Goal: Task Accomplishment & Management: Use online tool/utility

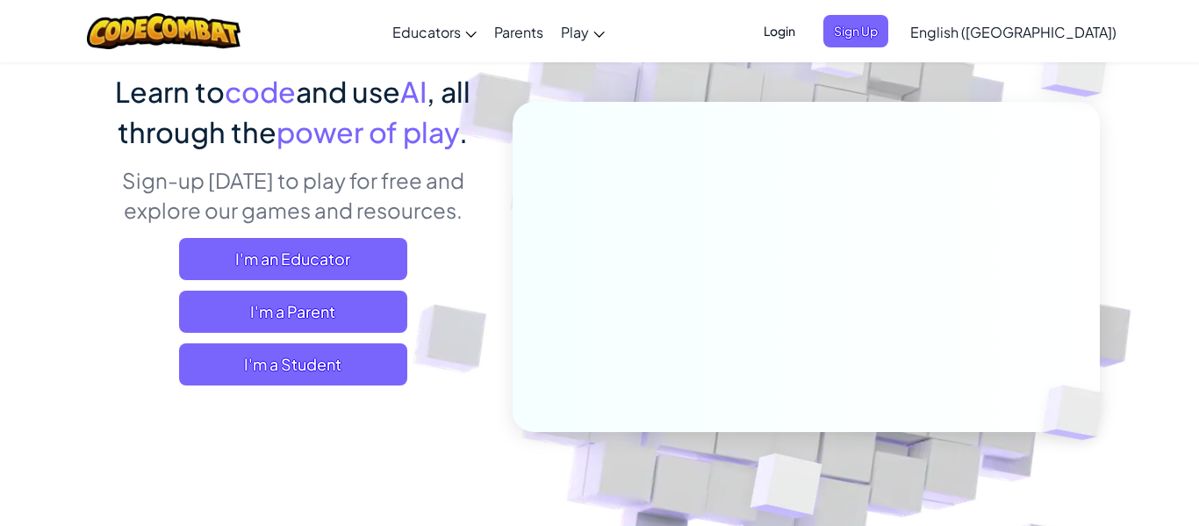
scroll to position [139, 0]
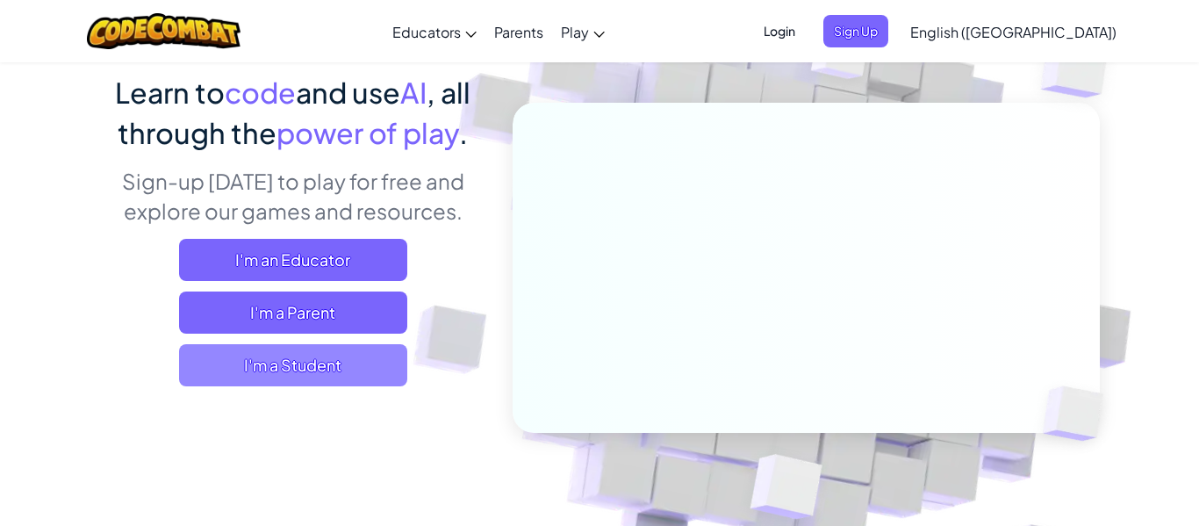
click at [363, 365] on span "I'm a Student" at bounding box center [293, 365] width 228 height 42
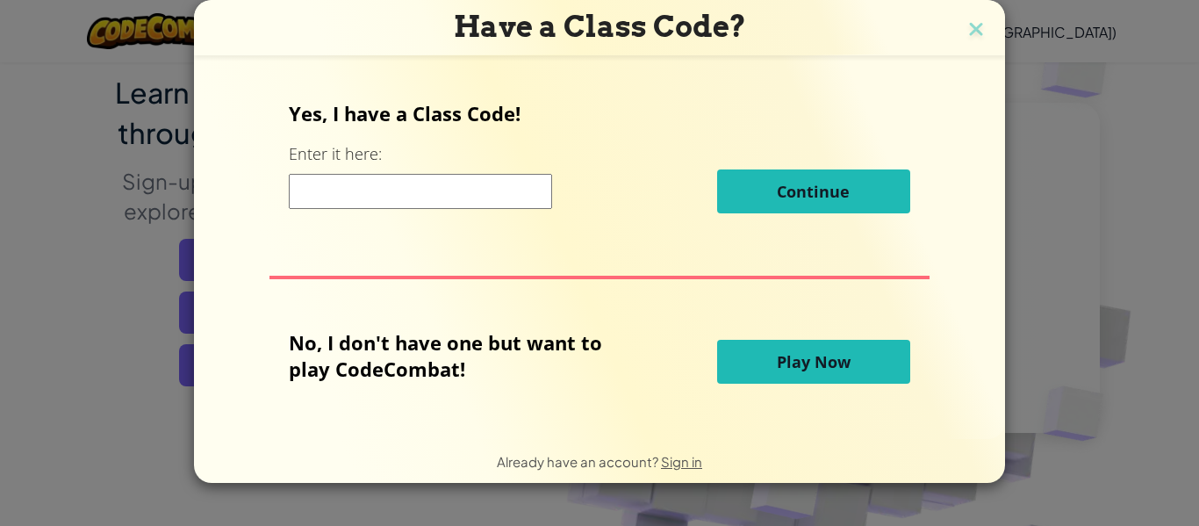
click at [498, 183] on input at bounding box center [420, 191] width 263 height 35
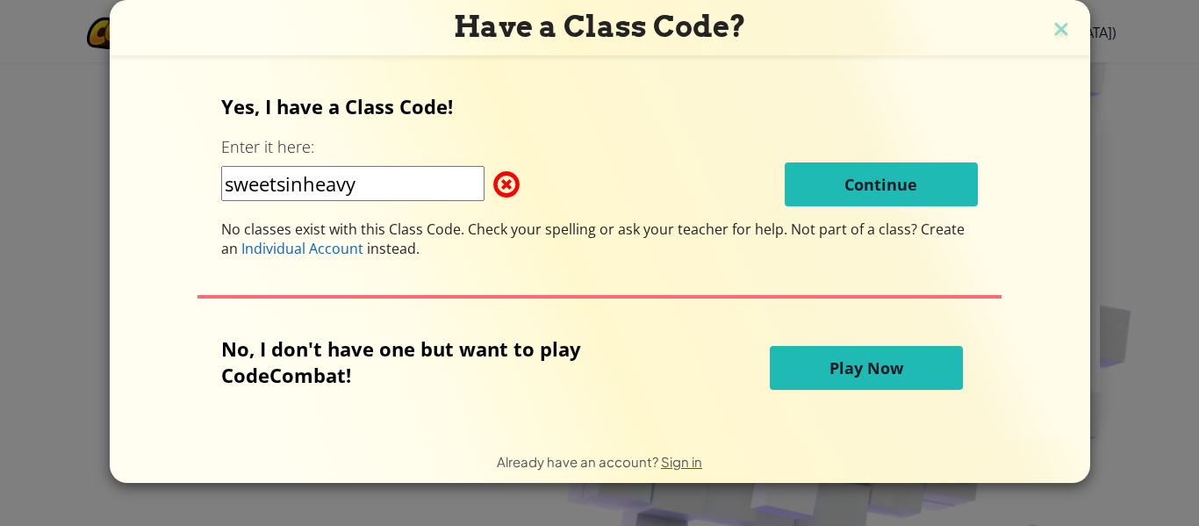
click at [306, 176] on input "sweetsinheavy" at bounding box center [352, 183] width 263 height 35
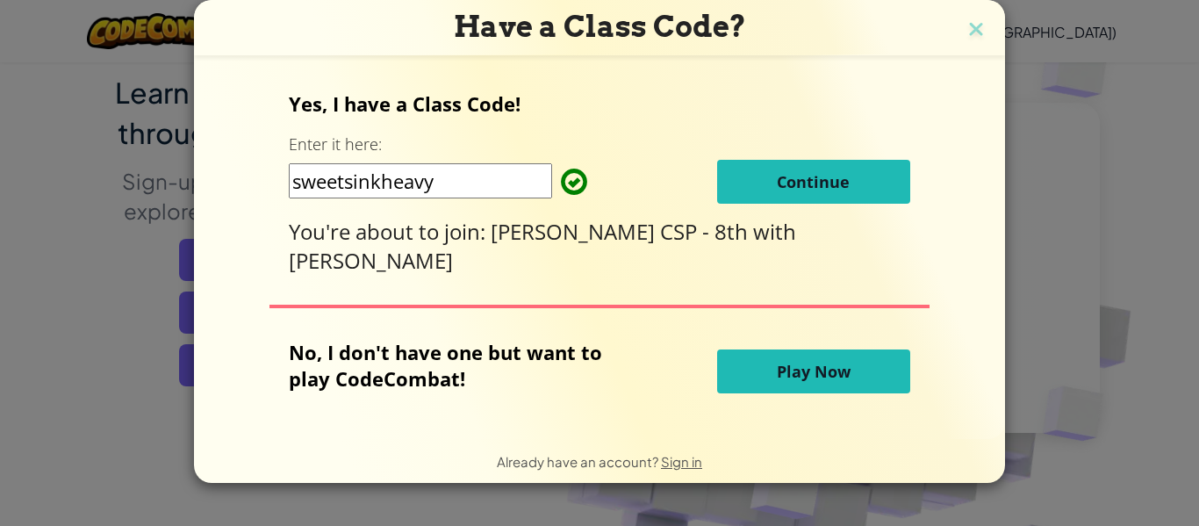
type input "sweetsinkheavy"
click at [780, 175] on span "Continue" at bounding box center [813, 181] width 73 height 21
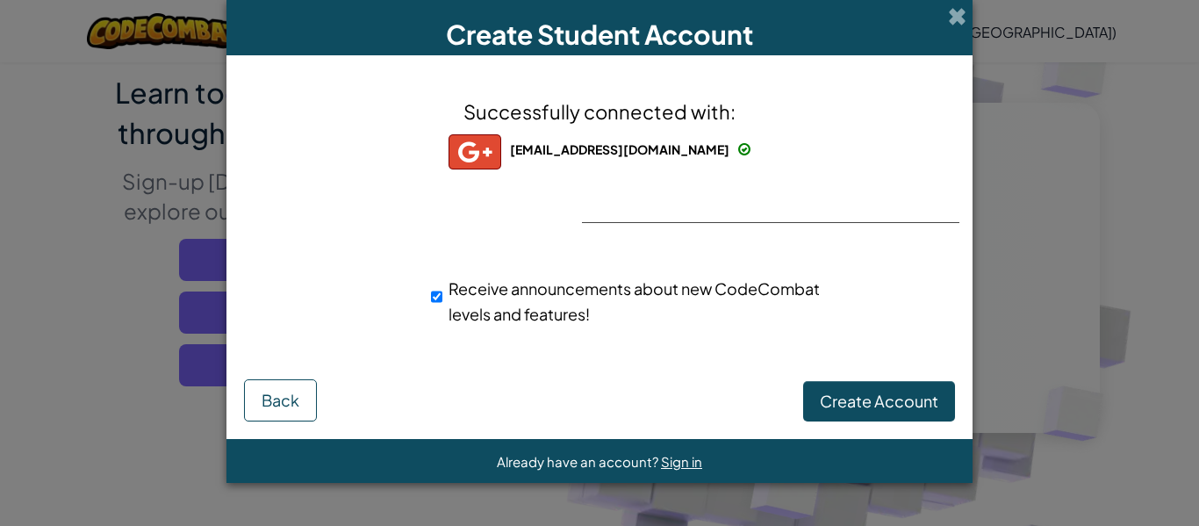
click at [642, 218] on div "Successfully connected with: prahastha04@gmail.com prahastha04@gmail.com prahas…" at bounding box center [599, 222] width 702 height 299
click at [855, 381] on button "Create Account" at bounding box center [879, 401] width 152 height 40
click at [854, 400] on button "Create Account" at bounding box center [879, 401] width 152 height 40
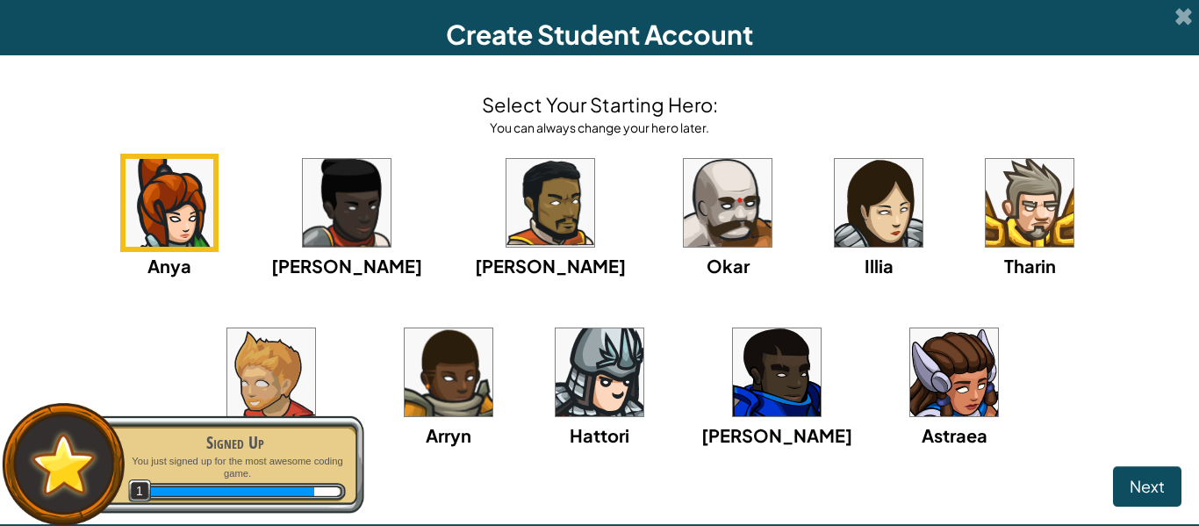
click at [910, 365] on img at bounding box center [954, 372] width 88 height 88
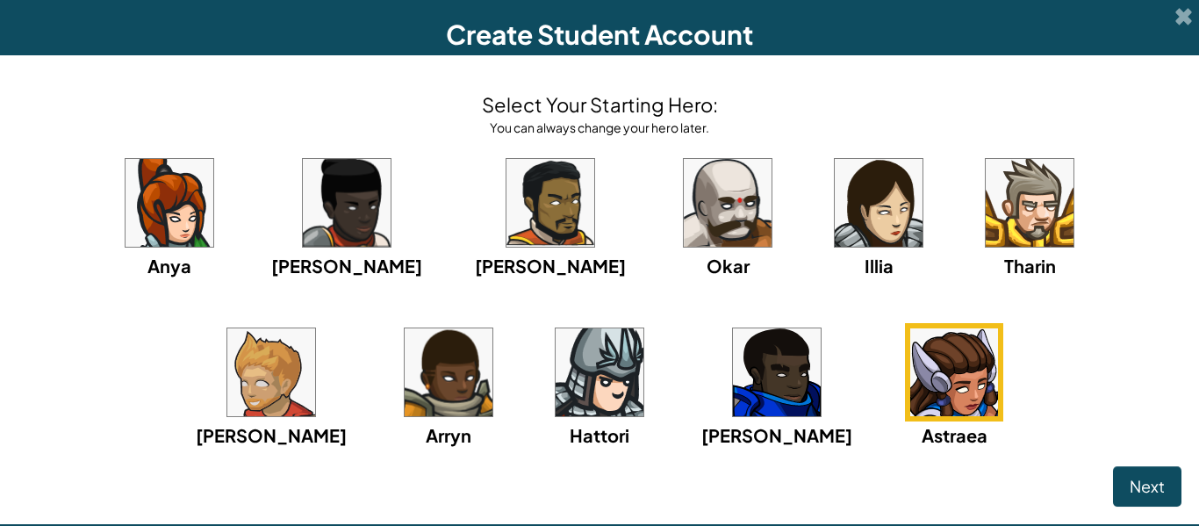
click at [834, 183] on img at bounding box center [878, 203] width 88 height 88
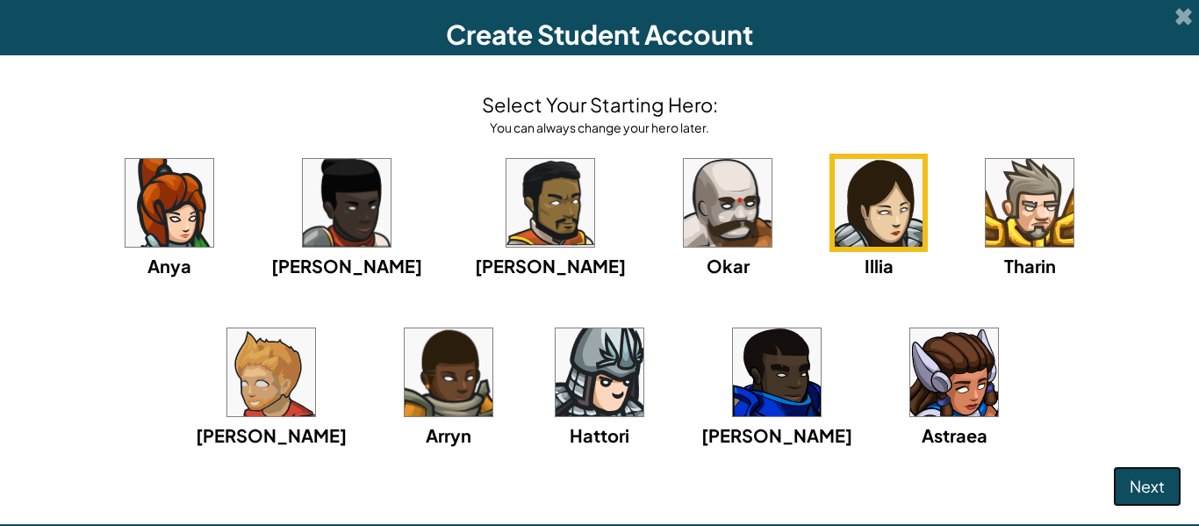
click at [1130, 476] on span "Next" at bounding box center [1146, 486] width 35 height 20
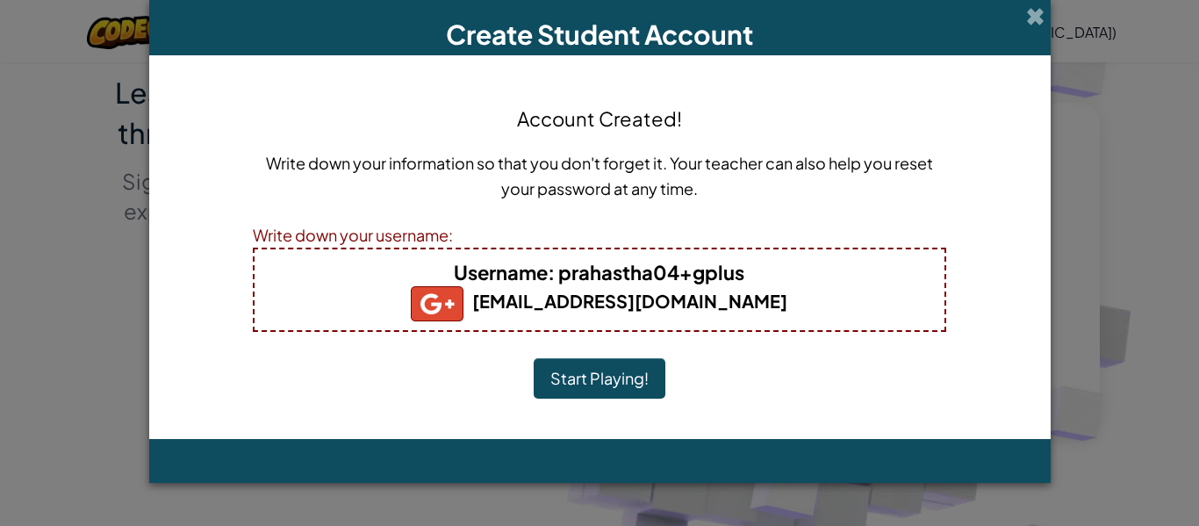
click at [639, 381] on button "Start Playing!" at bounding box center [599, 378] width 132 height 40
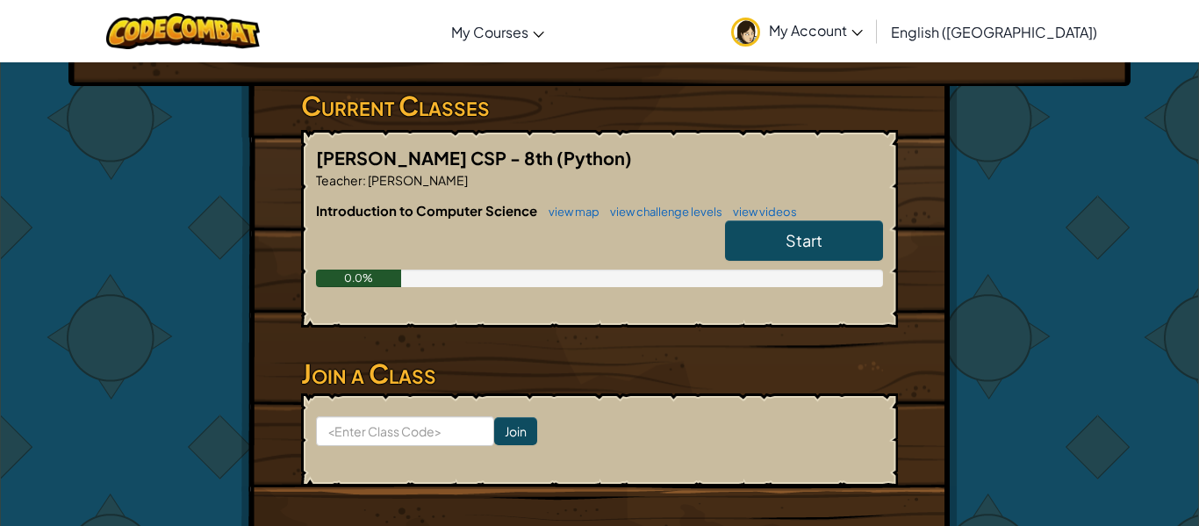
scroll to position [290, 0]
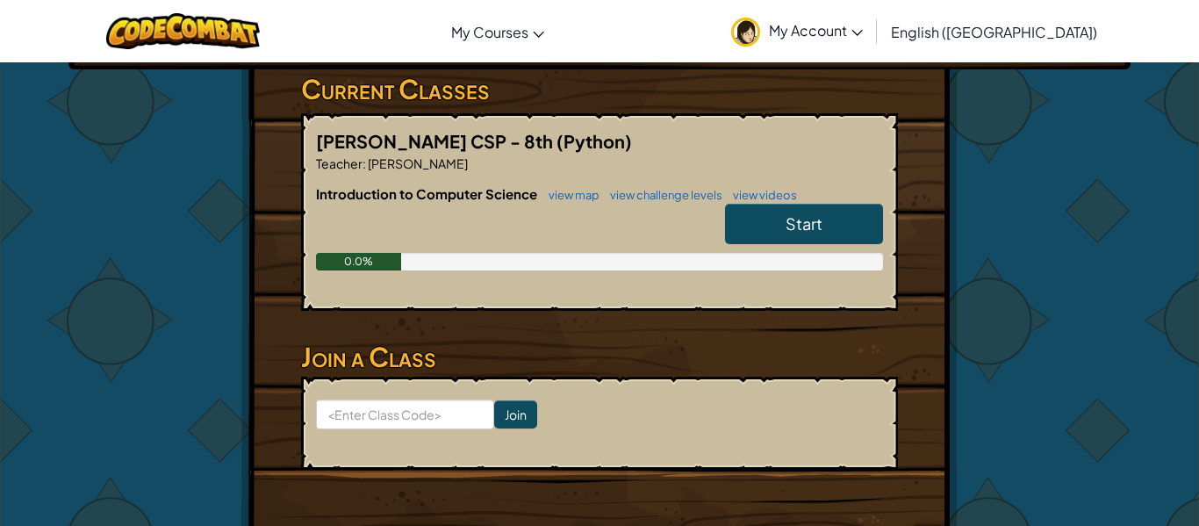
click at [790, 221] on span "Start" at bounding box center [803, 223] width 37 height 20
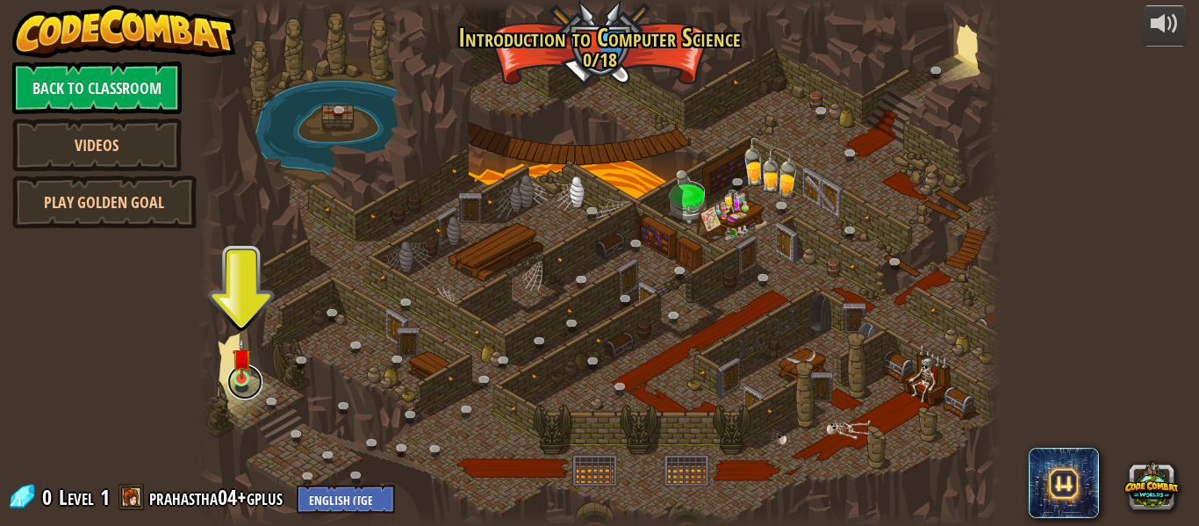
click at [251, 371] on link at bounding box center [244, 381] width 35 height 35
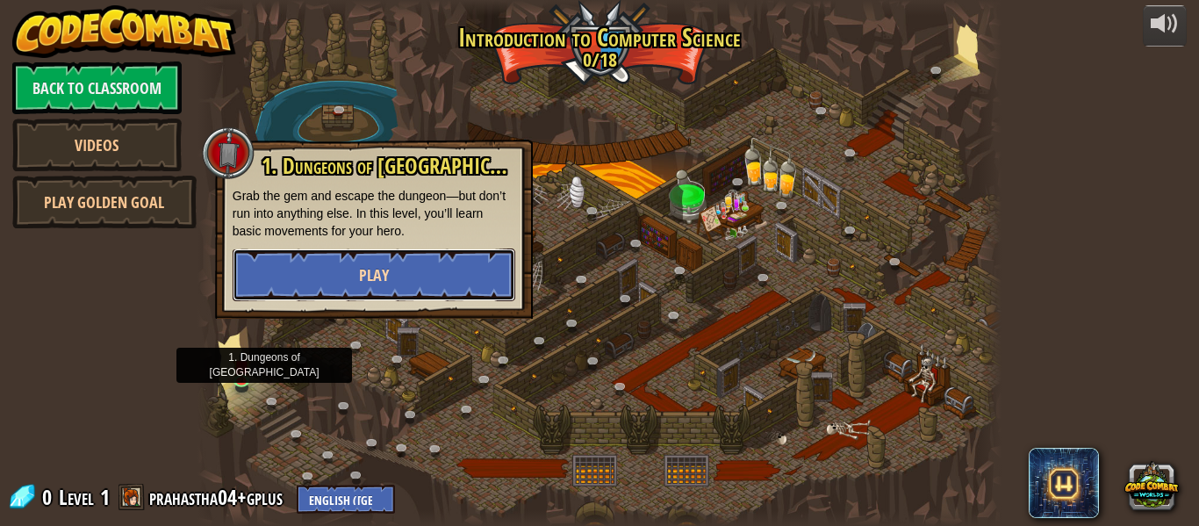
click at [442, 277] on button "Play" at bounding box center [374, 274] width 283 height 53
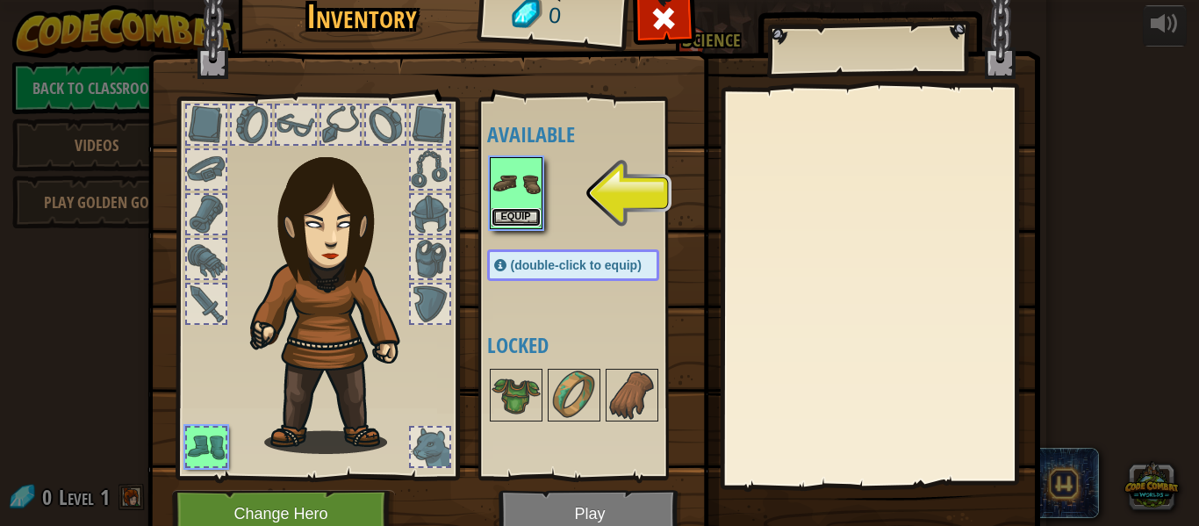
click at [513, 214] on button "Equip" at bounding box center [515, 217] width 49 height 18
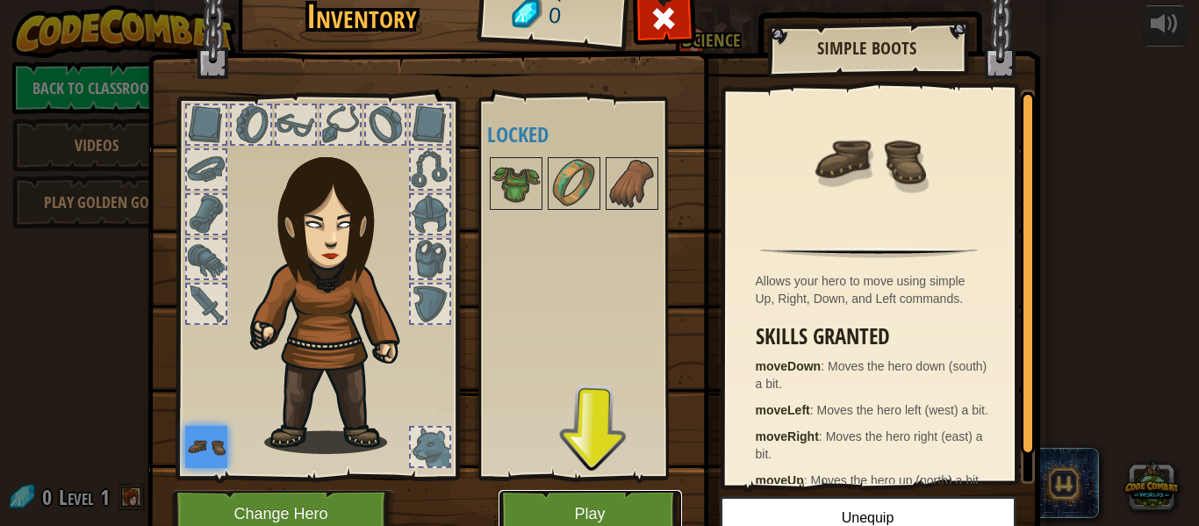
click at [619, 491] on button "Play" at bounding box center [589, 514] width 183 height 48
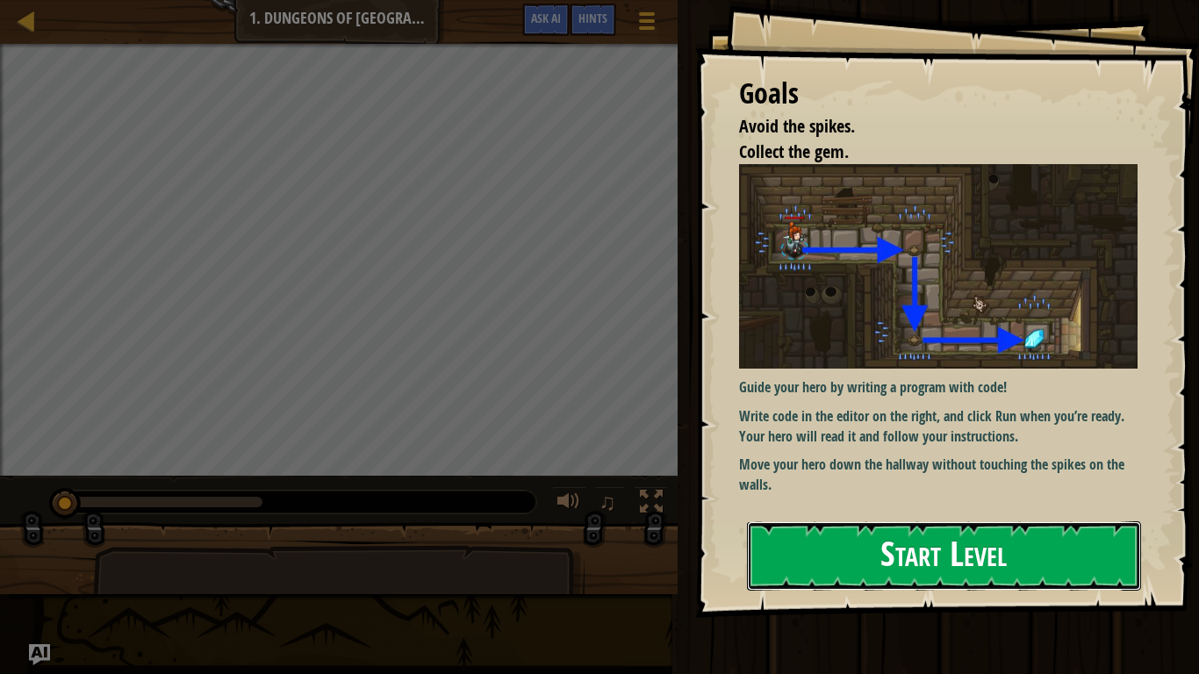
click at [1070, 525] on button "Start Level" at bounding box center [944, 555] width 394 height 69
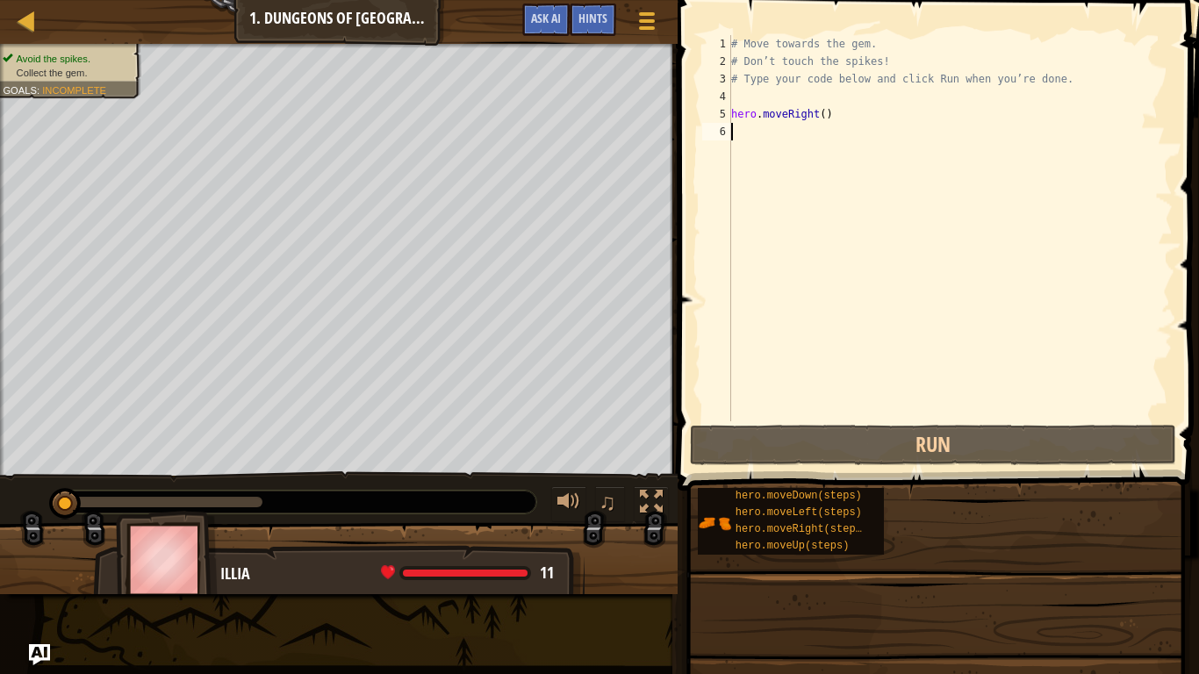
click at [1036, 525] on div "hero.moveDown(steps) hero.moveLeft(steps) hero.moveRight(steps) hero.moveUp(ste…" at bounding box center [942, 521] width 490 height 68
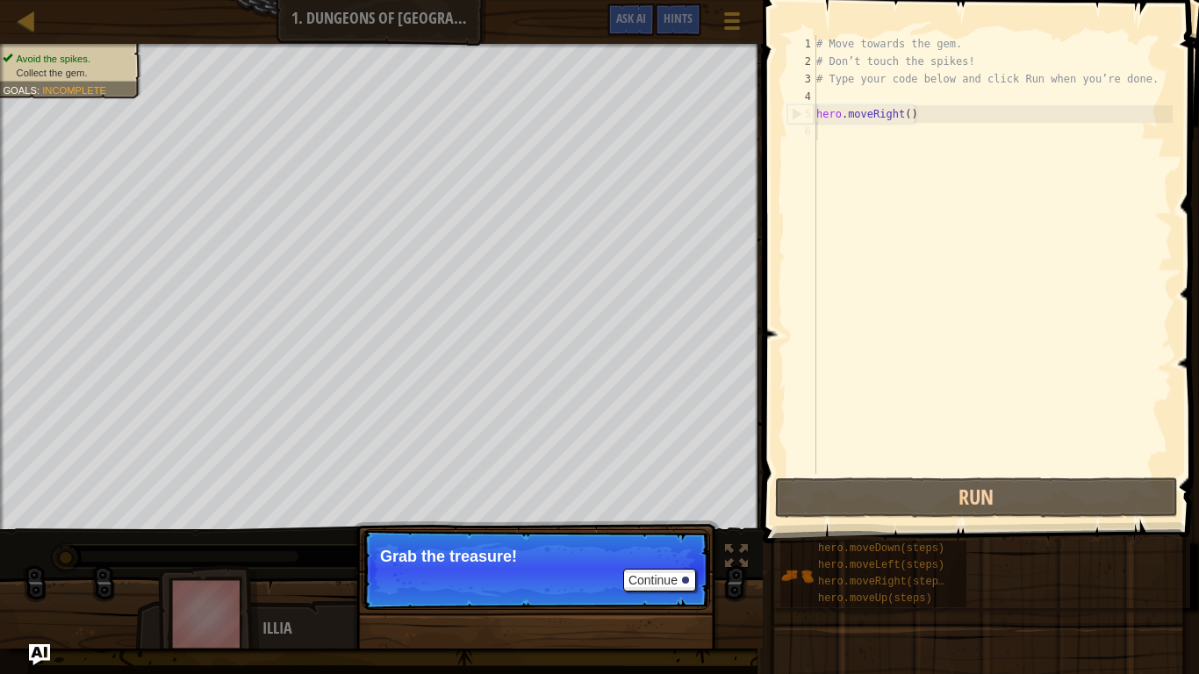
click at [1035, 525] on div "hero.moveDown(steps) hero.moveLeft(steps) hero.moveRight(steps) hero.moveUp(ste…" at bounding box center [982, 574] width 407 height 68
click at [651, 525] on button "Continue" at bounding box center [659, 580] width 73 height 23
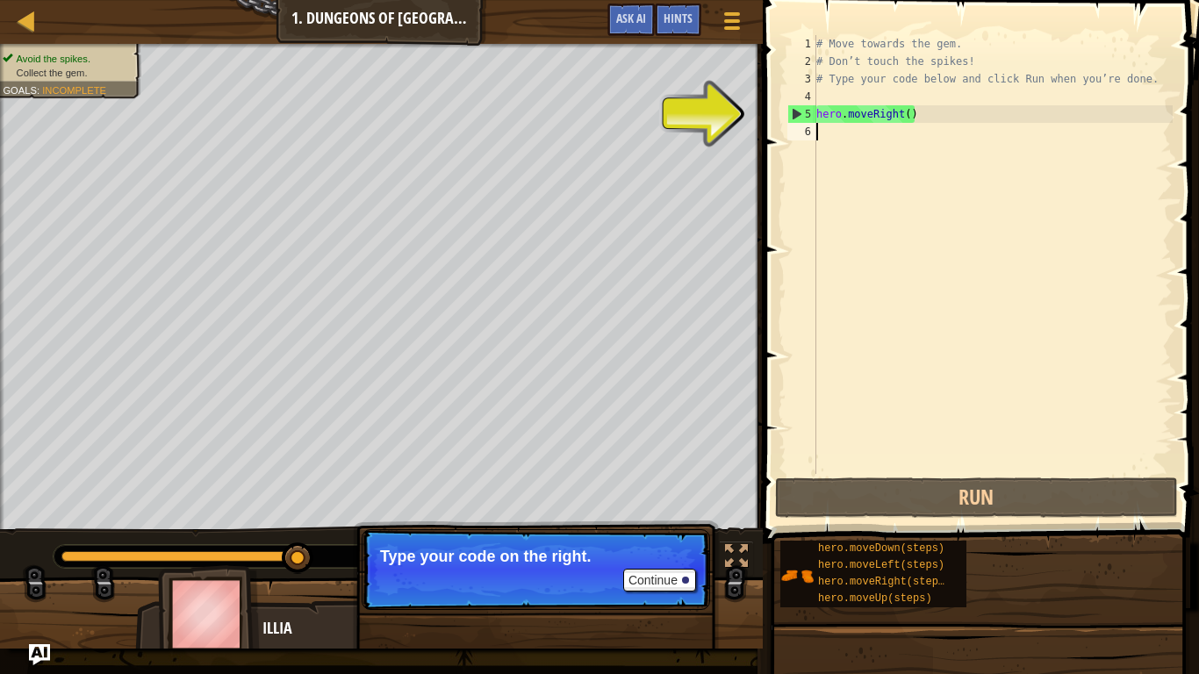
type textarea "he"
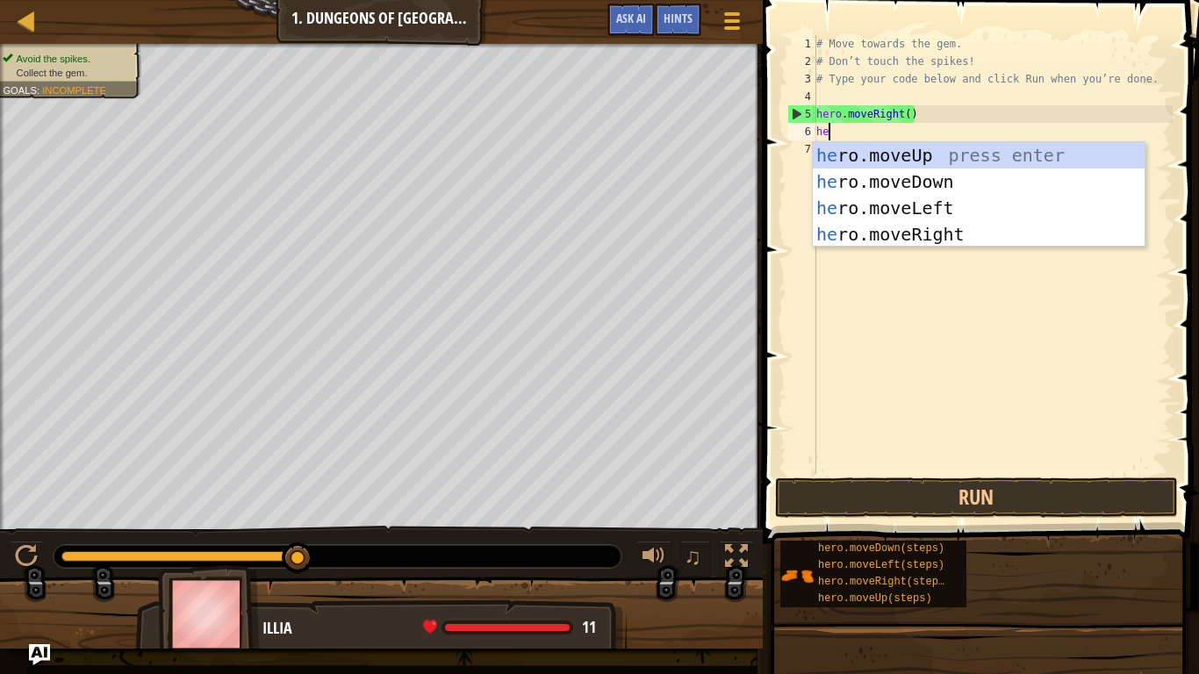
scroll to position [8, 1]
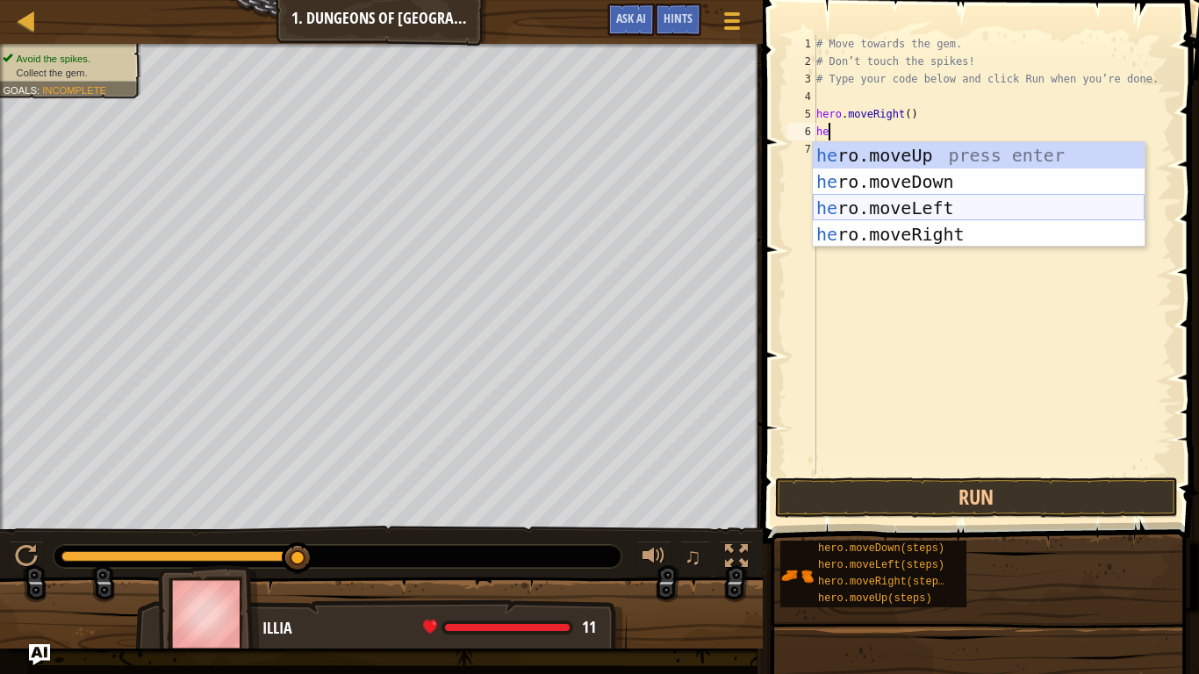
click at [950, 211] on div "he ro.moveUp press enter he ro.moveDown press enter he ro.moveLeft press enter …" at bounding box center [979, 221] width 332 height 158
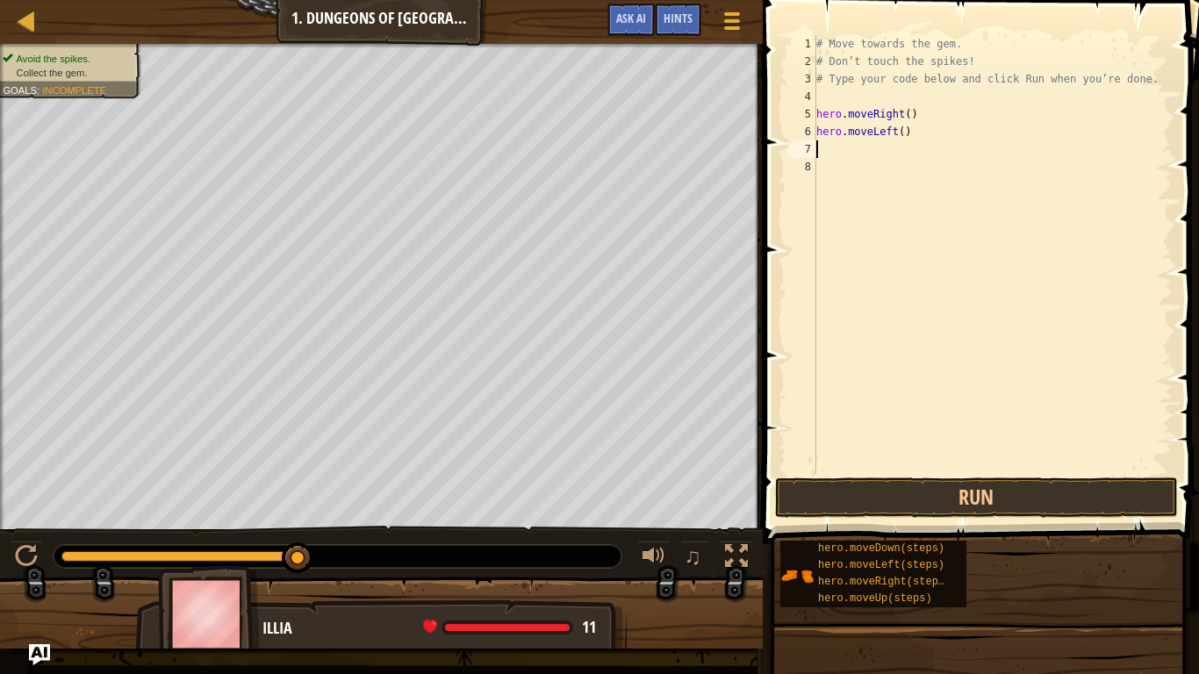
scroll to position [8, 0]
click at [932, 496] on button "Run" at bounding box center [976, 497] width 403 height 40
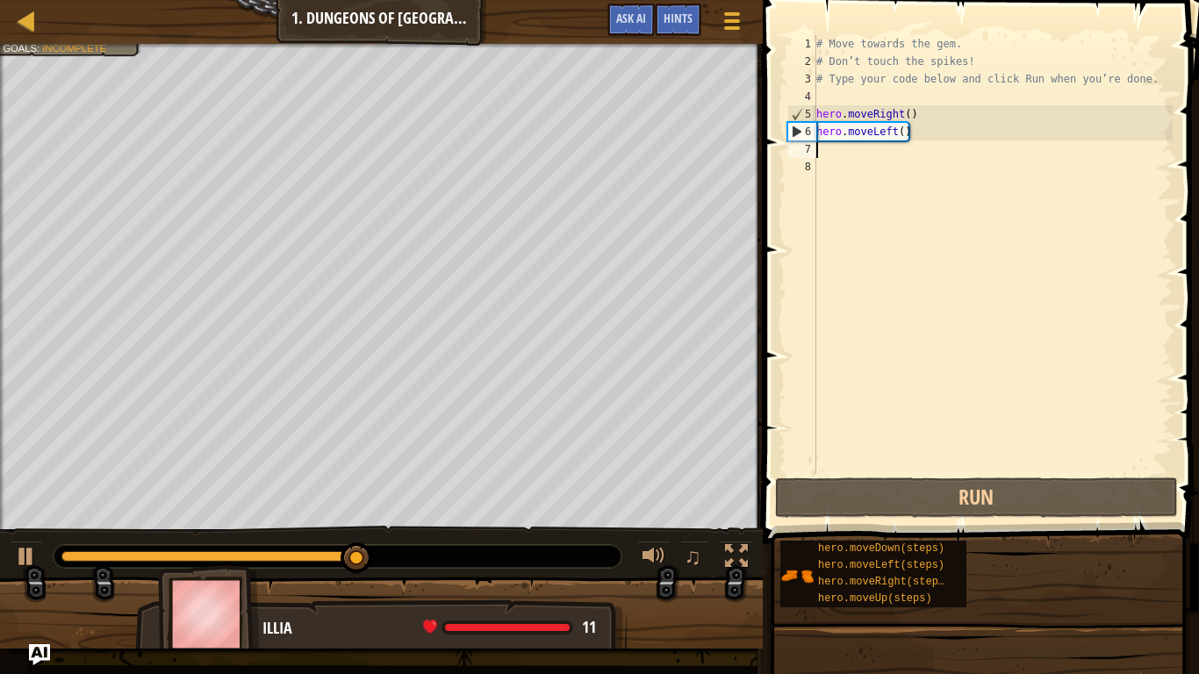
click at [895, 135] on div "# Move towards the gem. # Don’t touch the spikes! # Type your code below and cl…" at bounding box center [993, 272] width 360 height 474
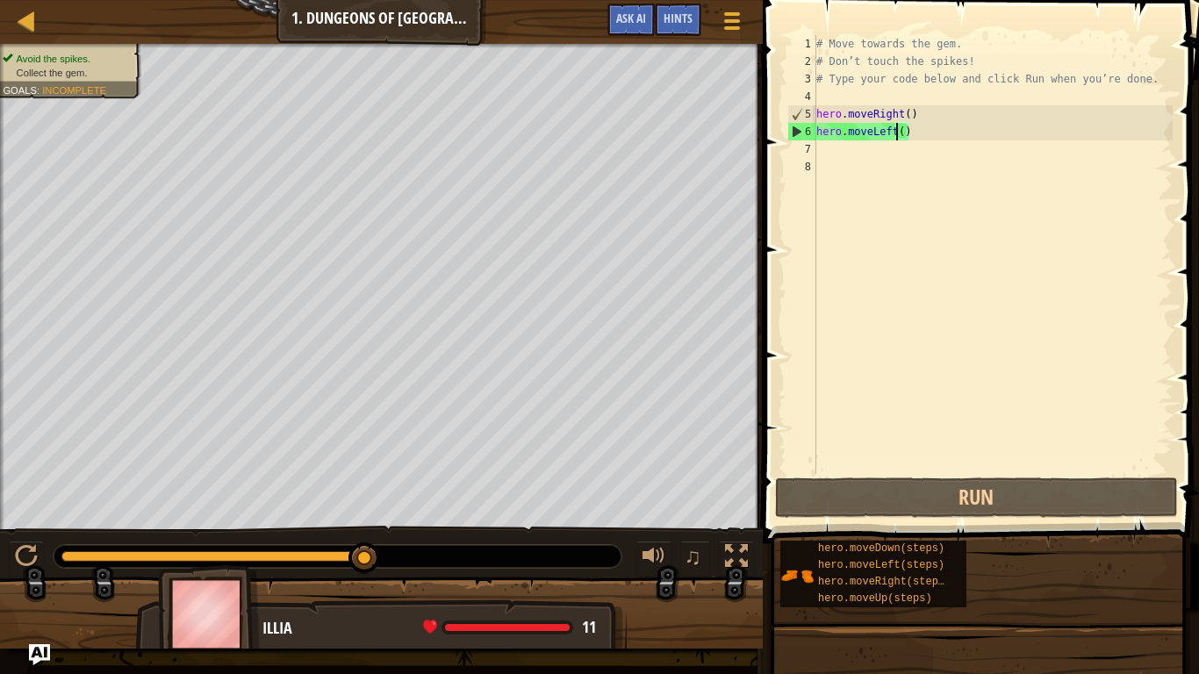
click at [903, 136] on div "# Move towards the gem. # Don’t touch the spikes! # Type your code below and cl…" at bounding box center [993, 272] width 360 height 474
click at [915, 134] on div "# Move towards the gem. # Don’t touch the spikes! # Type your code below and cl…" at bounding box center [993, 272] width 360 height 474
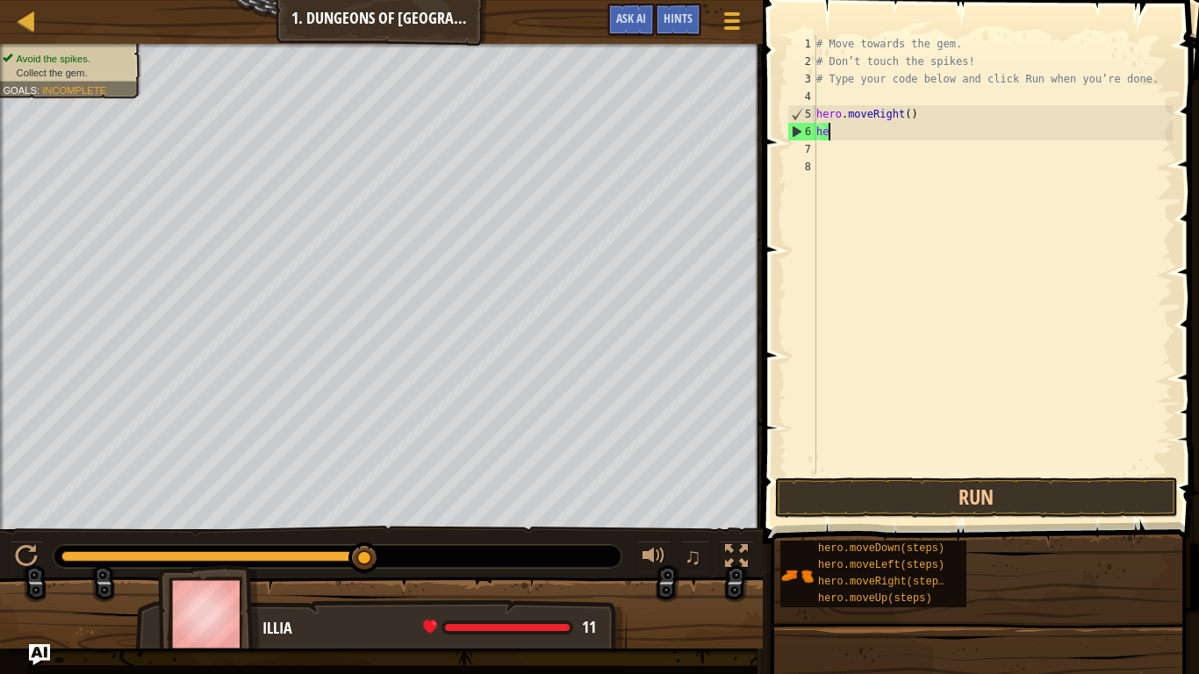
type textarea "h"
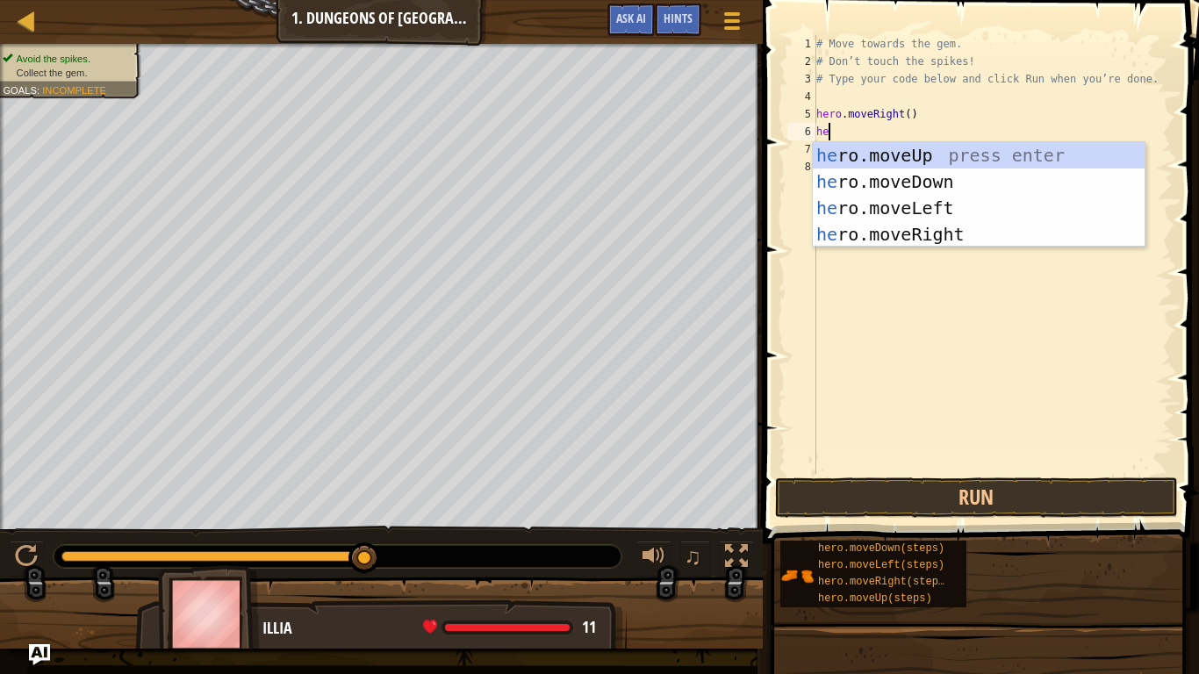
type textarea "hero"
click at [982, 174] on div "hero .moveUp press enter hero .moveDown press enter hero .moveLeft press enter …" at bounding box center [979, 221] width 332 height 158
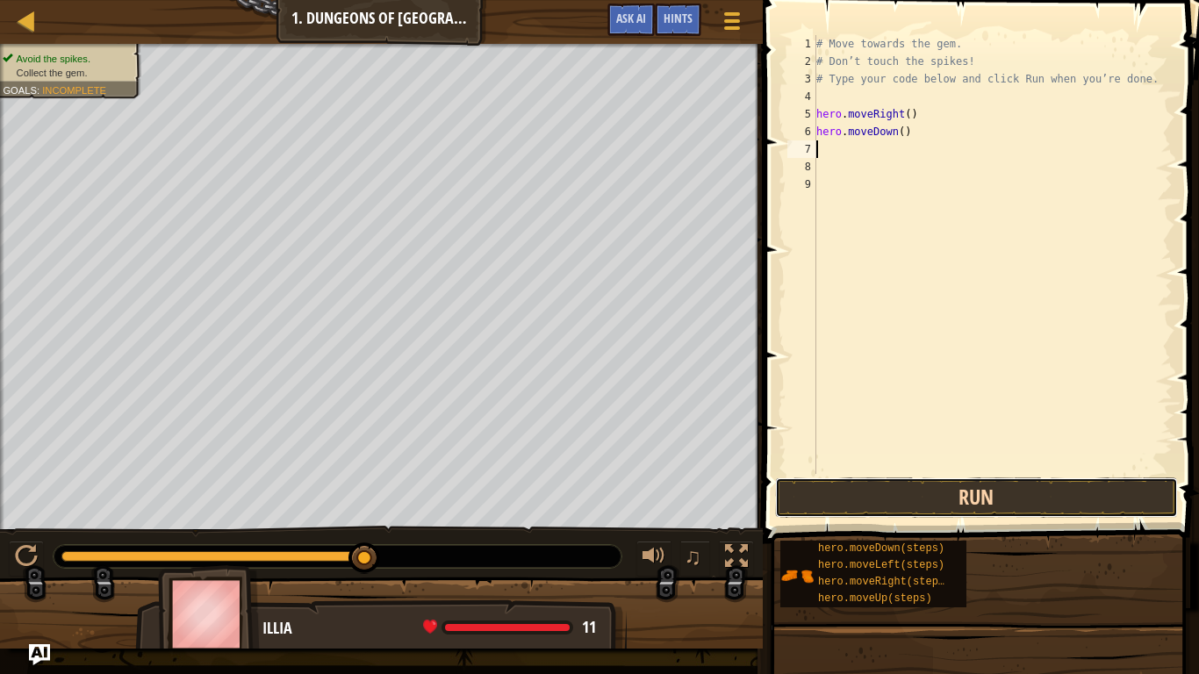
click at [949, 501] on button "Run" at bounding box center [976, 497] width 403 height 40
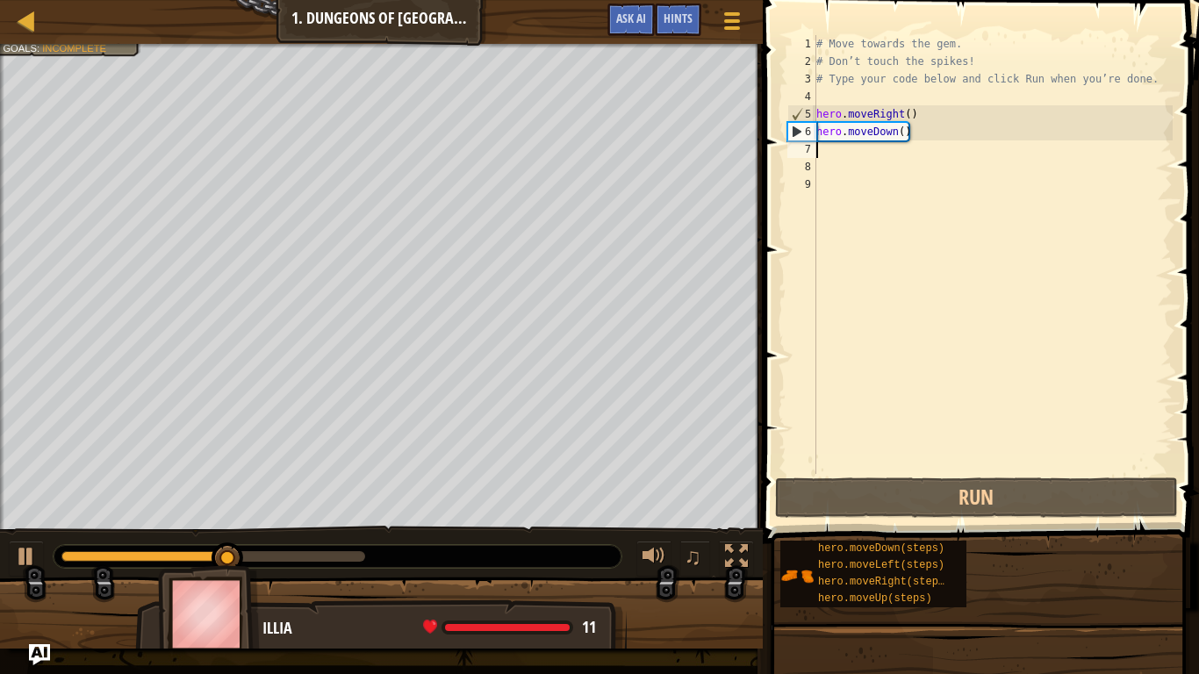
click at [882, 165] on div "# Move towards the gem. # Don’t touch the spikes! # Type your code below and cl…" at bounding box center [993, 272] width 360 height 474
click at [862, 148] on div "# Move towards the gem. # Don’t touch the spikes! # Type your code below and cl…" at bounding box center [993, 272] width 360 height 474
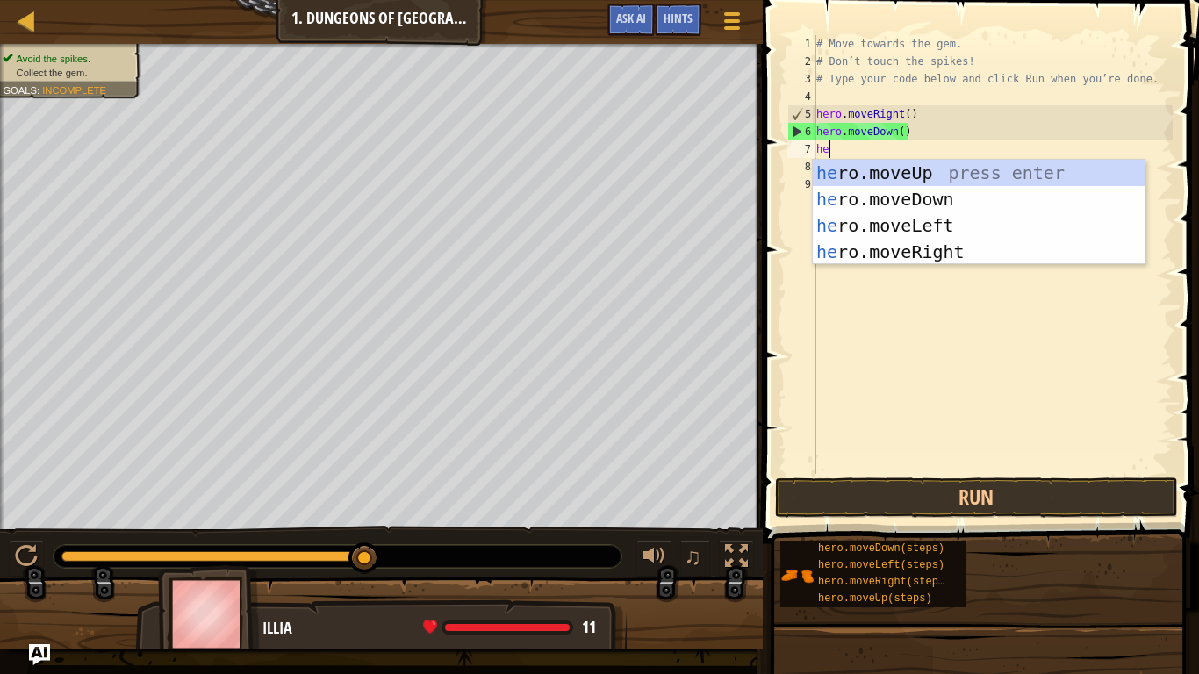
type textarea "her"
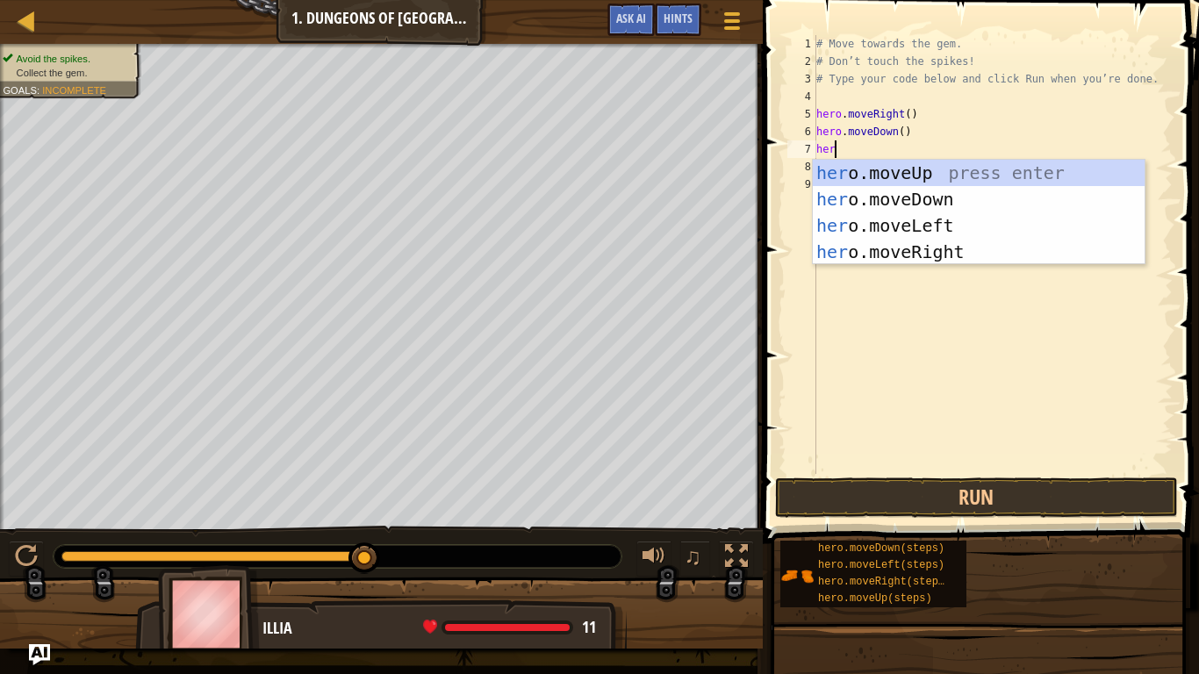
click at [999, 254] on div "her o.moveUp press enter her o.moveDown press enter her o.moveLeft press enter …" at bounding box center [979, 239] width 332 height 158
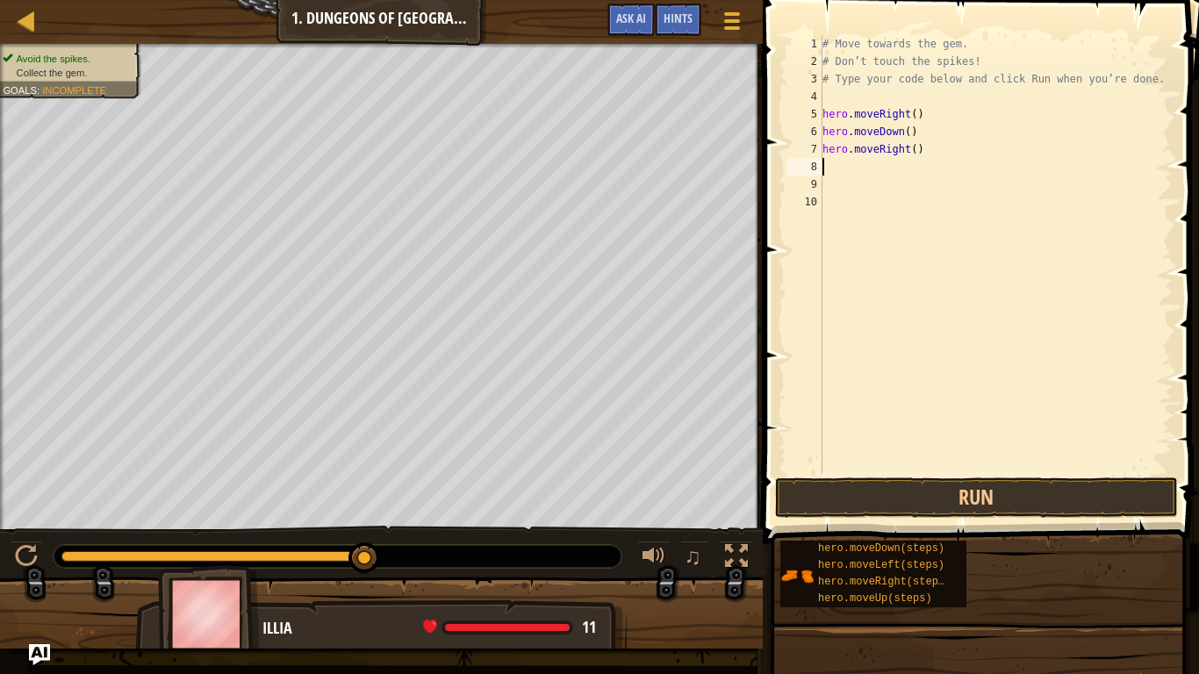
scroll to position [8, 0]
click at [998, 485] on button "Run" at bounding box center [976, 497] width 403 height 40
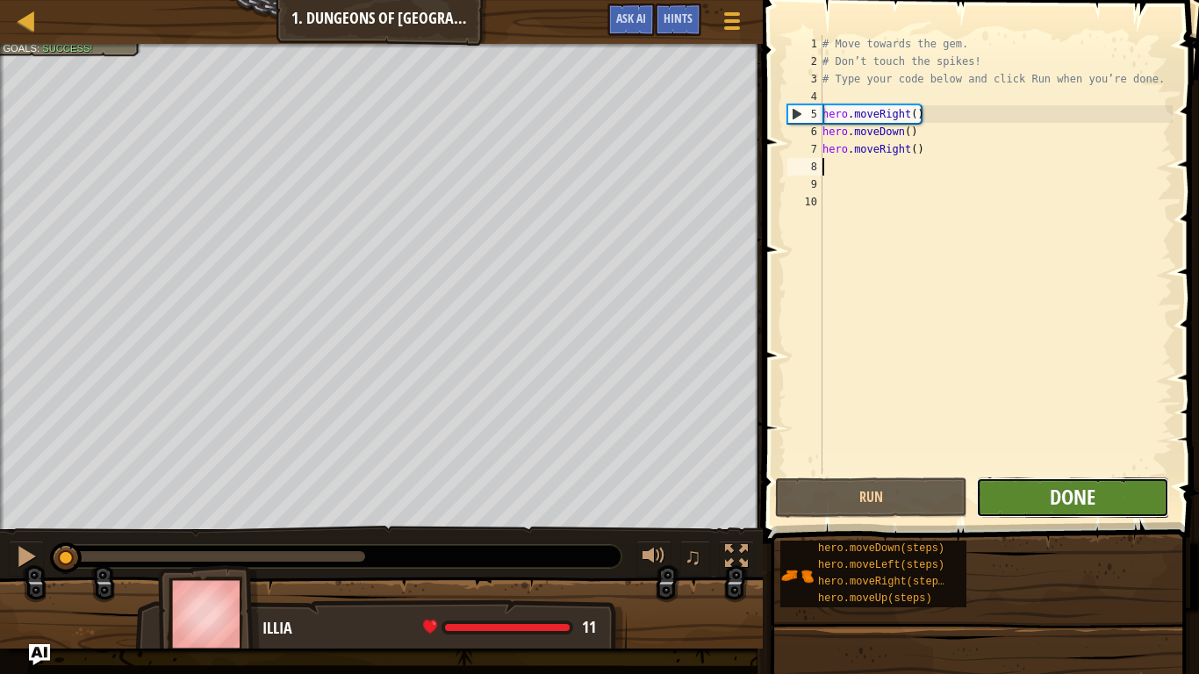
click at [1093, 496] on span "Done" at bounding box center [1072, 497] width 46 height 28
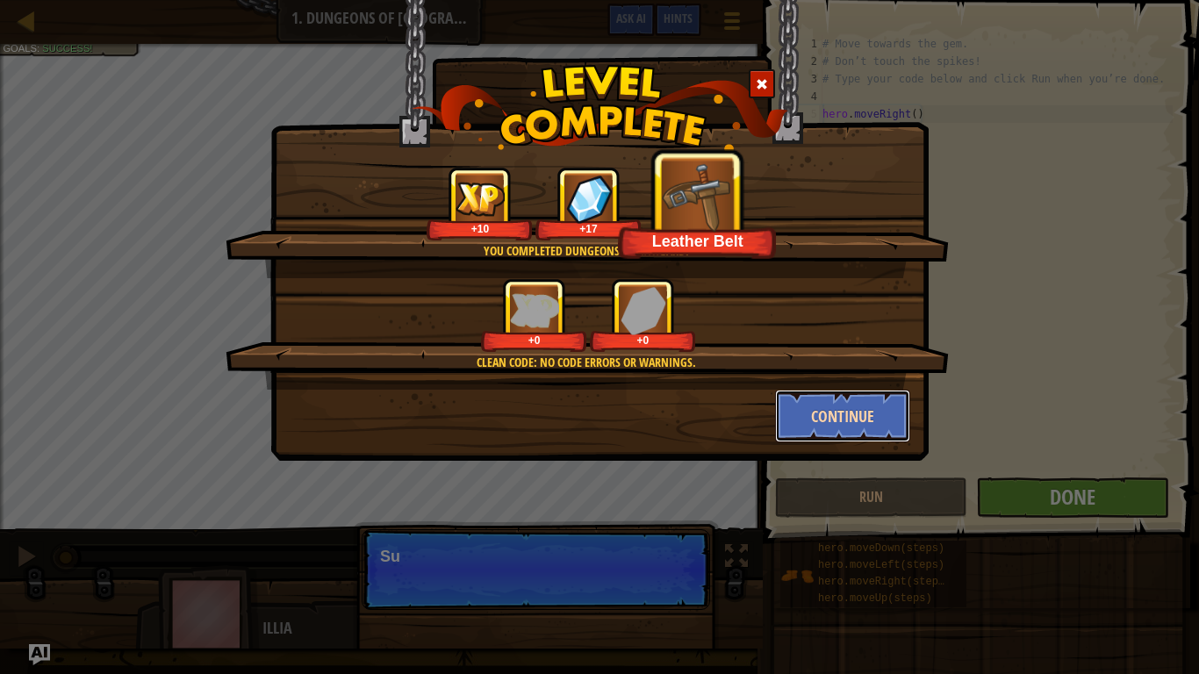
click at [862, 417] on button "Continue" at bounding box center [843, 416] width 136 height 53
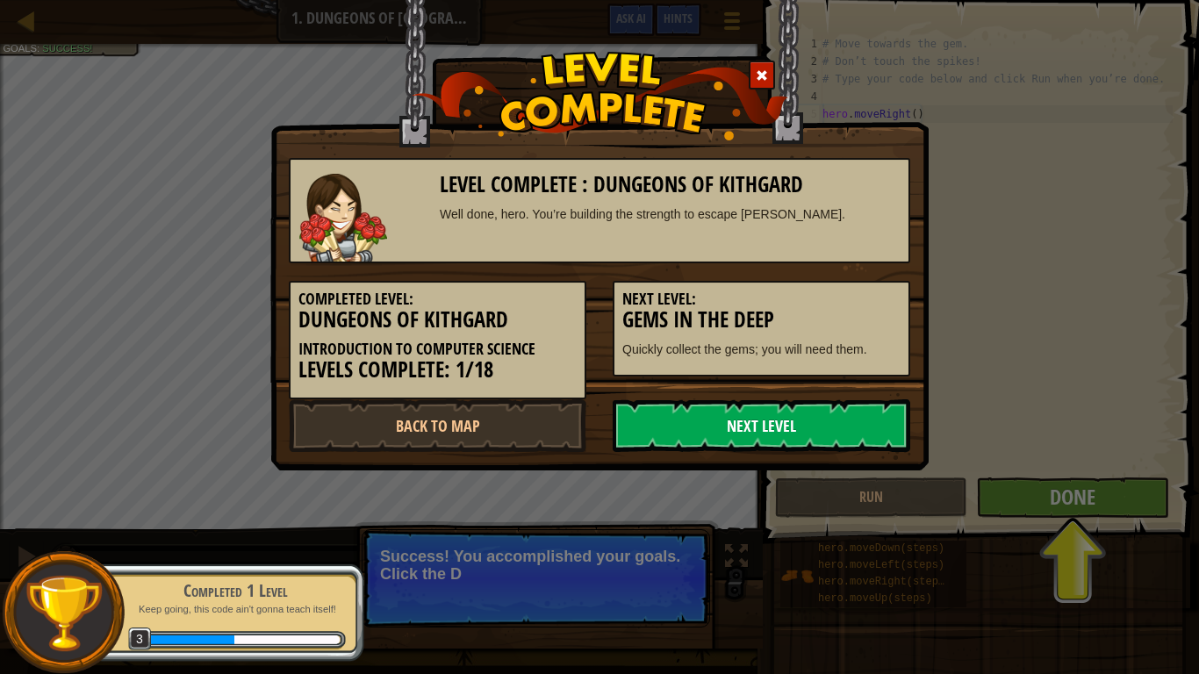
click at [854, 422] on link "Next Level" at bounding box center [760, 425] width 297 height 53
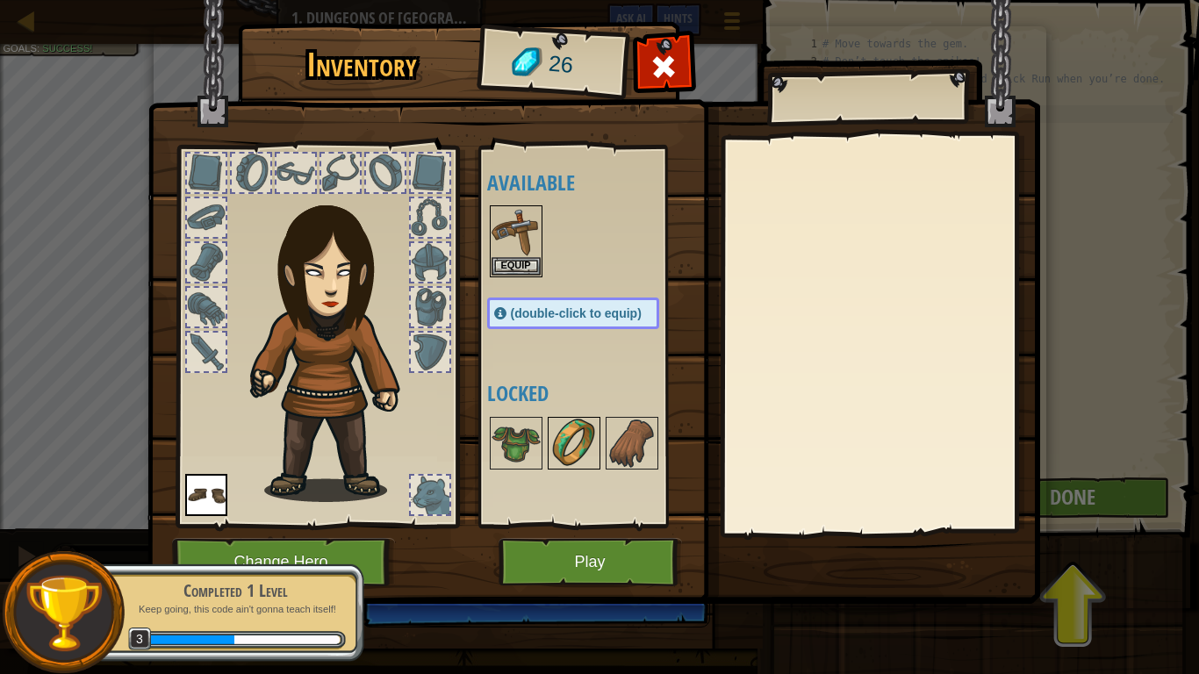
click at [583, 464] on img at bounding box center [573, 443] width 49 height 49
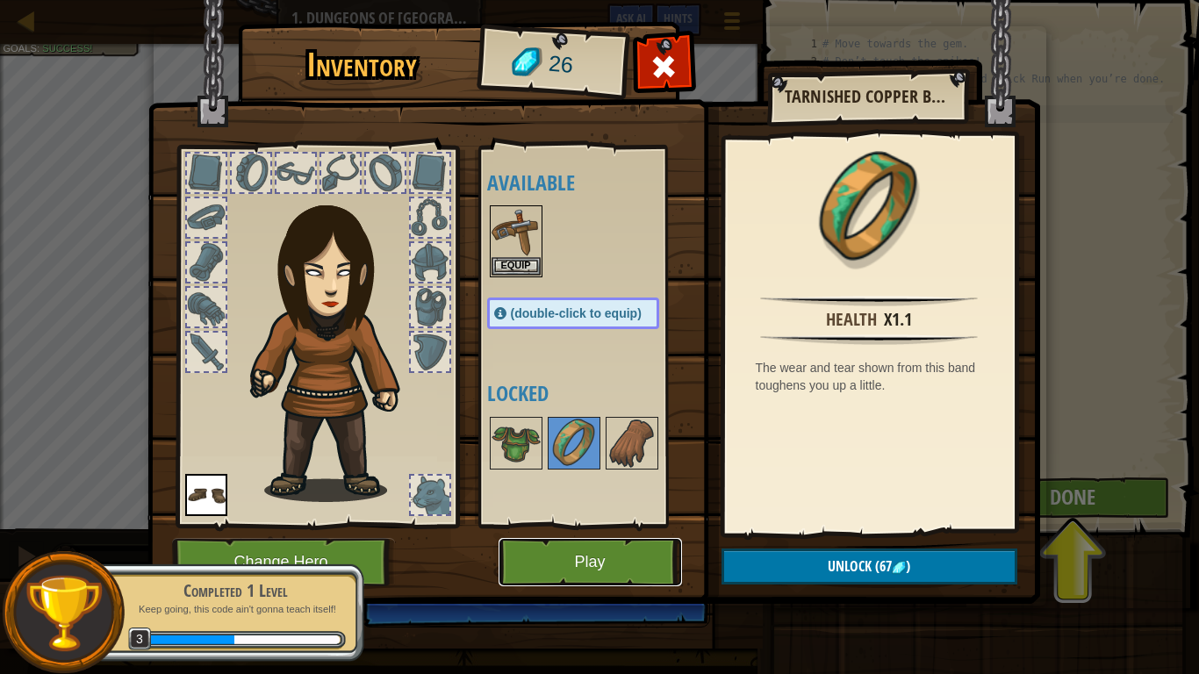
click at [622, 525] on button "Play" at bounding box center [589, 562] width 183 height 48
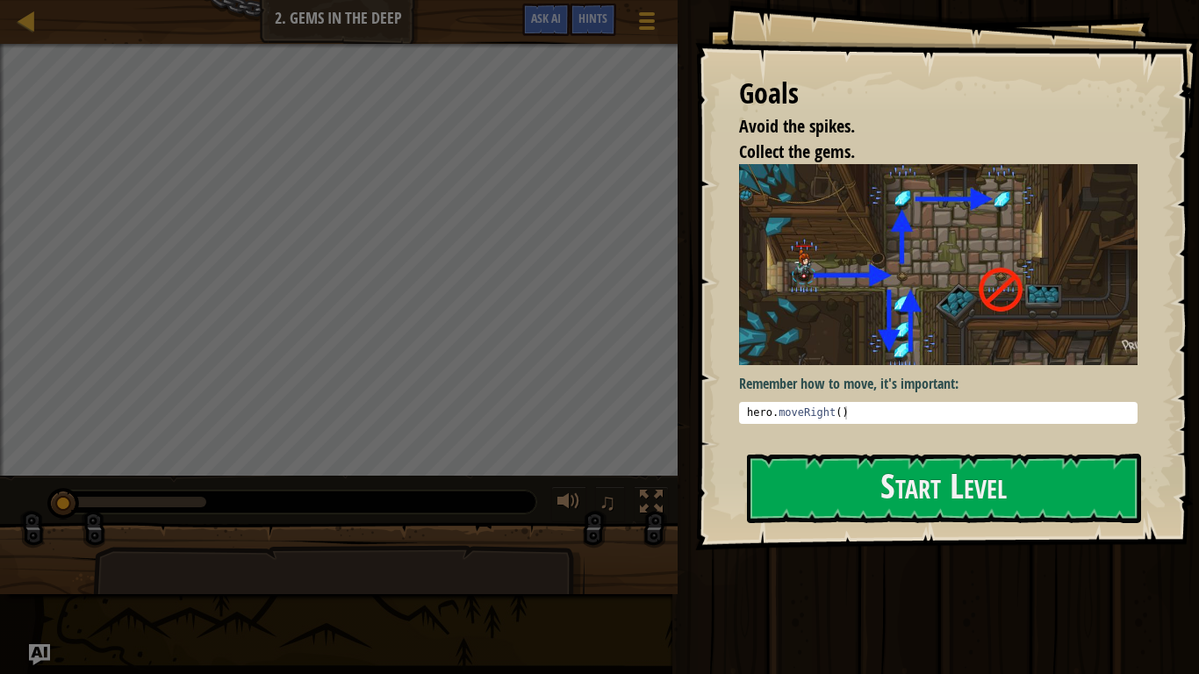
click at [932, 347] on img at bounding box center [938, 264] width 398 height 200
click at [957, 468] on button "Start Level" at bounding box center [944, 488] width 394 height 69
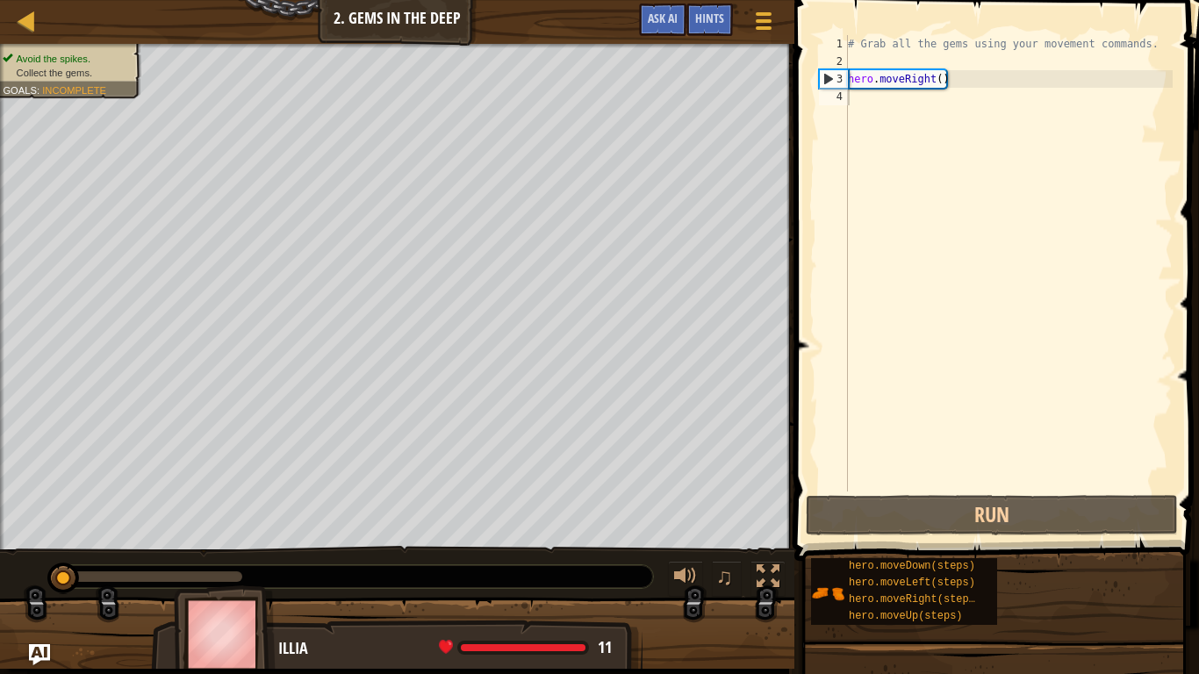
click at [937, 126] on div "# Grab all the gems using your movement commands. hero . moveRight ( )" at bounding box center [1008, 280] width 328 height 491
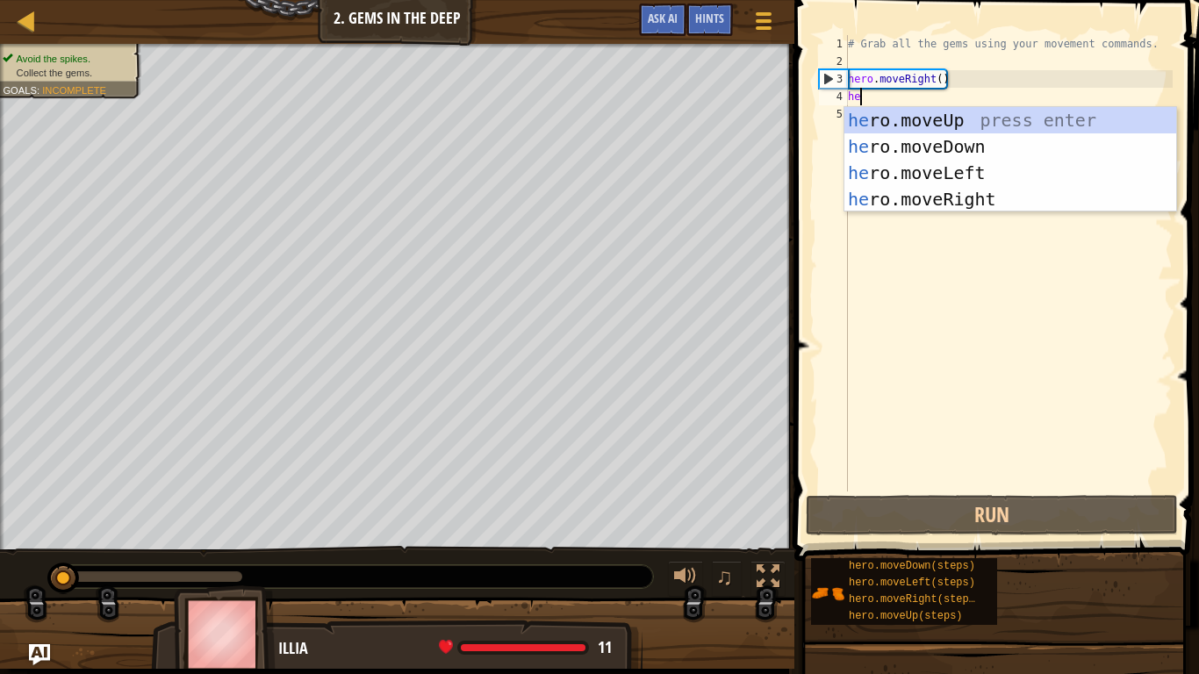
type textarea "he"
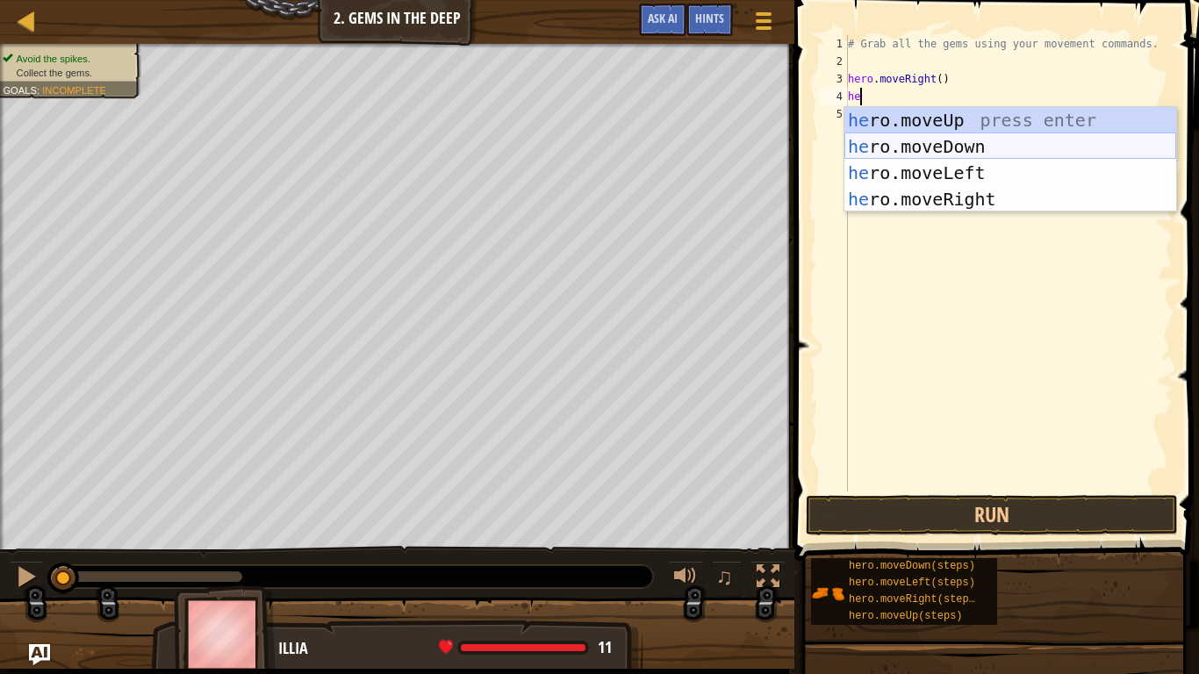
click at [956, 140] on div "he ro.moveUp press enter he ro.moveDown press enter he ro.moveLeft press enter …" at bounding box center [1010, 186] width 332 height 158
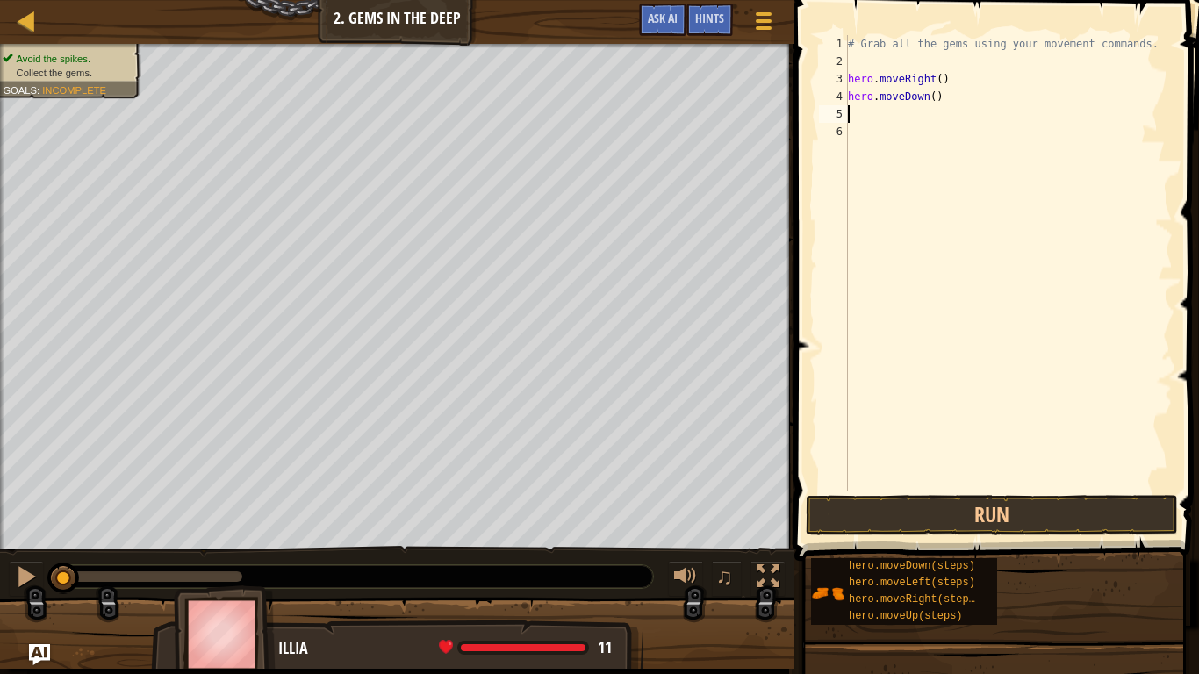
scroll to position [8, 0]
type textarea "he"
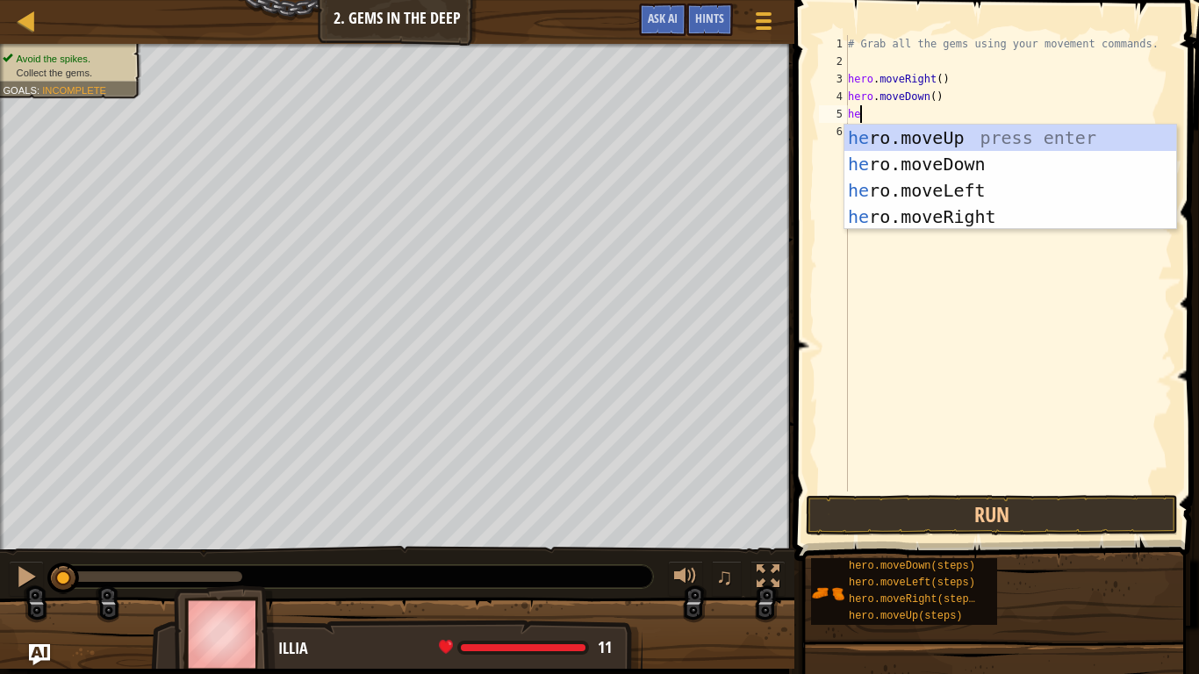
scroll to position [8, 1]
click at [984, 136] on div "he ro.moveUp press enter he ro.moveDown press enter he ro.moveLeft press enter …" at bounding box center [1010, 204] width 332 height 158
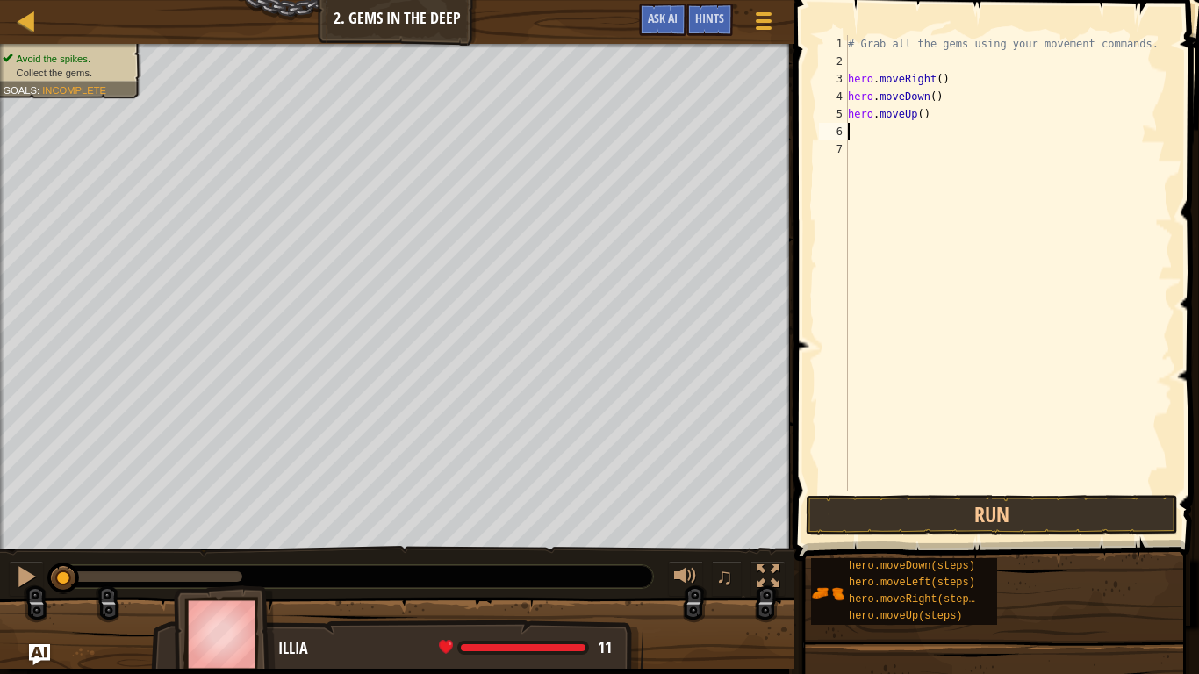
type textarea "he"
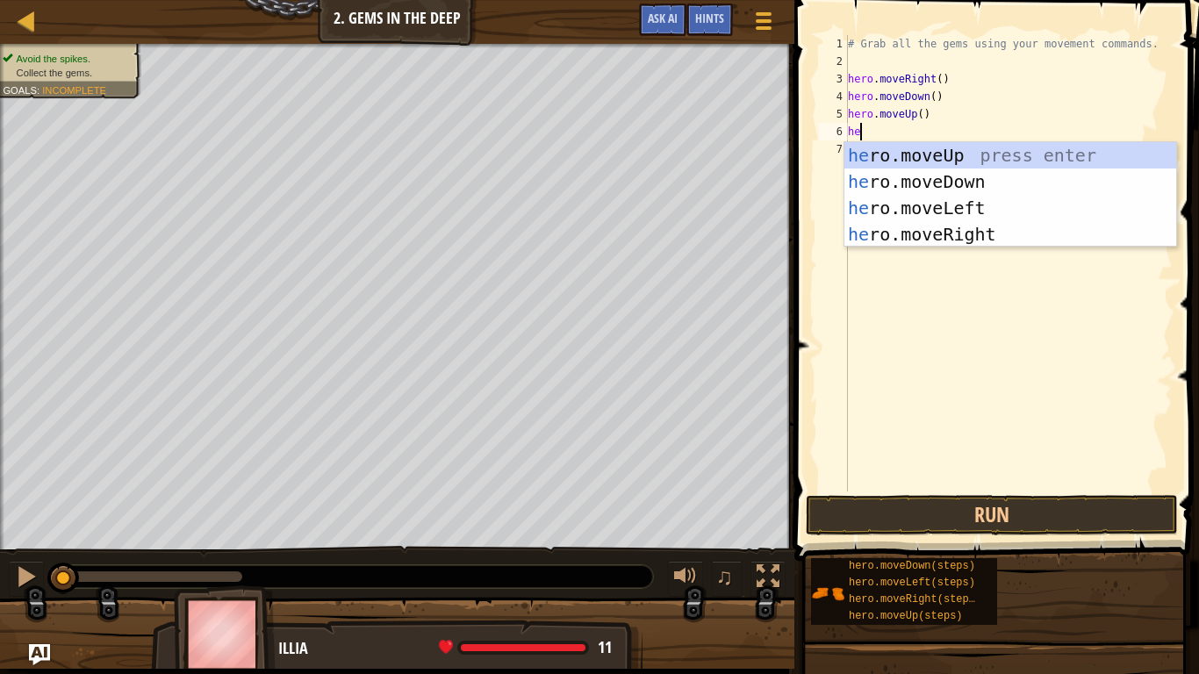
scroll to position [8, 1]
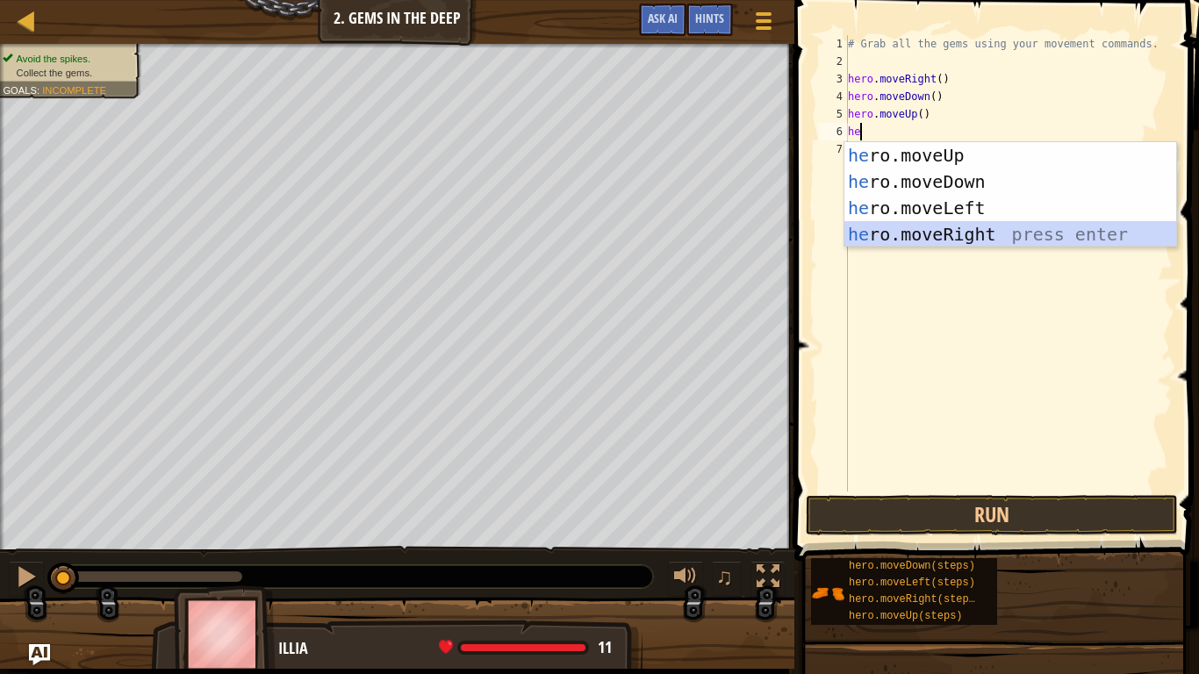
click at [973, 229] on div "he ro.moveUp press enter he ro.moveDown press enter he ro.moveLeft press enter …" at bounding box center [1010, 221] width 332 height 158
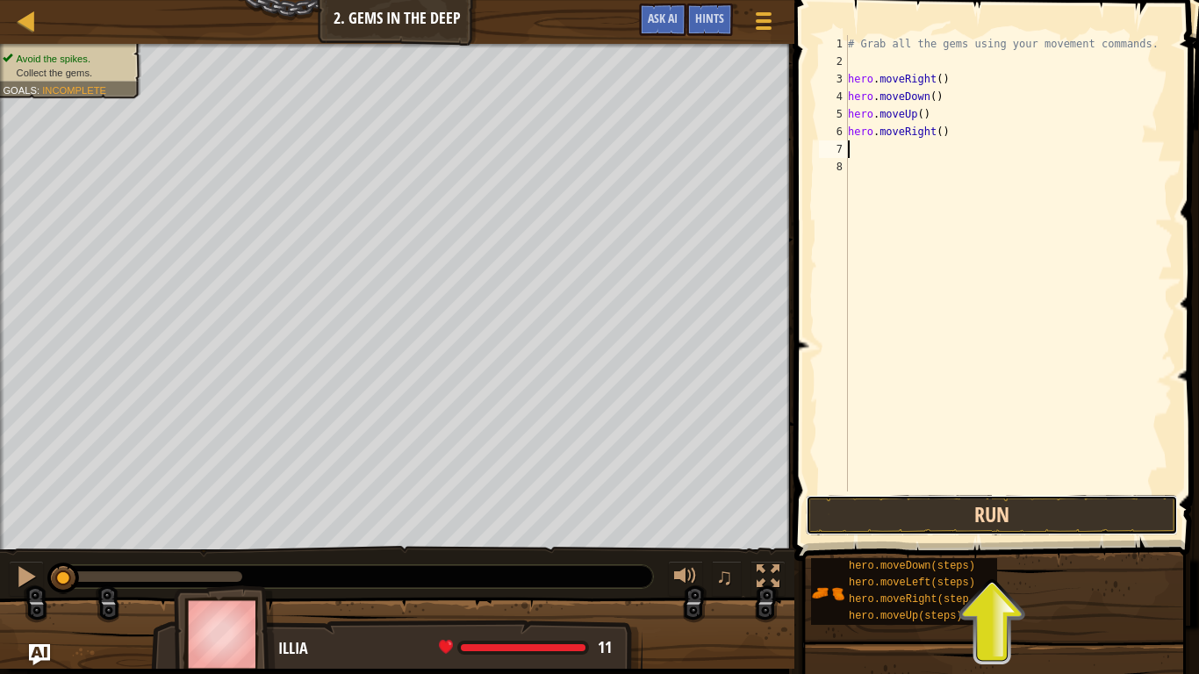
click at [931, 510] on button "Run" at bounding box center [991, 515] width 372 height 40
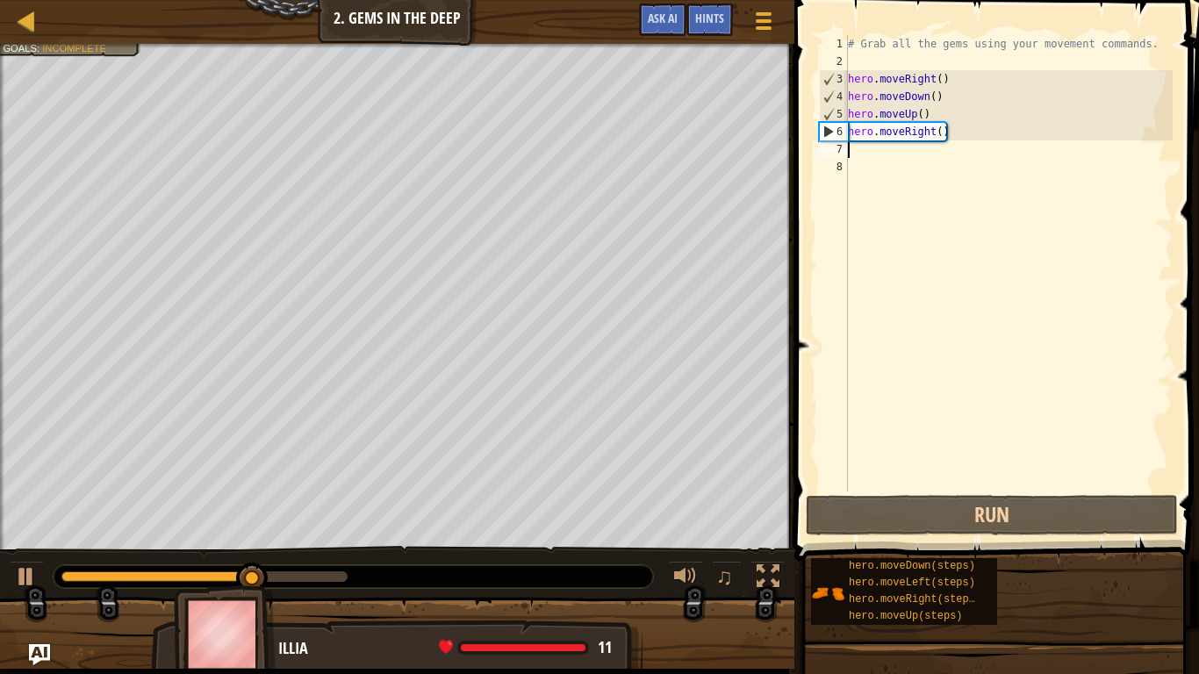
click at [984, 138] on div "# Grab all the gems using your movement commands. hero . moveRight ( ) hero . m…" at bounding box center [1008, 280] width 328 height 491
click at [963, 108] on div "# Grab all the gems using your movement commands. hero . moveRight ( ) hero . m…" at bounding box center [1008, 280] width 328 height 491
type textarea "hero.moveUp()"
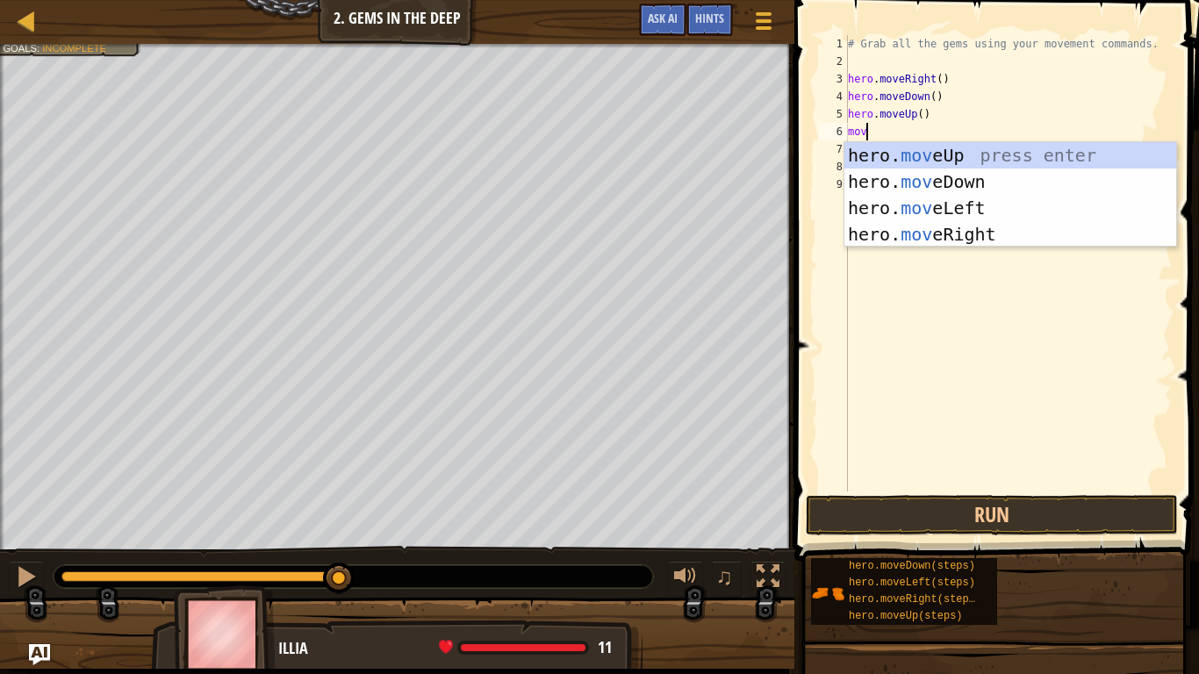
type textarea "move"
click at [1022, 166] on div "hero. move Up press enter hero. move Down press enter hero. move Left press ent…" at bounding box center [1010, 221] width 332 height 158
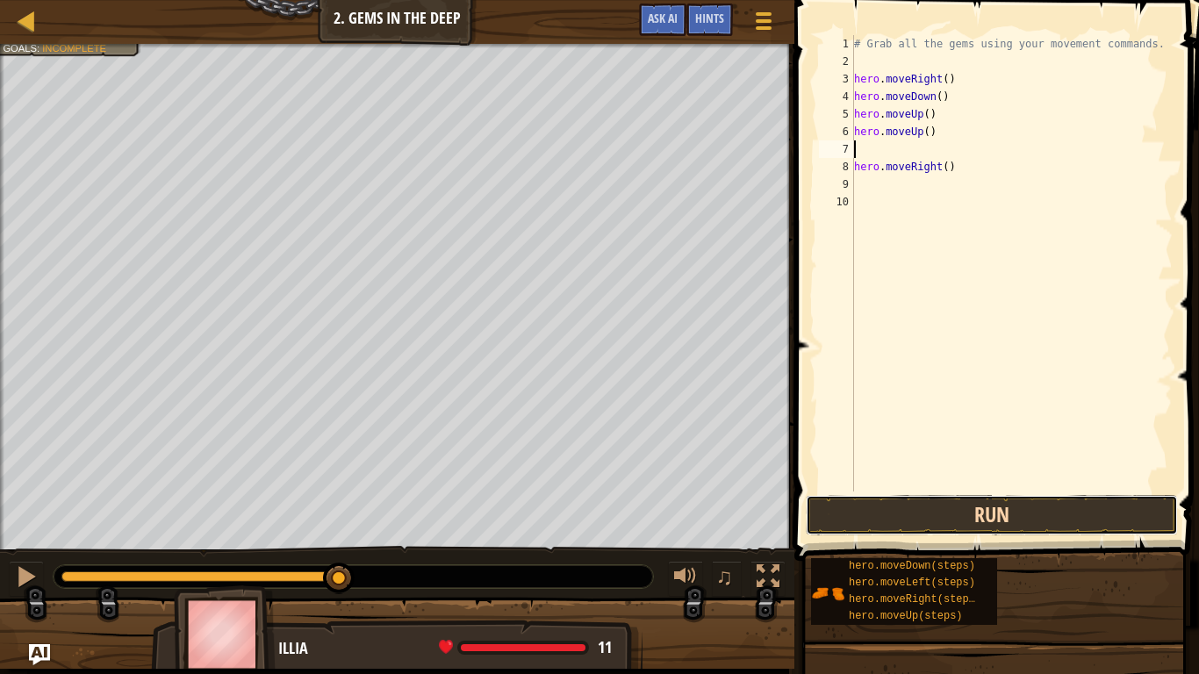
click at [1020, 510] on button "Run" at bounding box center [991, 515] width 372 height 40
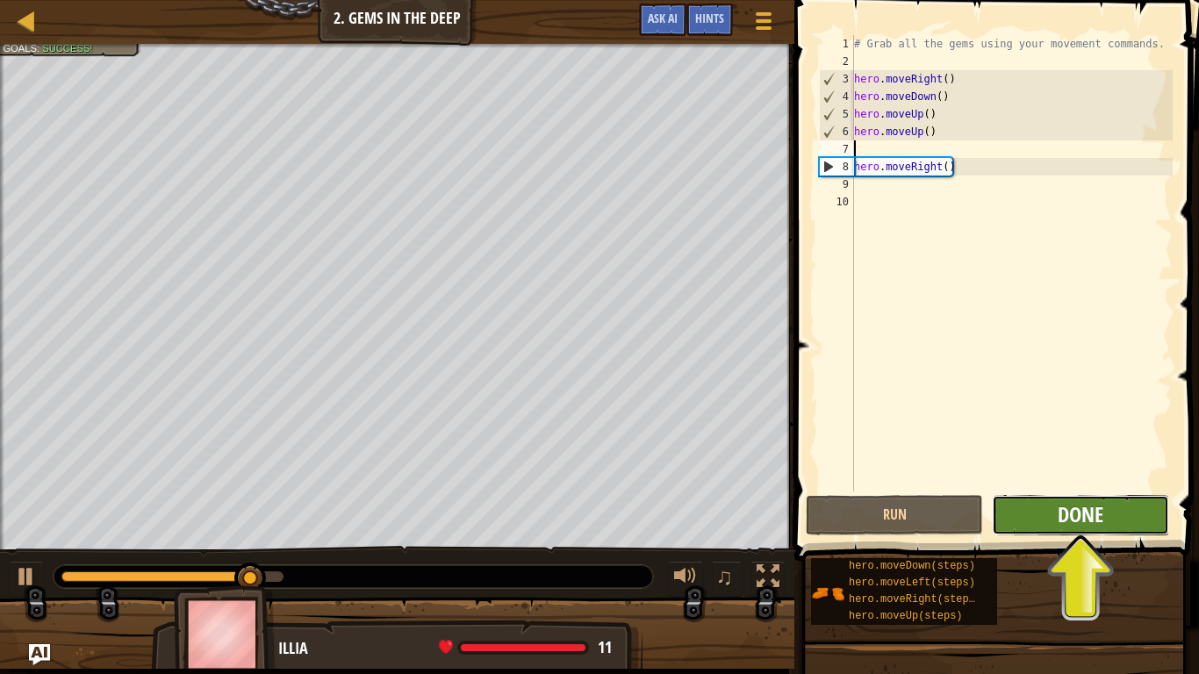
click at [1099, 513] on span "Done" at bounding box center [1080, 514] width 46 height 28
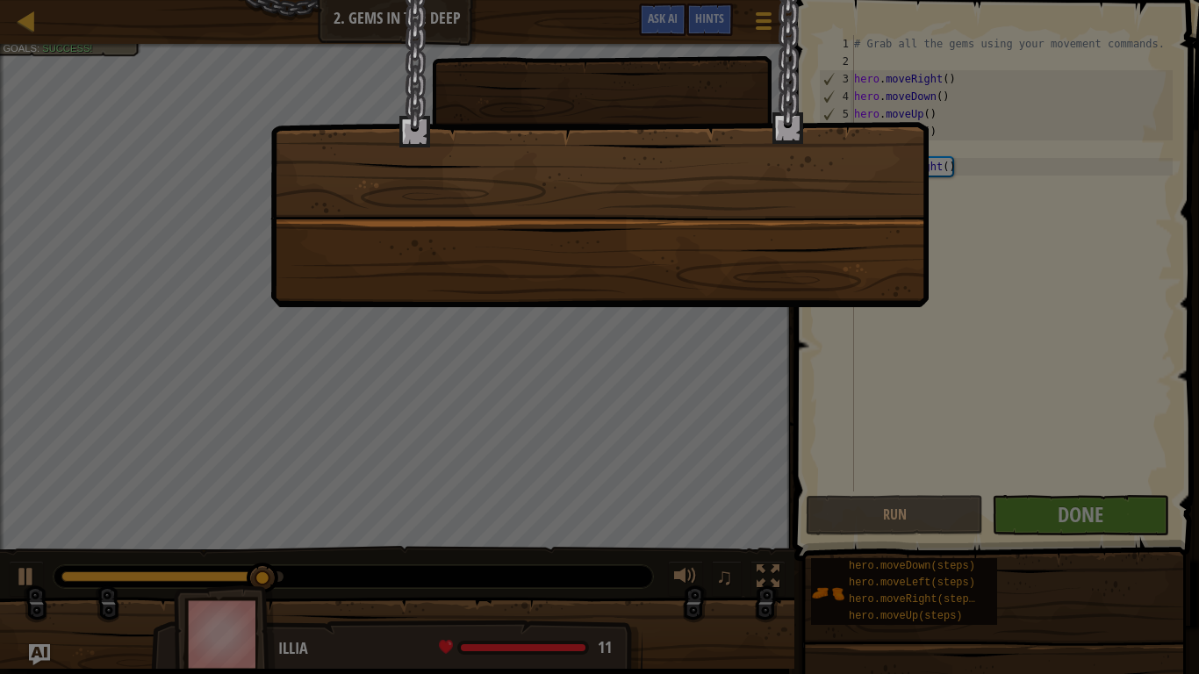
click at [1099, 513] on div at bounding box center [599, 337] width 1199 height 674
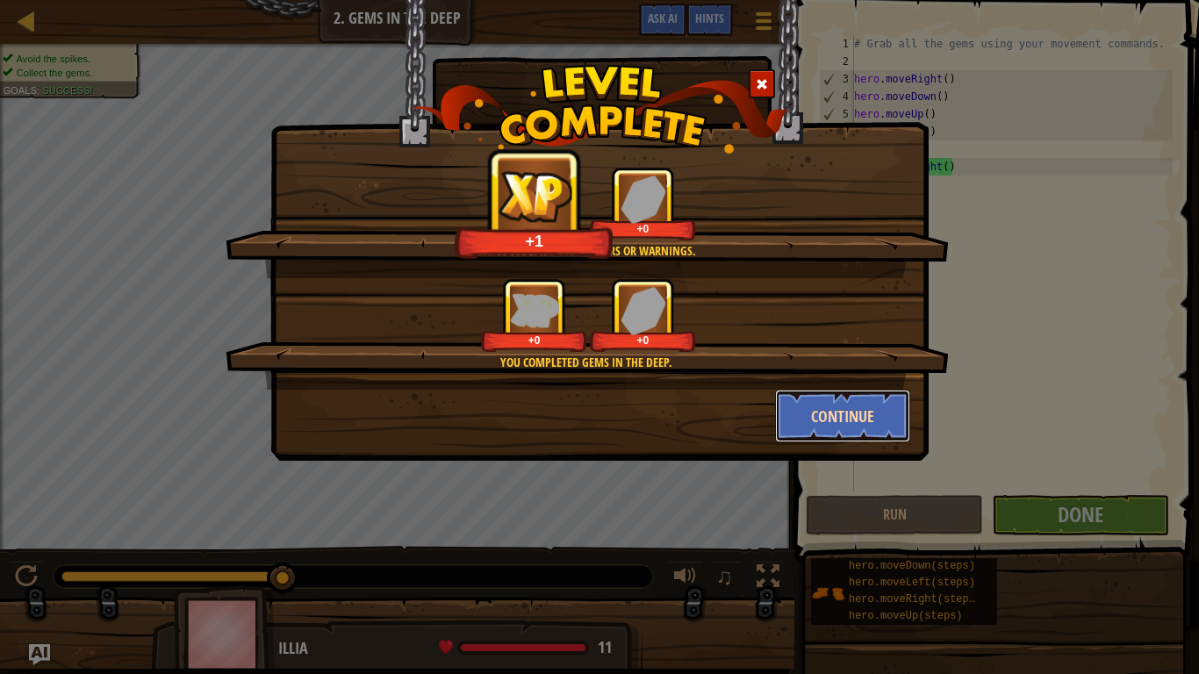
click at [862, 418] on button "Continue" at bounding box center [843, 416] width 136 height 53
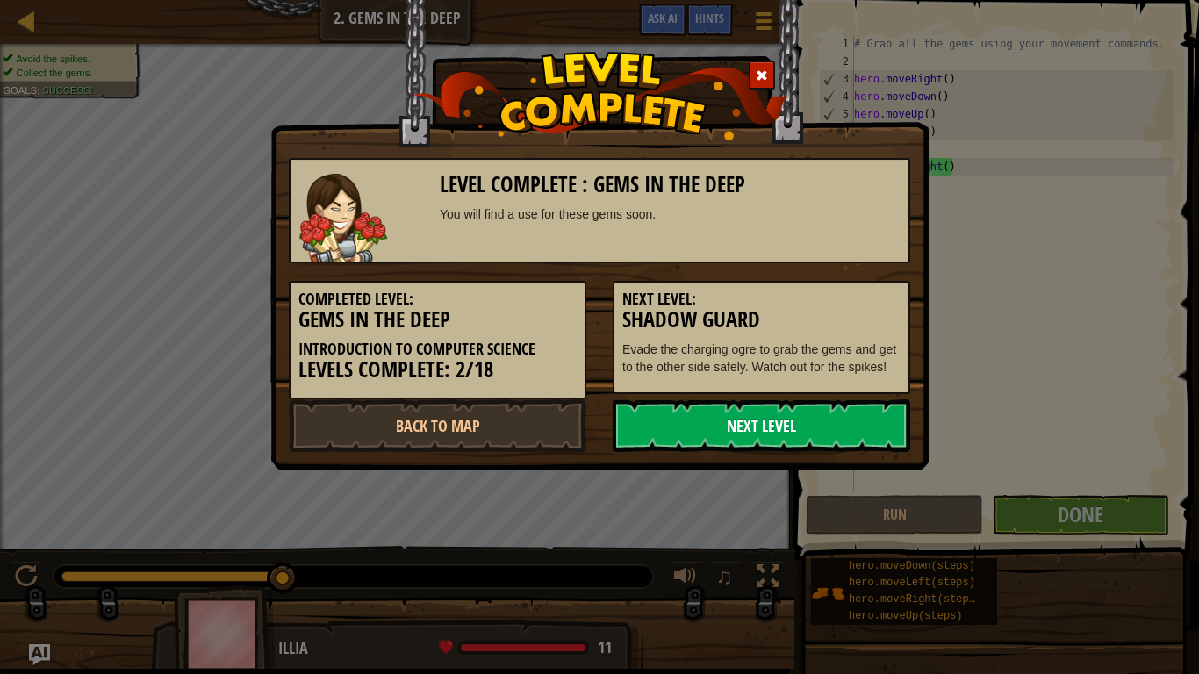
click at [846, 432] on link "Next Level" at bounding box center [760, 425] width 297 height 53
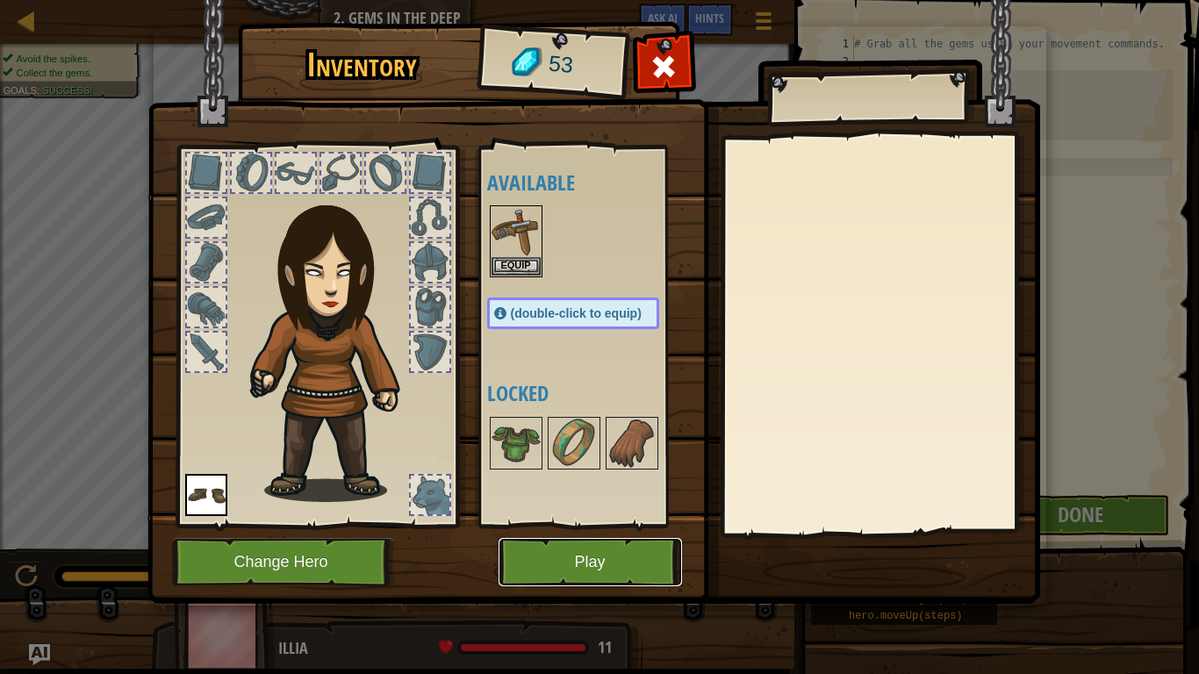
click at [636, 525] on button "Play" at bounding box center [589, 562] width 183 height 48
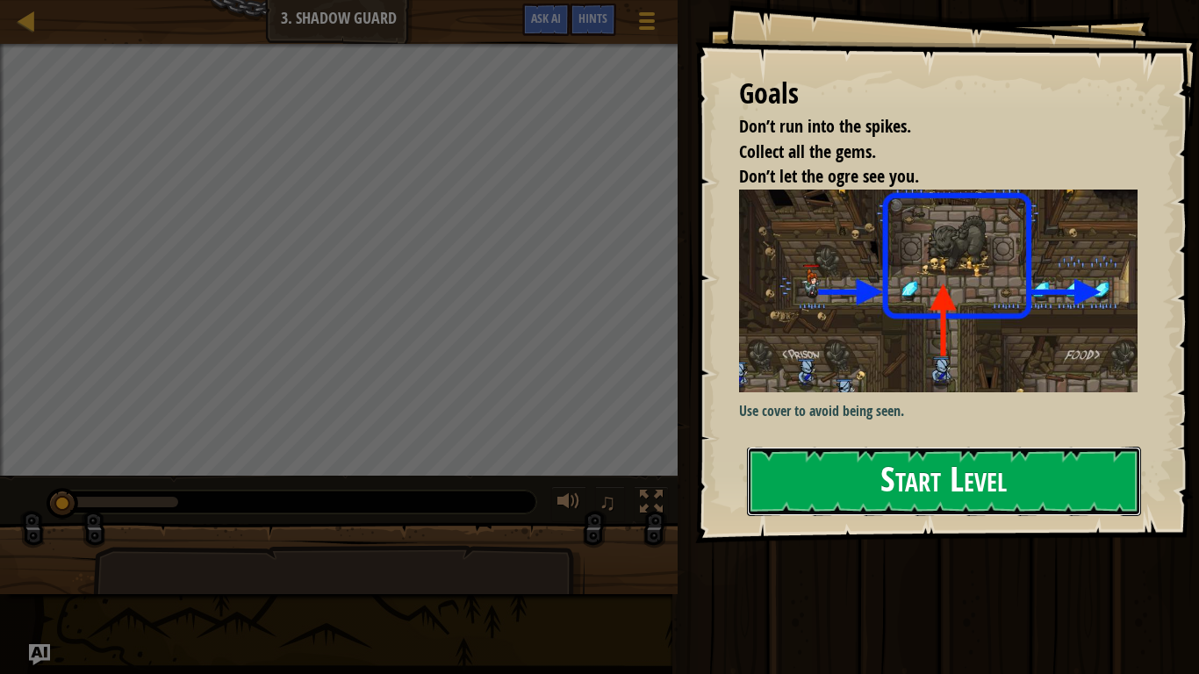
click at [994, 483] on button "Start Level" at bounding box center [944, 481] width 394 height 69
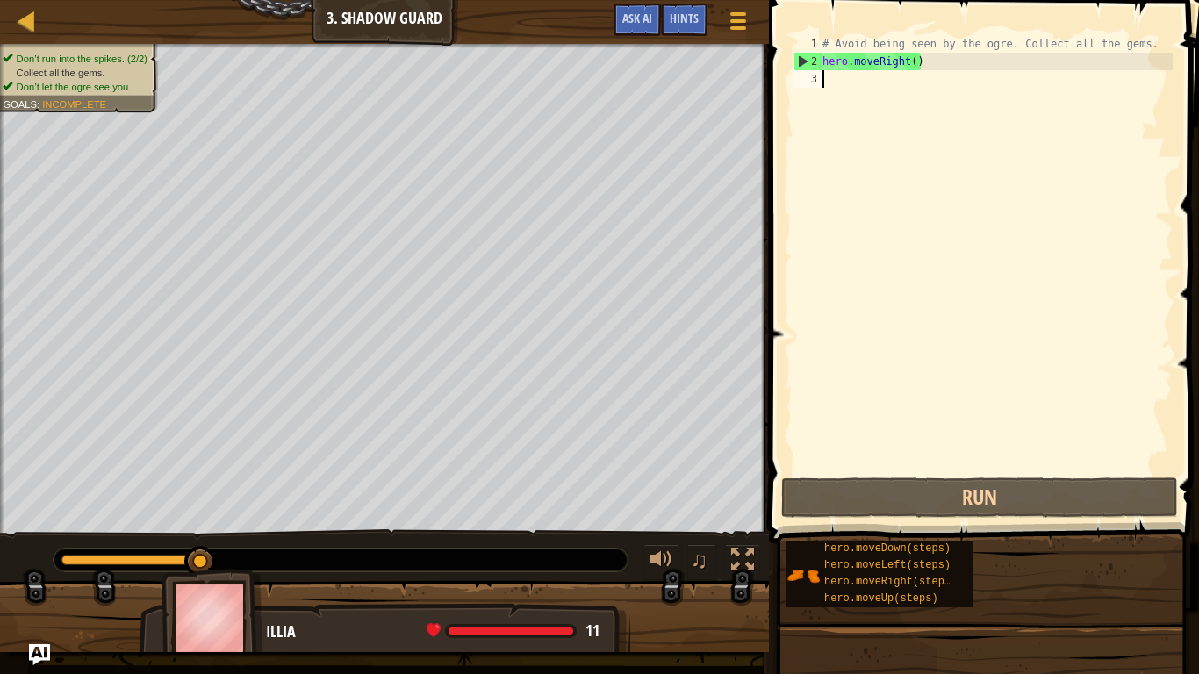
scroll to position [8, 0]
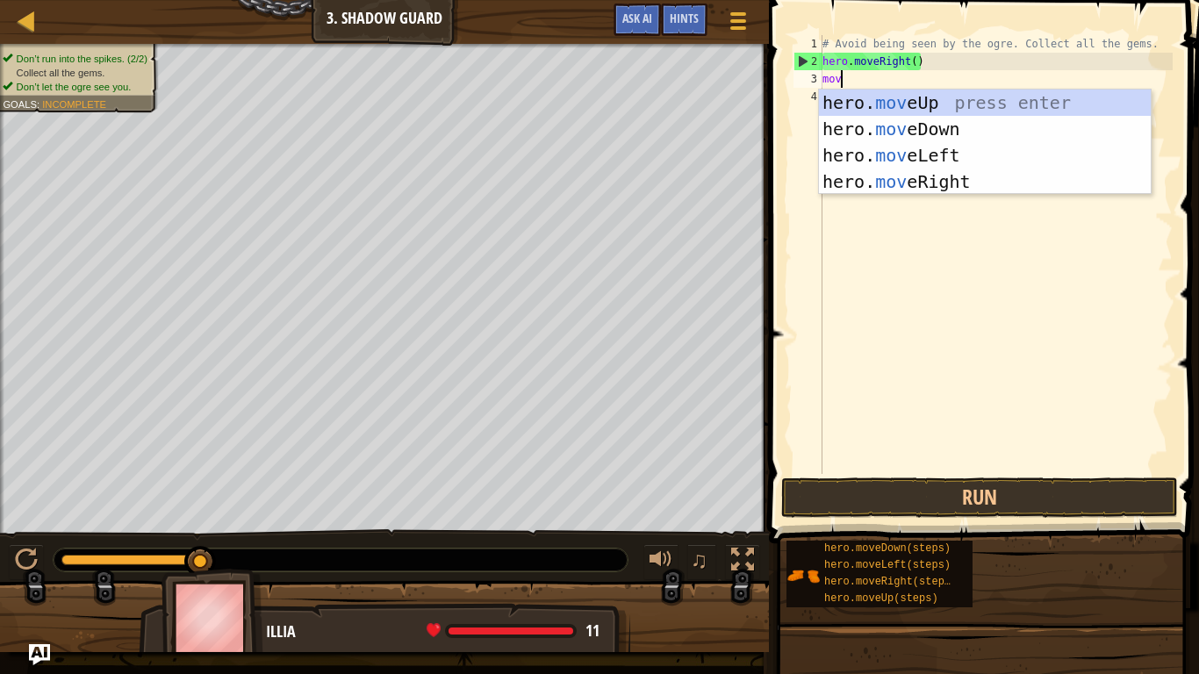
type textarea "mover"
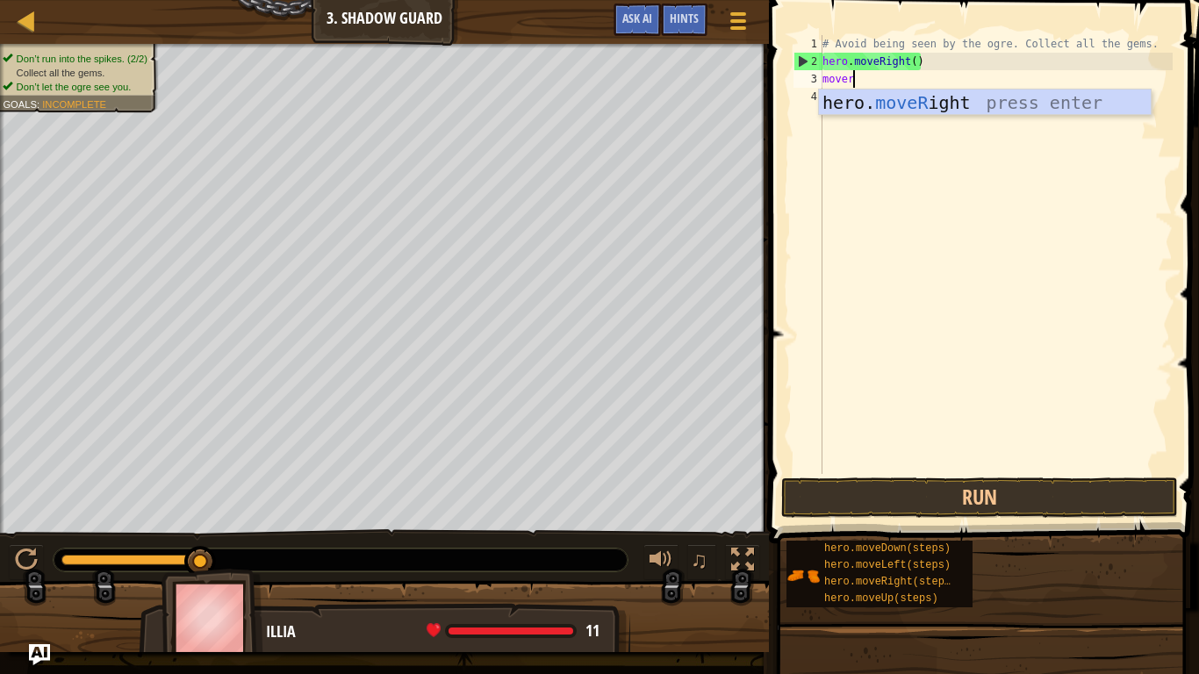
scroll to position [8, 4]
click at [1039, 106] on div "hero. moveR ight press enter" at bounding box center [985, 128] width 332 height 79
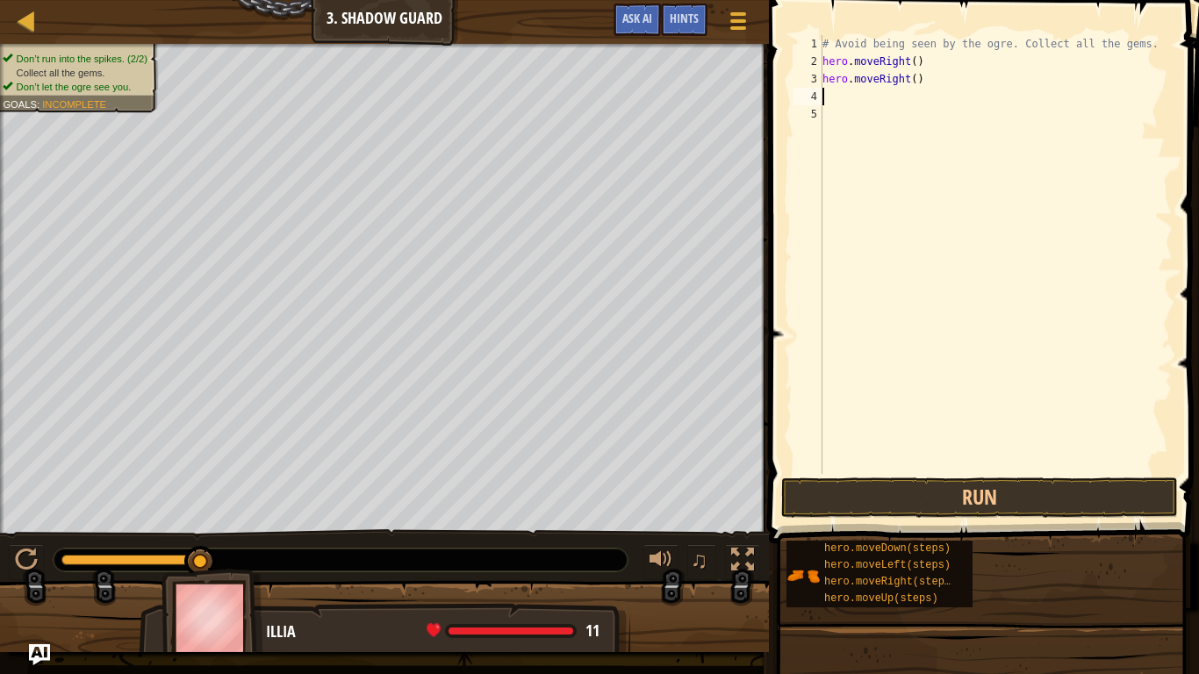
scroll to position [8, 0]
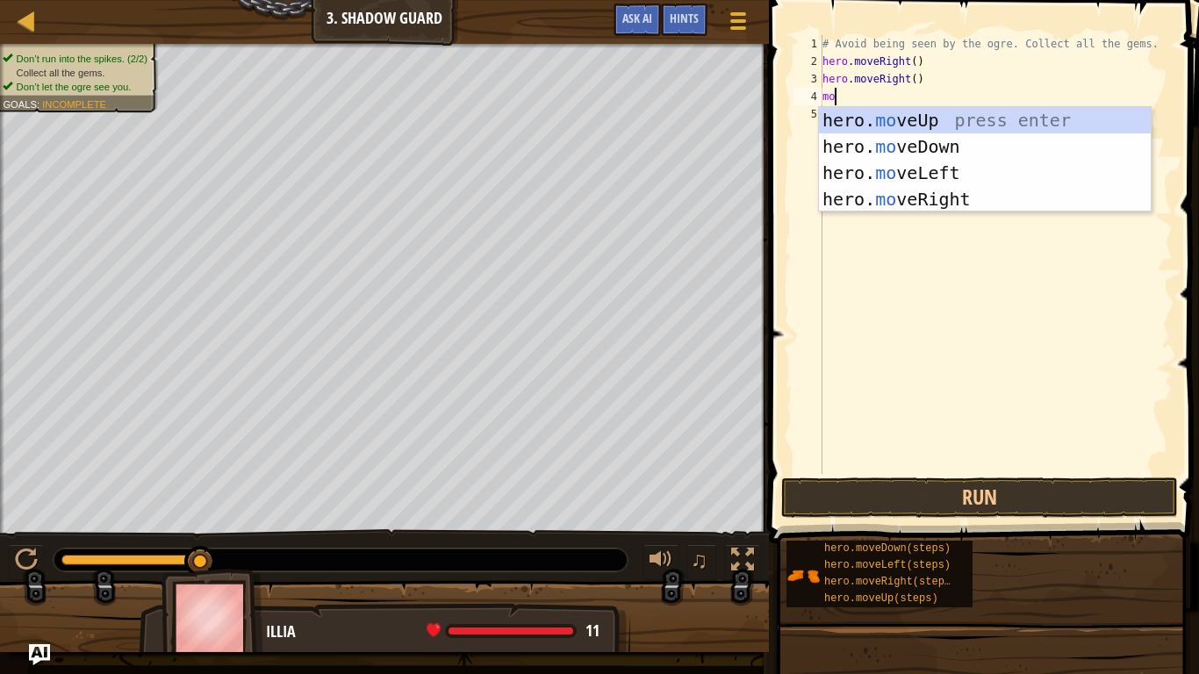
type textarea "mov"
click at [1013, 203] on div "hero. mov eUp press enter hero. mov eDown press enter hero. mov eLeft press ent…" at bounding box center [985, 186] width 332 height 158
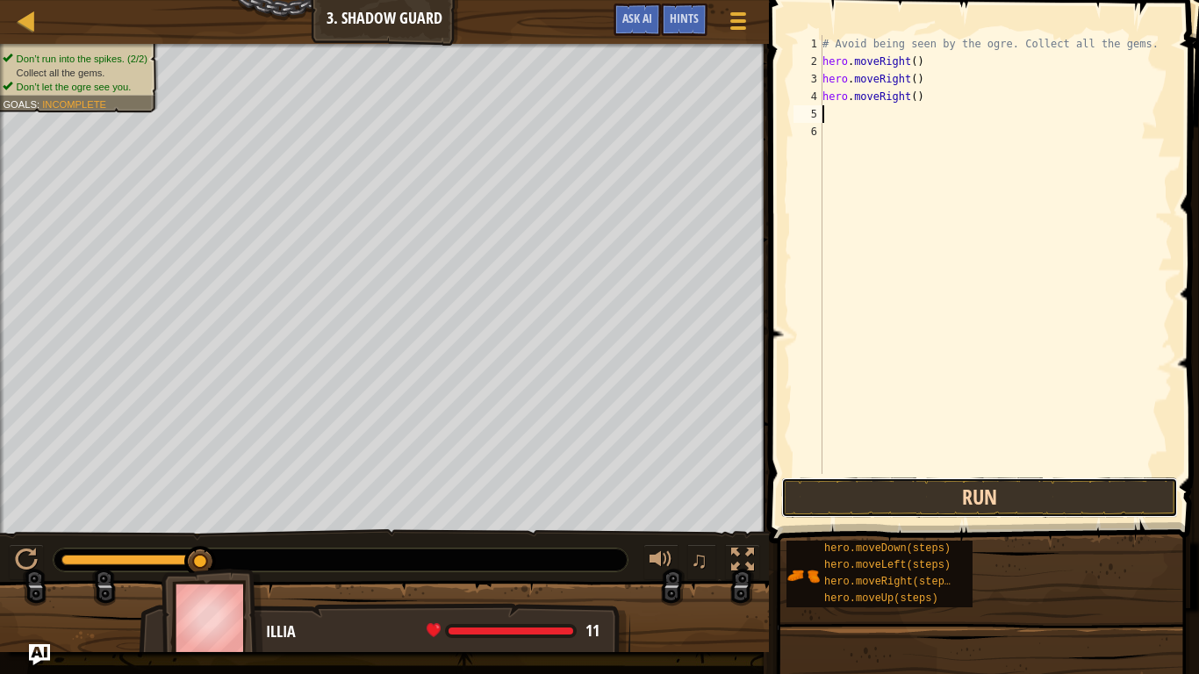
click at [1006, 487] on button "Run" at bounding box center [979, 497] width 397 height 40
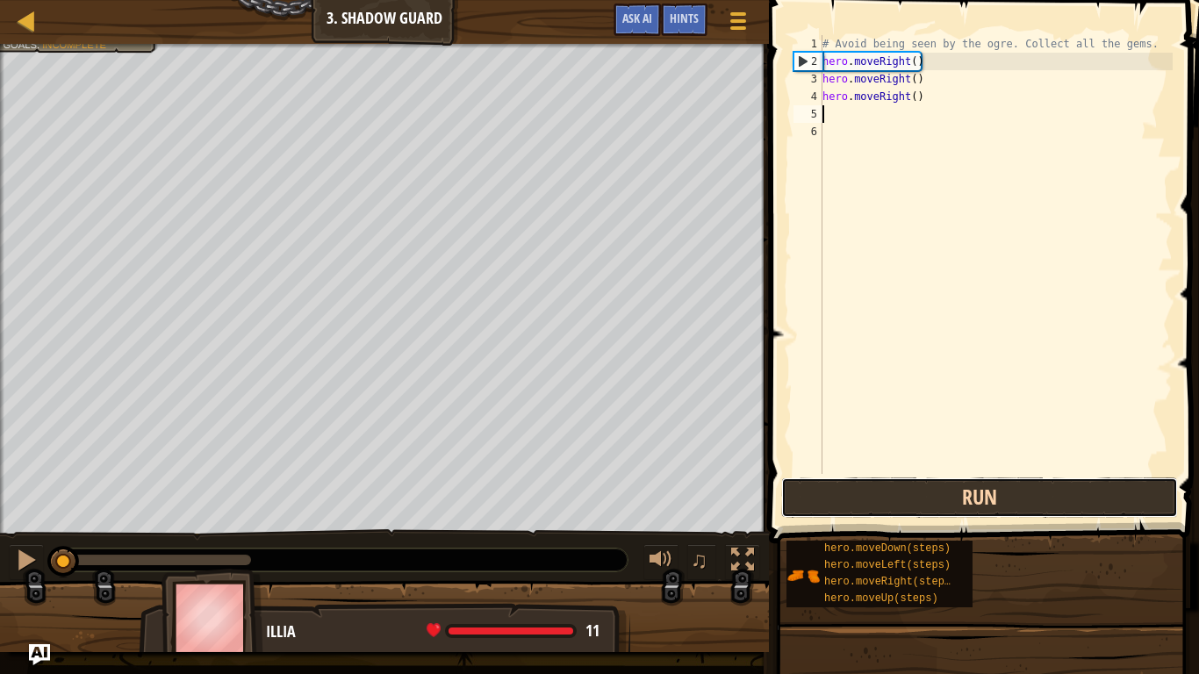
click at [1085, 496] on button "Run" at bounding box center [979, 497] width 397 height 40
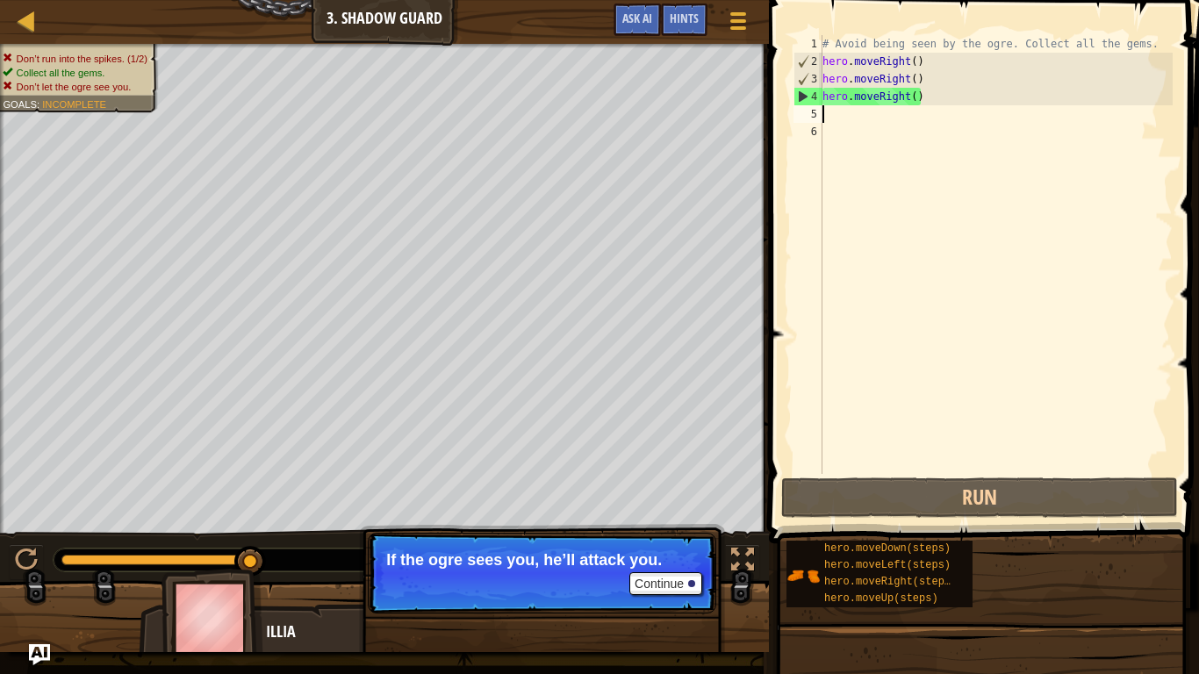
click at [961, 85] on div "# Avoid being seen by the ogre. Collect all the gems. hero . moveRight ( ) hero…" at bounding box center [996, 272] width 354 height 474
type textarea "hero.moveRight()"
click at [950, 75] on div "# Avoid being seen by the ogre. Collect all the gems. hero . moveRight ( ) hero…" at bounding box center [996, 272] width 354 height 474
click at [943, 61] on div "# Avoid being seen by the ogre. Collect all the gems. hero . moveRight ( ) hero…" at bounding box center [996, 272] width 354 height 474
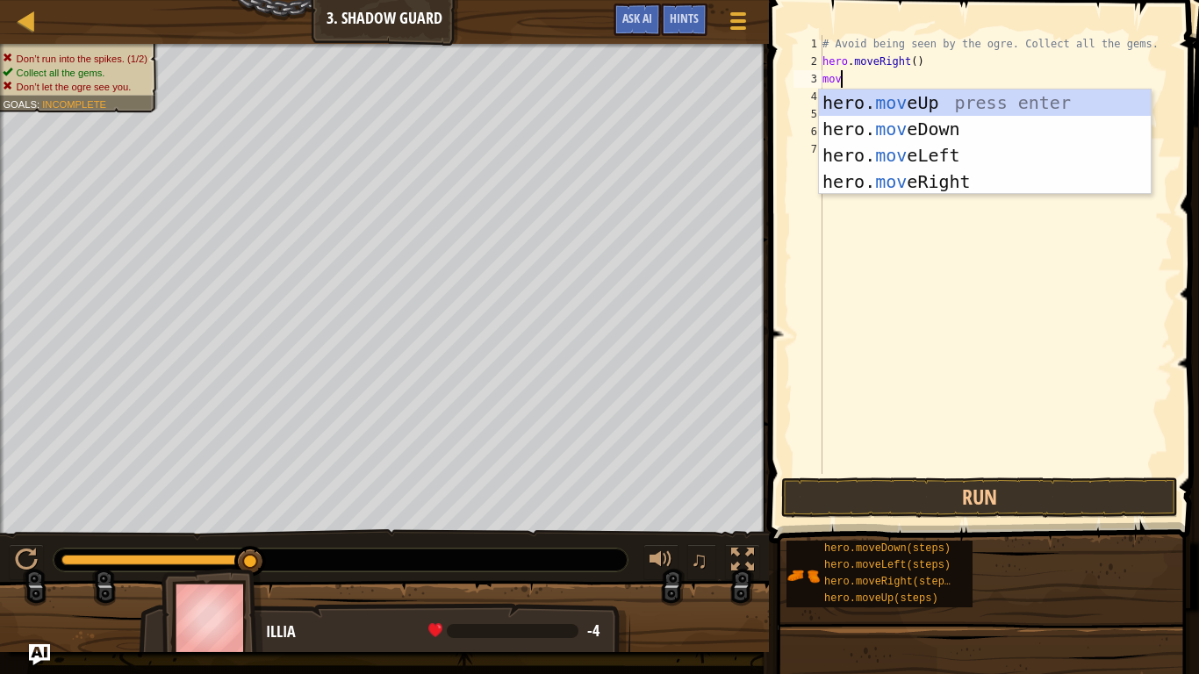
scroll to position [8, 3]
type textarea "move"
click at [1021, 100] on div "hero. move Up press enter hero. move Down press enter hero. move Left press ent…" at bounding box center [985, 168] width 332 height 158
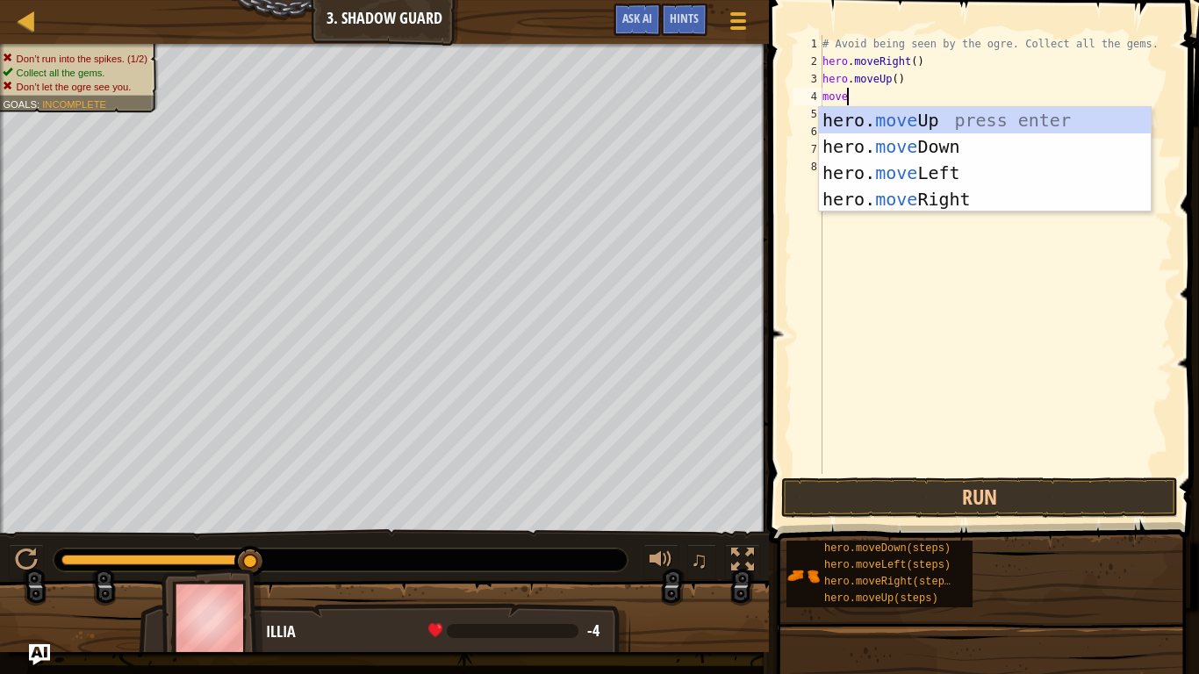
type textarea "mover"
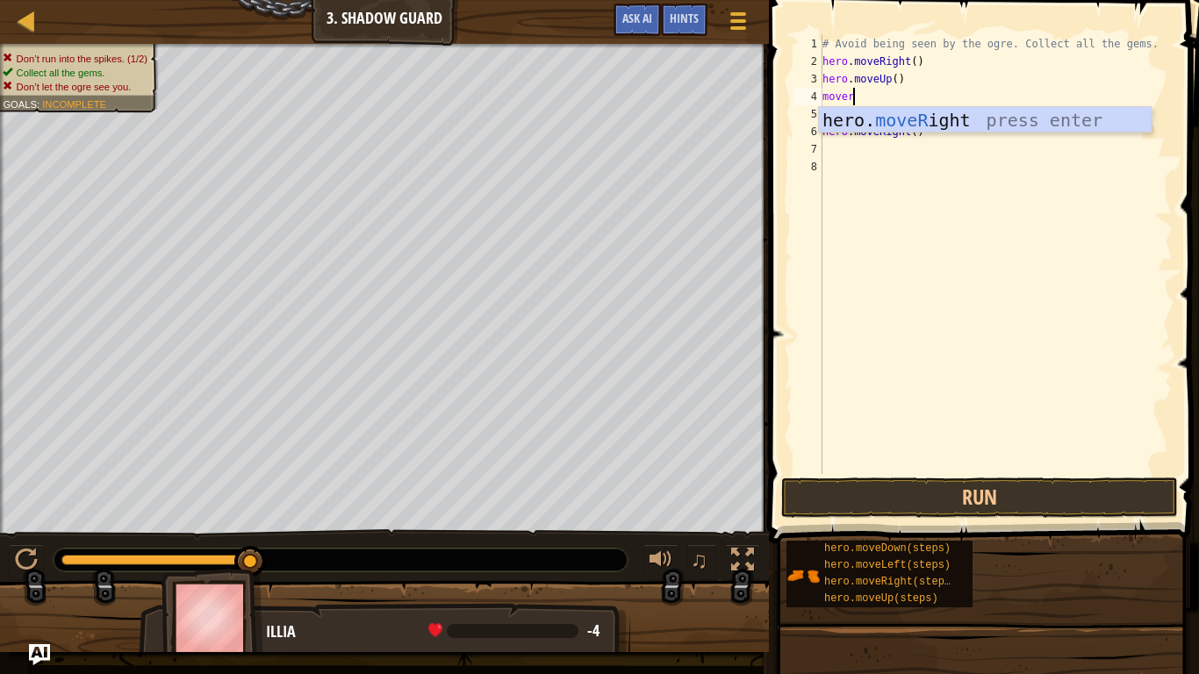
scroll to position [8, 4]
click at [1023, 118] on div "hero. moveR ight press enter" at bounding box center [985, 146] width 332 height 79
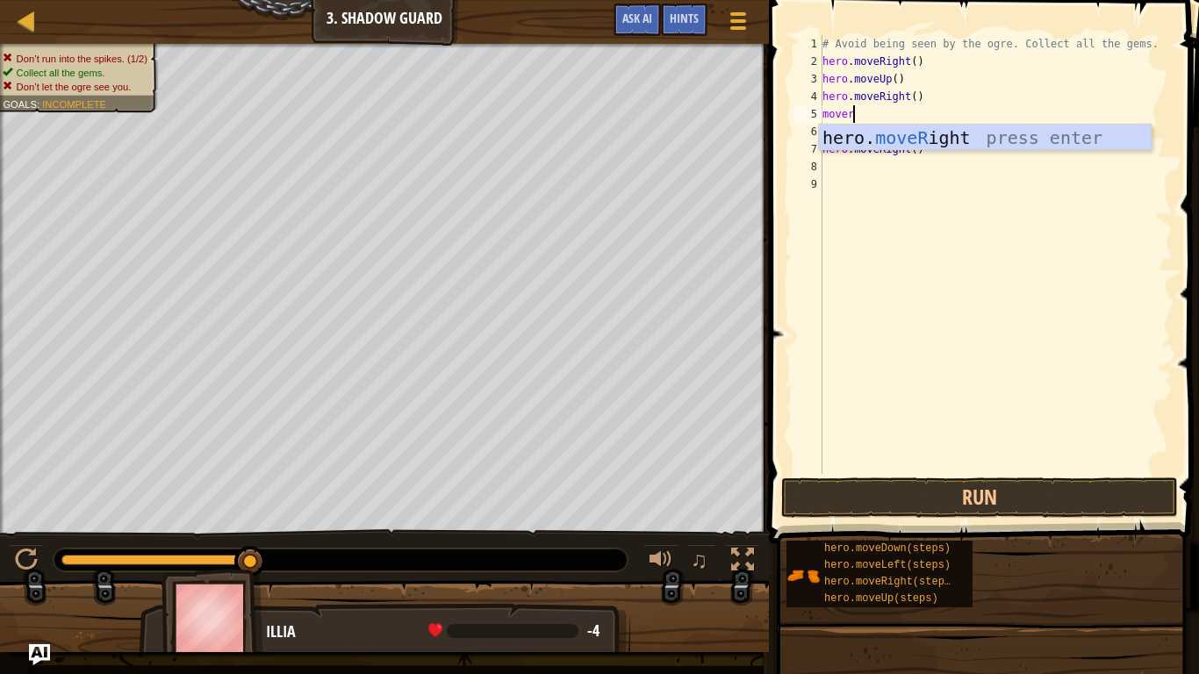
type textarea "move"
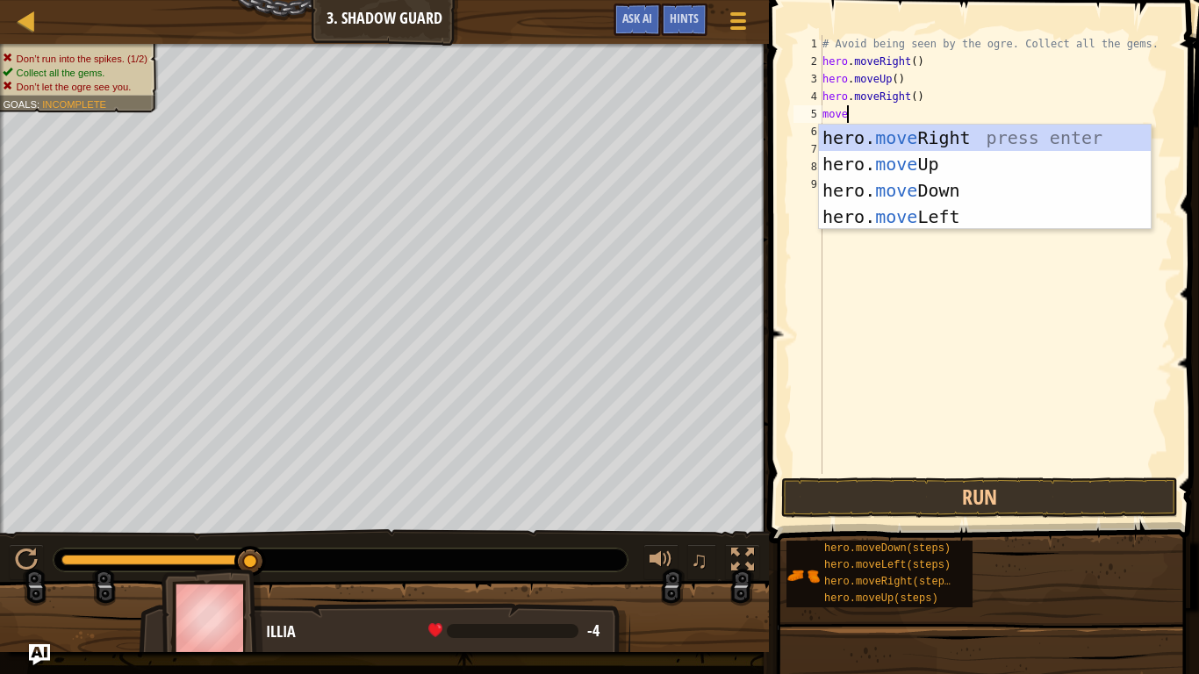
click at [1013, 200] on div "hero. move Right press enter hero. move Up press enter hero. move Down press en…" at bounding box center [985, 204] width 332 height 158
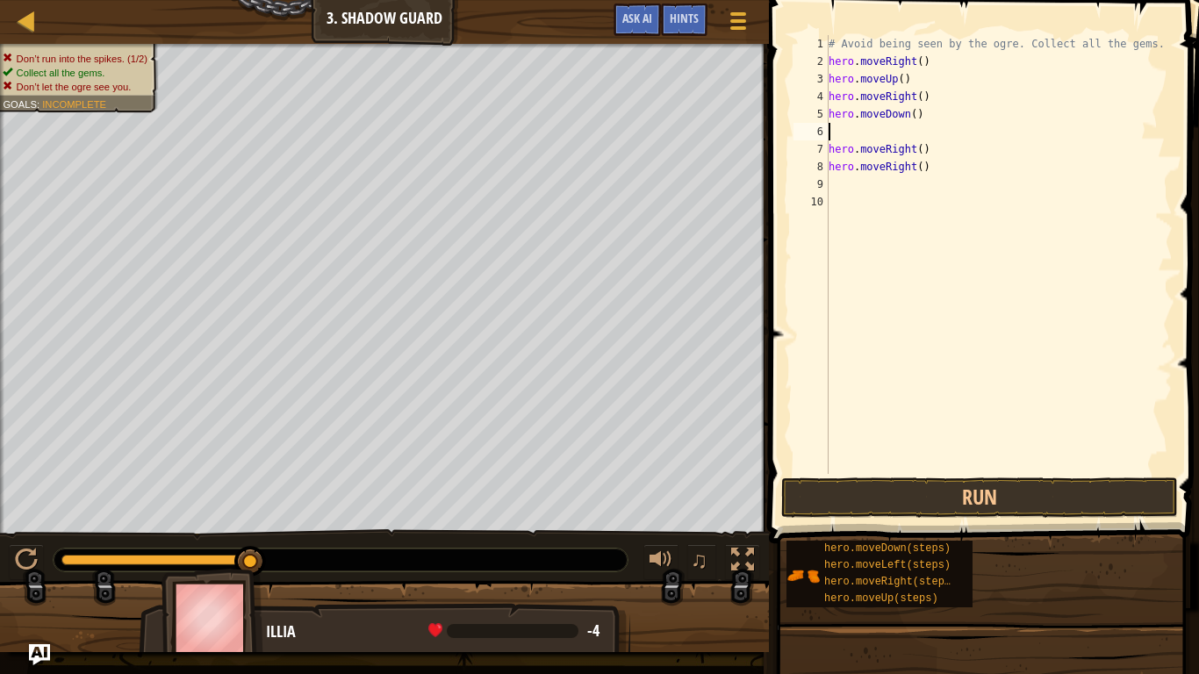
scroll to position [8, 0]
click at [991, 165] on div "# Avoid being seen by the ogre. Collect all the gems. hero . moveRight ( ) hero…" at bounding box center [998, 272] width 347 height 474
type textarea "h"
click at [1051, 487] on button "Run" at bounding box center [979, 497] width 397 height 40
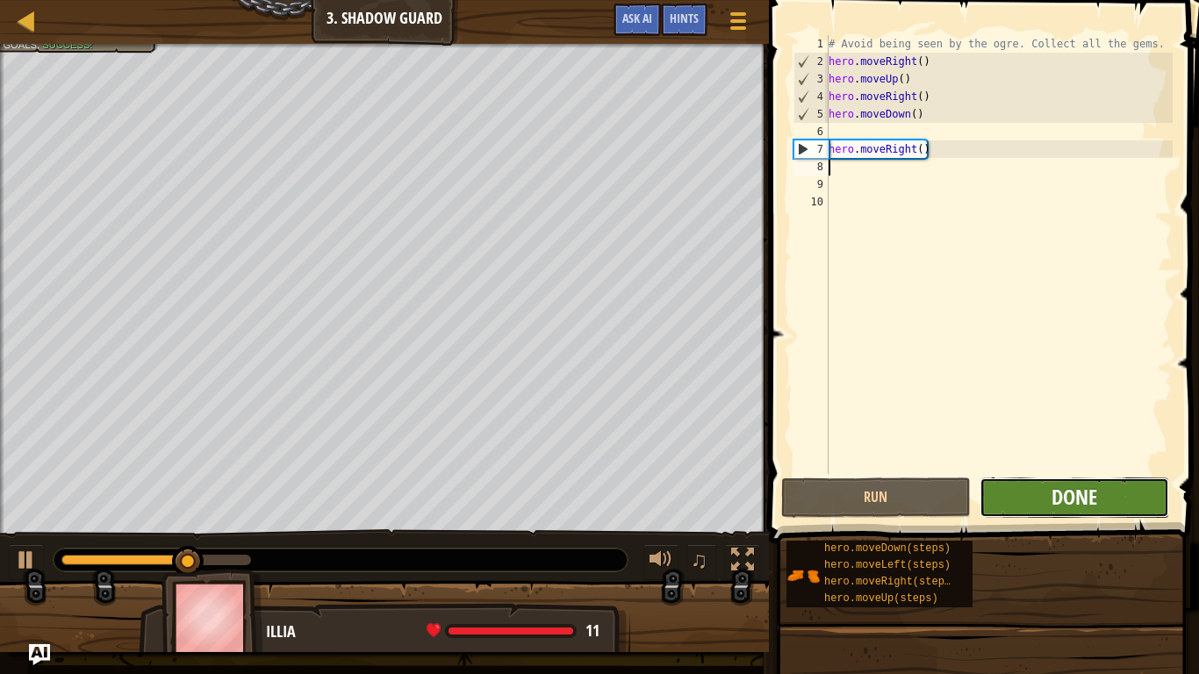
click at [1093, 492] on span "Done" at bounding box center [1074, 497] width 46 height 28
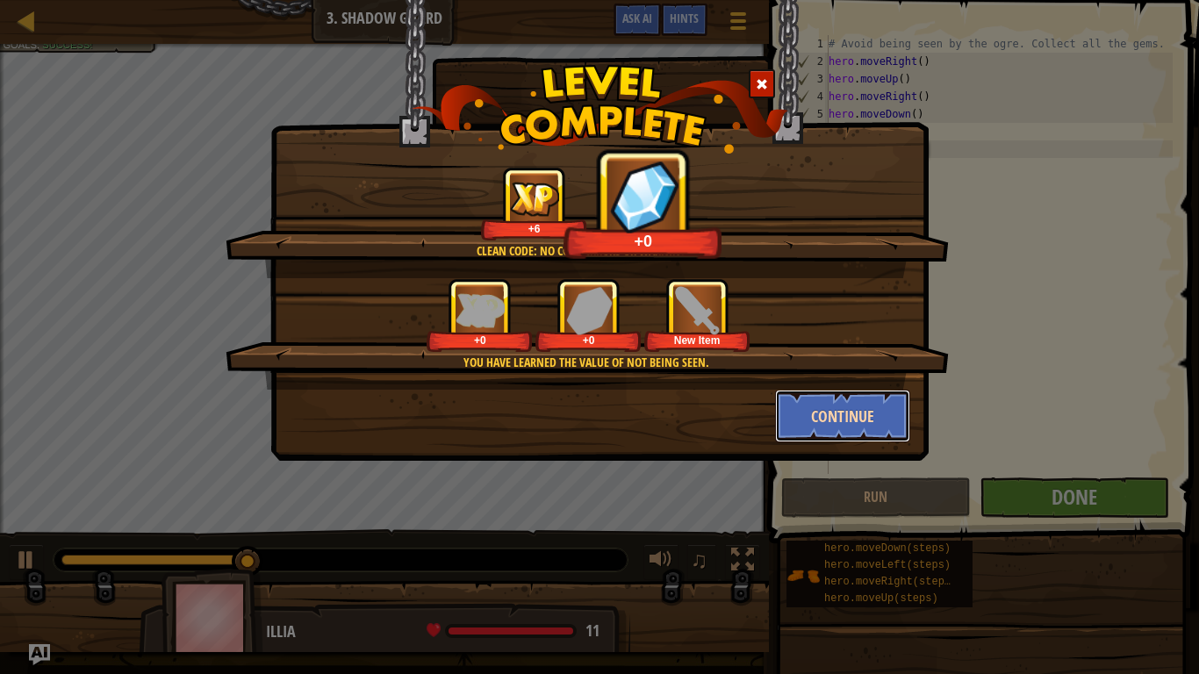
click at [862, 433] on button "Continue" at bounding box center [843, 416] width 136 height 53
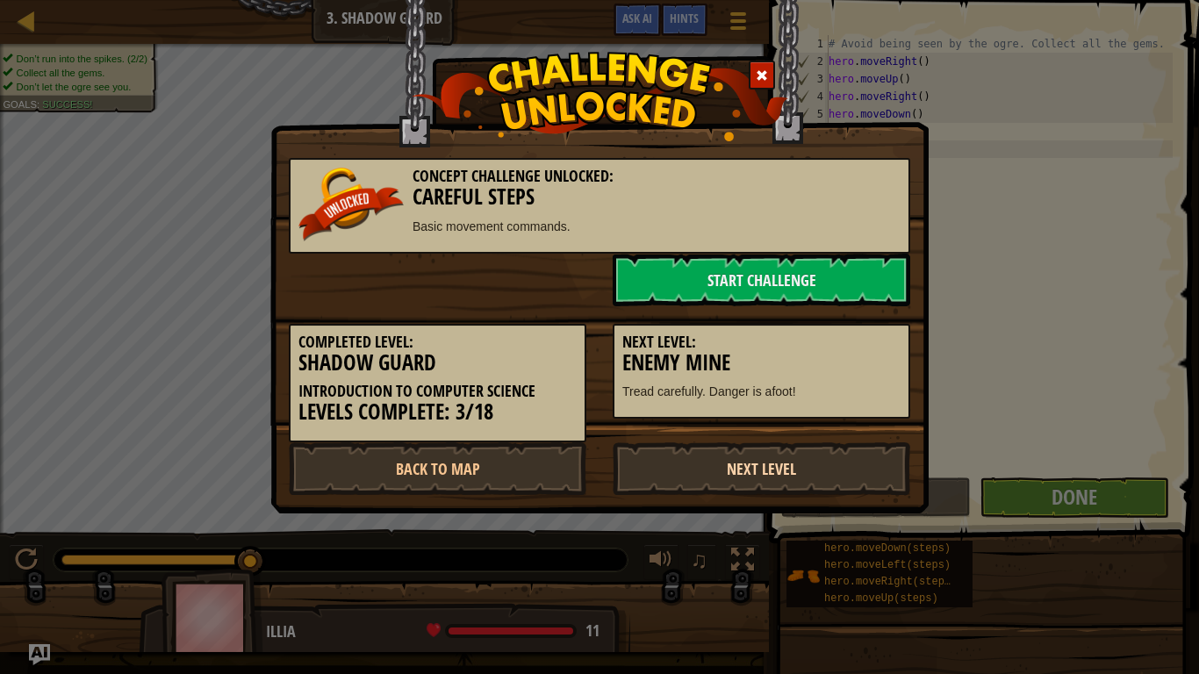
click at [851, 472] on link "Next Level" at bounding box center [760, 468] width 297 height 53
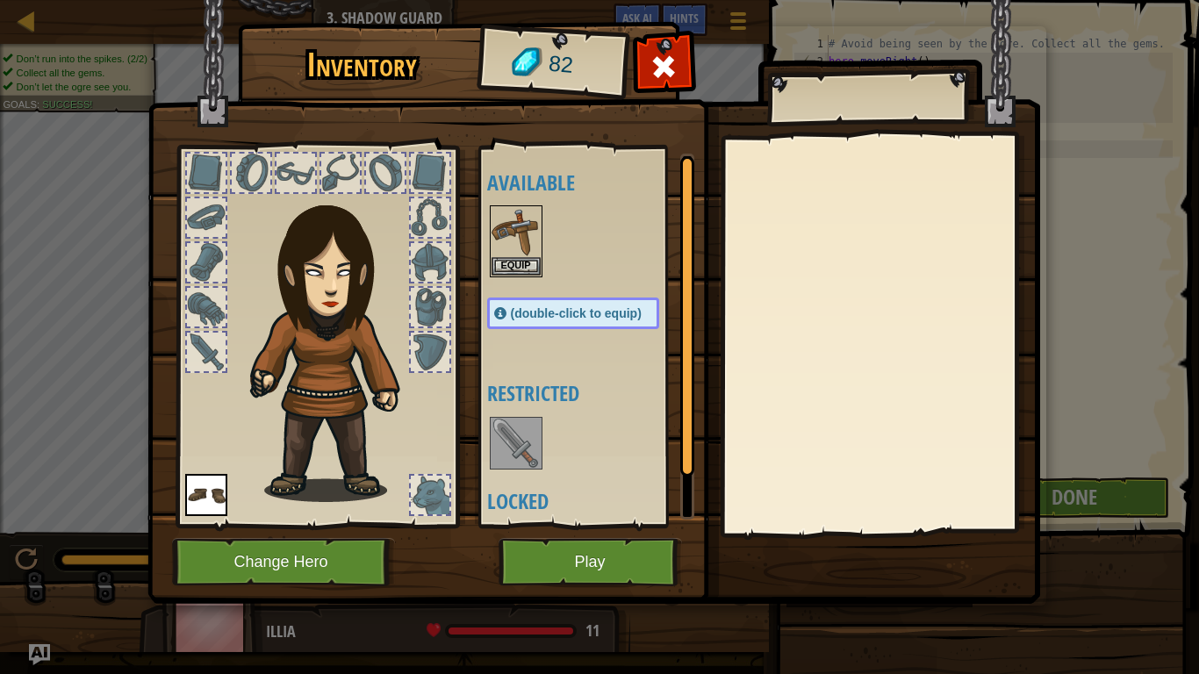
click at [623, 525] on img at bounding box center [593, 285] width 892 height 637
click at [641, 525] on button "Play" at bounding box center [589, 562] width 183 height 48
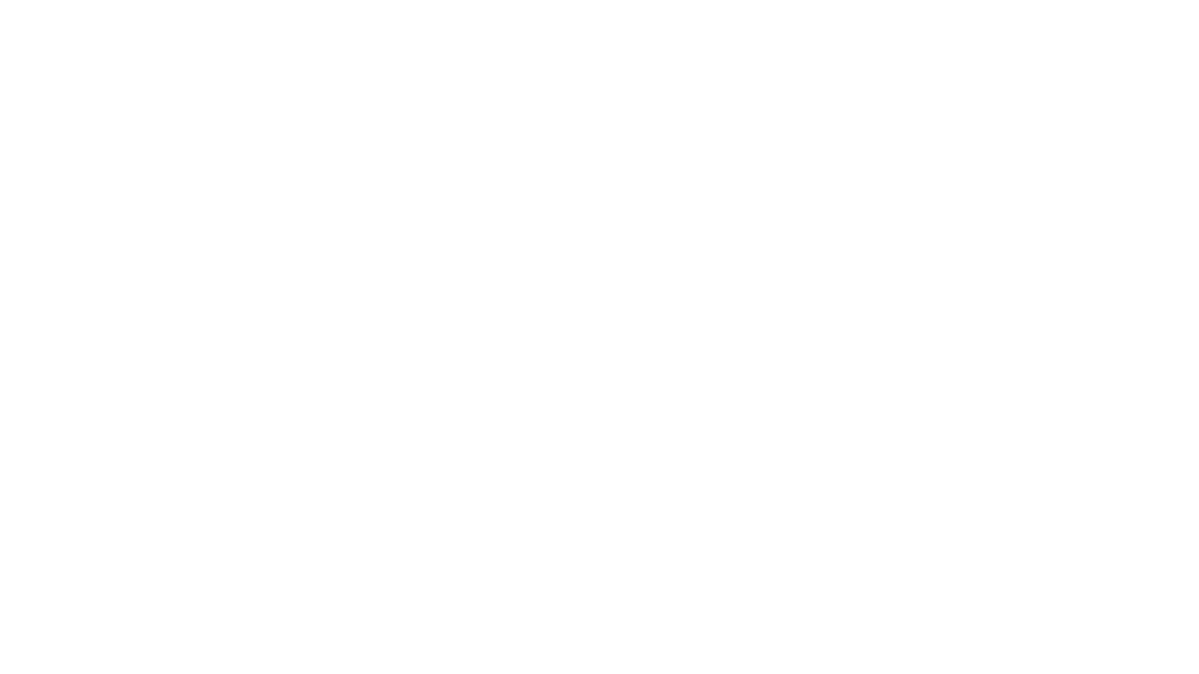
click at [634, 525] on div at bounding box center [599, 337] width 1199 height 674
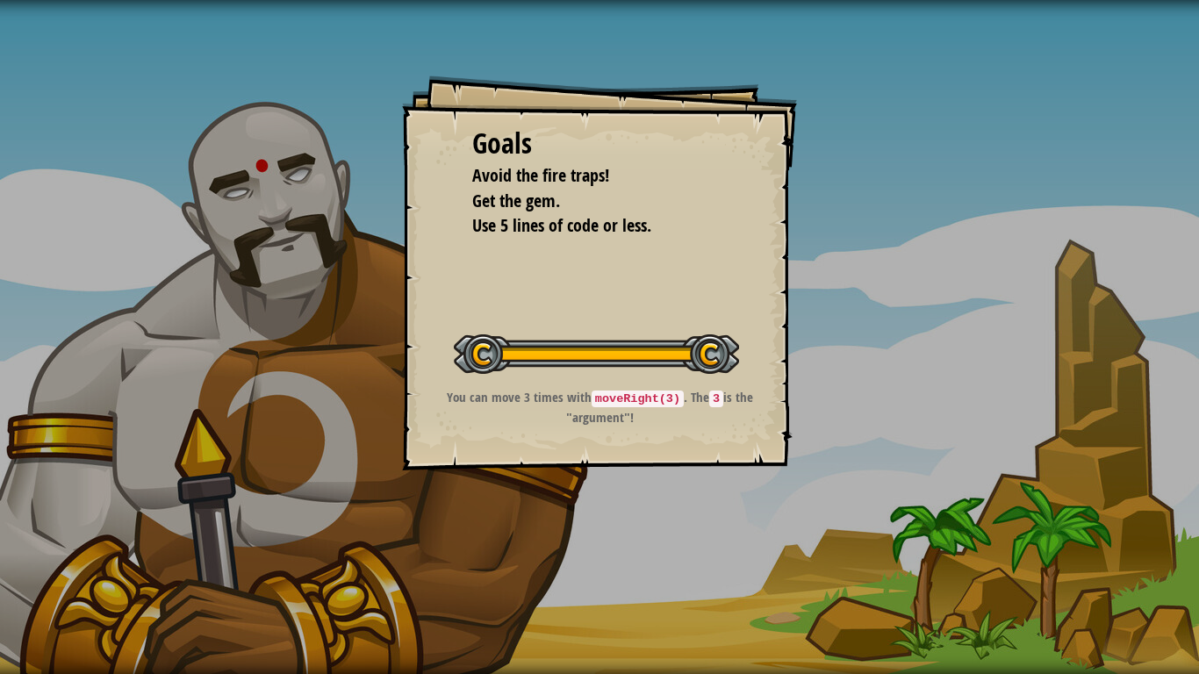
click at [954, 525] on div "Goals Avoid the fire traps! Get the gem. Use 5 lines of code or less. Start Lev…" at bounding box center [599, 337] width 1199 height 674
click at [964, 479] on div "Goals Avoid the fire traps! Get the gem. Use 5 lines of code or less. Start Lev…" at bounding box center [599, 337] width 1199 height 674
click at [977, 450] on div "Goals Avoid the fire traps! Get the gem. Use 5 lines of code or less. Start Lev…" at bounding box center [599, 337] width 1199 height 674
click at [951, 460] on div "Goals Avoid the fire traps! Get the gem. Use 5 lines of code or less. Start Lev…" at bounding box center [599, 337] width 1199 height 674
click at [911, 492] on div "Goals Avoid the fire traps! Get the gem. Use 5 lines of code or less. Start Lev…" at bounding box center [599, 337] width 1199 height 674
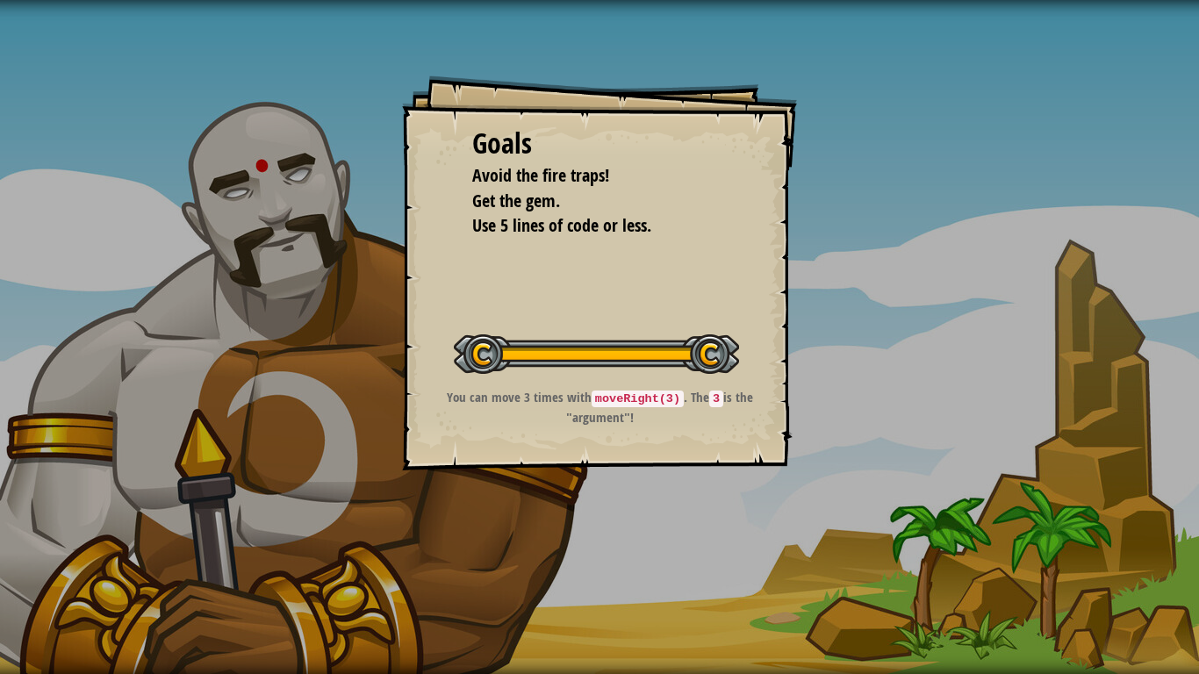
click at [935, 486] on div "Goals Avoid the fire traps! Get the gem. Use 5 lines of code or less. Start Lev…" at bounding box center [599, 337] width 1199 height 674
click at [946, 496] on div "Goals Avoid the fire traps! Get the gem. Use 5 lines of code or less. Start Lev…" at bounding box center [599, 337] width 1199 height 674
click at [965, 477] on div "Goals Avoid the fire traps! Get the gem. Use 5 lines of code or less. Start Lev…" at bounding box center [599, 337] width 1199 height 674
click at [970, 476] on div "Goals Avoid the fire traps! Get the gem. Use 5 lines of code or less. Start Lev…" at bounding box center [599, 337] width 1199 height 674
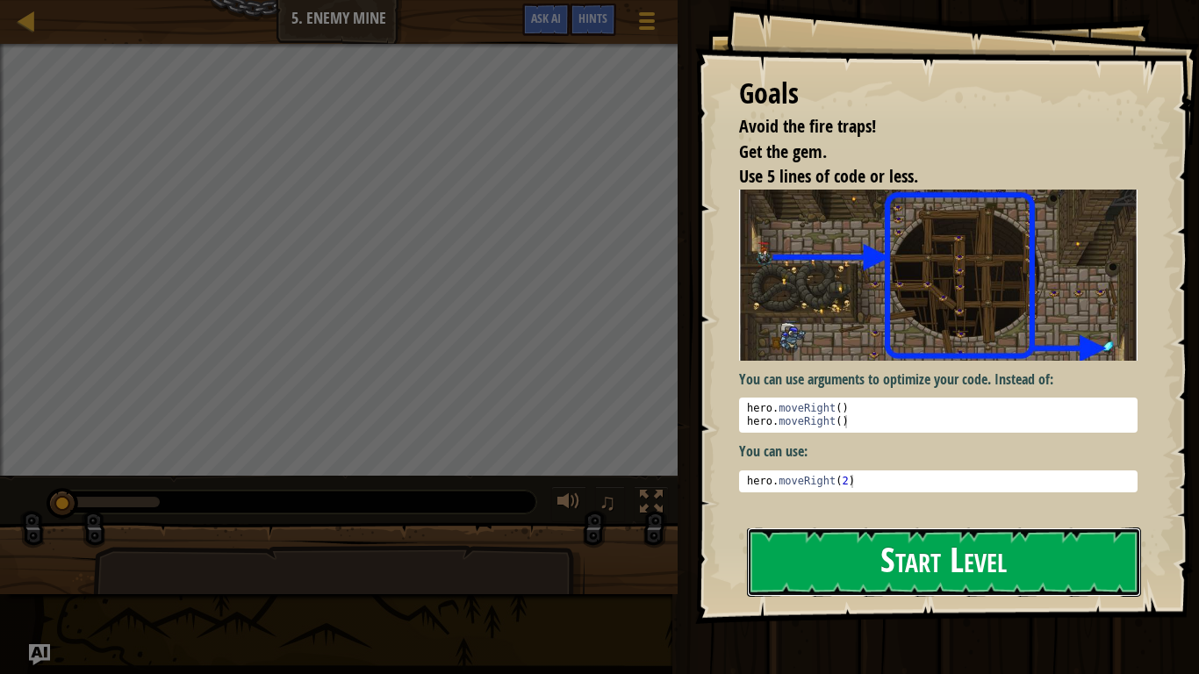
click at [934, 525] on button "Start Level" at bounding box center [944, 561] width 394 height 69
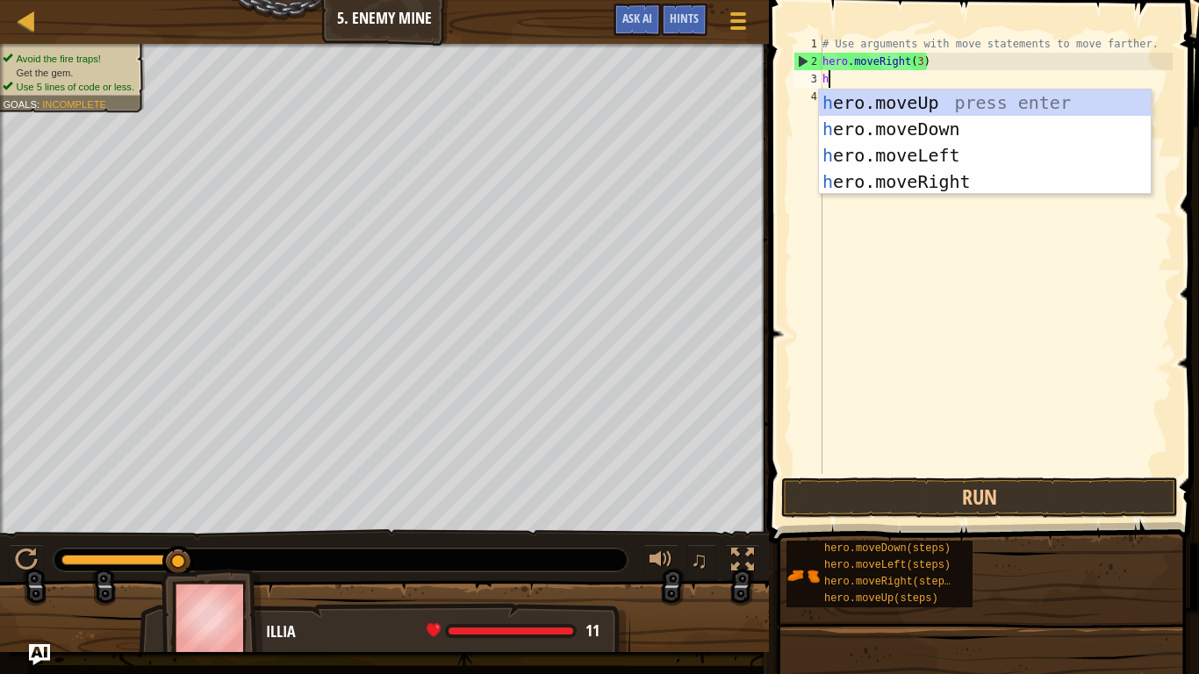
type textarea "heo"
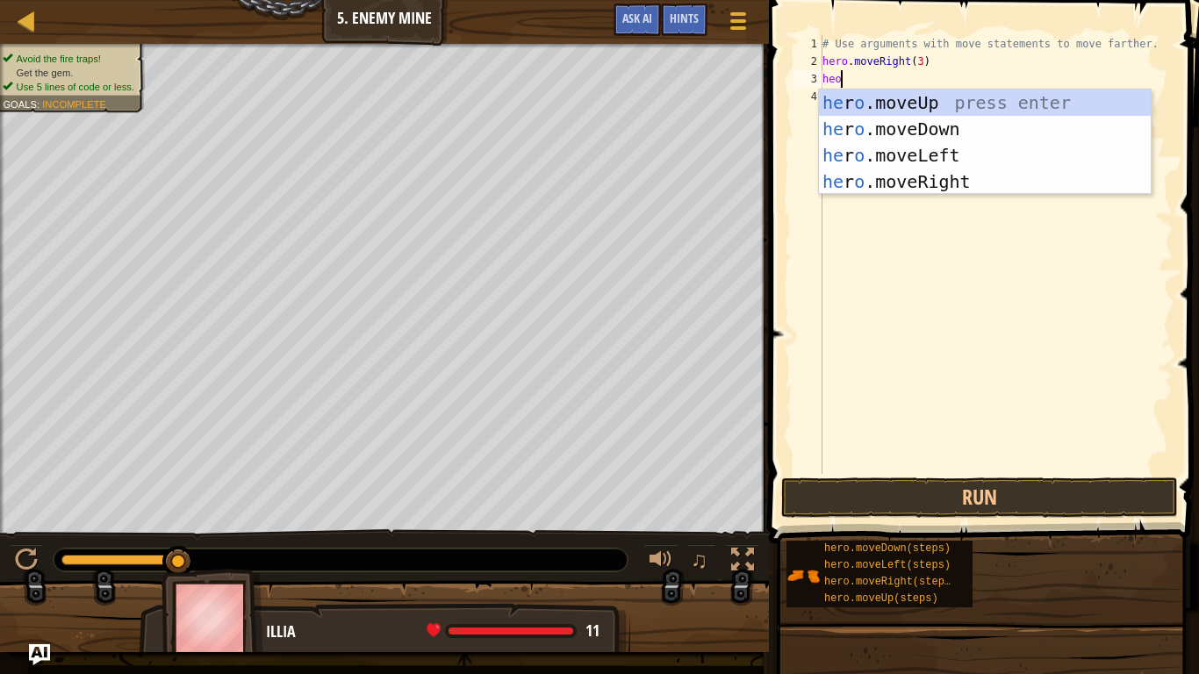
click at [1022, 180] on div "he r o .moveUp press enter he r o .moveDown press enter he r o .moveLeft press …" at bounding box center [985, 168] width 332 height 158
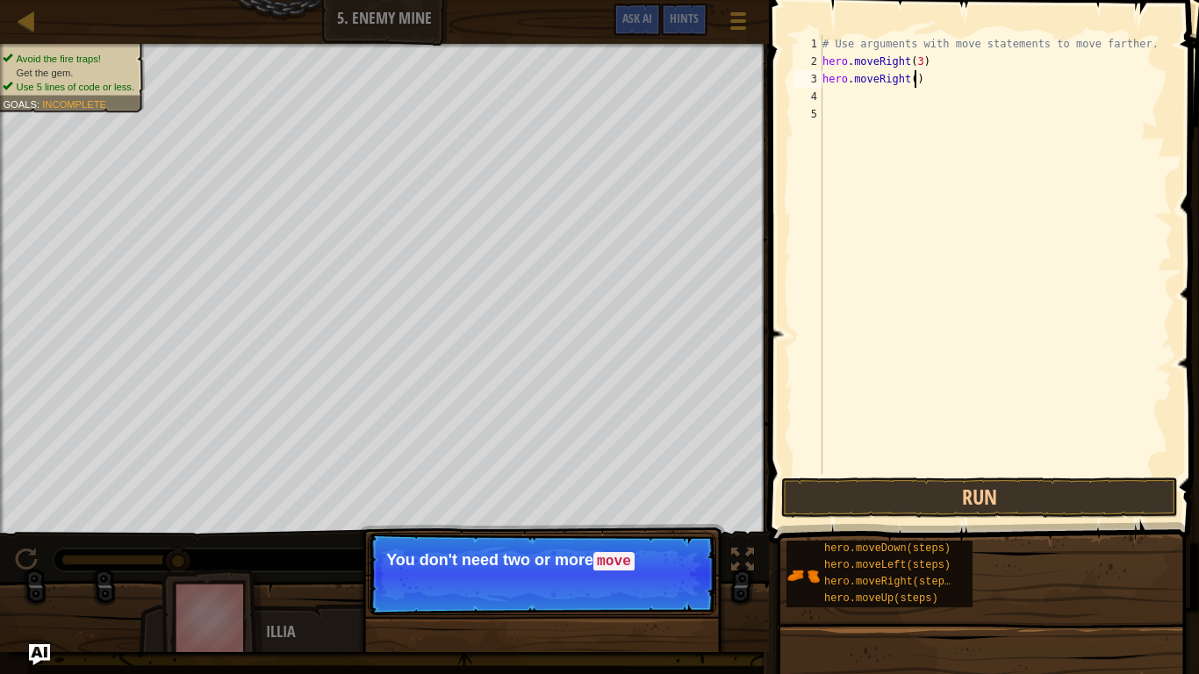
click at [917, 75] on div "# Use arguments with move statements to move farther. hero . moveRight ( 3 ) he…" at bounding box center [996, 272] width 354 height 474
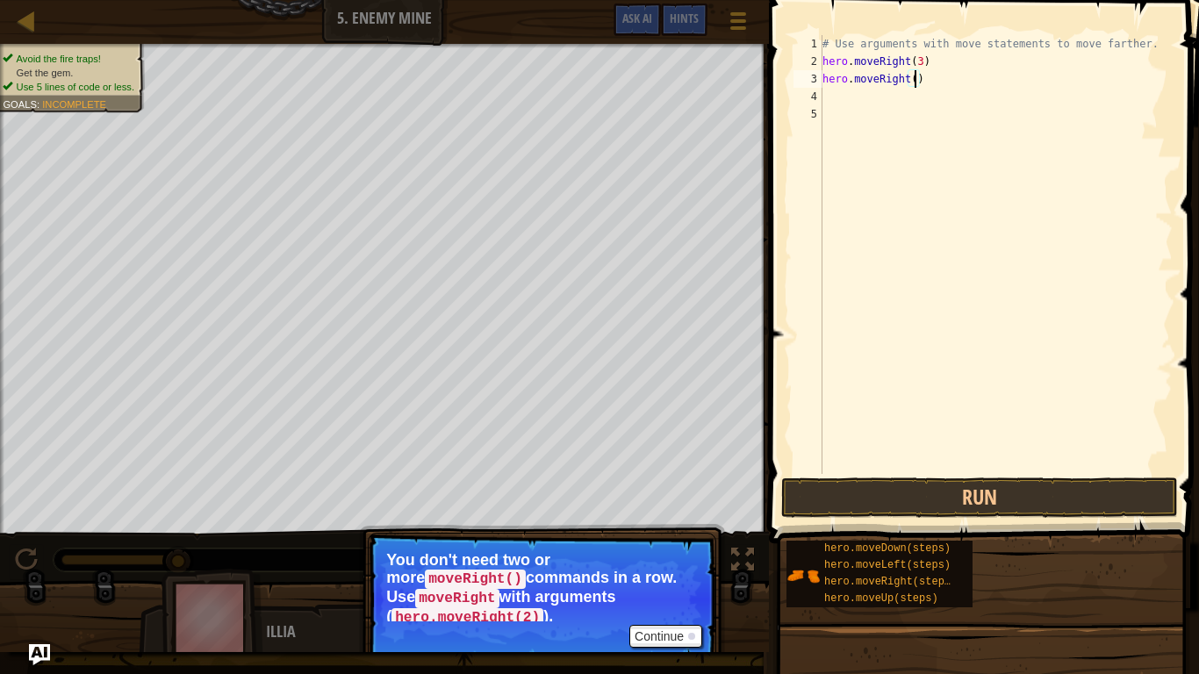
type textarea "hero.moveRight(2)"
click at [977, 158] on div "# Use arguments with move statements to move farther. hero . moveRight ( 3 ) he…" at bounding box center [996, 272] width 354 height 474
click at [912, 504] on button "Run" at bounding box center [979, 497] width 397 height 40
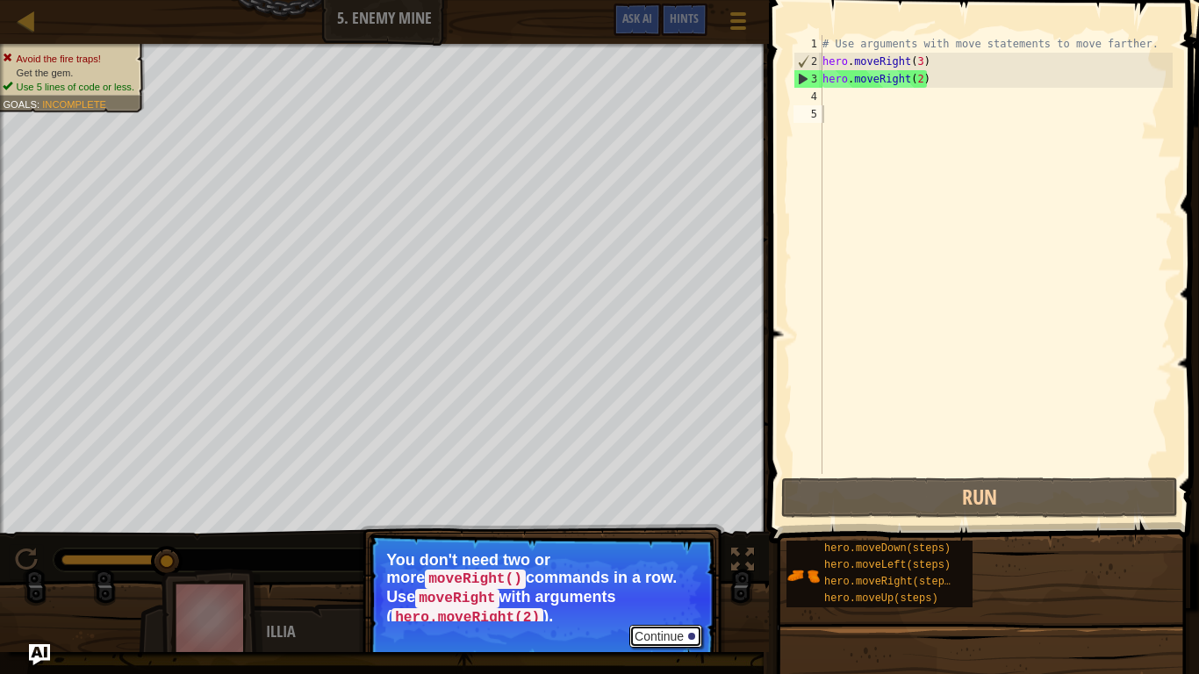
click at [648, 525] on button "Continue" at bounding box center [665, 636] width 73 height 23
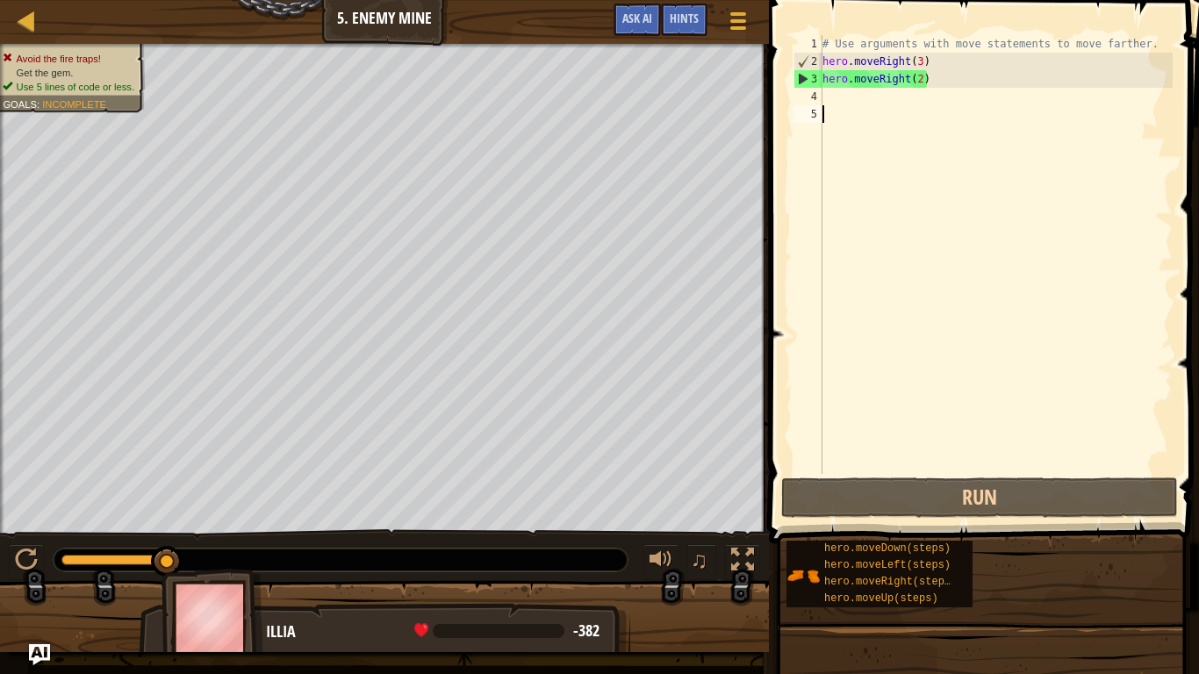
click at [951, 85] on div "# Use arguments with move statements to move farther. hero . moveRight ( 3 ) he…" at bounding box center [996, 272] width 354 height 474
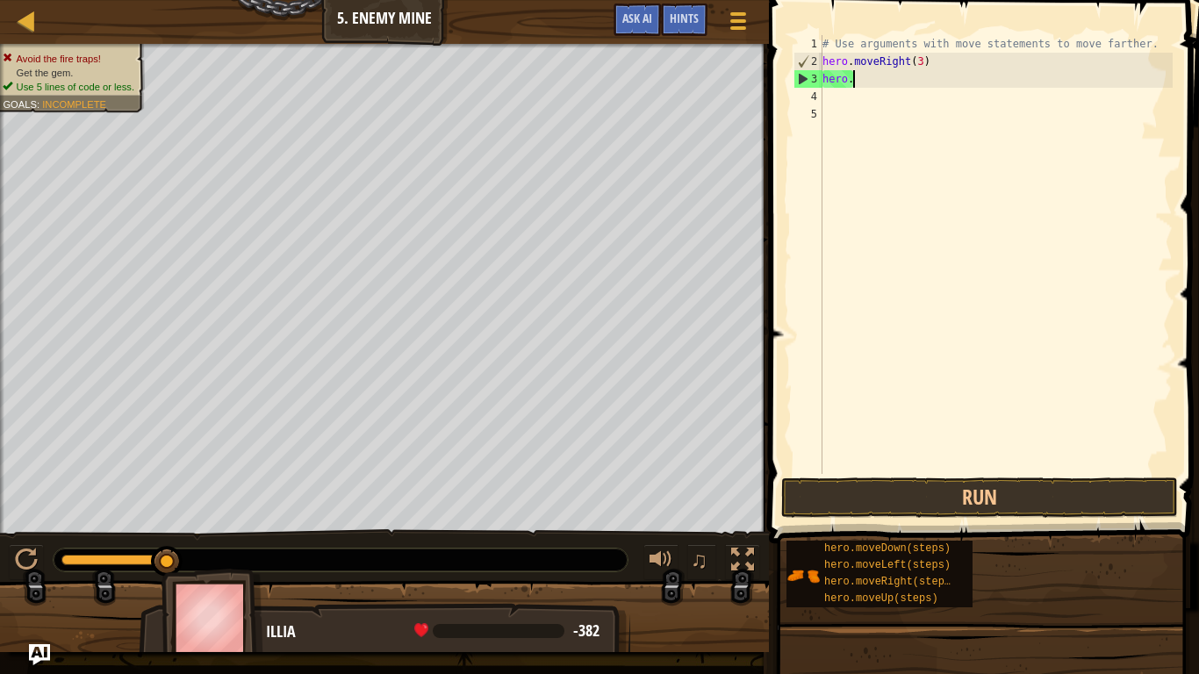
type textarea "h"
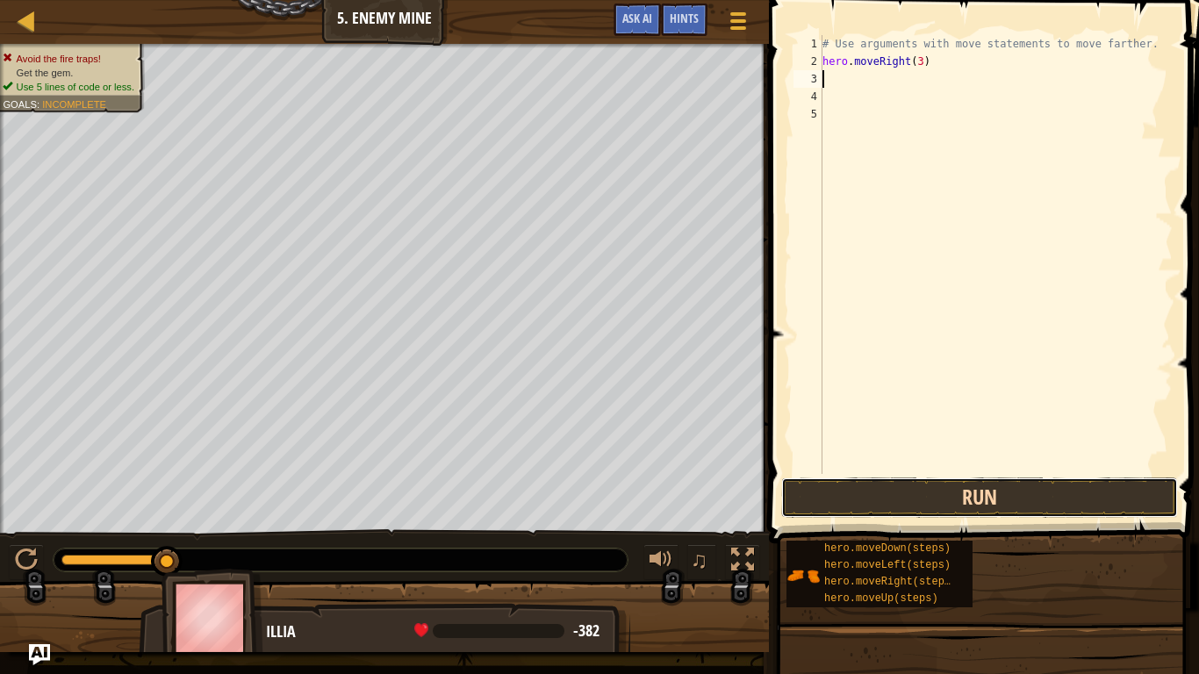
click at [897, 505] on button "Run" at bounding box center [979, 497] width 397 height 40
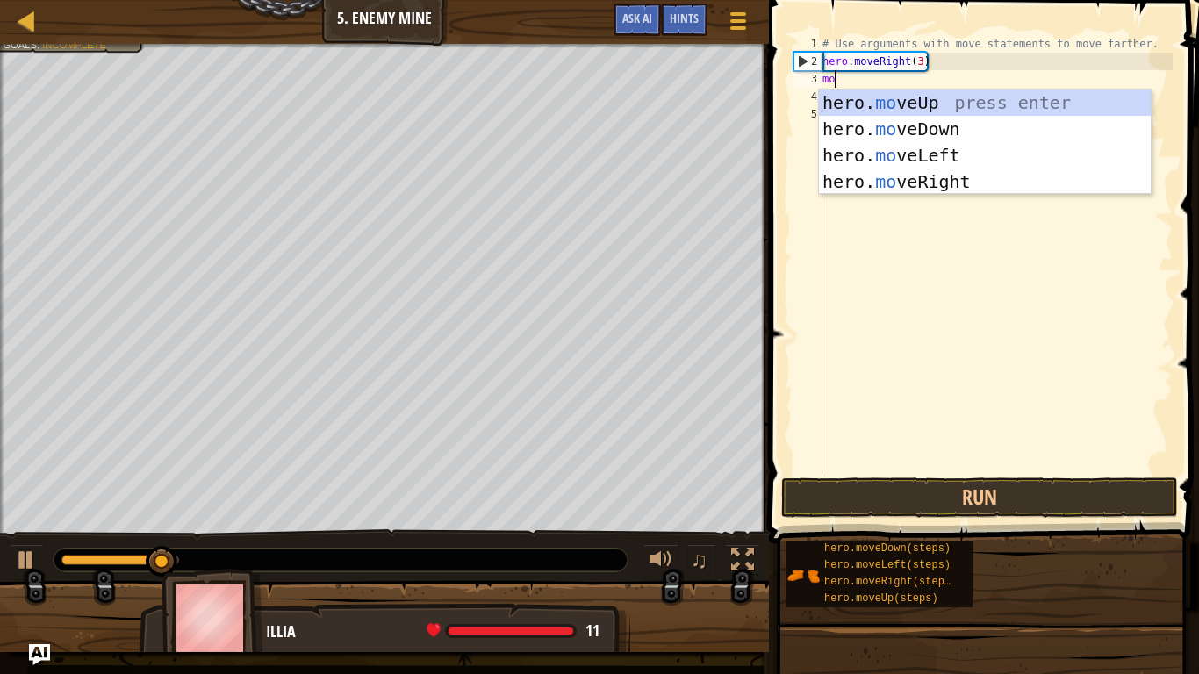
scroll to position [8, 3]
type textarea "move"
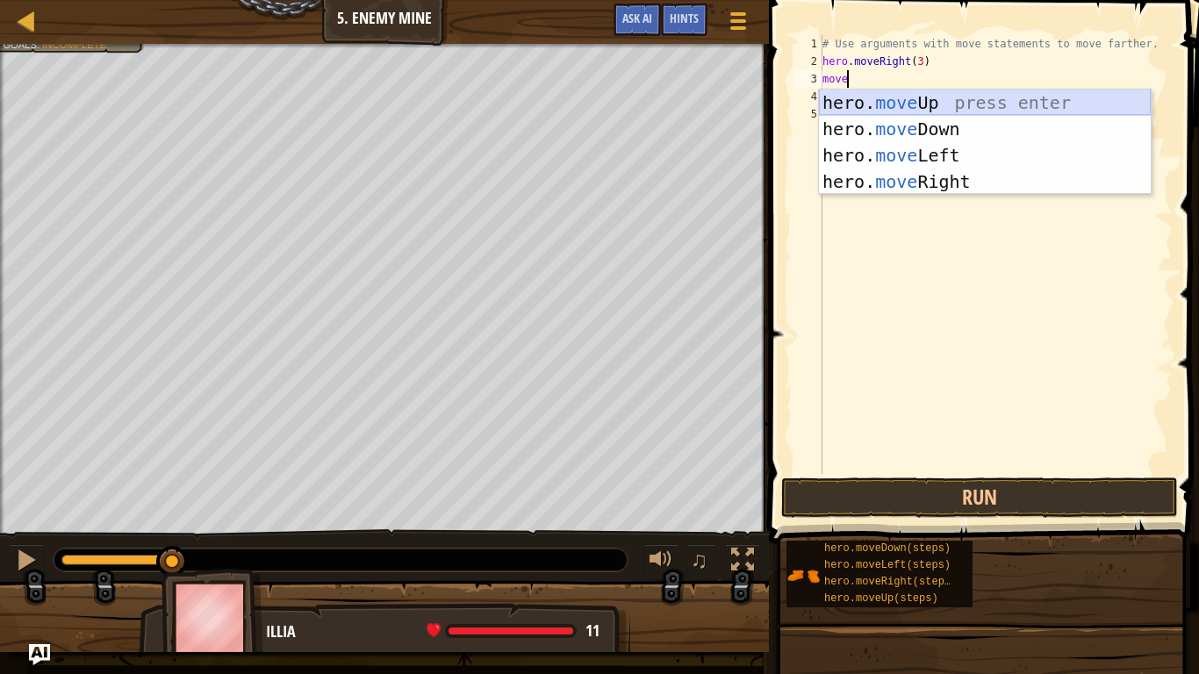
click at [941, 104] on div "hero. move Up press enter hero. move Down press enter hero. move Left press ent…" at bounding box center [985, 168] width 332 height 158
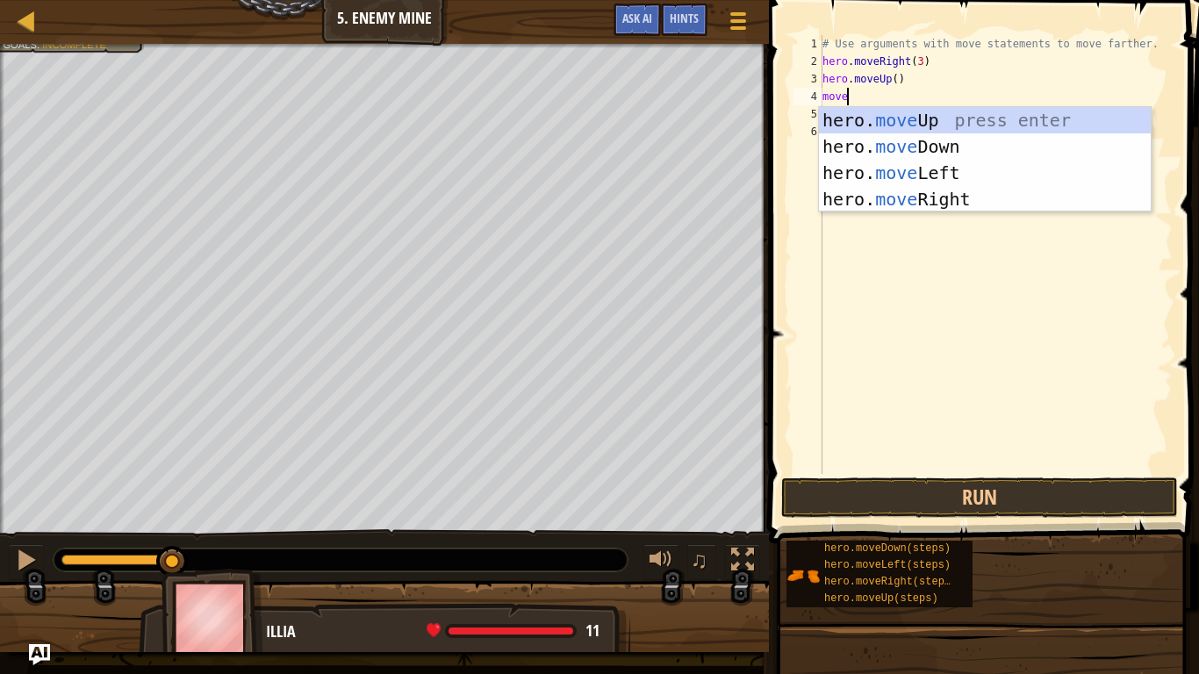
type textarea "mover"
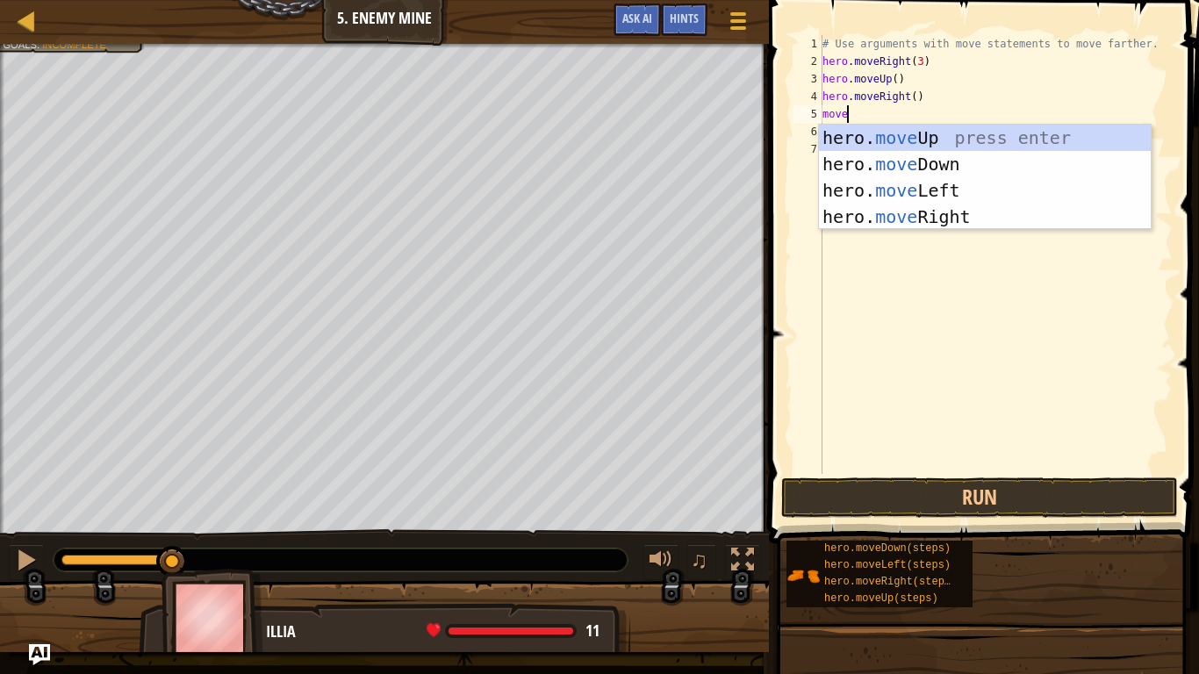
scroll to position [8, 3]
type textarea "moved"
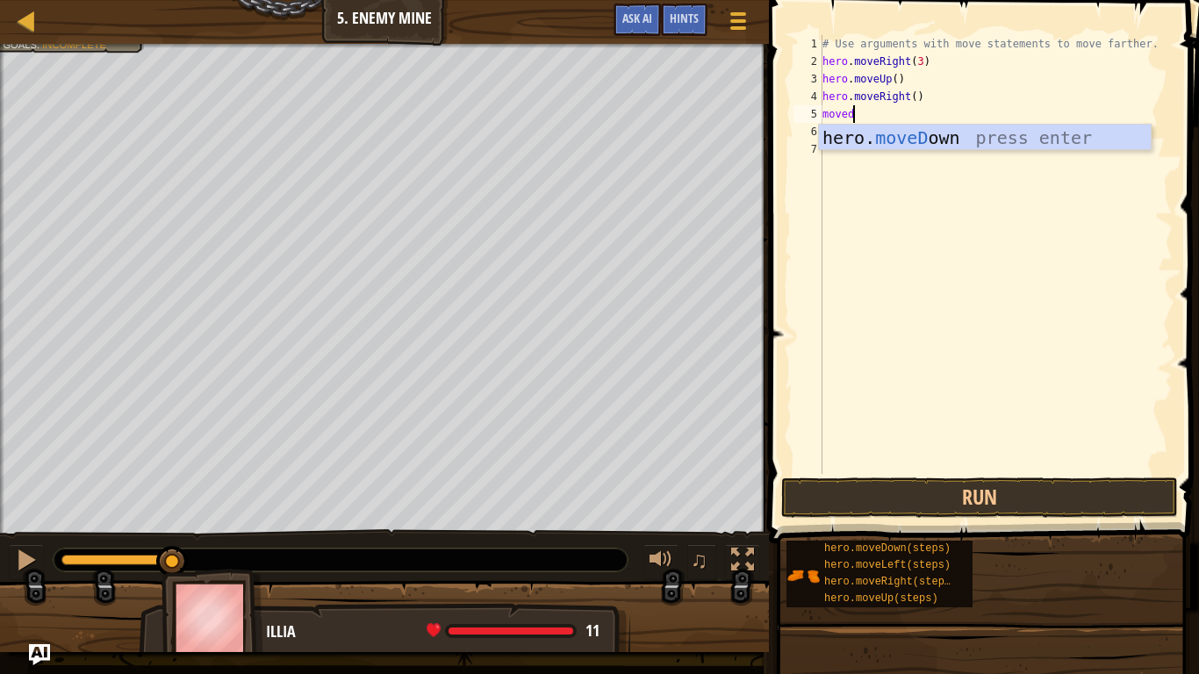
scroll to position [8, 0]
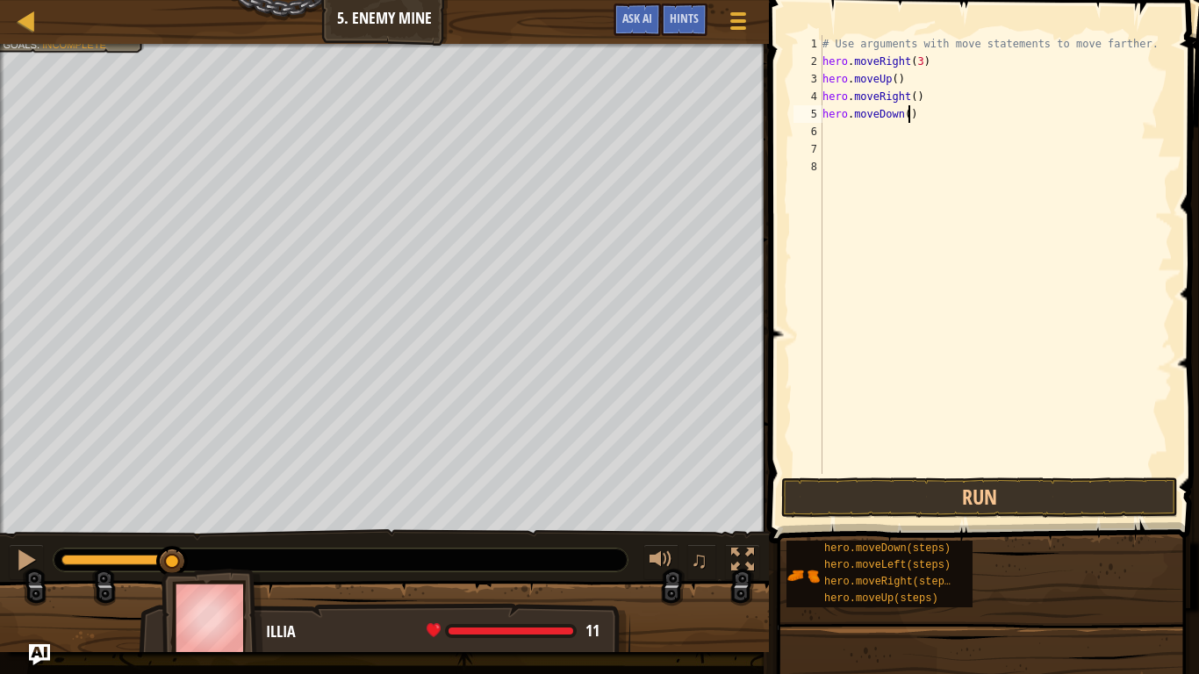
click at [908, 114] on div "# Use arguments with move statements to move farther. hero . moveRight ( 3 ) he…" at bounding box center [996, 272] width 354 height 474
type textarea "hero.moveDown(3)"
click at [893, 140] on div "# Use arguments with move statements to move farther. hero . moveRight ( 3 ) he…" at bounding box center [996, 272] width 354 height 474
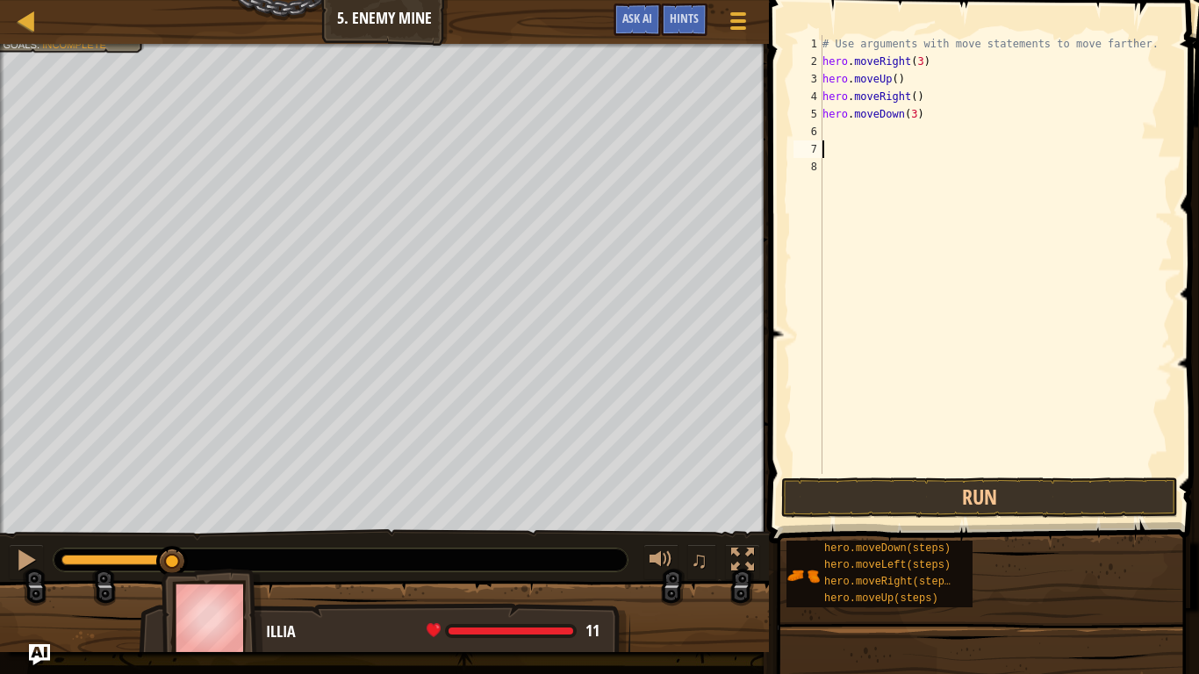
click at [879, 120] on div "# Use arguments with move statements to move farther. hero . moveRight ( 3 ) he…" at bounding box center [996, 272] width 354 height 474
type textarea "hero.moveDown(3)"
click at [884, 130] on div "# Use arguments with move statements to move farther. hero . moveRight ( 3 ) he…" at bounding box center [996, 272] width 354 height 474
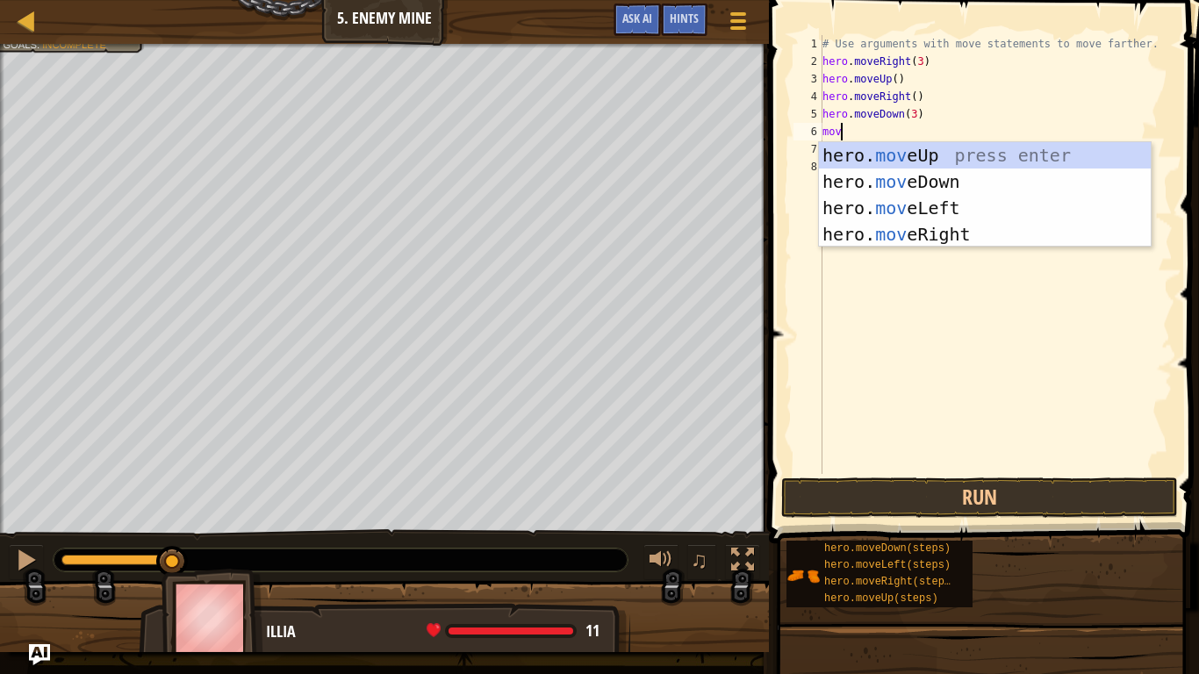
scroll to position [8, 3]
type textarea "mover"
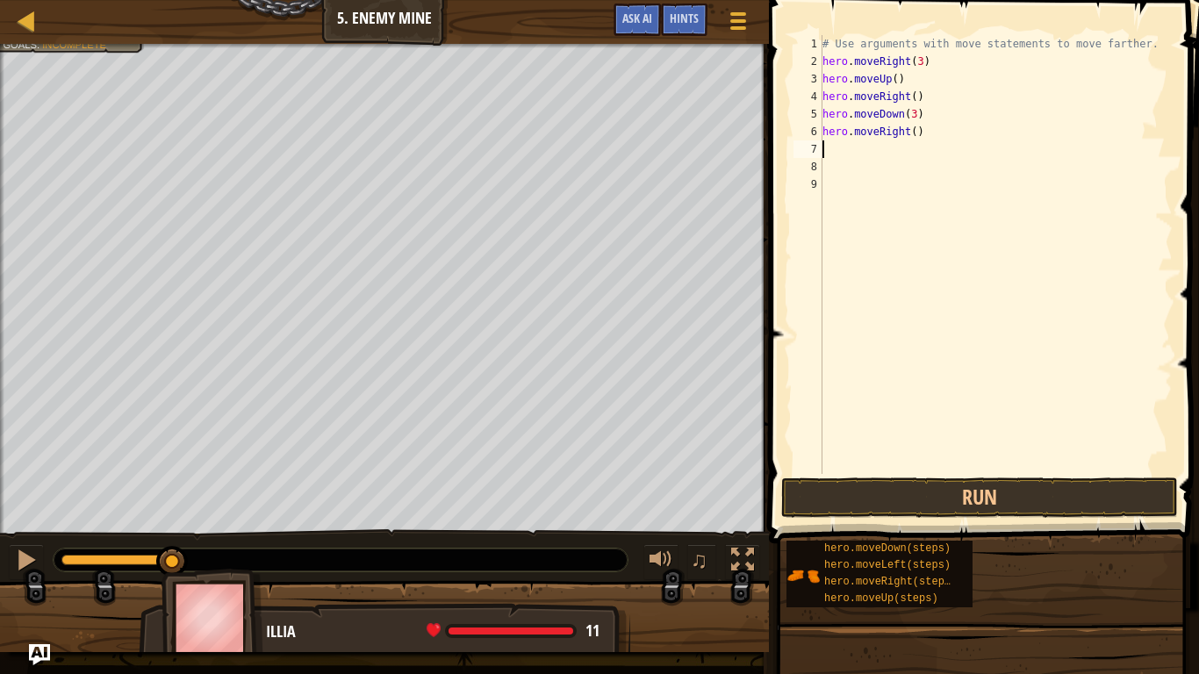
scroll to position [8, 0]
click at [915, 127] on div "# Use arguments with move statements to move farther. hero . moveRight ( 3 ) he…" at bounding box center [996, 272] width 354 height 474
type textarea "hero.moveRight(3)"
click at [885, 484] on button "Run" at bounding box center [979, 497] width 397 height 40
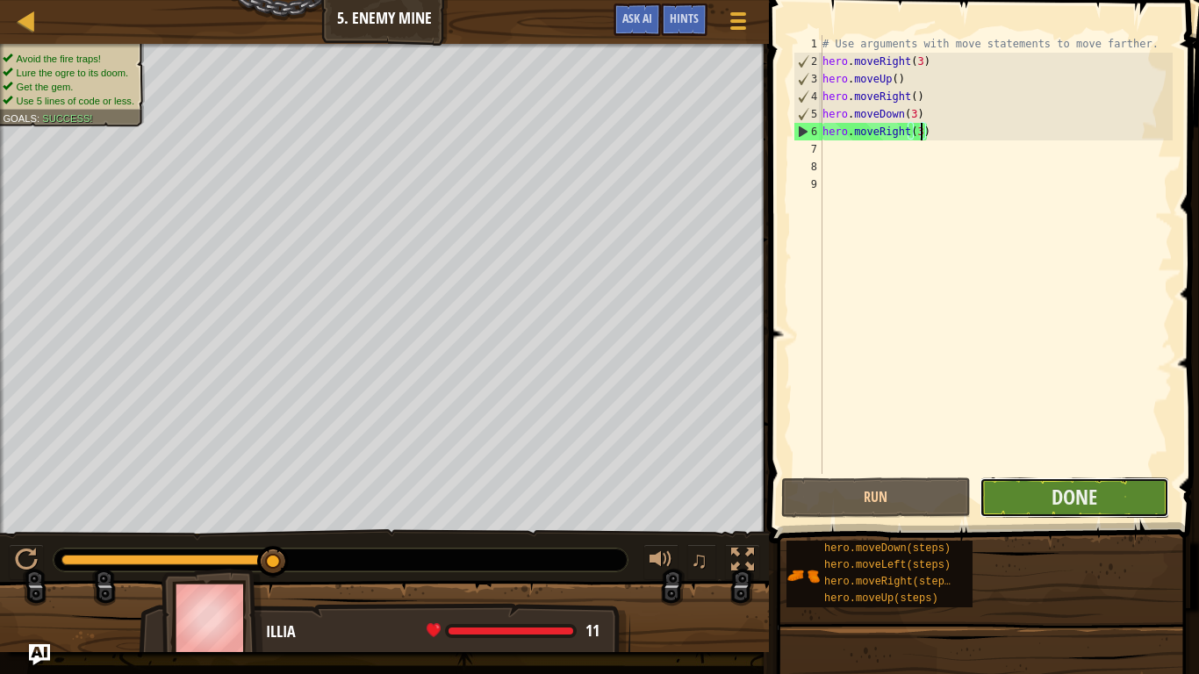
click at [1076, 480] on button "Done" at bounding box center [1074, 497] width 190 height 40
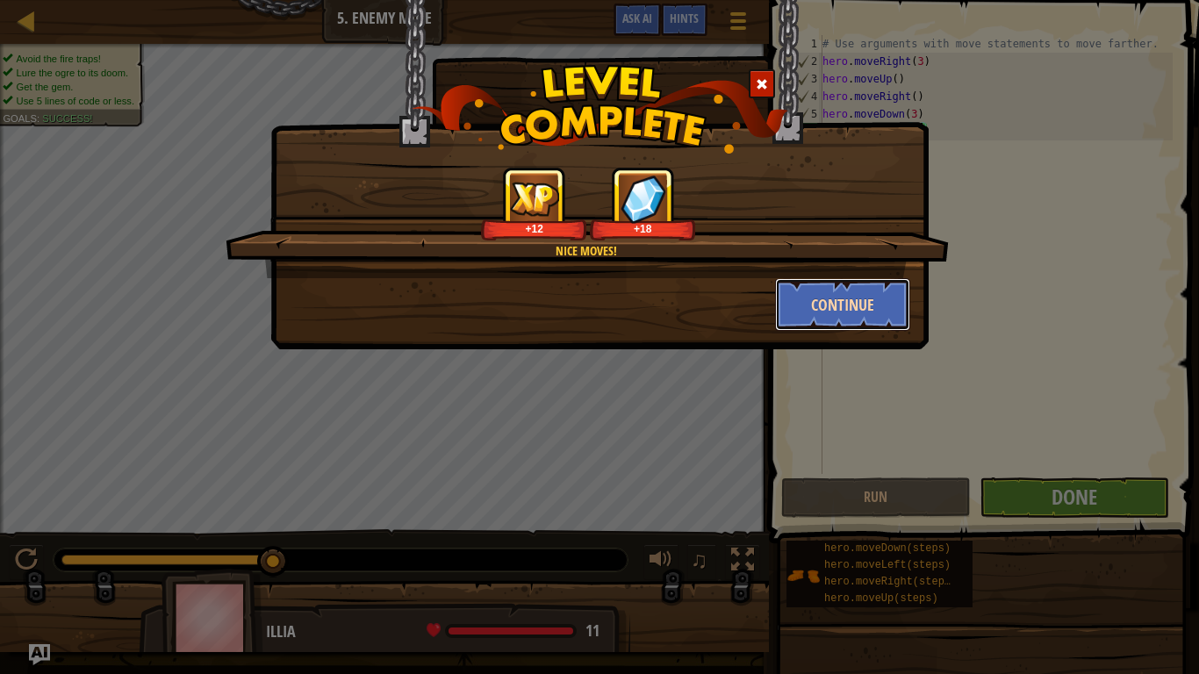
click at [840, 297] on button "Continue" at bounding box center [843, 304] width 136 height 53
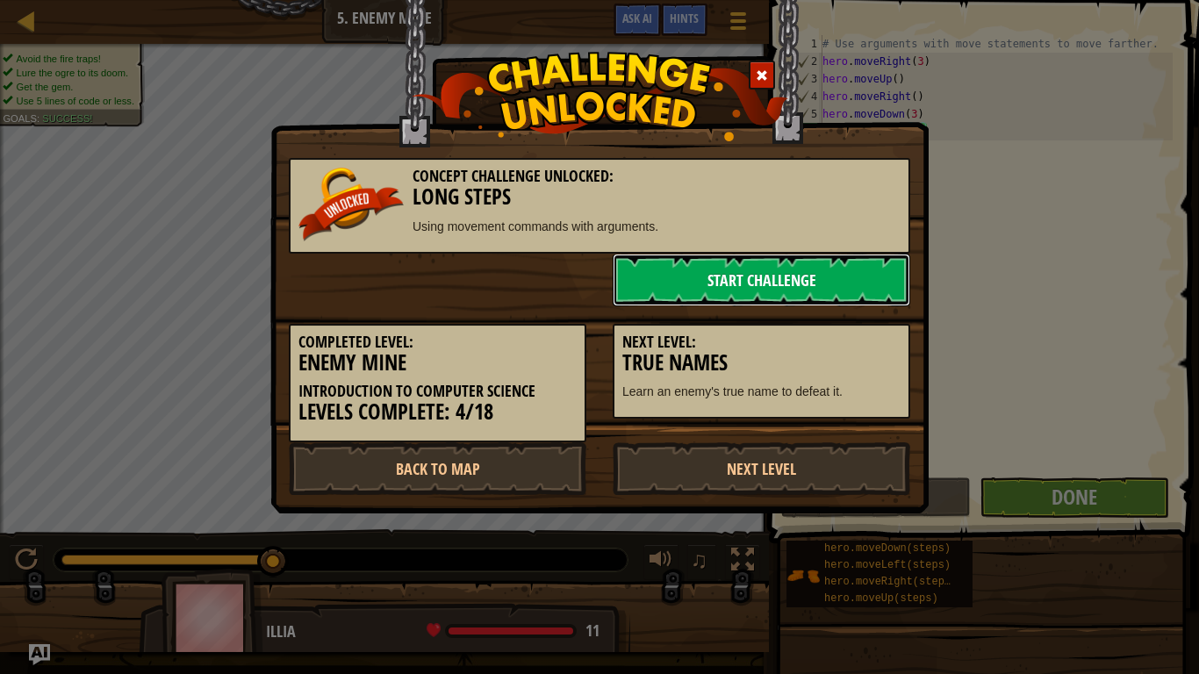
click at [841, 297] on link "Start Challenge" at bounding box center [760, 280] width 297 height 53
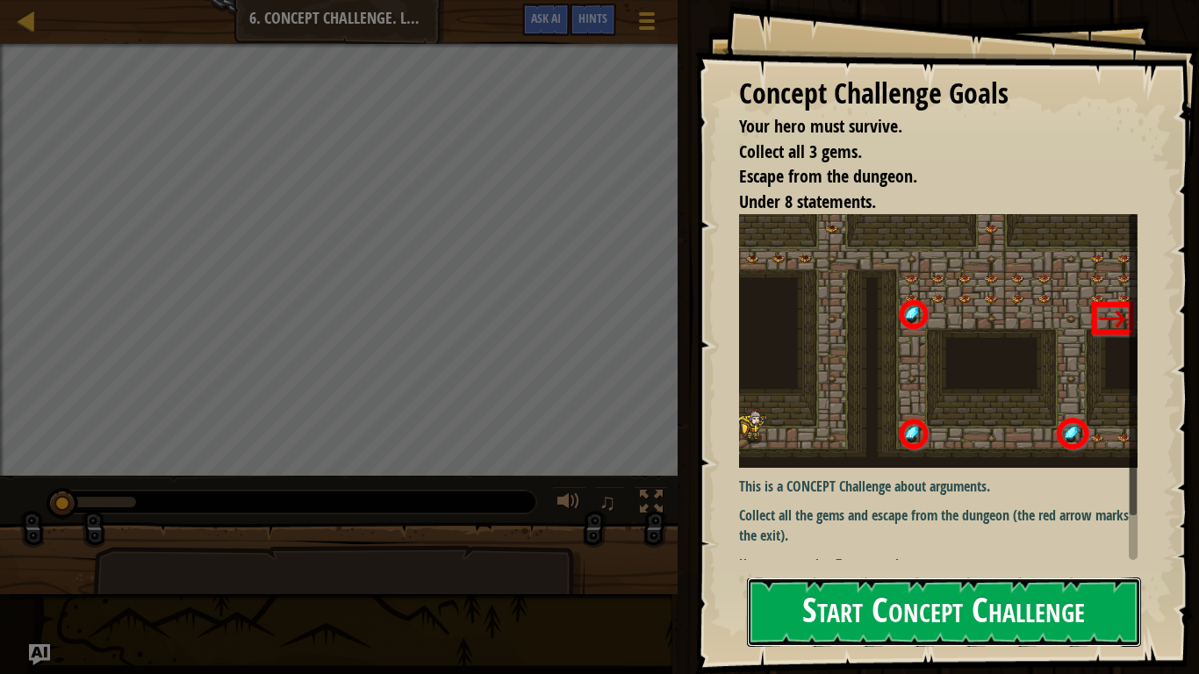
click at [1082, 525] on button "Start Concept Challenge" at bounding box center [944, 611] width 394 height 69
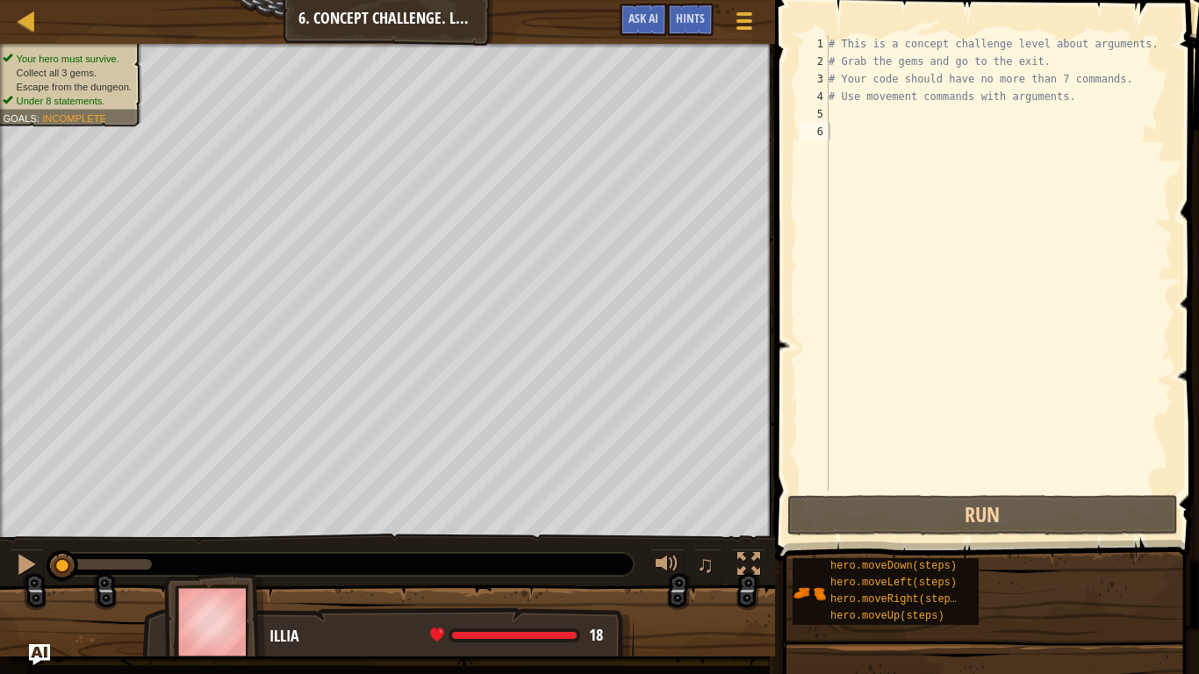
click at [896, 117] on div "# This is a concept challenge level about arguments. # Grab the gems and go to …" at bounding box center [998, 280] width 347 height 491
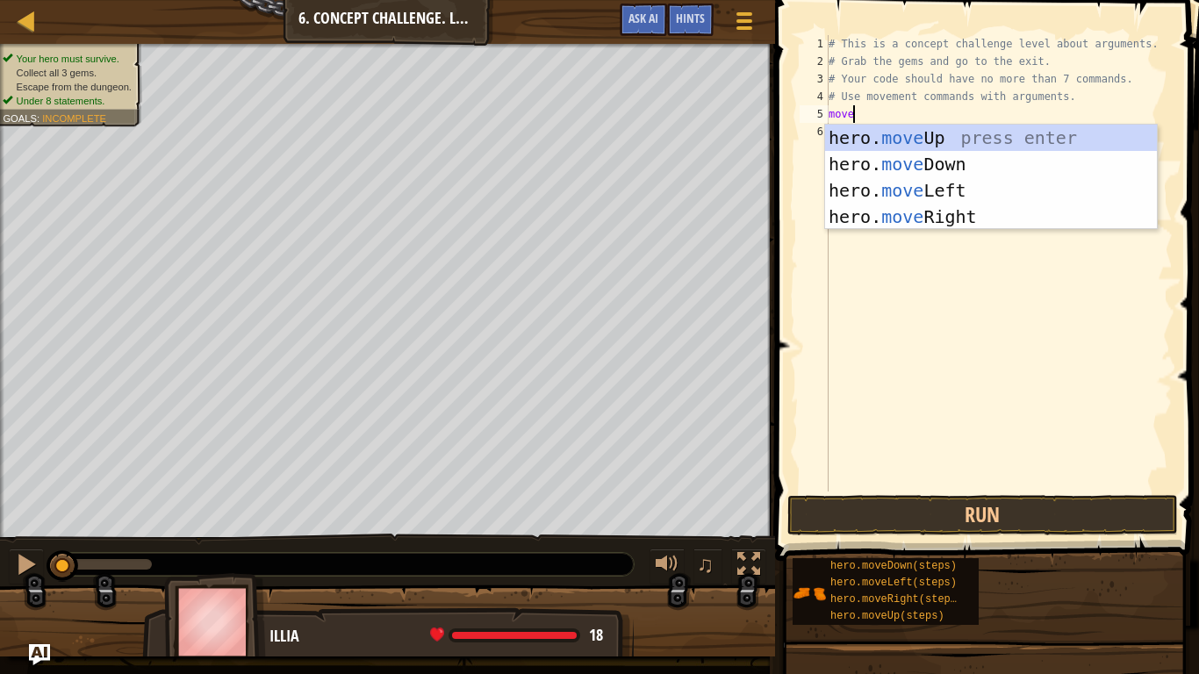
type textarea "mover"
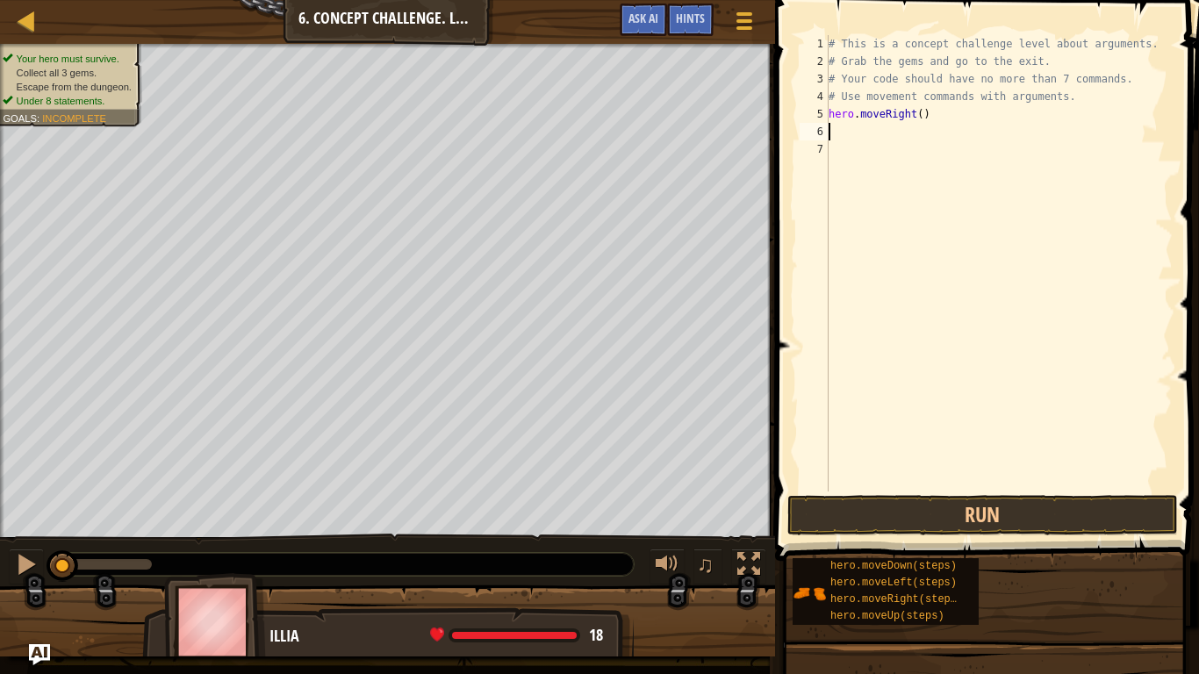
scroll to position [8, 0]
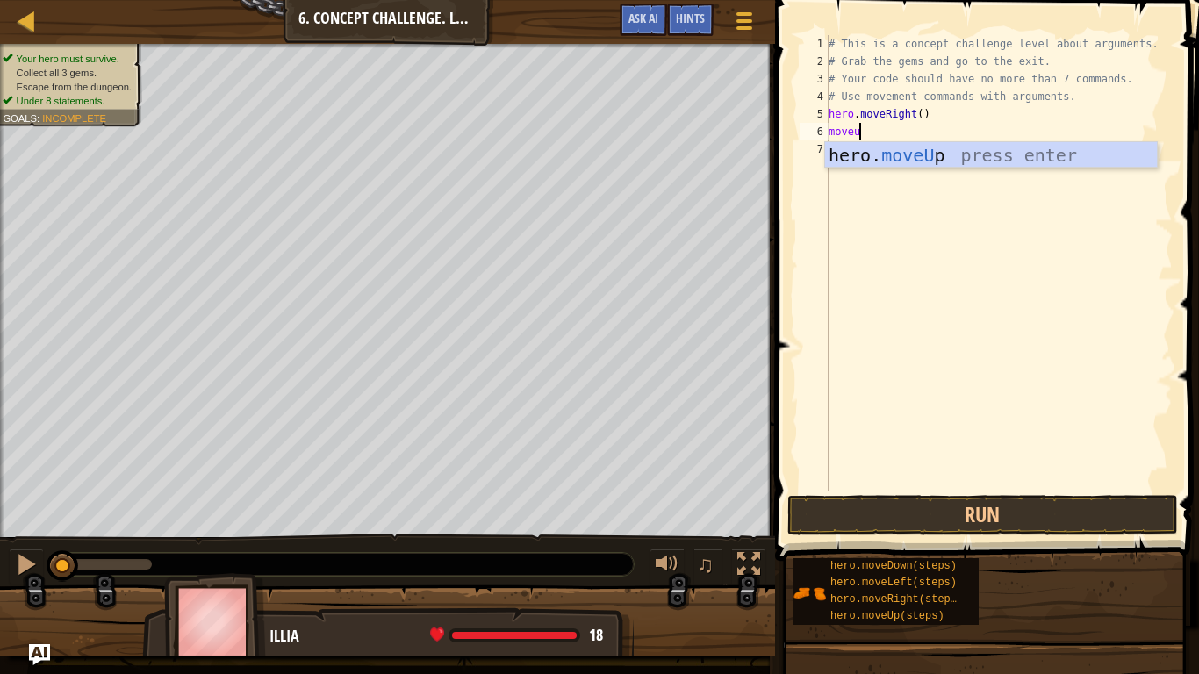
type textarea "moveup"
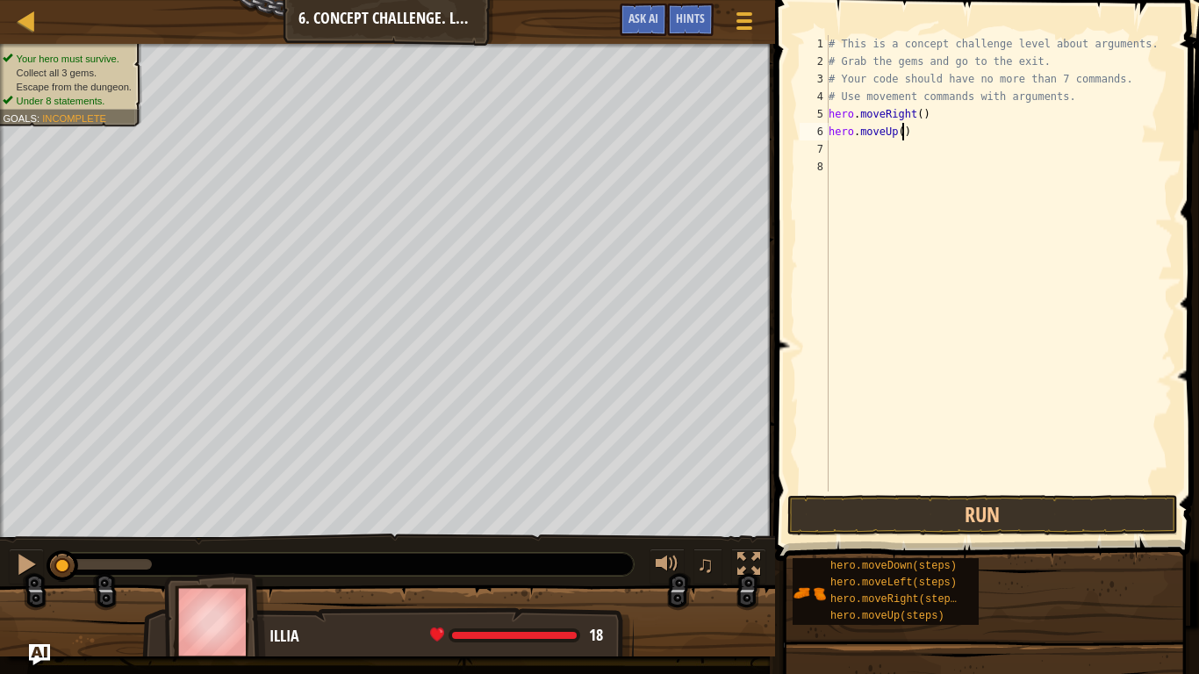
click at [901, 132] on div "# This is a concept challenge level about arguments. # Grab the gems and go to …" at bounding box center [998, 280] width 347 height 491
type textarea "hero.moveUp(3)"
click at [906, 150] on div "# This is a concept challenge level about arguments. # Grab the gems and go to …" at bounding box center [998, 280] width 347 height 491
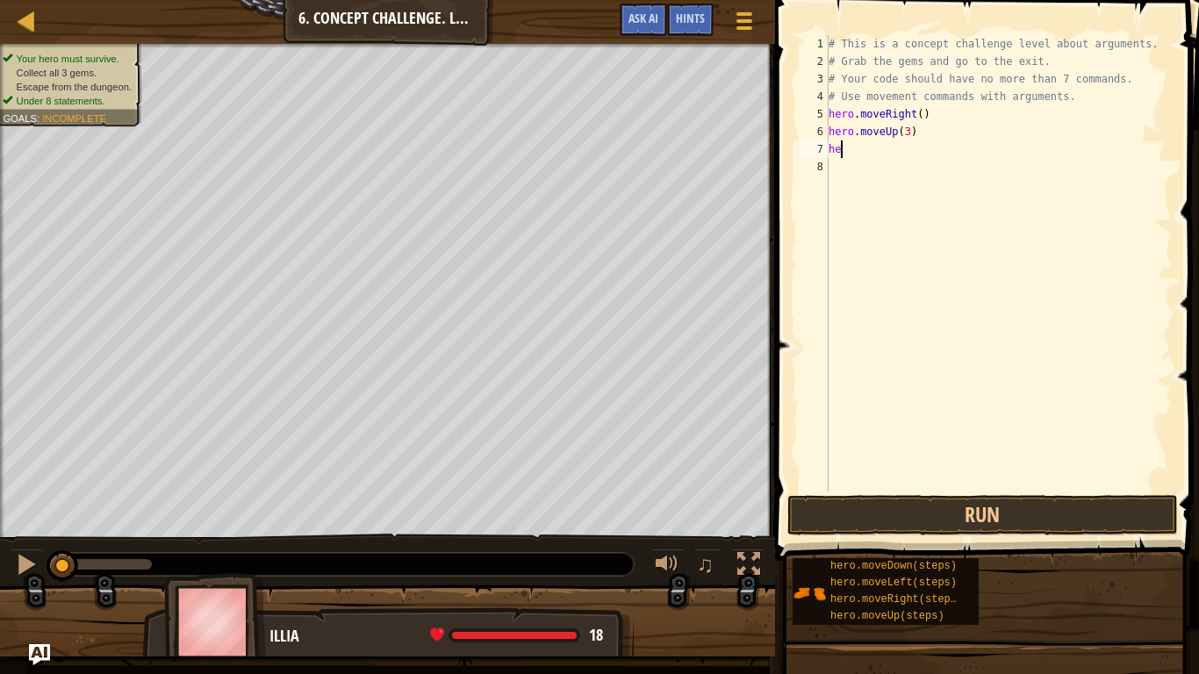
scroll to position [8, 1]
type textarea "h"
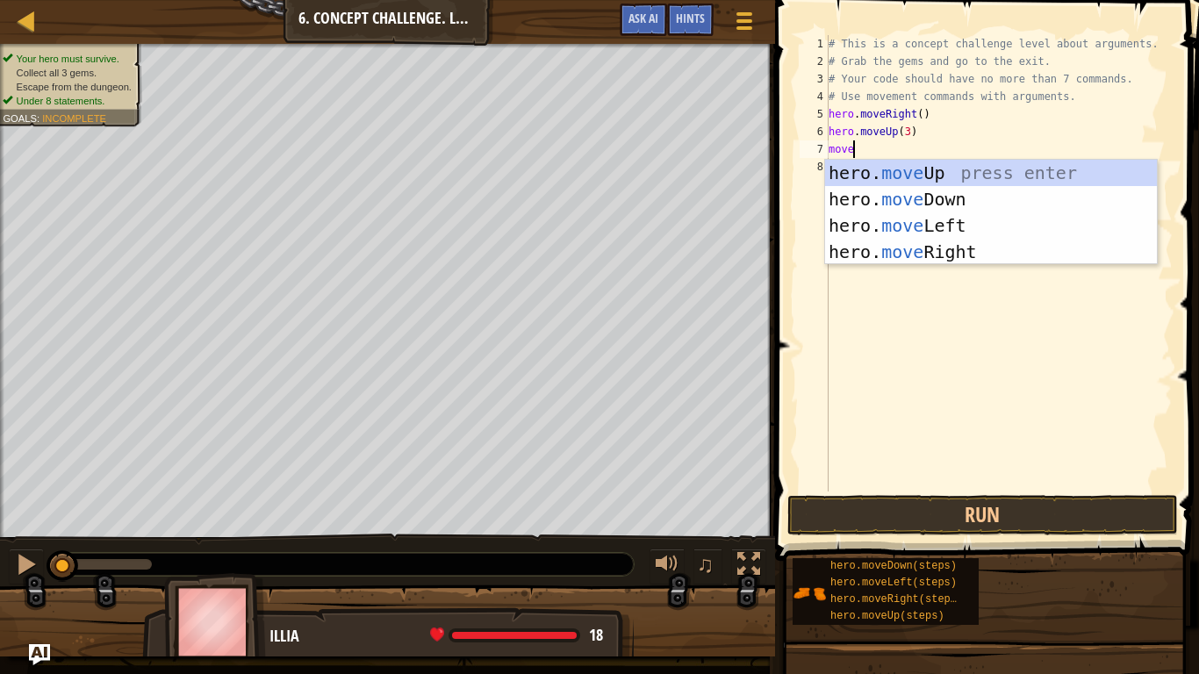
type textarea "mover"
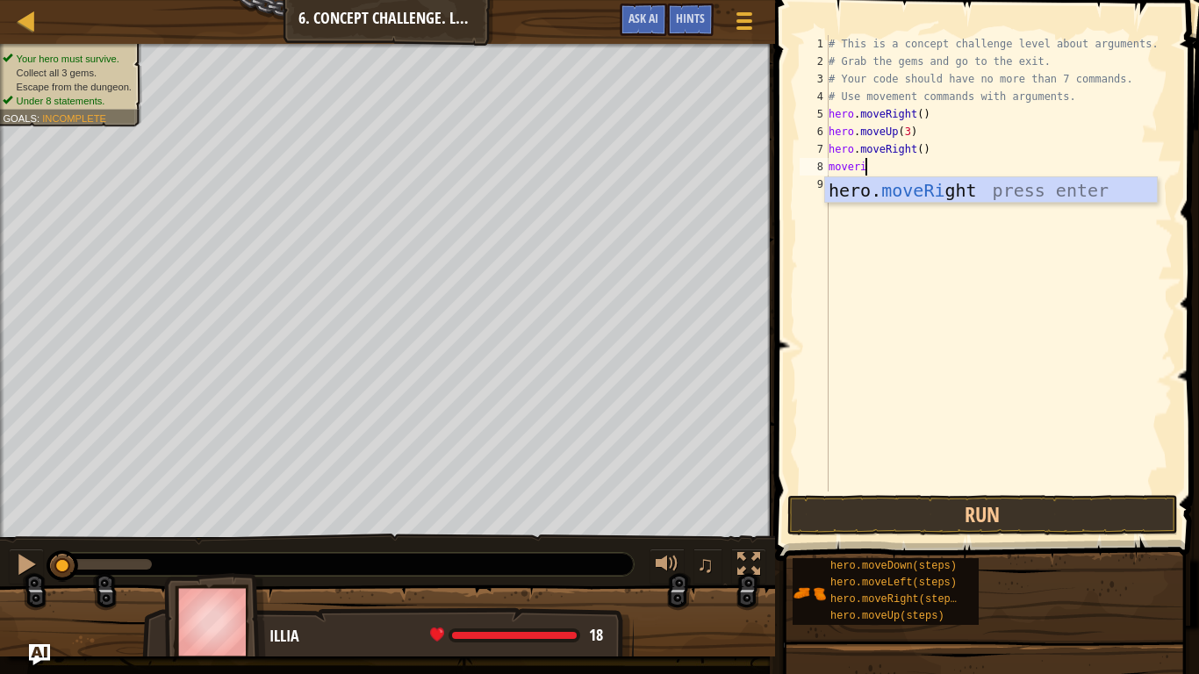
type textarea "moverig"
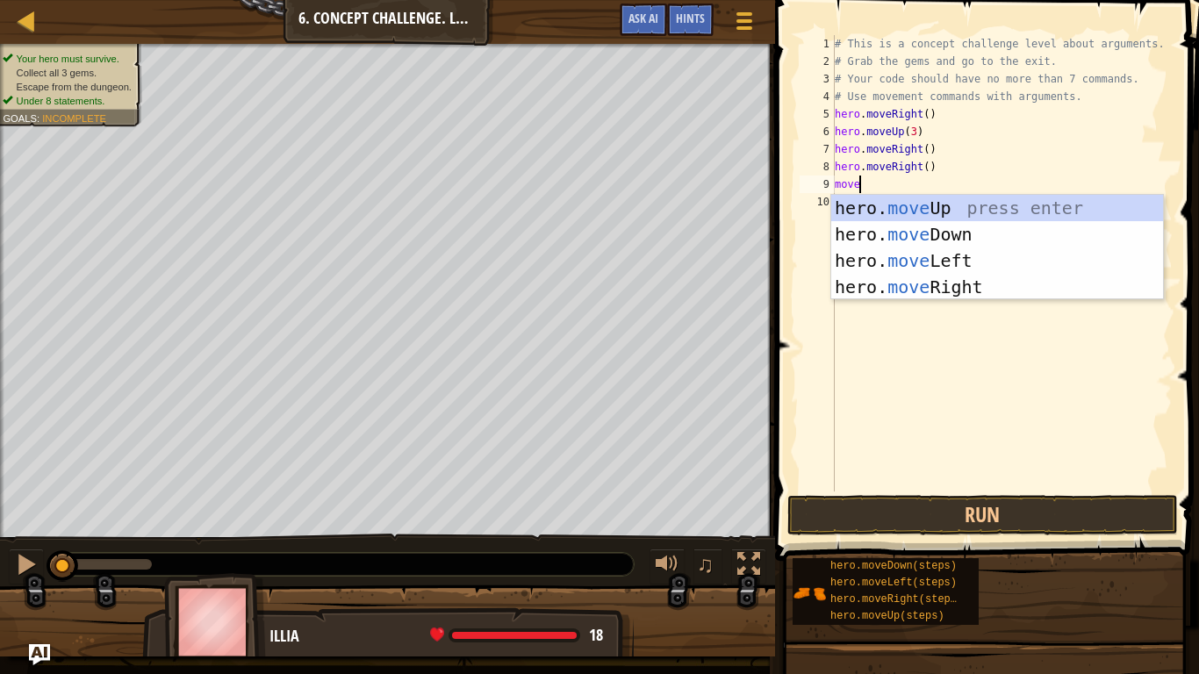
type textarea "movedo"
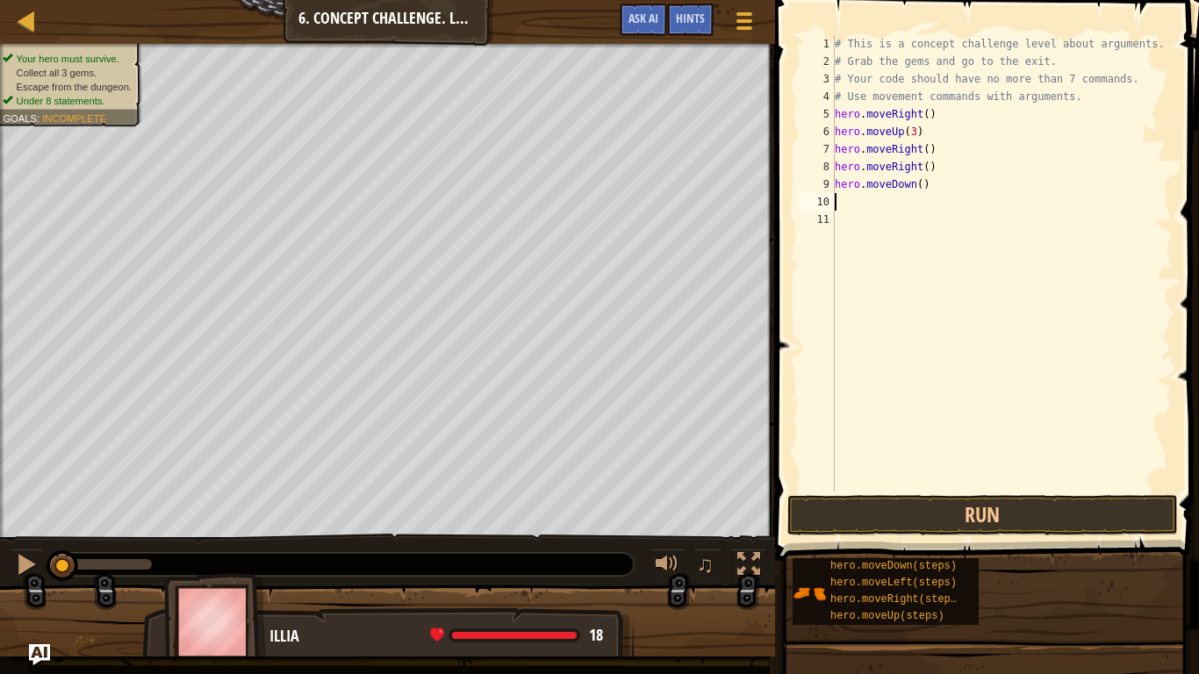
click at [922, 189] on div "# This is a concept challenge level about arguments. # Grab the gems and go to …" at bounding box center [1001, 280] width 341 height 491
type textarea "hero.moveDown(4)"
click at [905, 218] on div "# This is a concept challenge level about arguments. # Grab the gems and go to …" at bounding box center [1001, 280] width 341 height 491
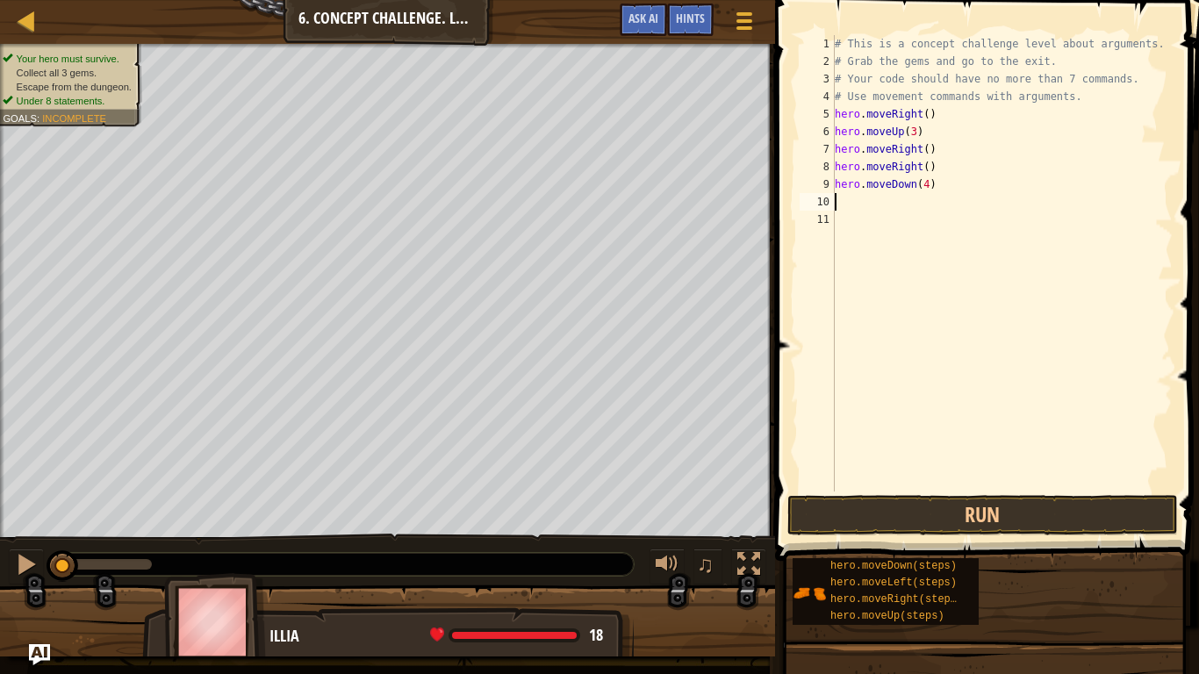
click at [877, 202] on div "# This is a concept challenge level about arguments. # Grab the gems and go to …" at bounding box center [1001, 280] width 341 height 491
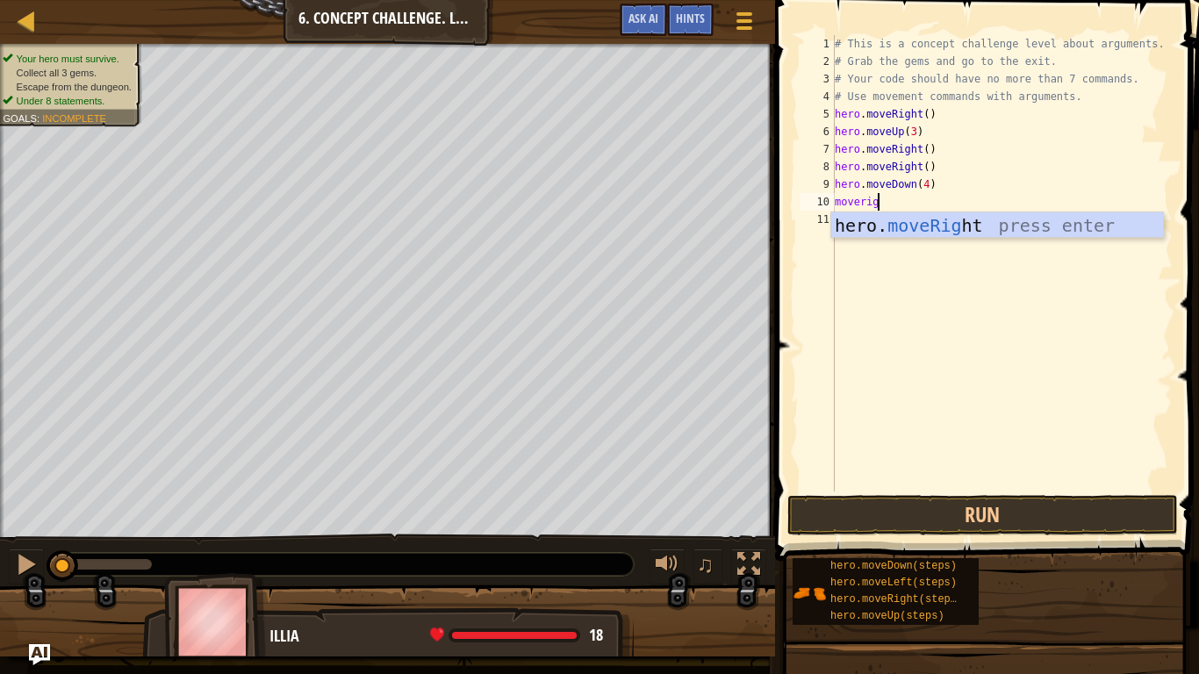
type textarea "moverigt"
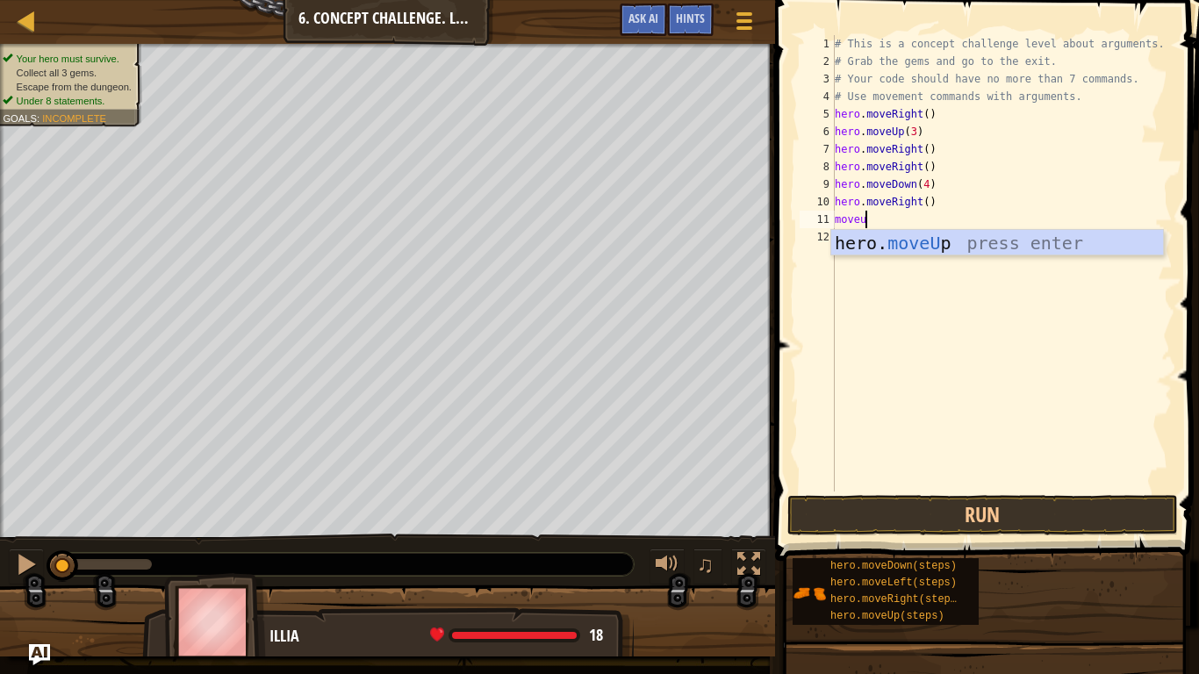
type textarea "moveup"
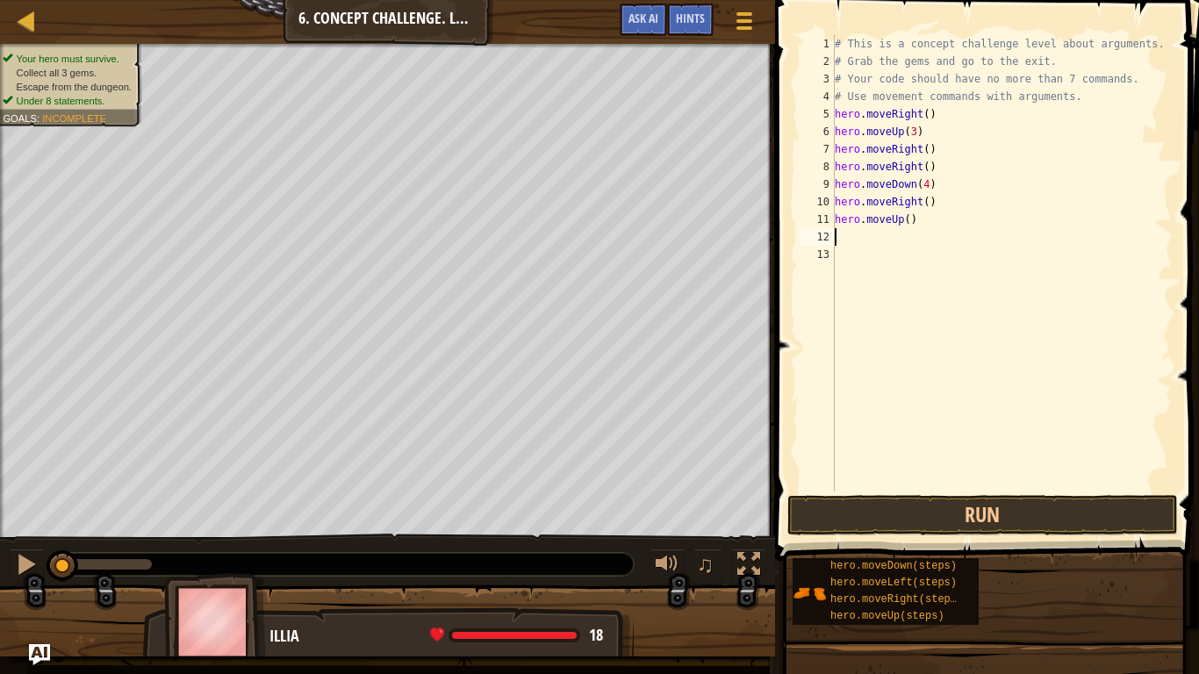
click at [908, 220] on div "# This is a concept challenge level about arguments. # Grab the gems and go to …" at bounding box center [1001, 280] width 341 height 491
type textarea "hero.moveUp(3)"
click at [916, 229] on div "# This is a concept challenge level about arguments. # Grab the gems and go to …" at bounding box center [1001, 280] width 341 height 491
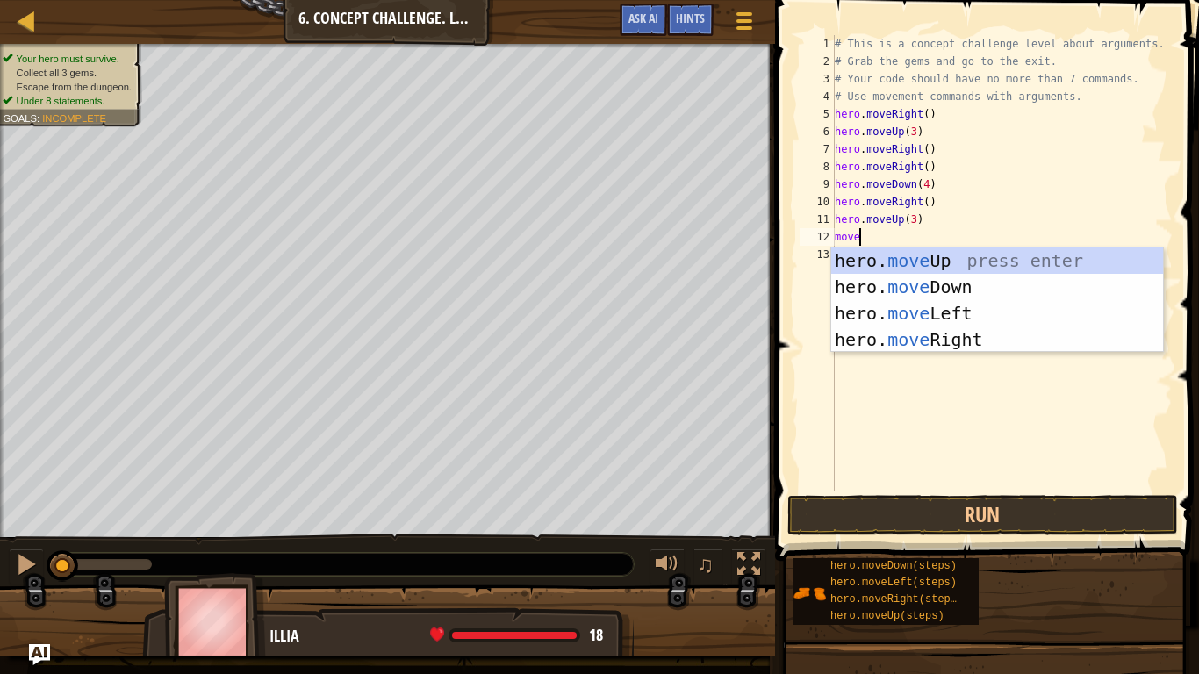
type textarea "mover"
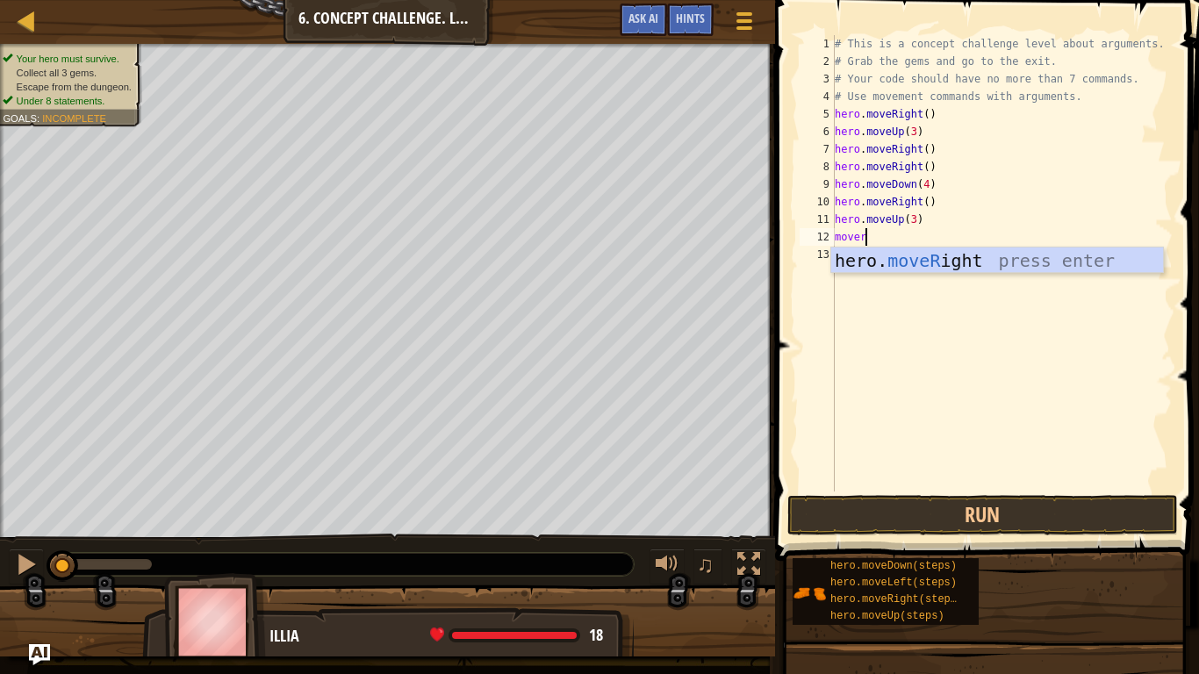
scroll to position [8, 4]
click at [941, 265] on div "hero. moveR ight press enter" at bounding box center [997, 286] width 332 height 79
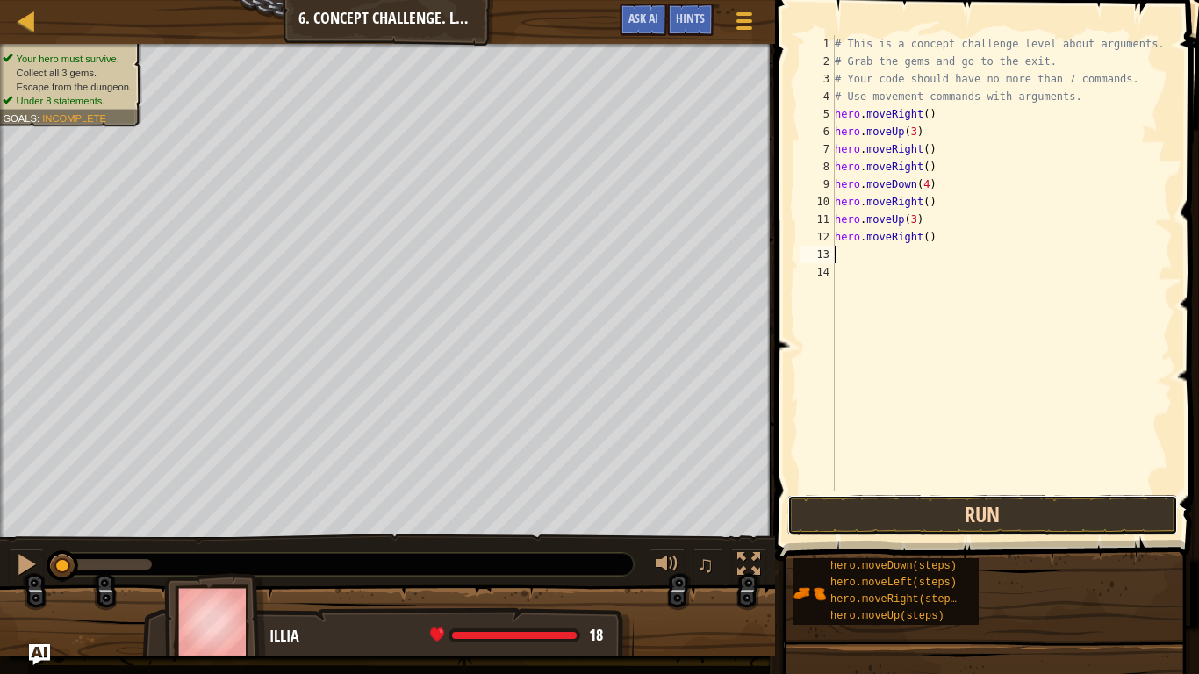
click at [936, 512] on button "Run" at bounding box center [982, 515] width 390 height 40
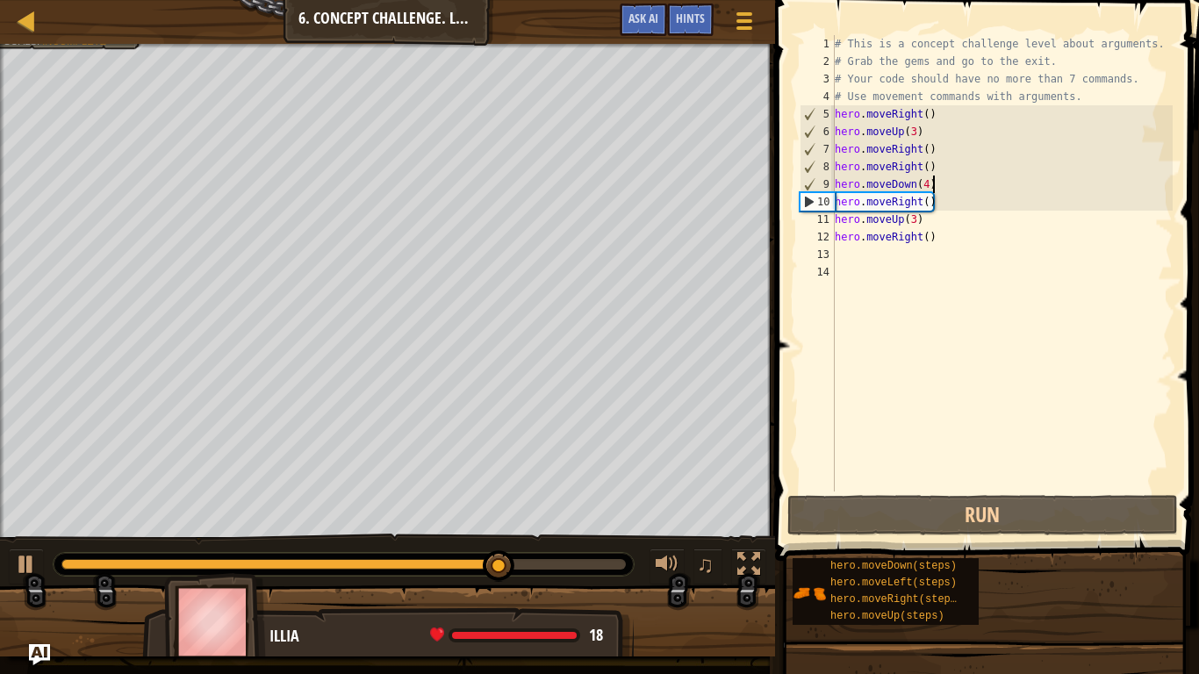
click at [930, 187] on div "# This is a concept challenge level about arguments. # Grab the gems and go to …" at bounding box center [1001, 280] width 341 height 491
click at [925, 184] on div "# This is a concept challenge level about arguments. # Grab the gems and go to …" at bounding box center [1001, 280] width 341 height 491
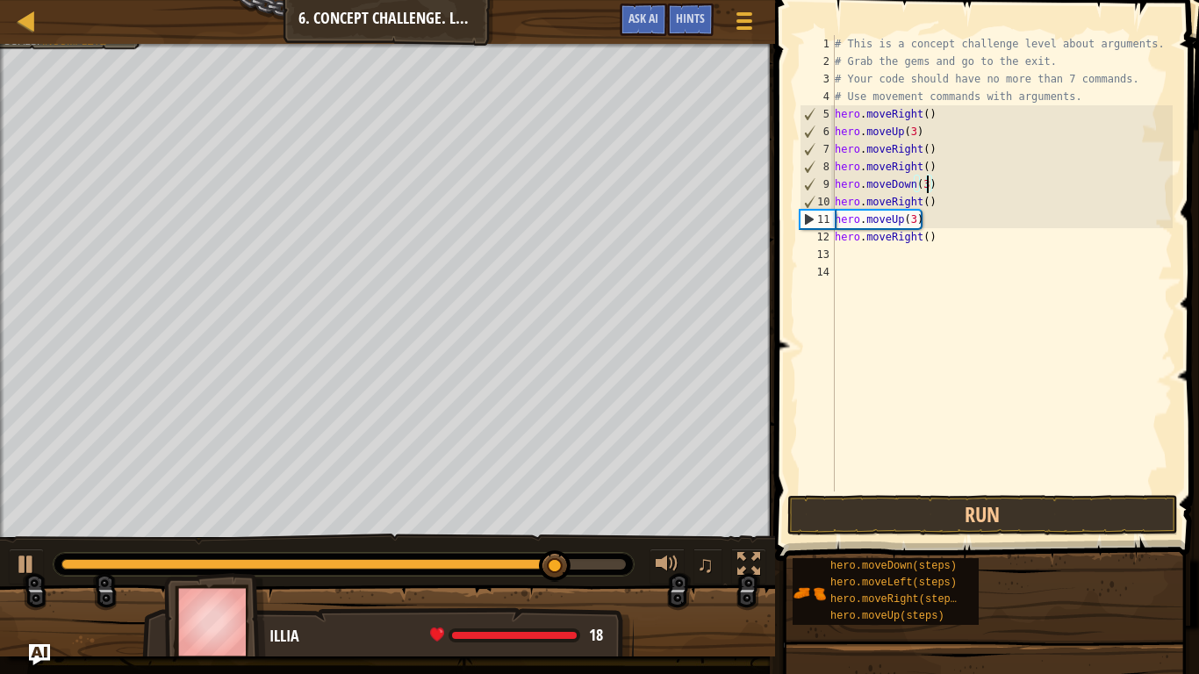
scroll to position [8, 13]
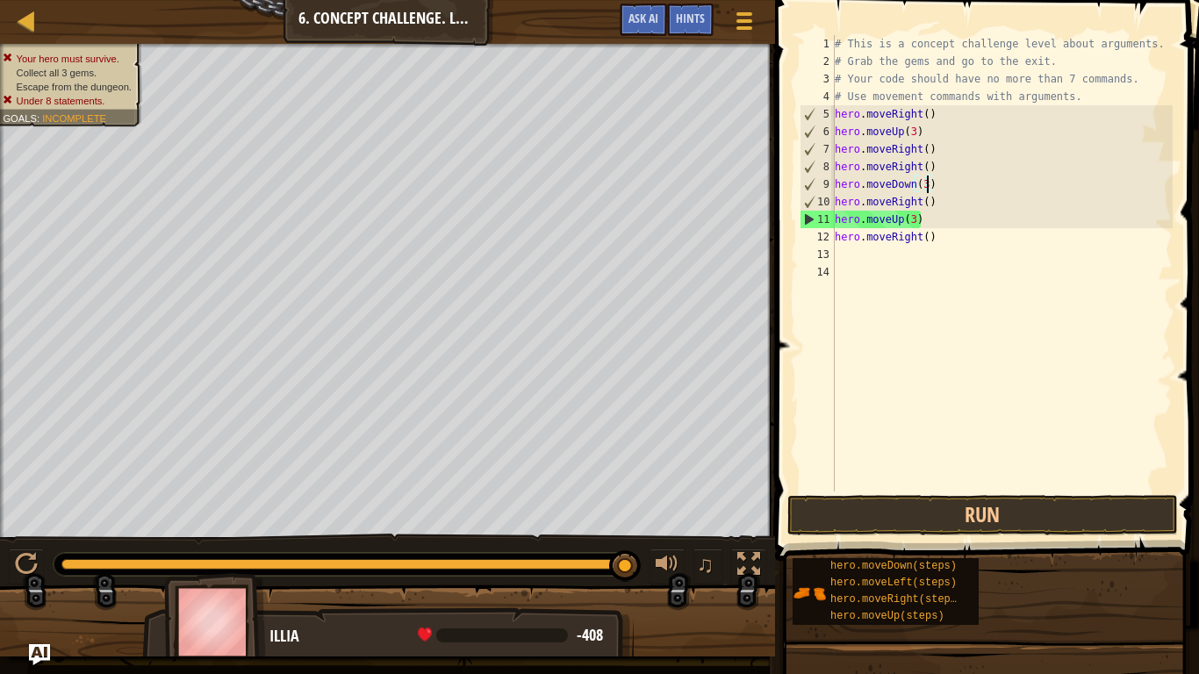
click at [913, 218] on div "# This is a concept challenge level about arguments. # Grab the gems and go to …" at bounding box center [1001, 280] width 341 height 491
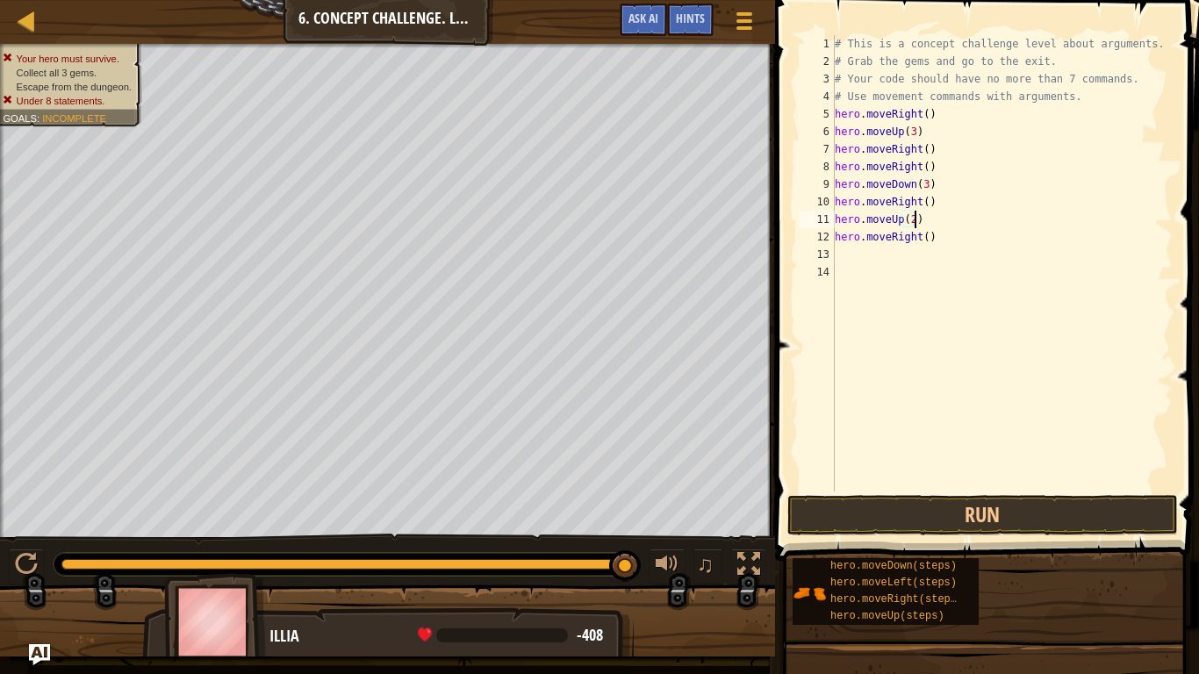
scroll to position [8, 11]
click at [934, 225] on div "# This is a concept challenge level about arguments. # Grab the gems and go to …" at bounding box center [1001, 280] width 341 height 491
click at [892, 505] on button "Run" at bounding box center [982, 515] width 390 height 40
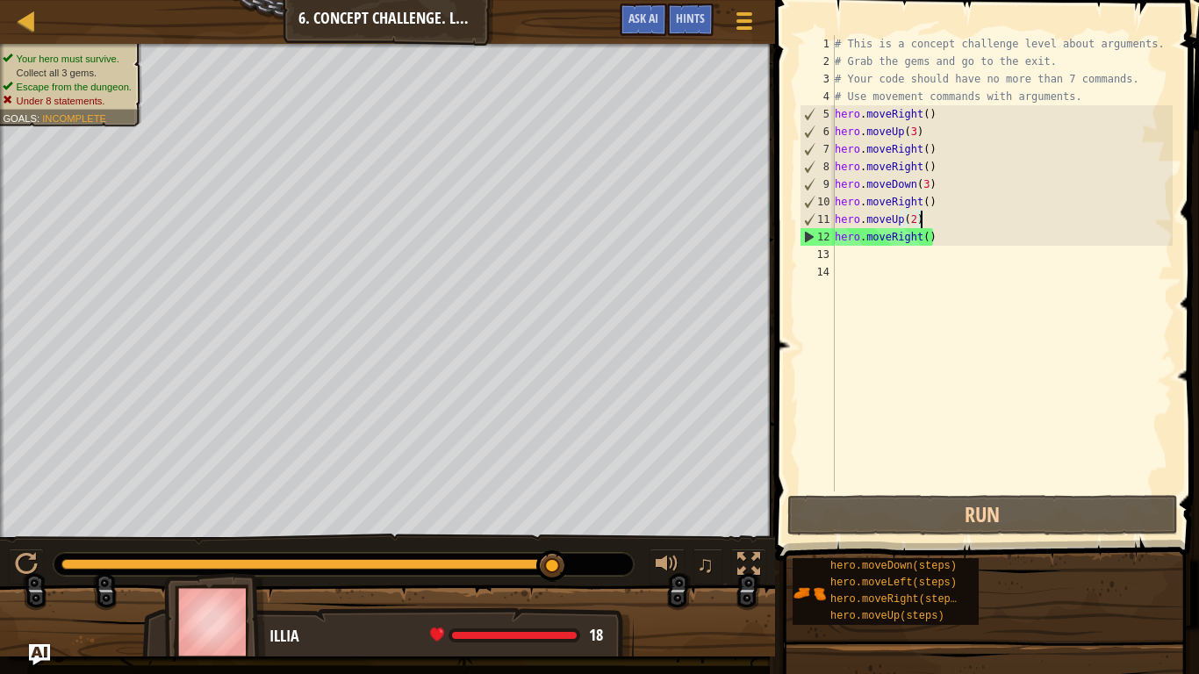
click at [928, 188] on div "# This is a concept challenge level about arguments. # Grab the gems and go to …" at bounding box center [1001, 280] width 341 height 491
type textarea "hero.moveDown()"
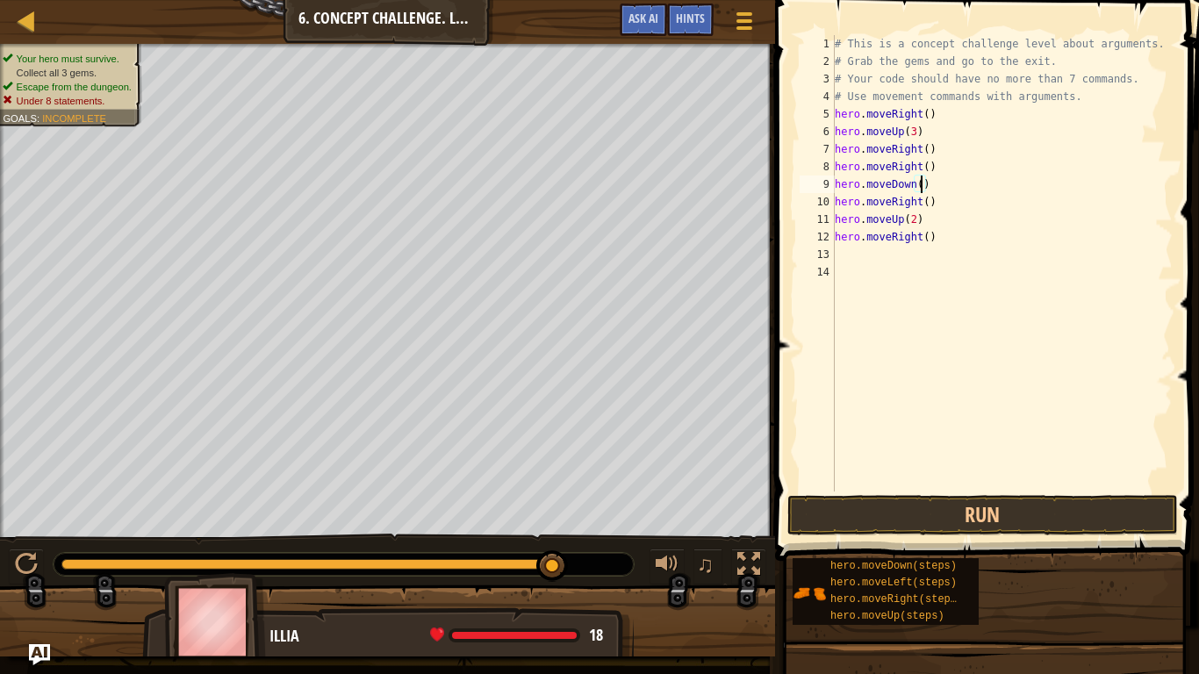
click at [940, 187] on div "# This is a concept challenge level about arguments. # Grab the gems and go to …" at bounding box center [1001, 280] width 341 height 491
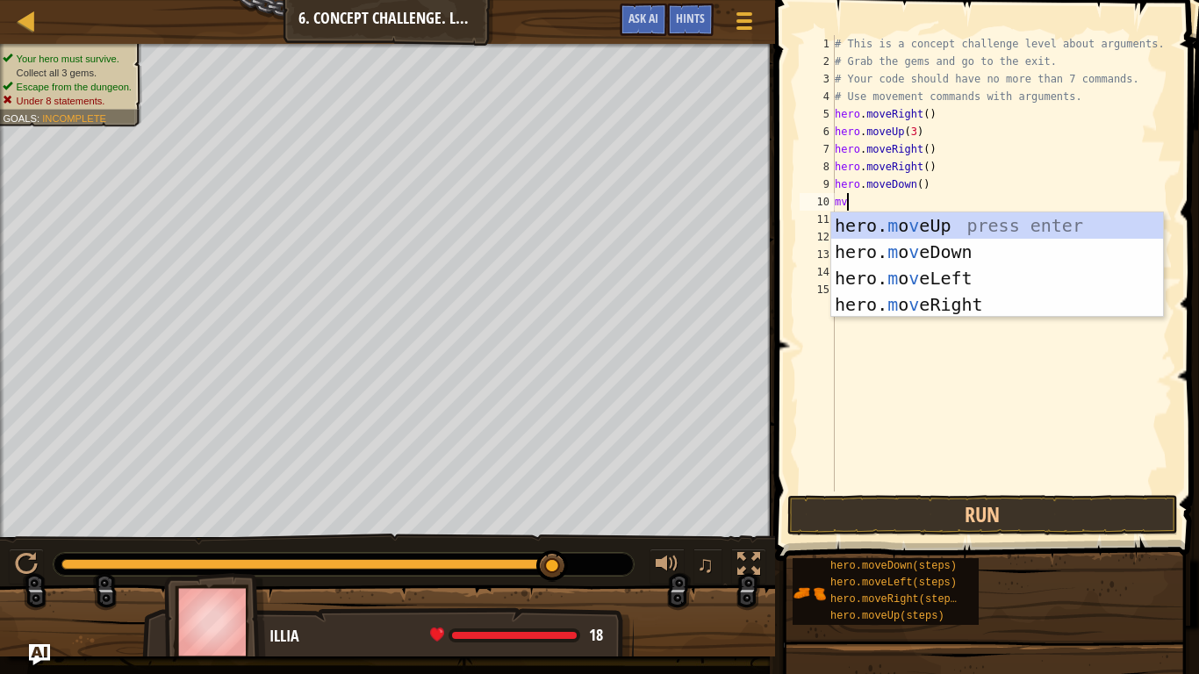
scroll to position [8, 1]
type textarea "m"
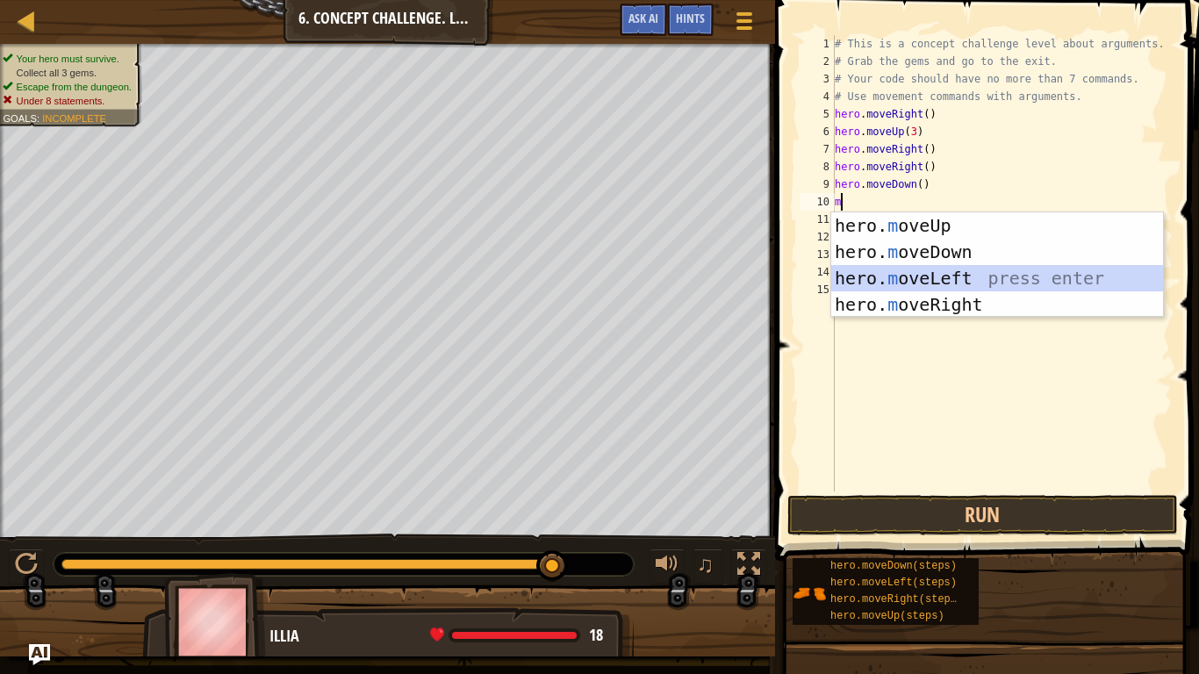
click at [964, 269] on div "hero. m oveUp press enter hero. m oveDown press enter hero. m oveLeft press ent…" at bounding box center [997, 291] width 332 height 158
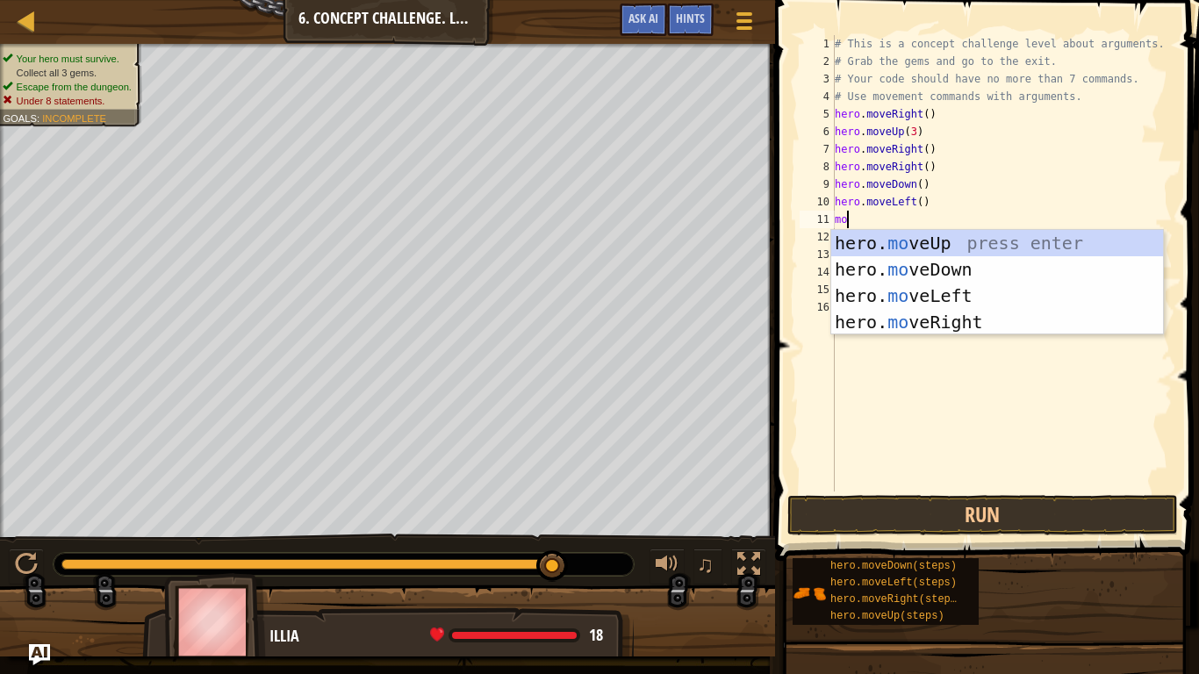
type textarea "move"
click at [934, 274] on div "hero. move Up press enter hero. move Down press enter hero. move Left press ent…" at bounding box center [997, 309] width 332 height 158
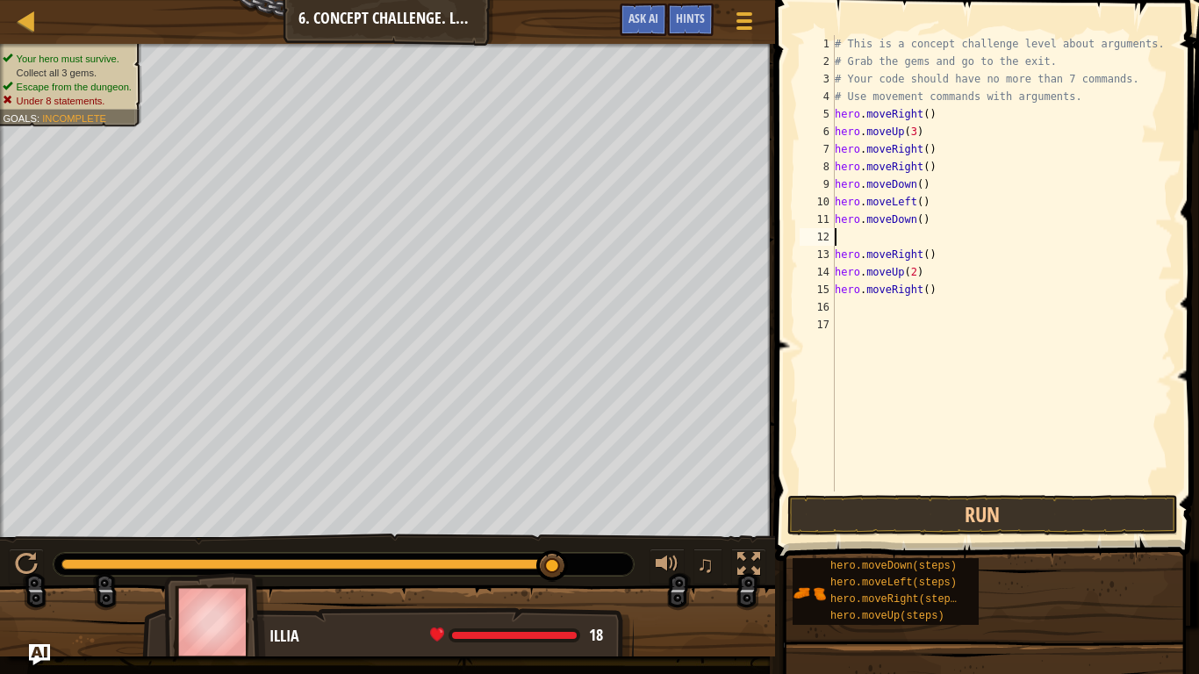
click at [920, 222] on div "# This is a concept challenge level about arguments. # Grab the gems and go to …" at bounding box center [1001, 280] width 341 height 491
click at [934, 250] on div "# This is a concept challenge level about arguments. # Grab the gems and go to …" at bounding box center [1001, 280] width 341 height 491
click at [927, 249] on div "# This is a concept challenge level about arguments. # Grab the gems and go to …" at bounding box center [1001, 280] width 341 height 491
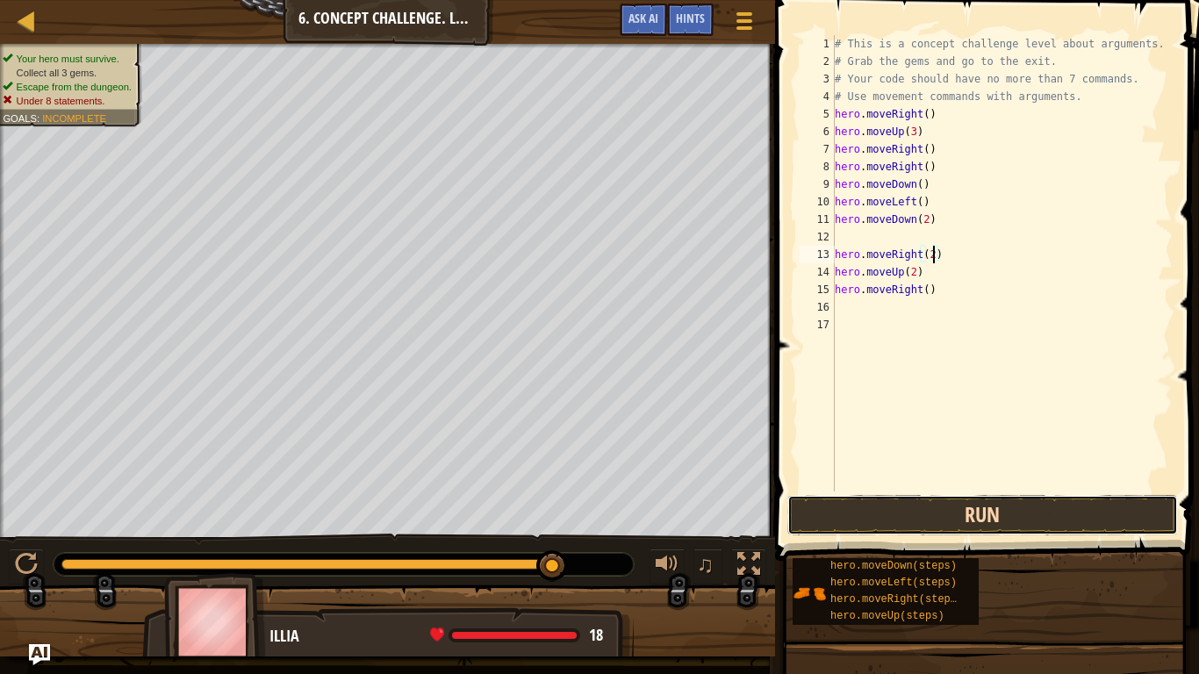
click at [914, 514] on button "Run" at bounding box center [982, 515] width 390 height 40
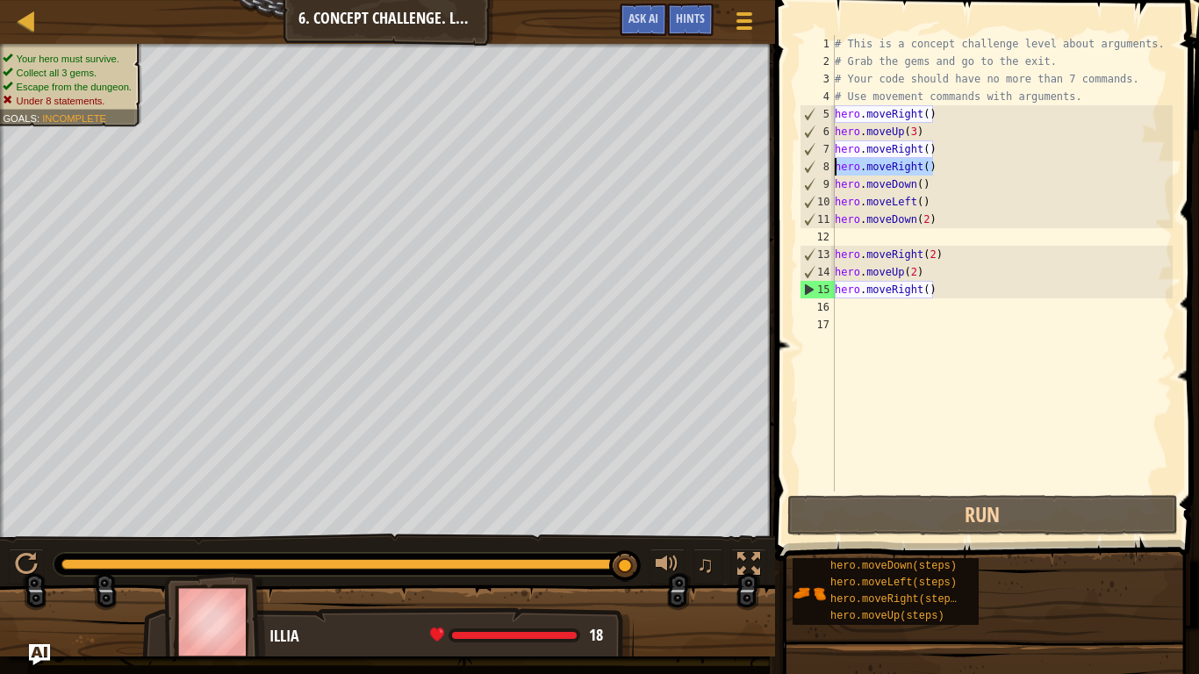
drag, startPoint x: 944, startPoint y: 161, endPoint x: 825, endPoint y: 170, distance: 119.7
click at [825, 170] on div "hero.moveRight(2) 1 2 3 4 5 6 7 8 9 10 11 12 13 14 15 16 17 # This is a concept…" at bounding box center [984, 263] width 376 height 456
type textarea "hero.moveRight()"
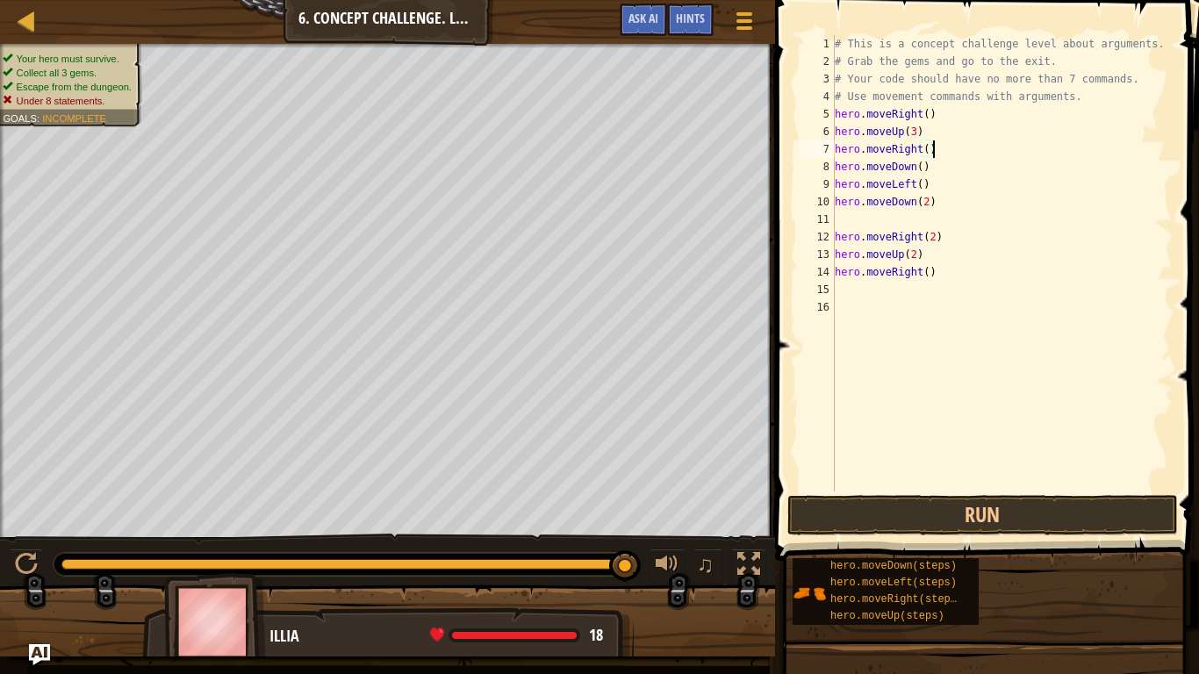
click at [926, 148] on div "# This is a concept challenge level about arguments. # Grab the gems and go to …" at bounding box center [1001, 280] width 341 height 491
click at [867, 502] on button "Run" at bounding box center [982, 515] width 390 height 40
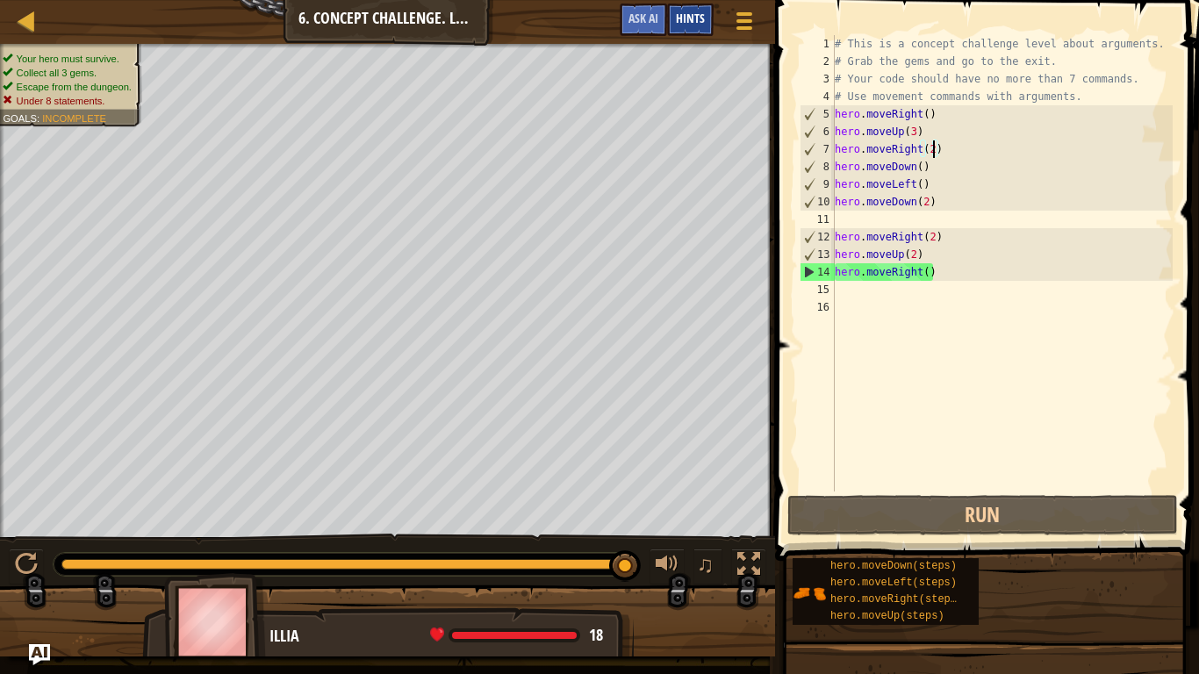
click at [702, 12] on span "Hints" at bounding box center [690, 18] width 29 height 17
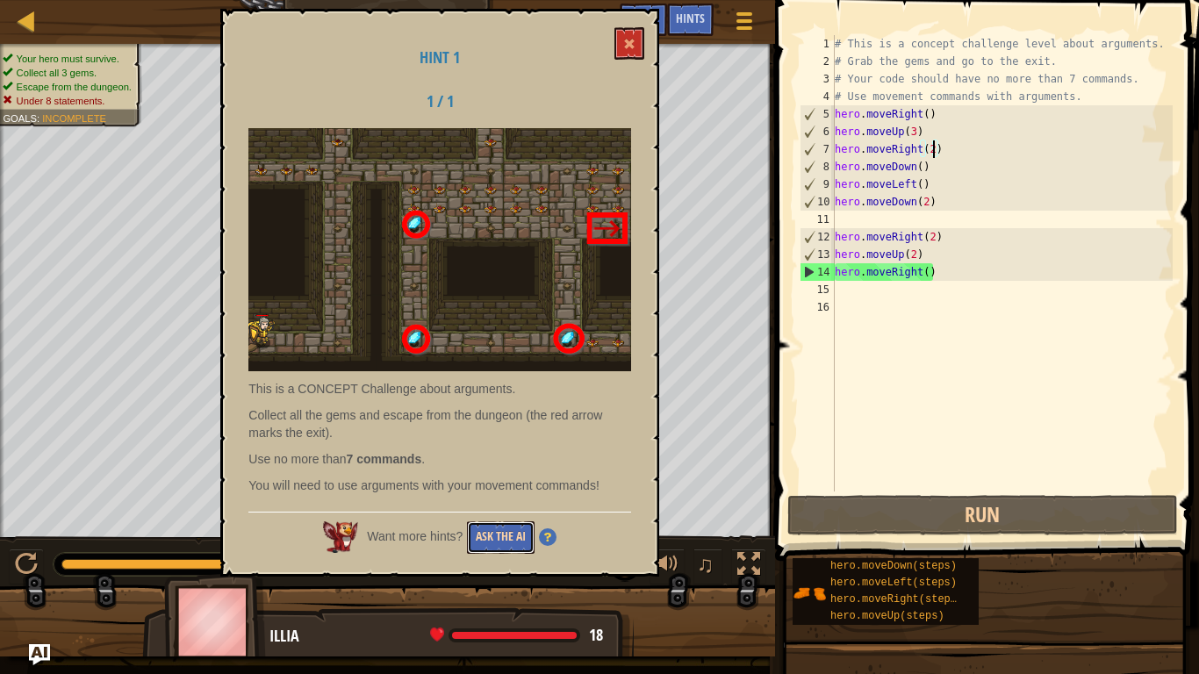
click at [492, 525] on button "Ask the AI" at bounding box center [501, 537] width 68 height 32
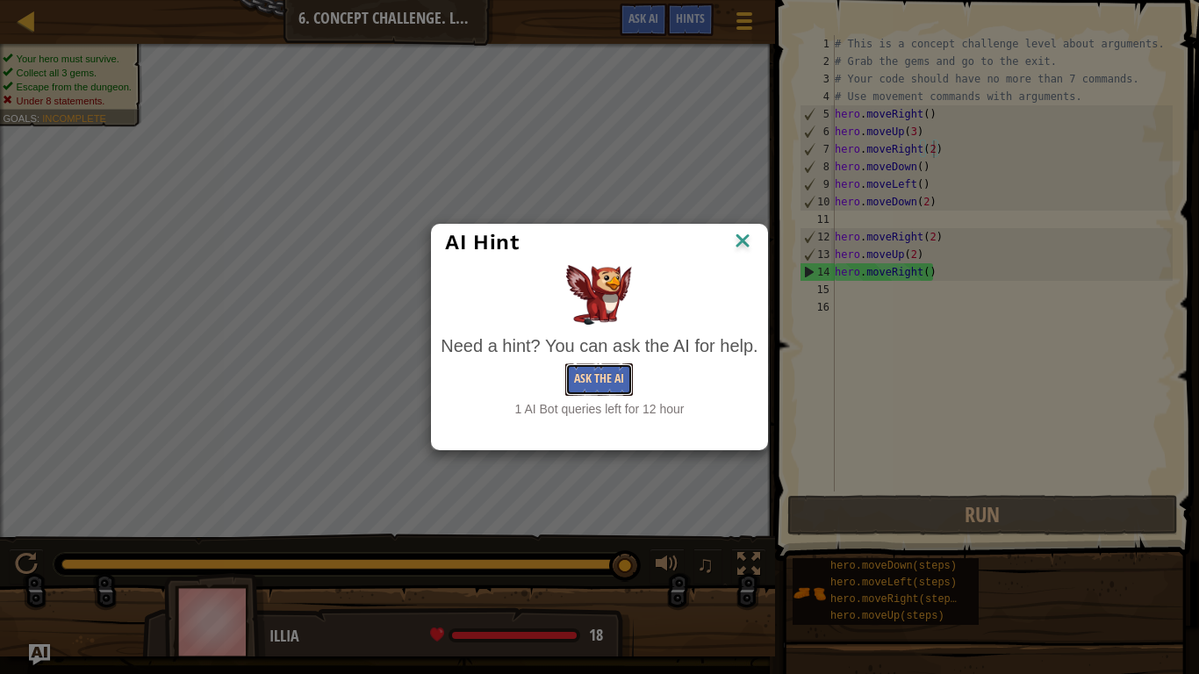
click at [613, 378] on button "Ask the AI" at bounding box center [599, 379] width 68 height 32
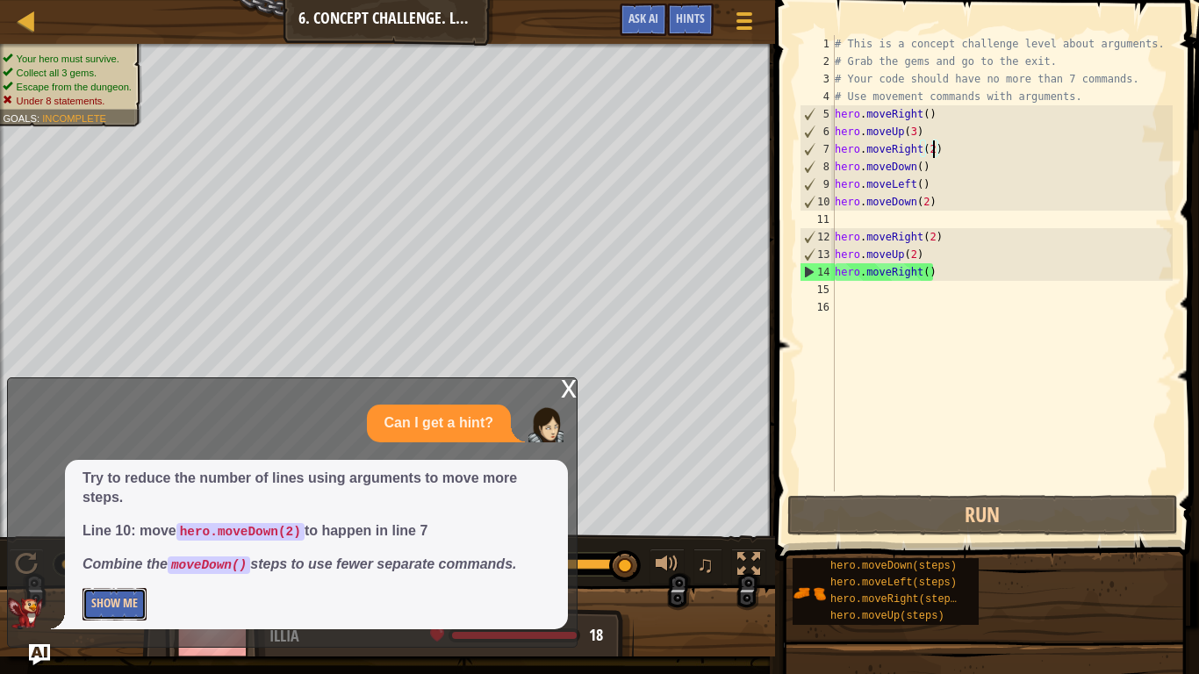
click at [123, 525] on button "Show Me" at bounding box center [114, 604] width 64 height 32
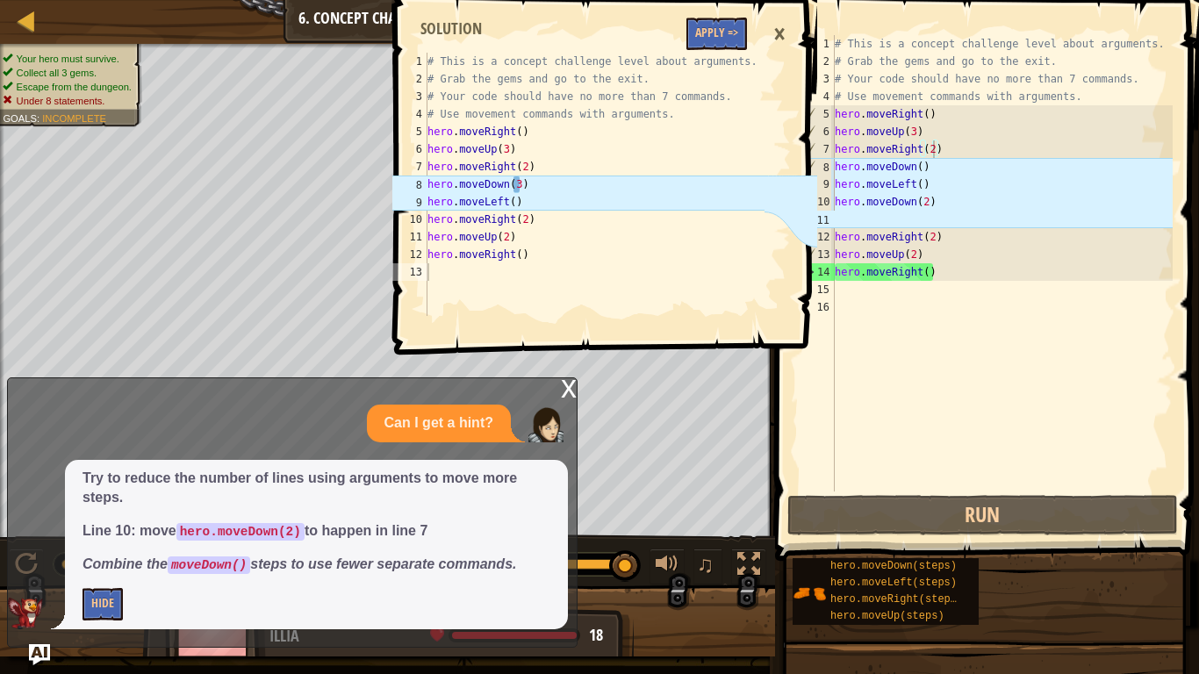
click at [932, 199] on div "# This is a concept challenge level about arguments. # Grab the gems and go to …" at bounding box center [1001, 280] width 341 height 491
click at [927, 199] on div "# This is a concept challenge level about arguments. # Grab the gems and go to …" at bounding box center [1001, 280] width 341 height 491
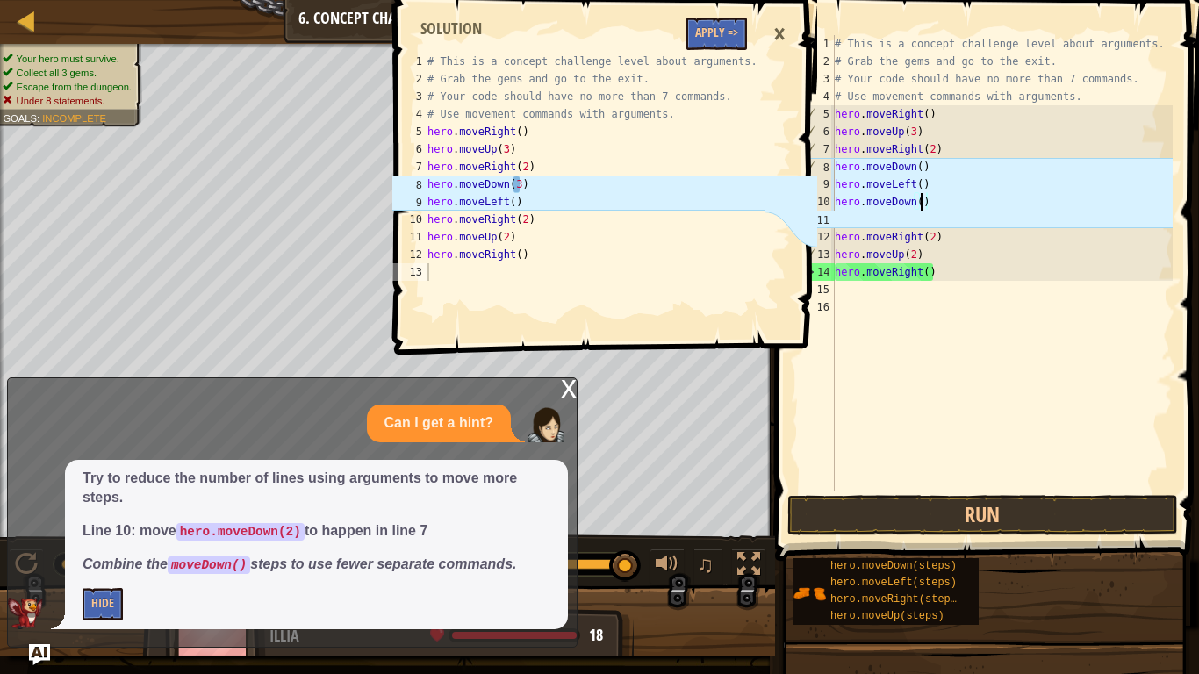
scroll to position [8, 12]
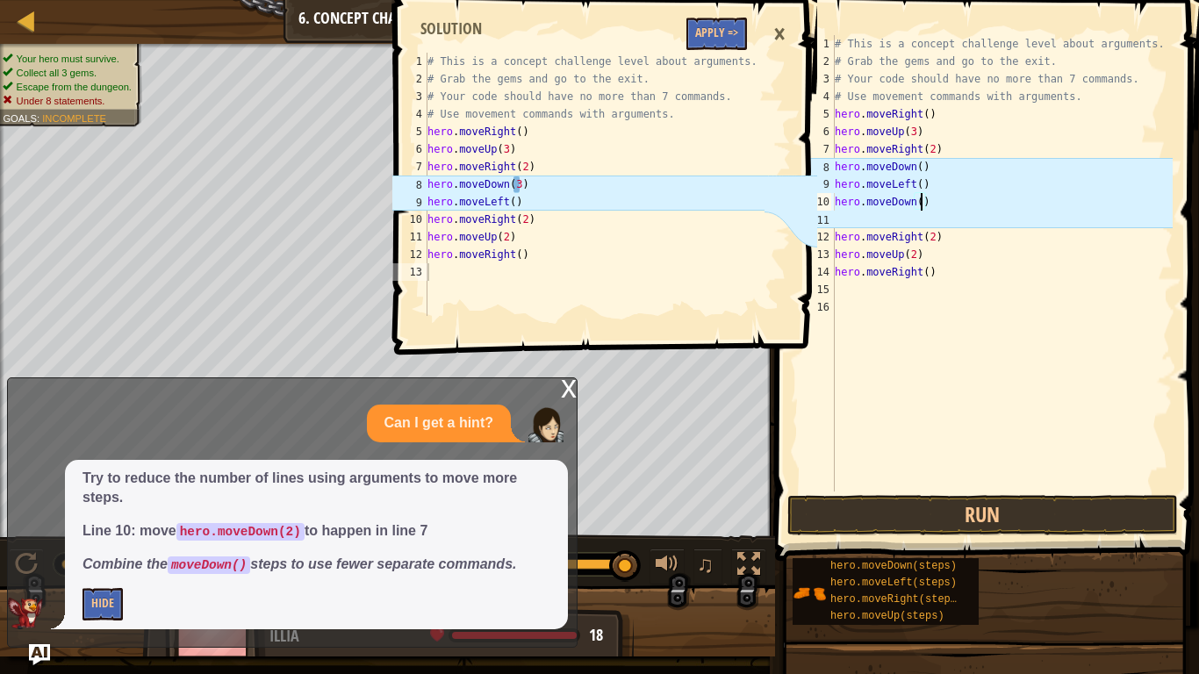
click at [920, 168] on div "# This is a concept challenge level about arguments. # Grab the gems and go to …" at bounding box center [1001, 280] width 341 height 491
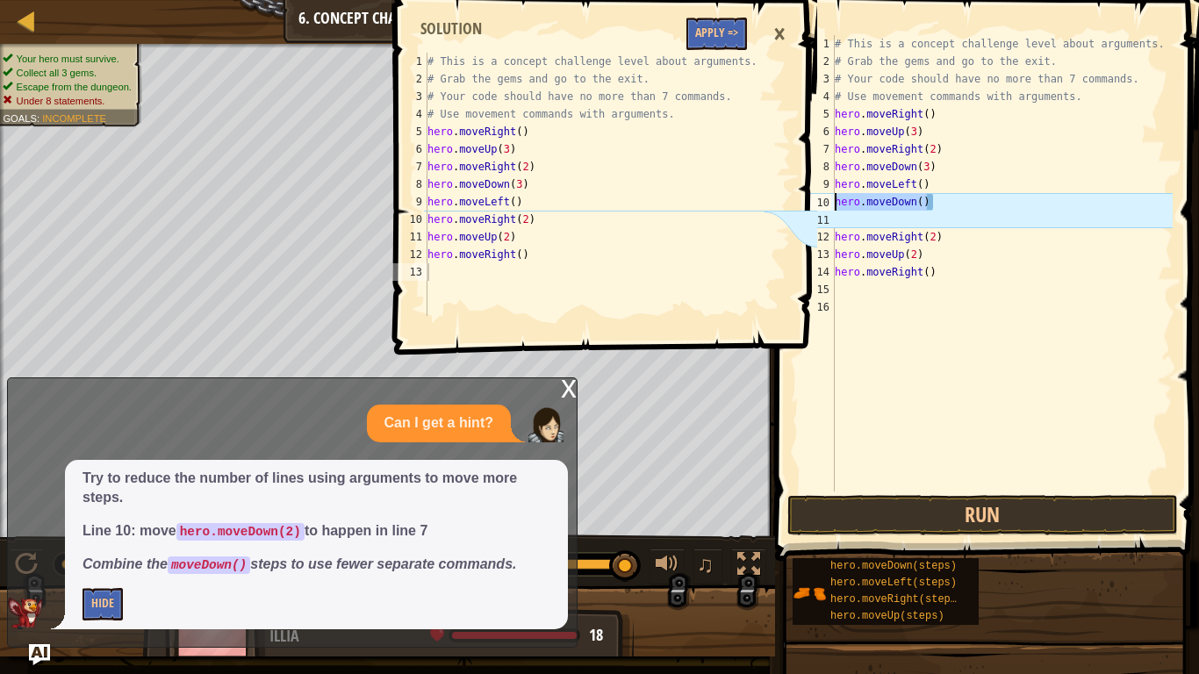
drag, startPoint x: 938, startPoint y: 201, endPoint x: 833, endPoint y: 196, distance: 105.4
click at [833, 196] on div "hero.moveDown(3) 1 2 3 4 5 6 7 8 9 10 11 12 13 14 15 16 # This is a concept cha…" at bounding box center [984, 263] width 376 height 456
type textarea "hero.moveDown()"
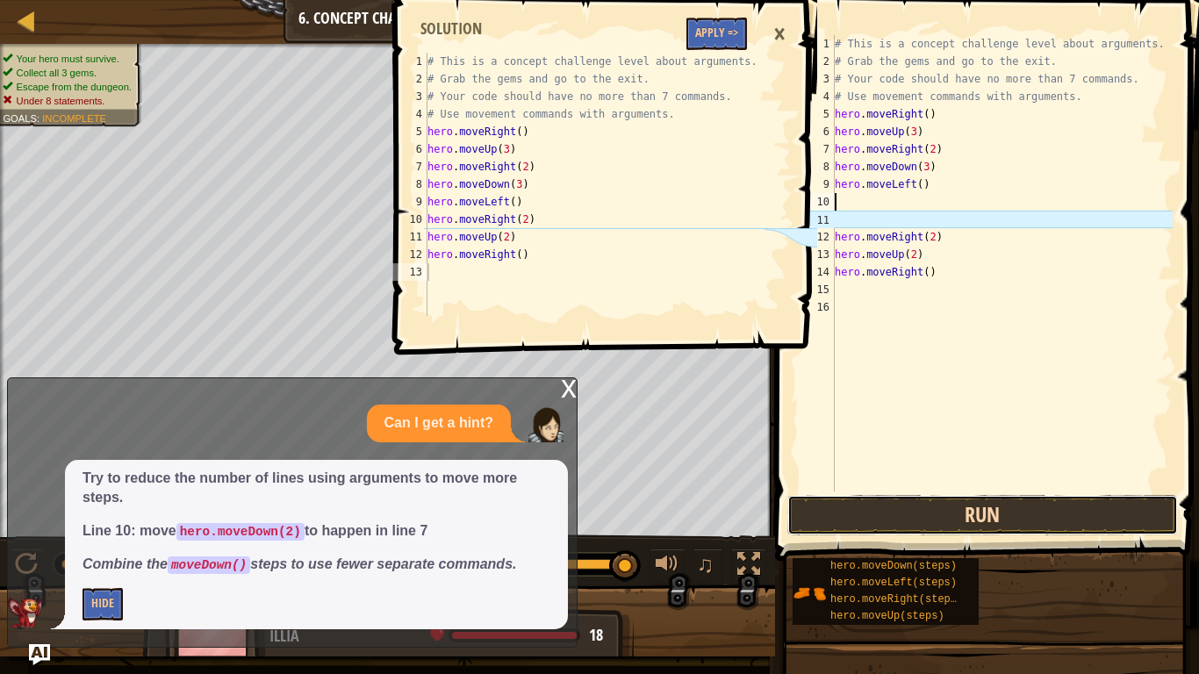
click at [980, 522] on button "Run" at bounding box center [982, 515] width 390 height 40
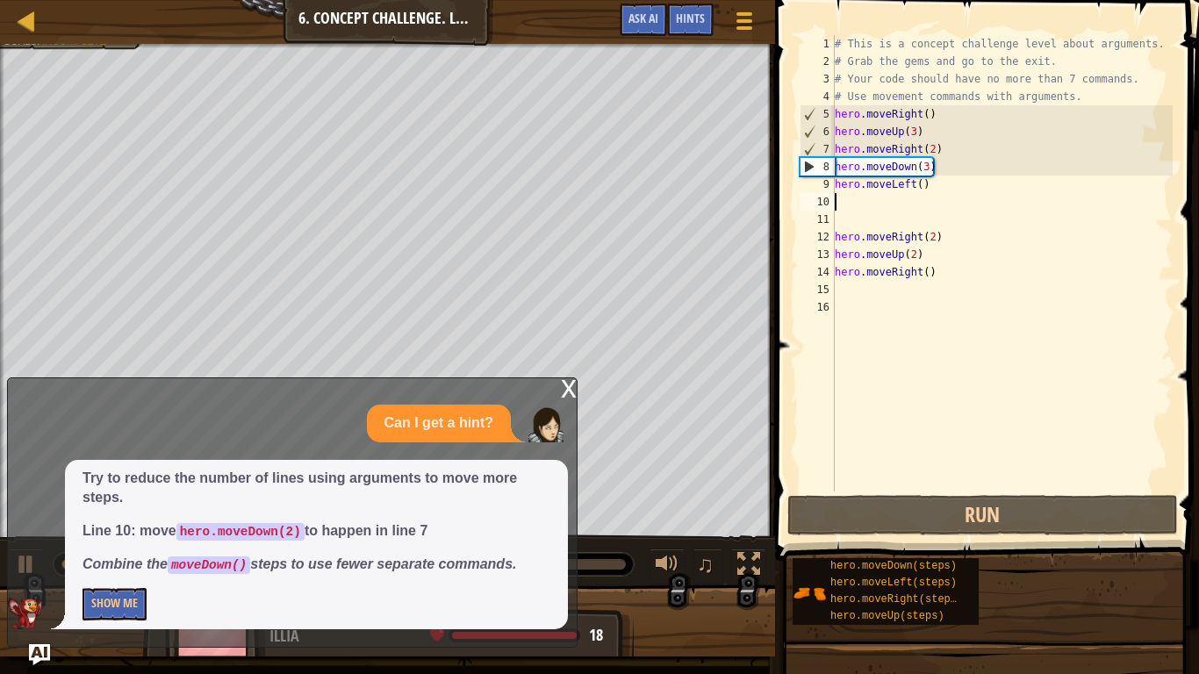
click at [562, 388] on div "x" at bounding box center [569, 387] width 16 height 18
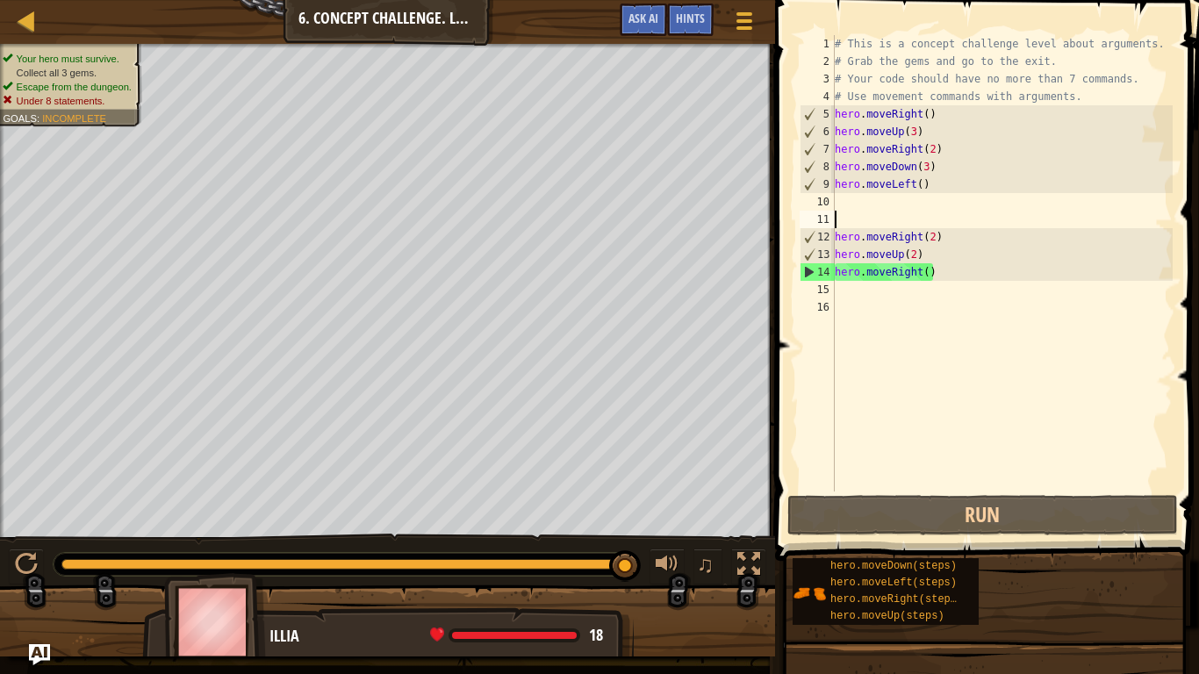
click at [851, 213] on div "# This is a concept challenge level about arguments. # Grab the gems and go to …" at bounding box center [1001, 280] width 341 height 491
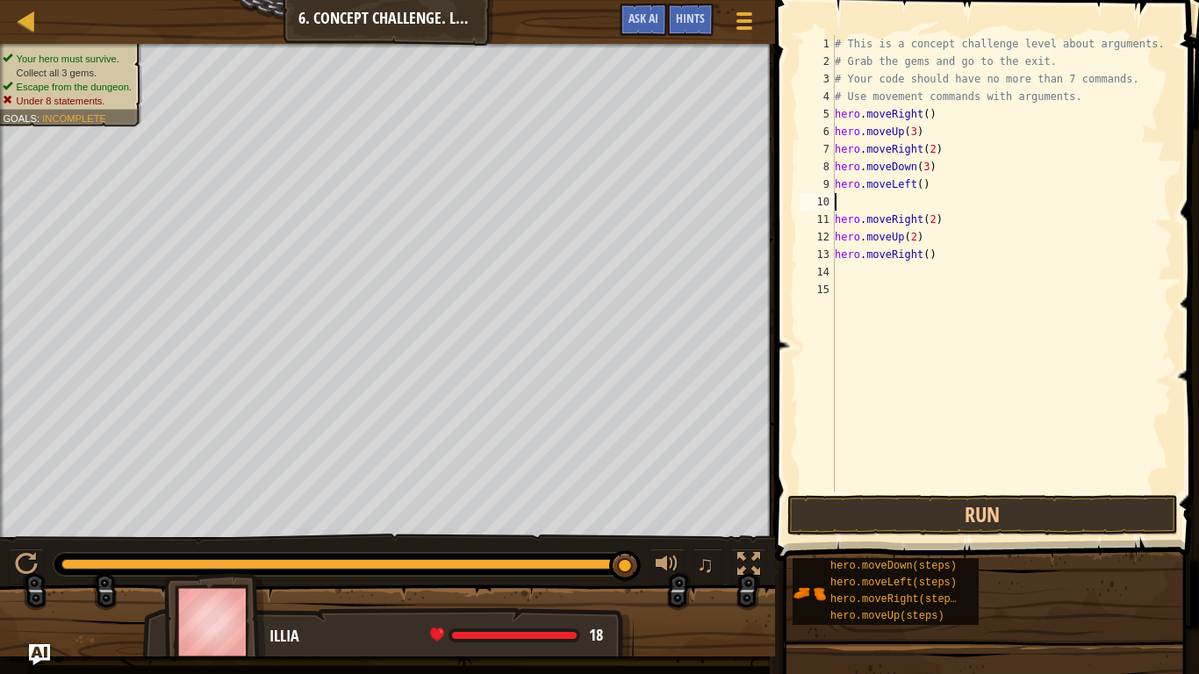
type textarea "hero.moveLeft()"
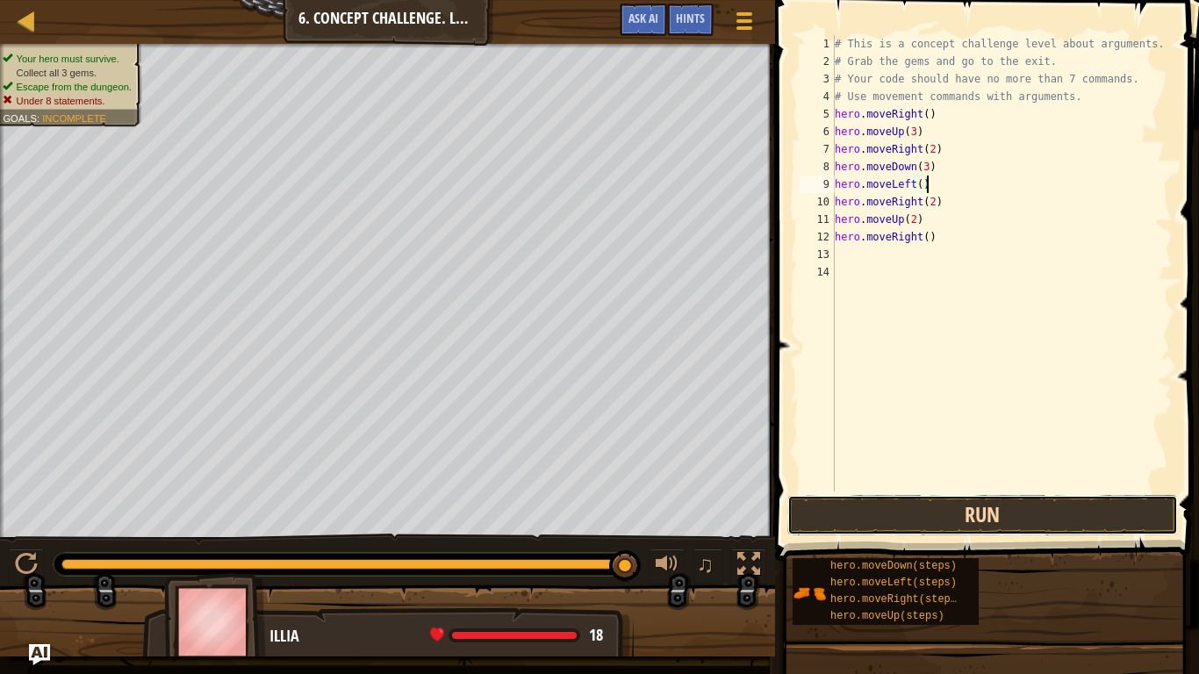
click at [934, 505] on button "Run" at bounding box center [982, 515] width 390 height 40
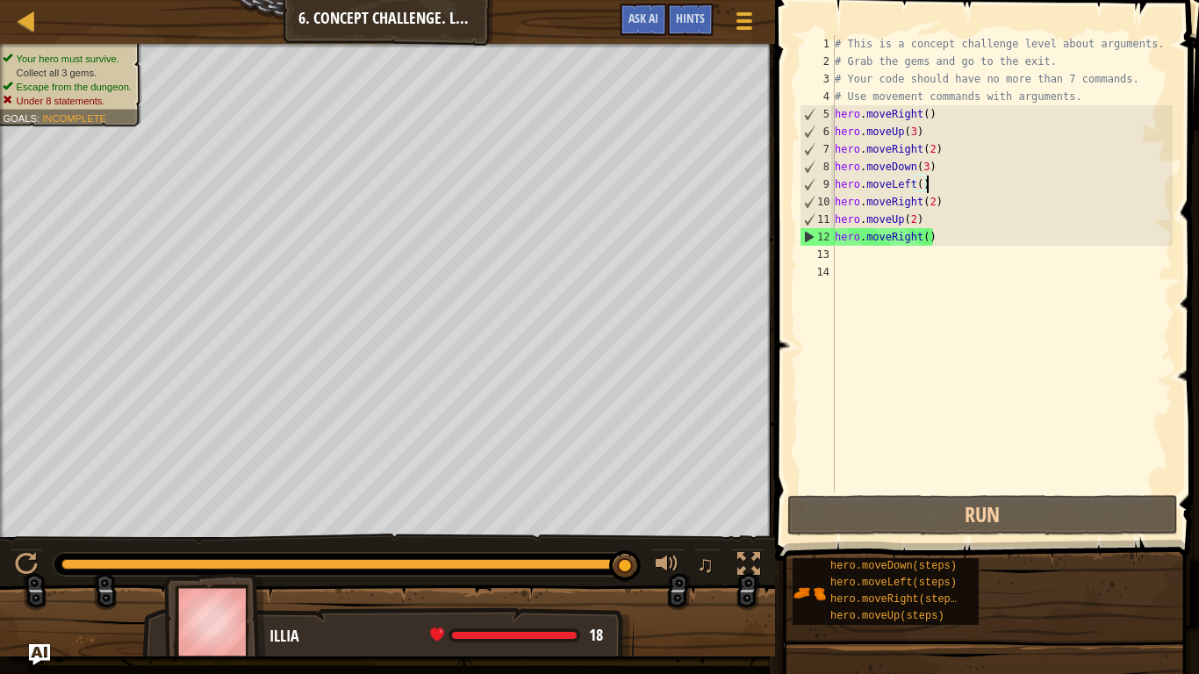
click at [439, 36] on div "Map Introduction to Computer Science 6. Concept Challenge. Long Steps Game Menu…" at bounding box center [387, 22] width 775 height 44
click at [36, 25] on div at bounding box center [27, 21] width 22 height 22
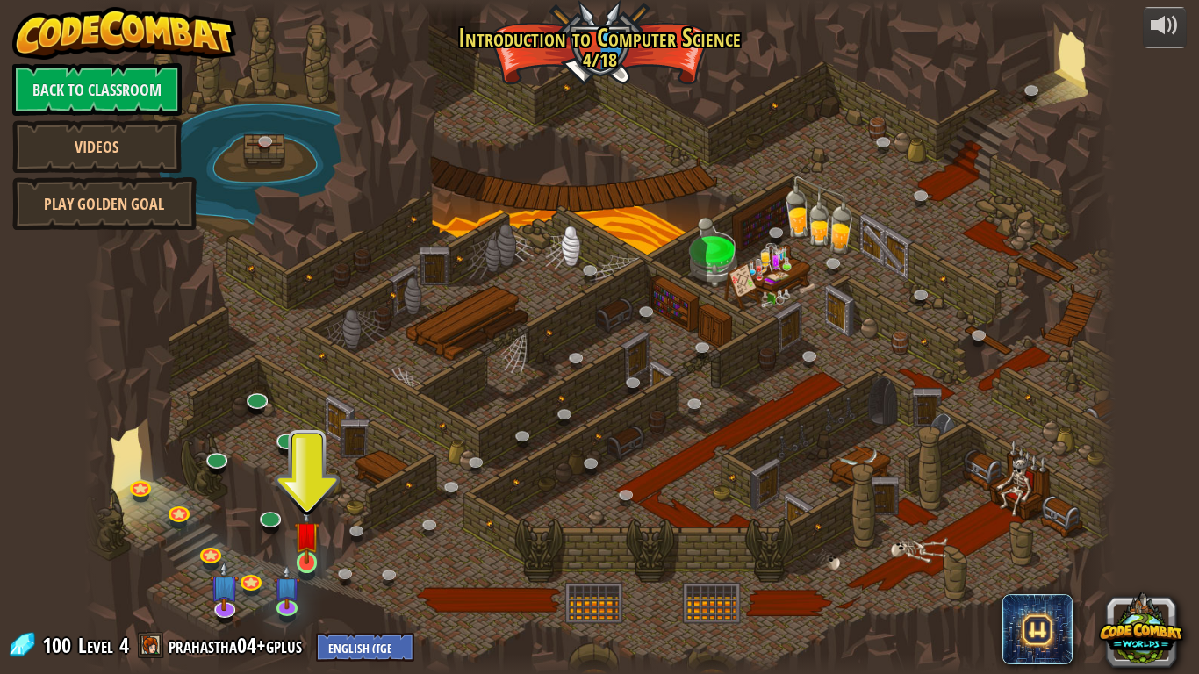
click at [311, 525] on img at bounding box center [307, 535] width 26 height 60
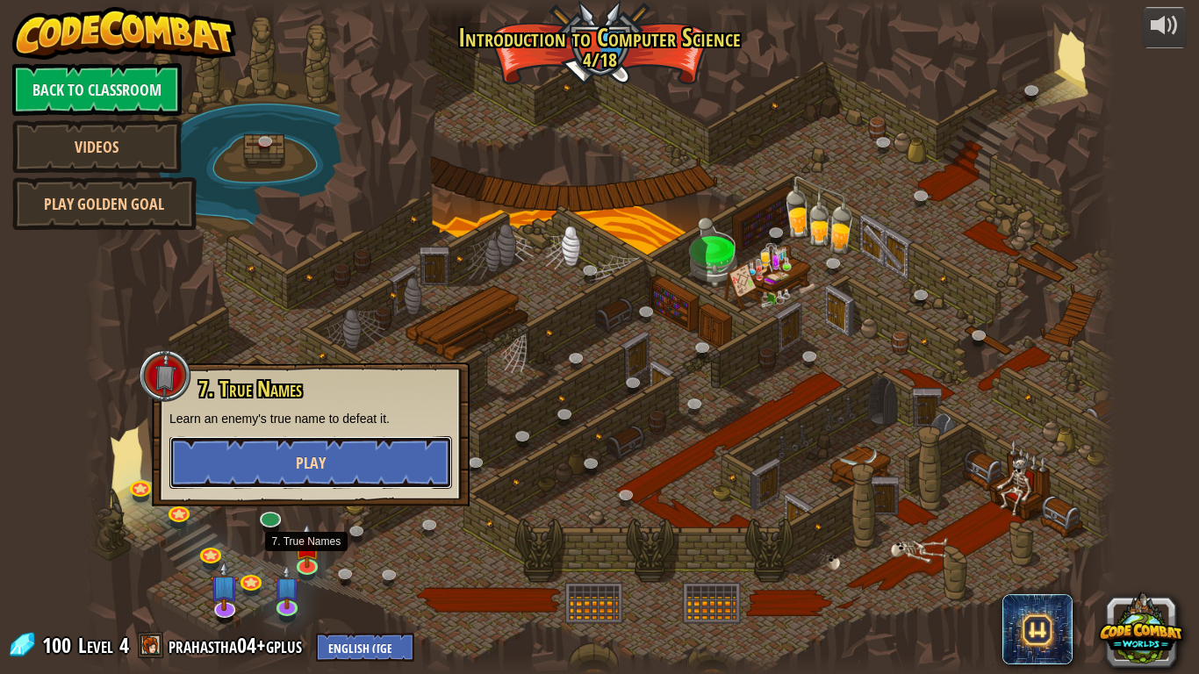
click at [366, 454] on button "Play" at bounding box center [310, 462] width 283 height 53
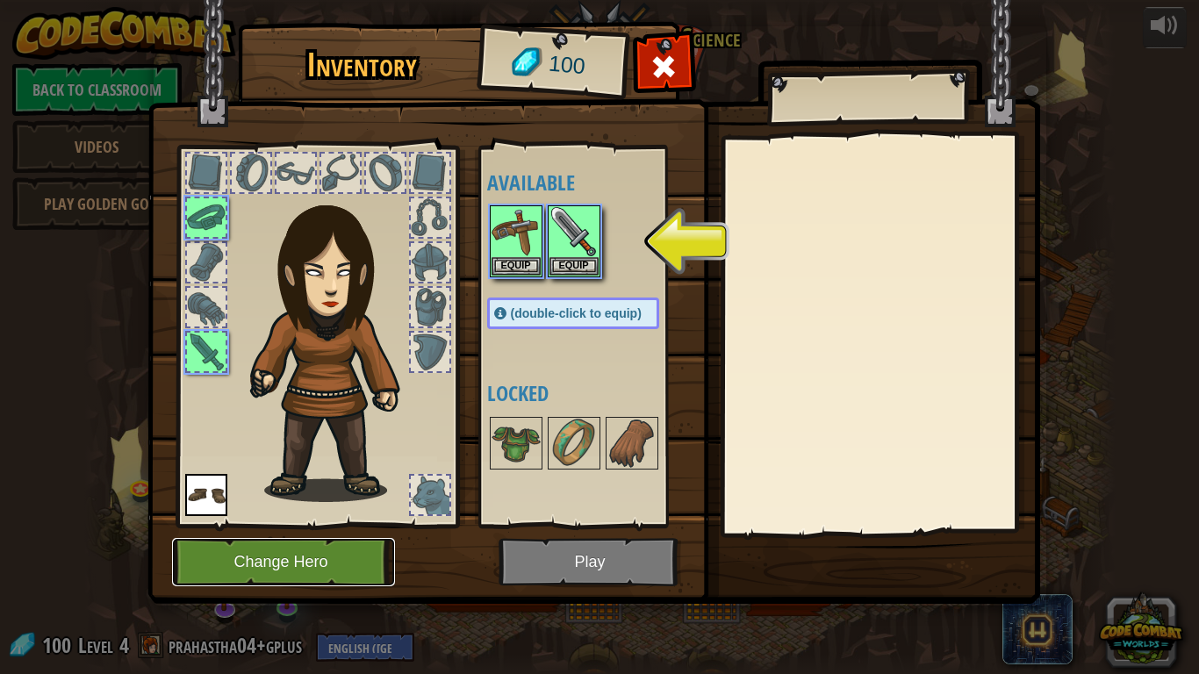
click at [307, 525] on button "Change Hero" at bounding box center [283, 562] width 223 height 48
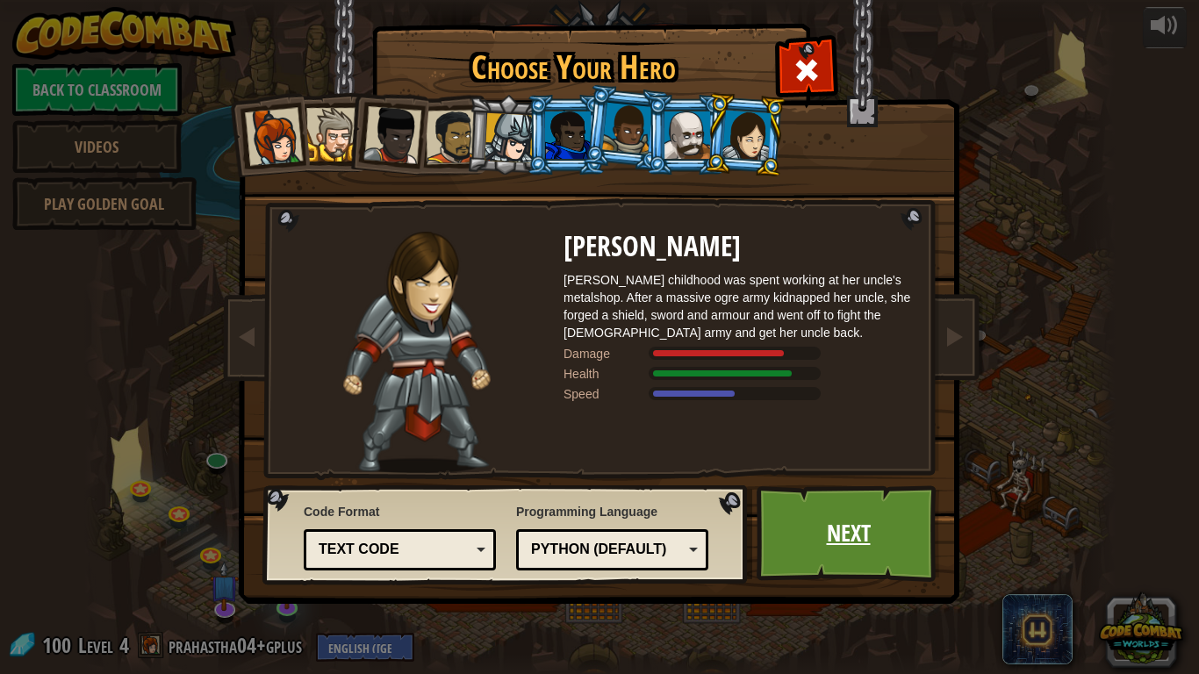
click at [833, 525] on link "Next" at bounding box center [847, 533] width 183 height 97
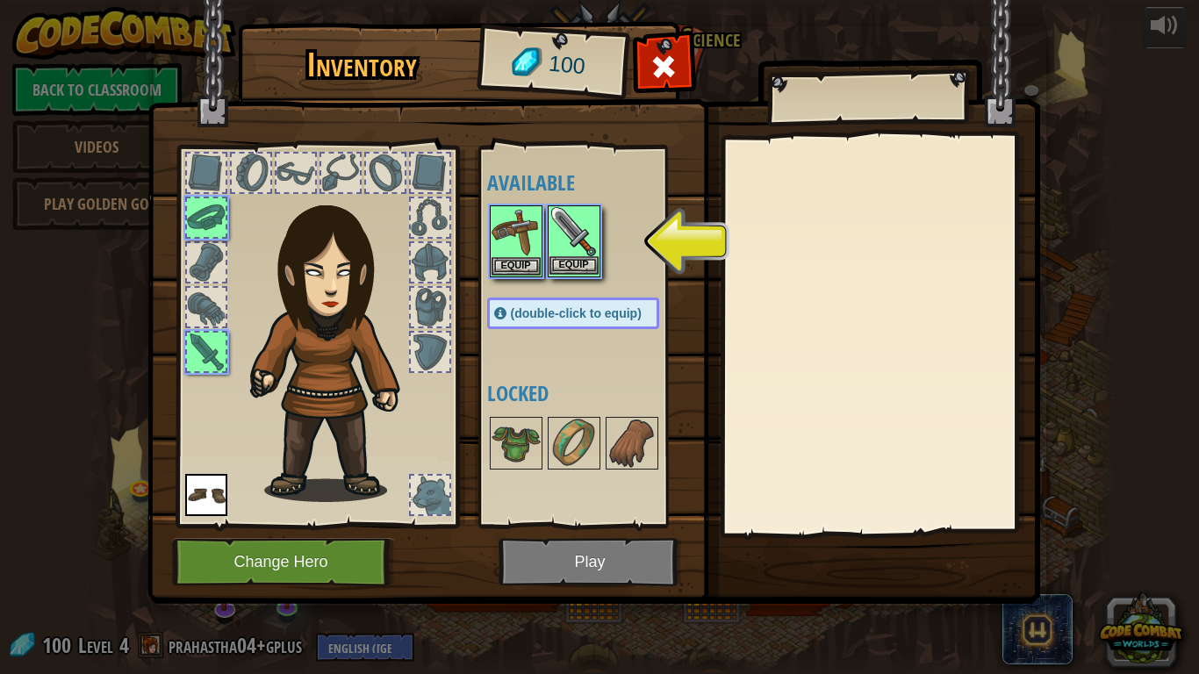
click at [587, 237] on img at bounding box center [573, 231] width 49 height 49
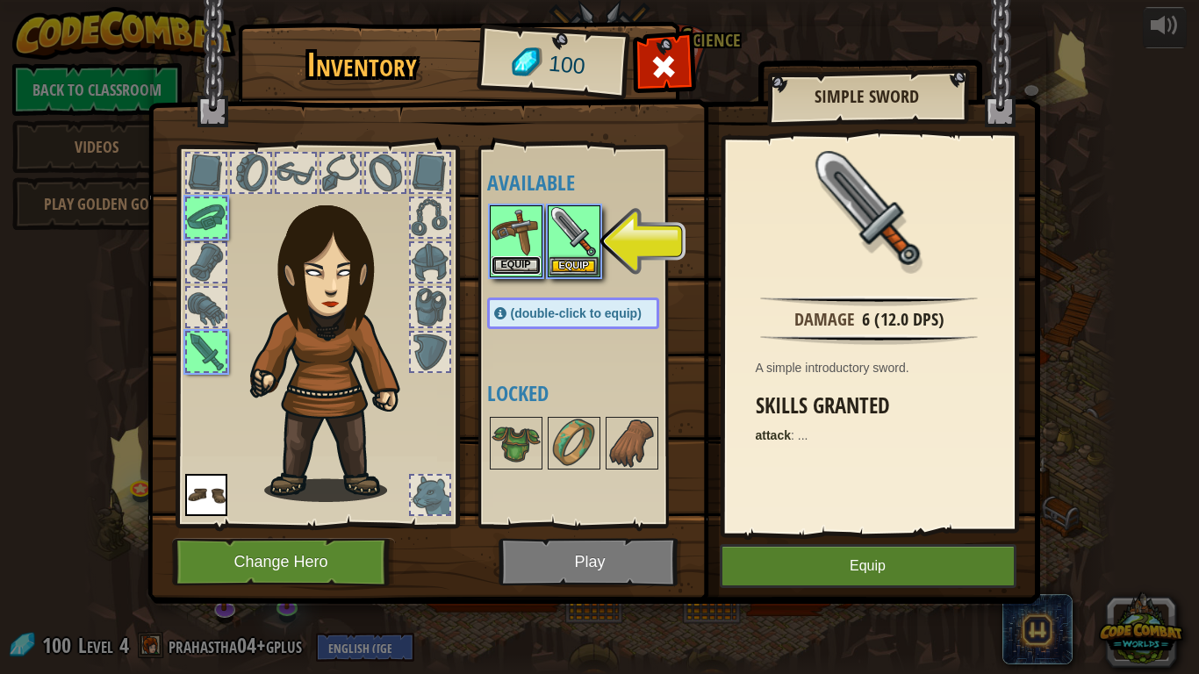
click at [512, 258] on button "Equip" at bounding box center [515, 265] width 49 height 18
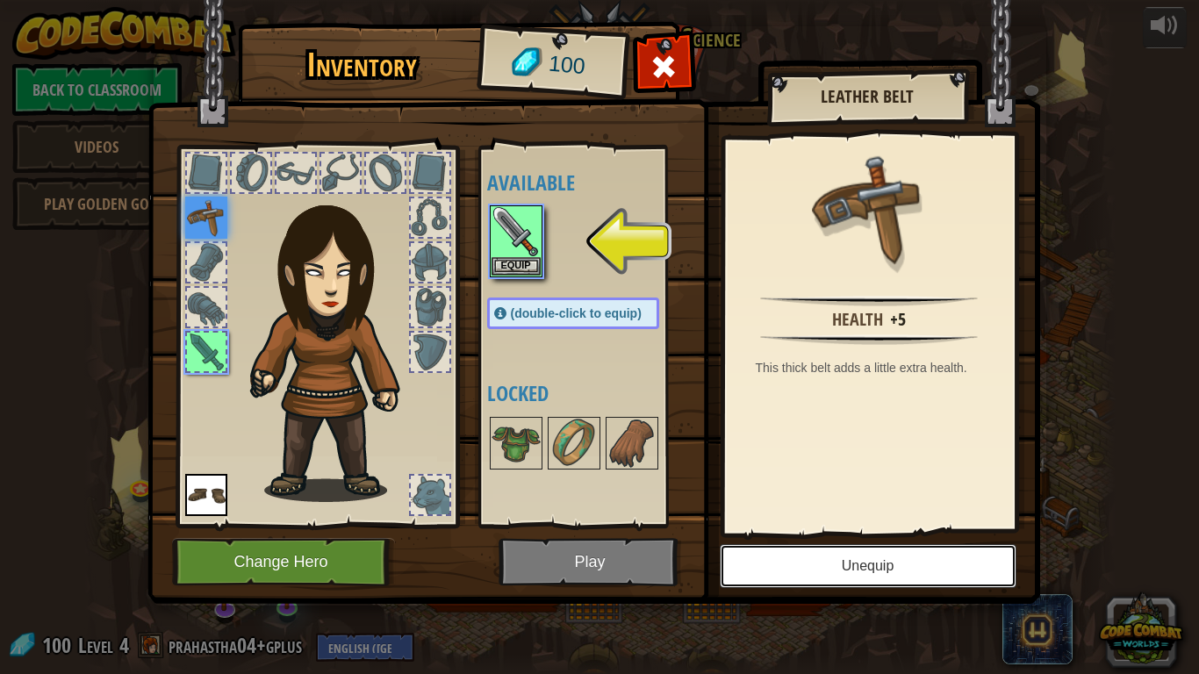
click at [856, 525] on button "Unequip" at bounding box center [868, 566] width 297 height 44
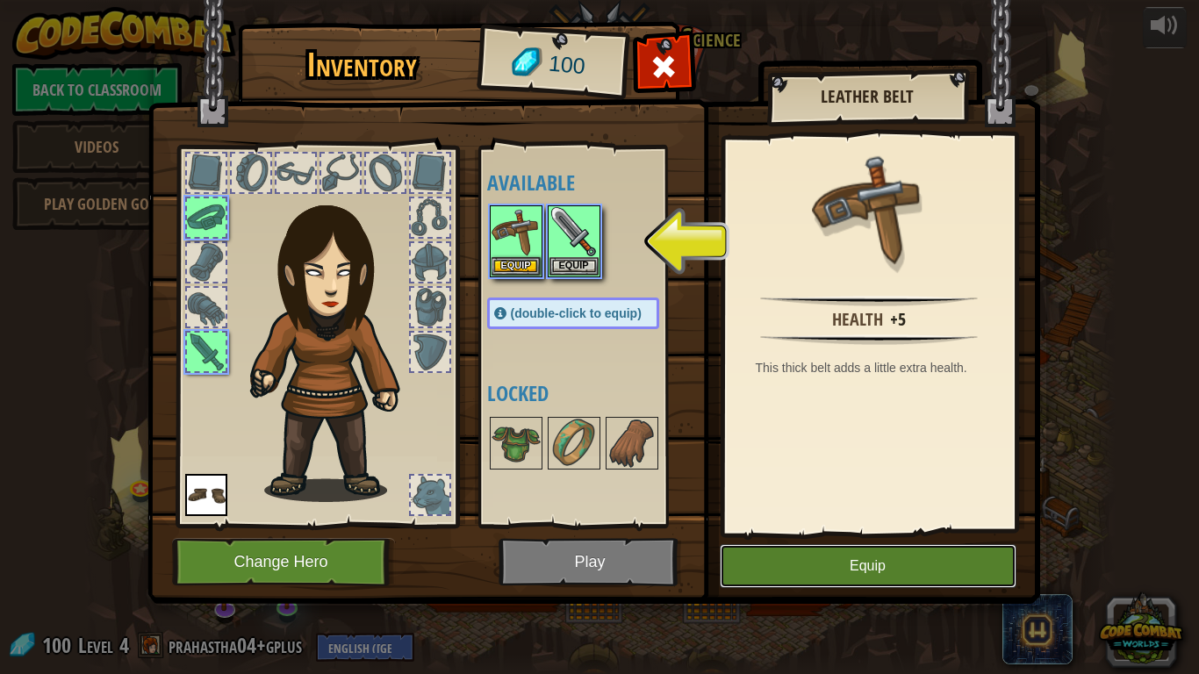
click at [879, 525] on button "Equip" at bounding box center [868, 566] width 297 height 44
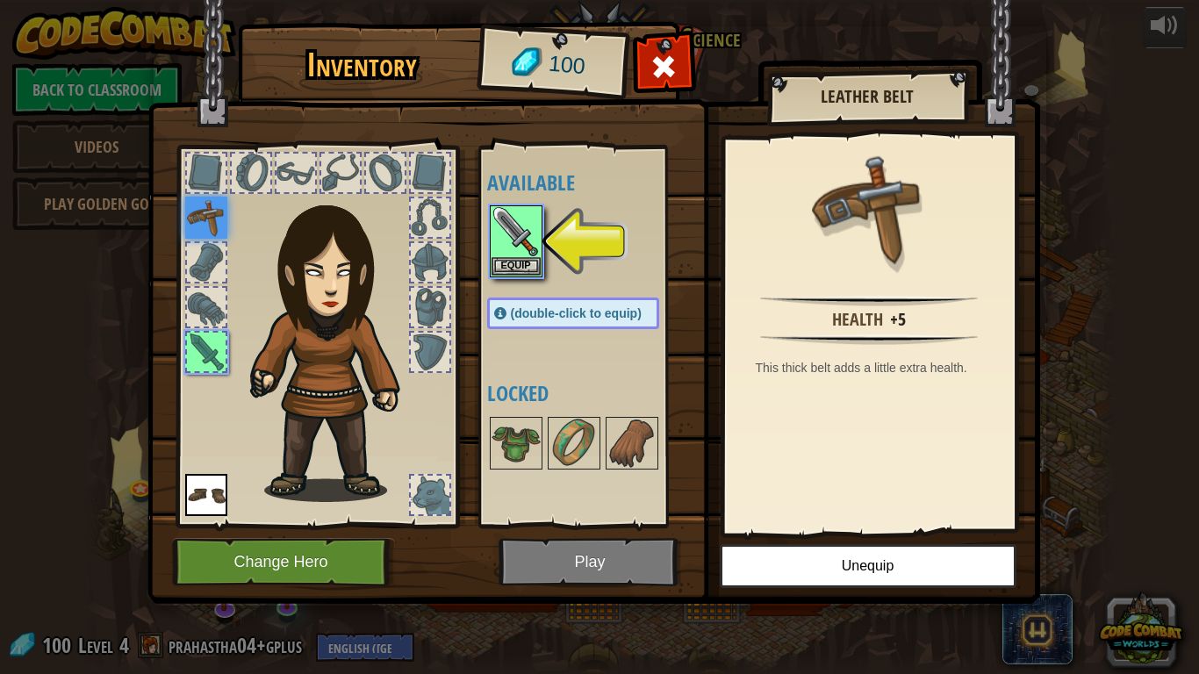
click at [527, 293] on div "Available Equip Equip Equip (double-click to equip) Locked" at bounding box center [590, 337] width 207 height 366
click at [526, 268] on button "Equip" at bounding box center [515, 265] width 49 height 18
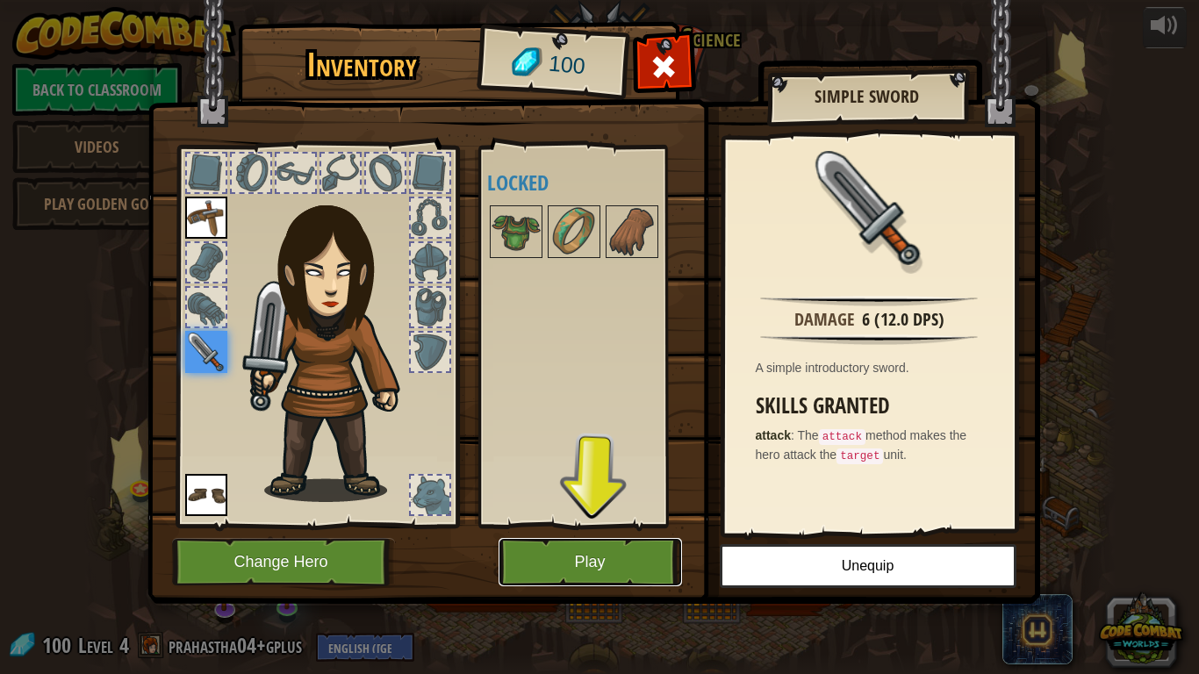
click at [616, 525] on button "Play" at bounding box center [589, 562] width 183 height 48
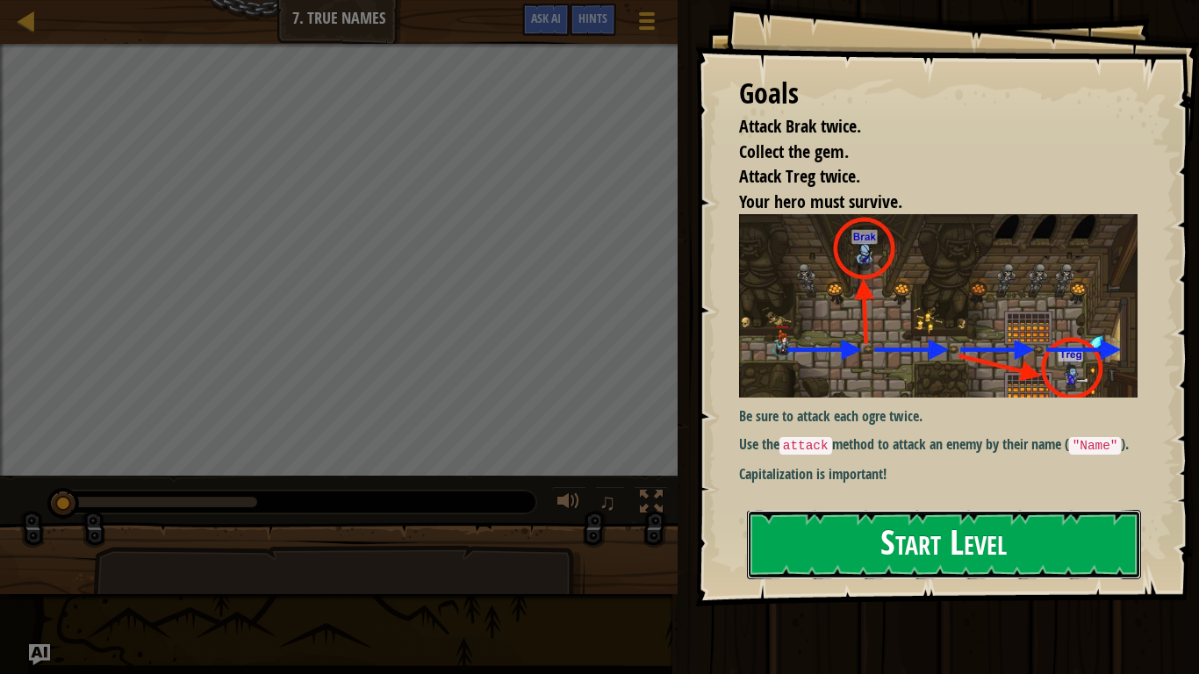
click at [984, 525] on button "Start Level" at bounding box center [944, 544] width 394 height 69
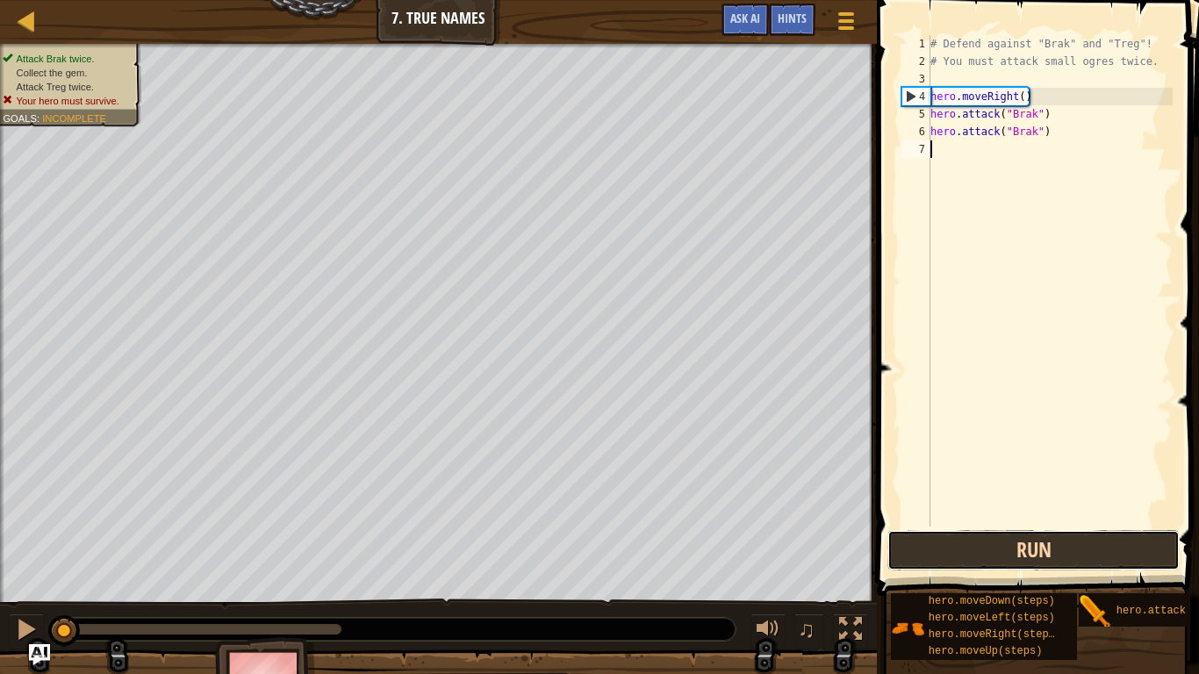
click at [1049, 525] on button "Run" at bounding box center [1033, 550] width 292 height 40
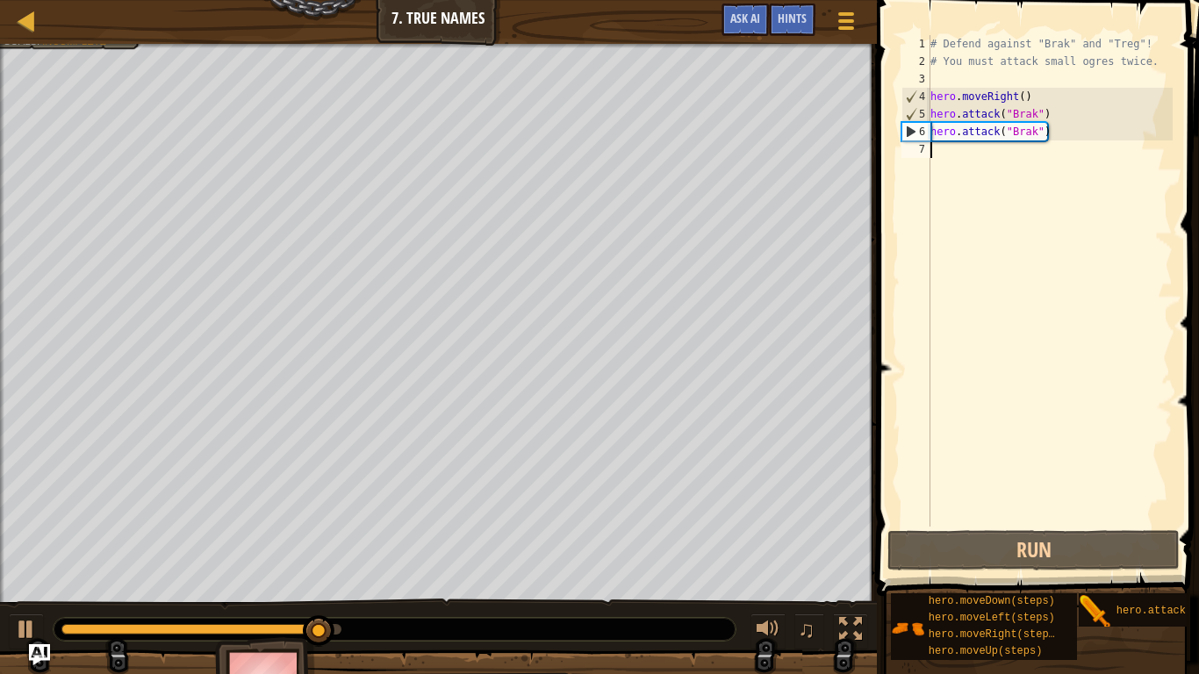
click at [1013, 154] on div "# Defend against "Brak" and "Treg"! # You must attack small ogres twice. hero .…" at bounding box center [1050, 298] width 246 height 526
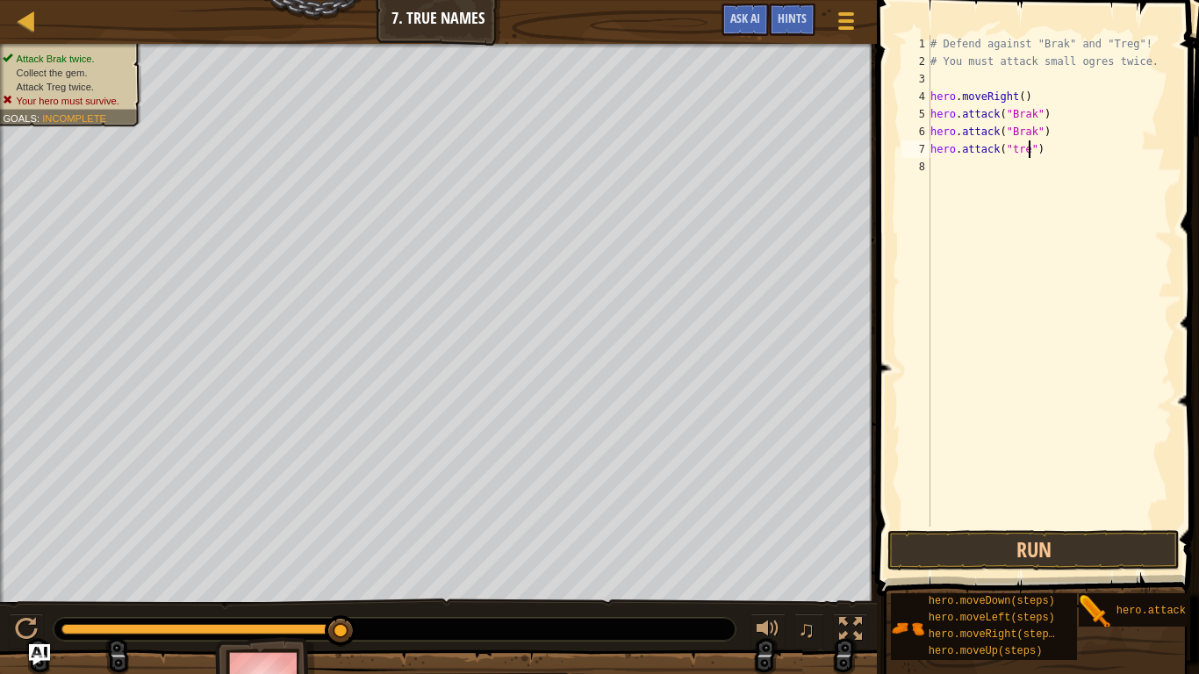
scroll to position [8, 15]
type textarea "hero.attack("treg")"
click at [1005, 172] on div "# Defend against "Brak" and "Treg"! # You must attack small ogres twice. hero .…" at bounding box center [1050, 298] width 246 height 526
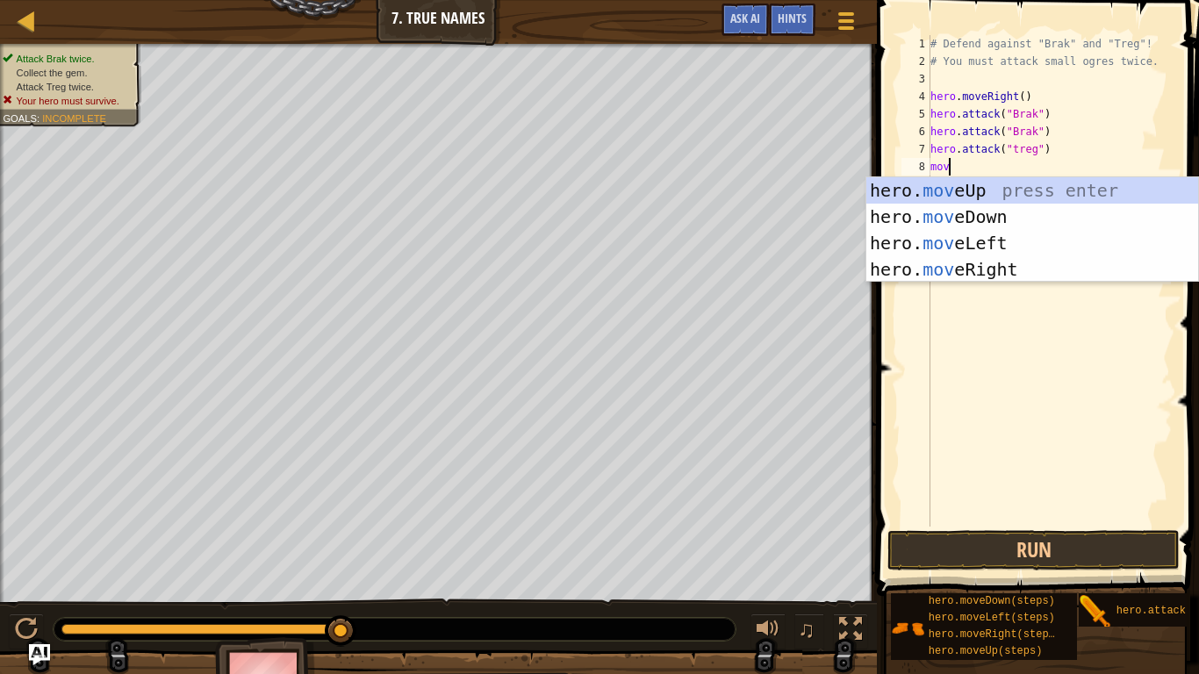
type textarea "move"
click at [1049, 276] on div "hero. move Up press enter hero. move Down press enter hero. move Left press ent…" at bounding box center [1032, 256] width 332 height 158
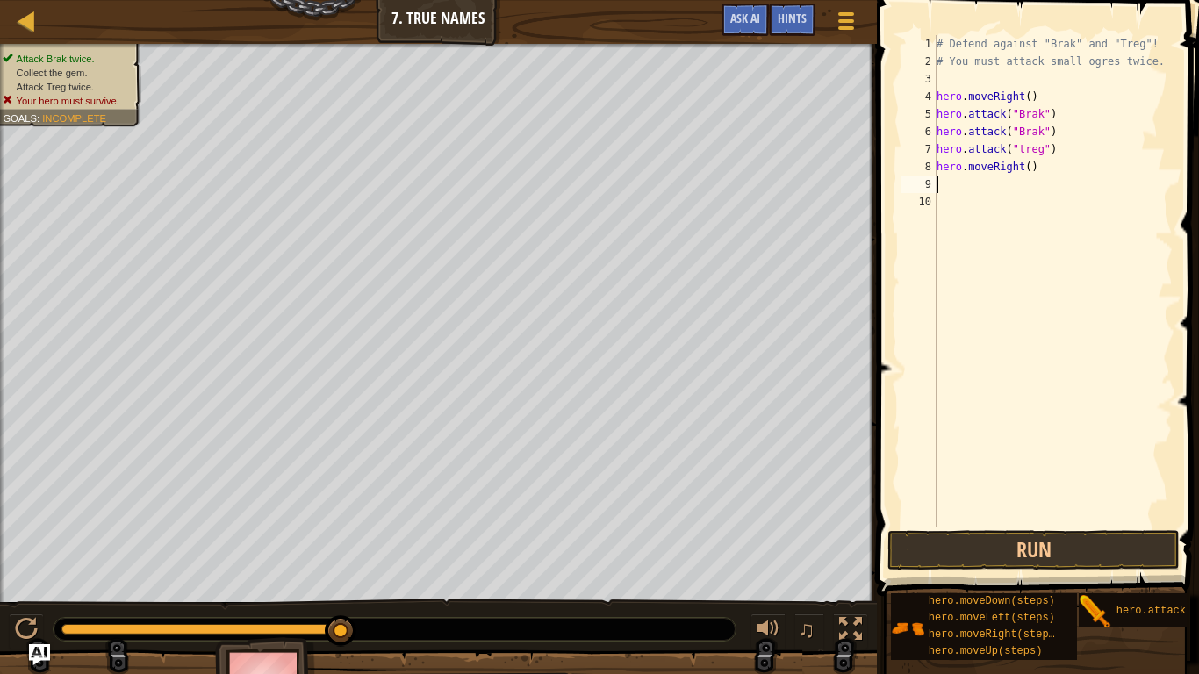
scroll to position [8, 0]
click at [1008, 525] on button "Run" at bounding box center [1033, 550] width 292 height 40
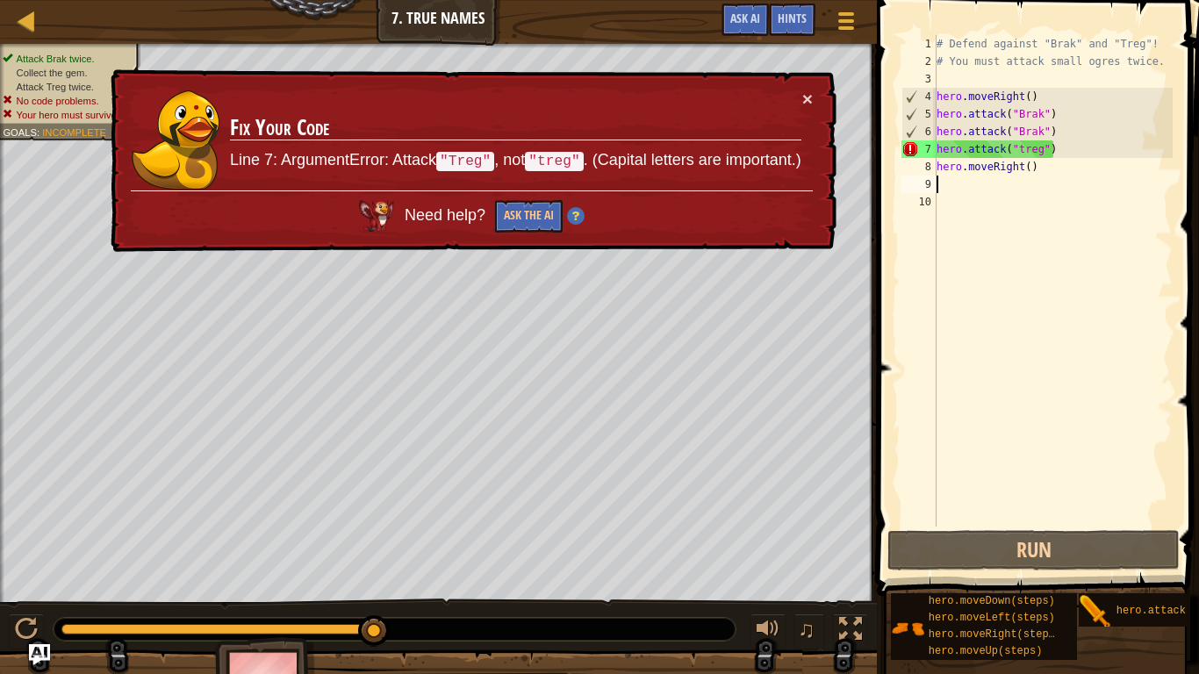
click at [1025, 146] on div "# Defend against "Brak" and "Treg"! # You must attack small ogres twice. hero .…" at bounding box center [1053, 298] width 240 height 526
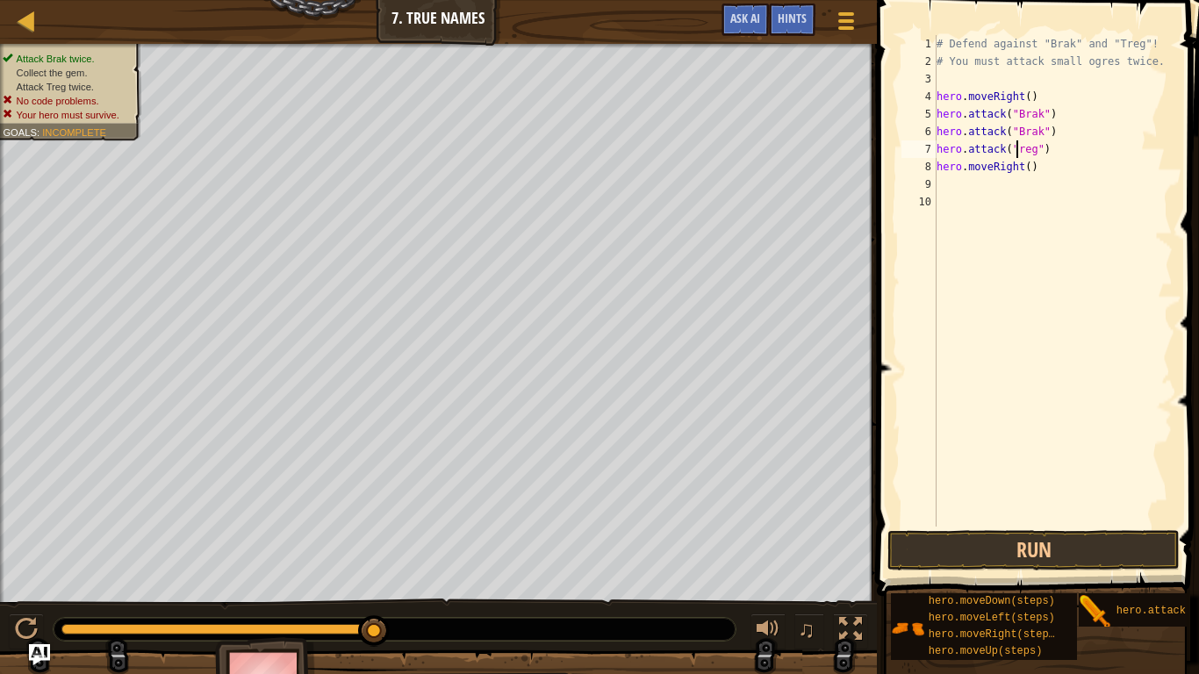
scroll to position [8, 12]
type textarea "hero.attack("Treg")"
click at [1017, 525] on button "Run" at bounding box center [1033, 550] width 292 height 40
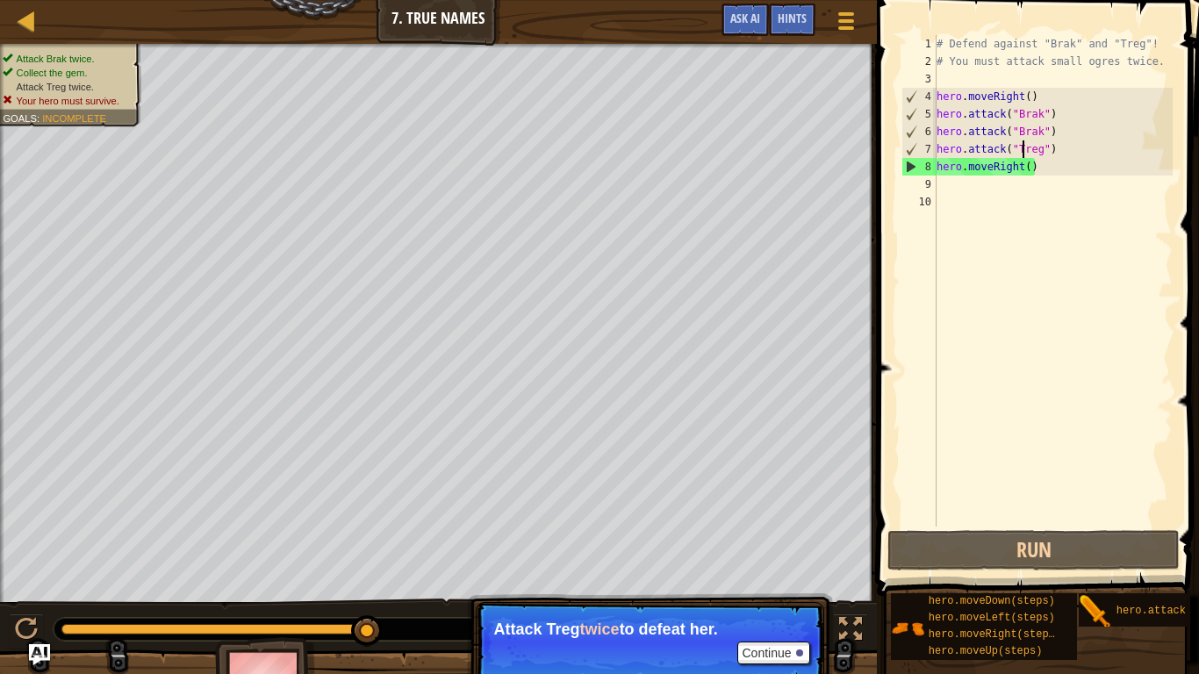
click at [1085, 175] on div "# Defend against "Brak" and "Treg"! # You must attack small ogres twice. hero .…" at bounding box center [1053, 298] width 240 height 526
click at [1071, 153] on div "# Defend against "Brak" and "Treg"! # You must attack small ogres twice. hero .…" at bounding box center [1053, 298] width 240 height 526
type textarea "hero.attack("Treg")"
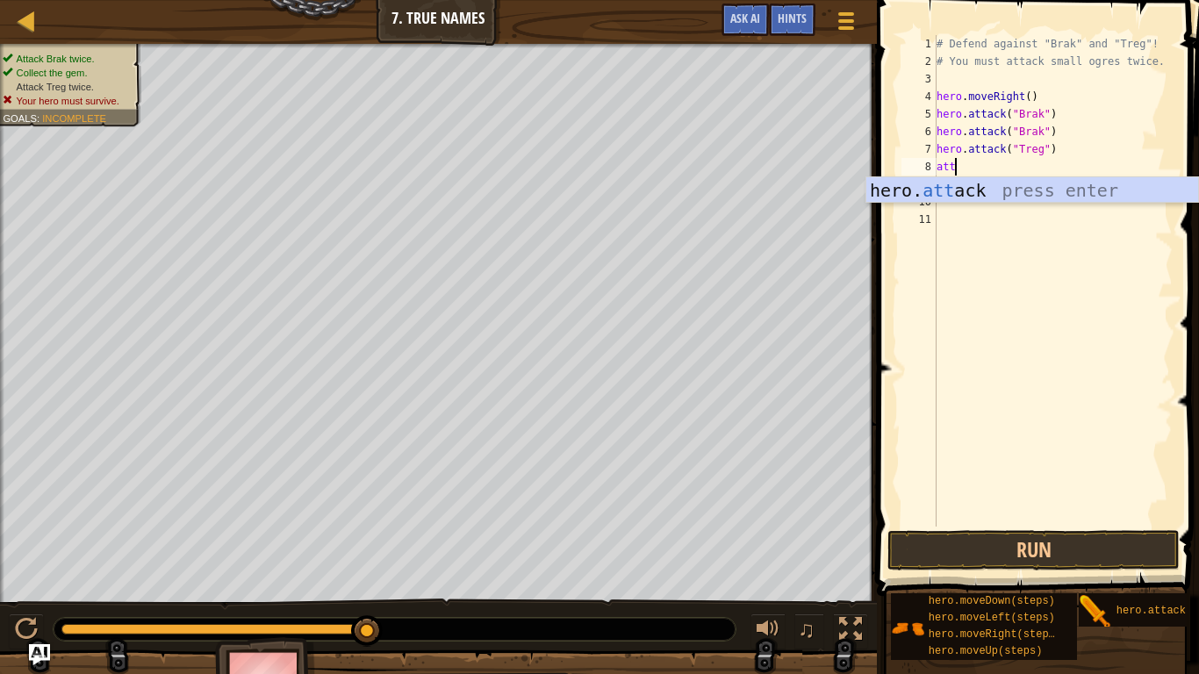
scroll to position [8, 3]
click at [1131, 186] on div "hero. [PERSON_NAME] press enter" at bounding box center [1032, 216] width 332 height 79
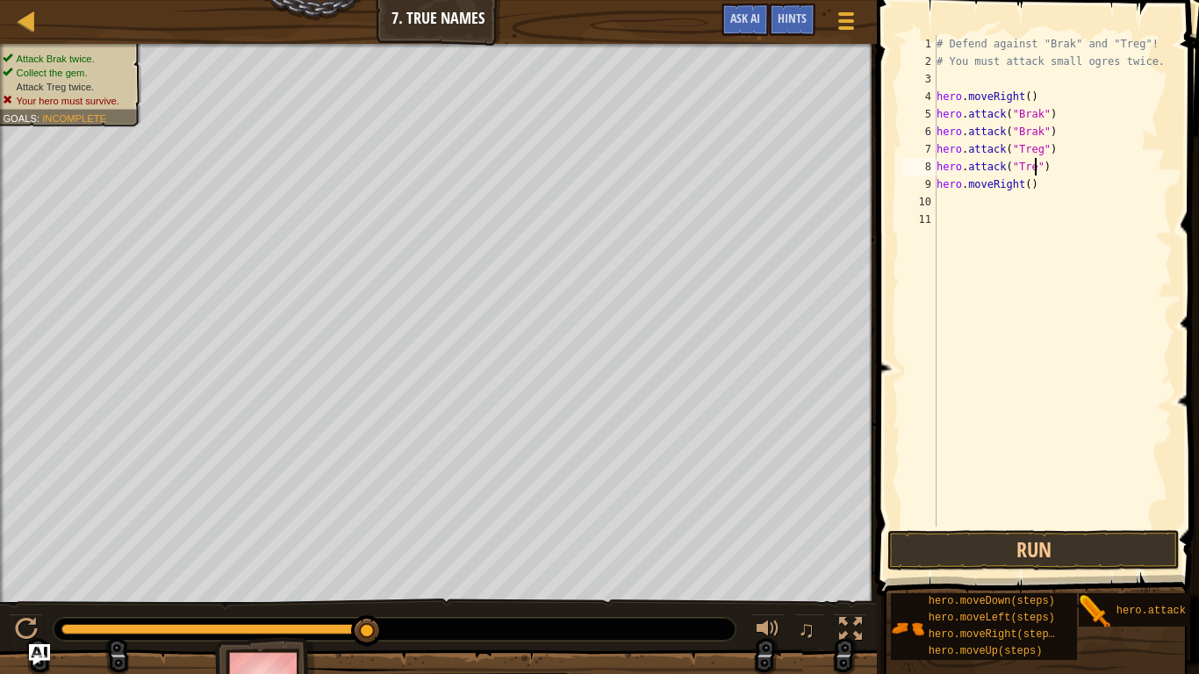
scroll to position [8, 15]
type textarea "hero.attack("Treg")"
click at [1027, 525] on button "Run" at bounding box center [1033, 550] width 292 height 40
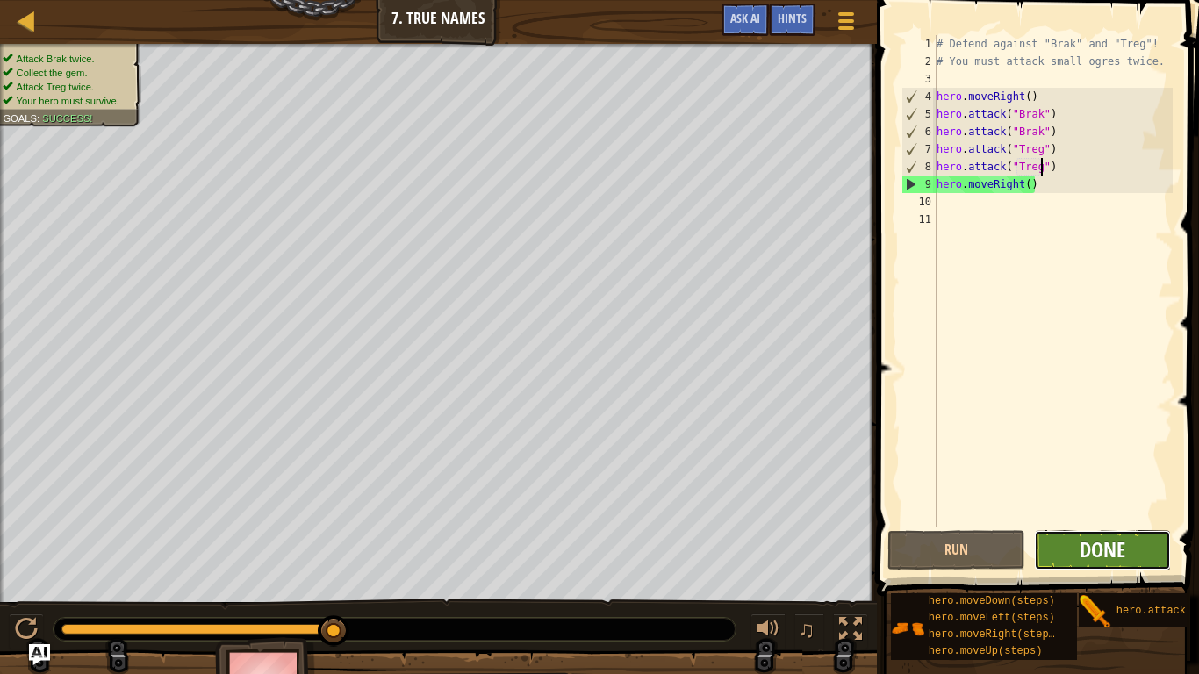
click at [1096, 525] on span "Done" at bounding box center [1102, 549] width 46 height 28
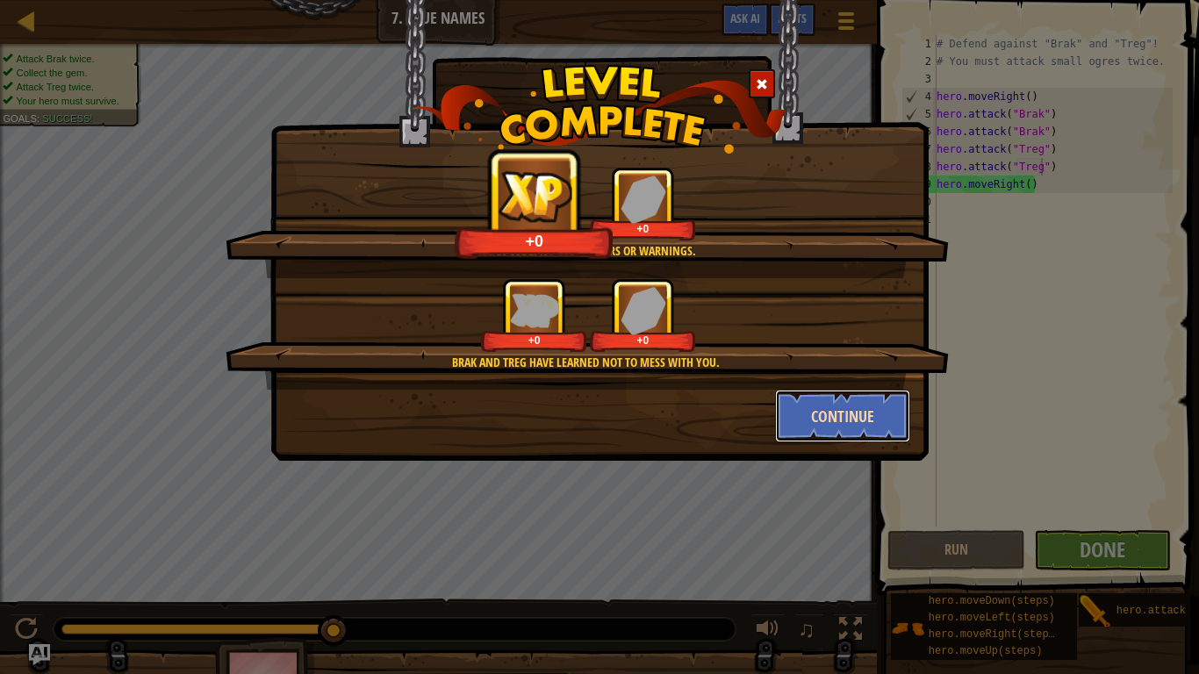
click at [866, 410] on button "Continue" at bounding box center [843, 416] width 136 height 53
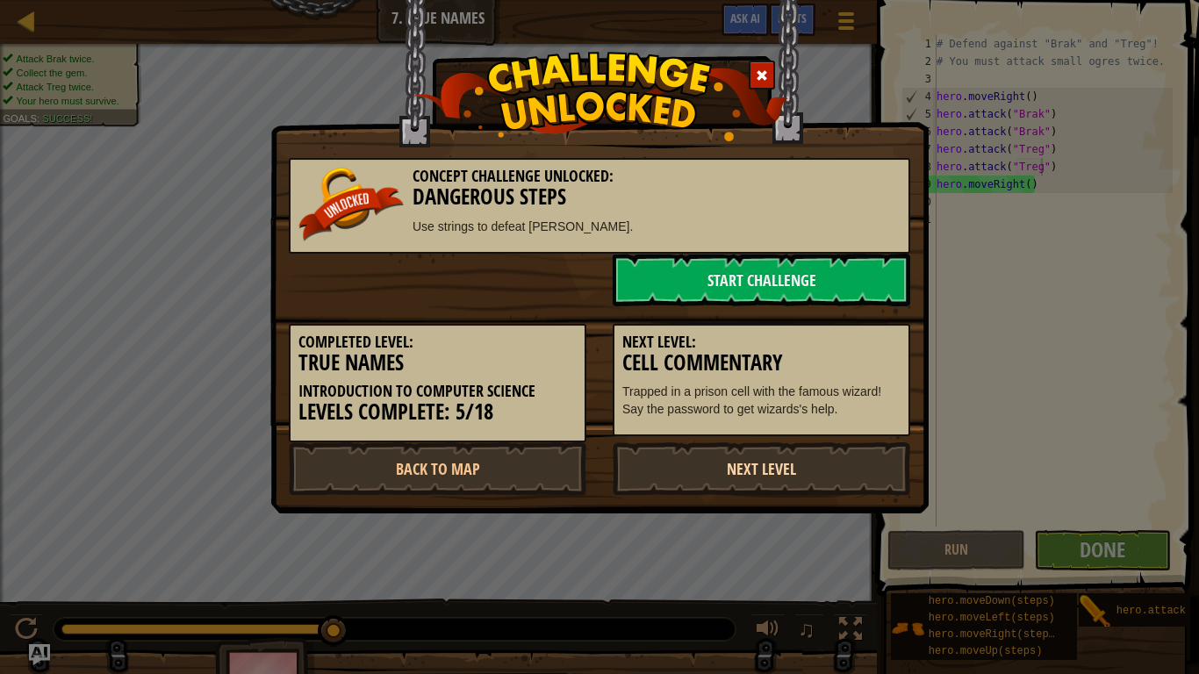
click at [834, 462] on link "Next Level" at bounding box center [760, 468] width 297 height 53
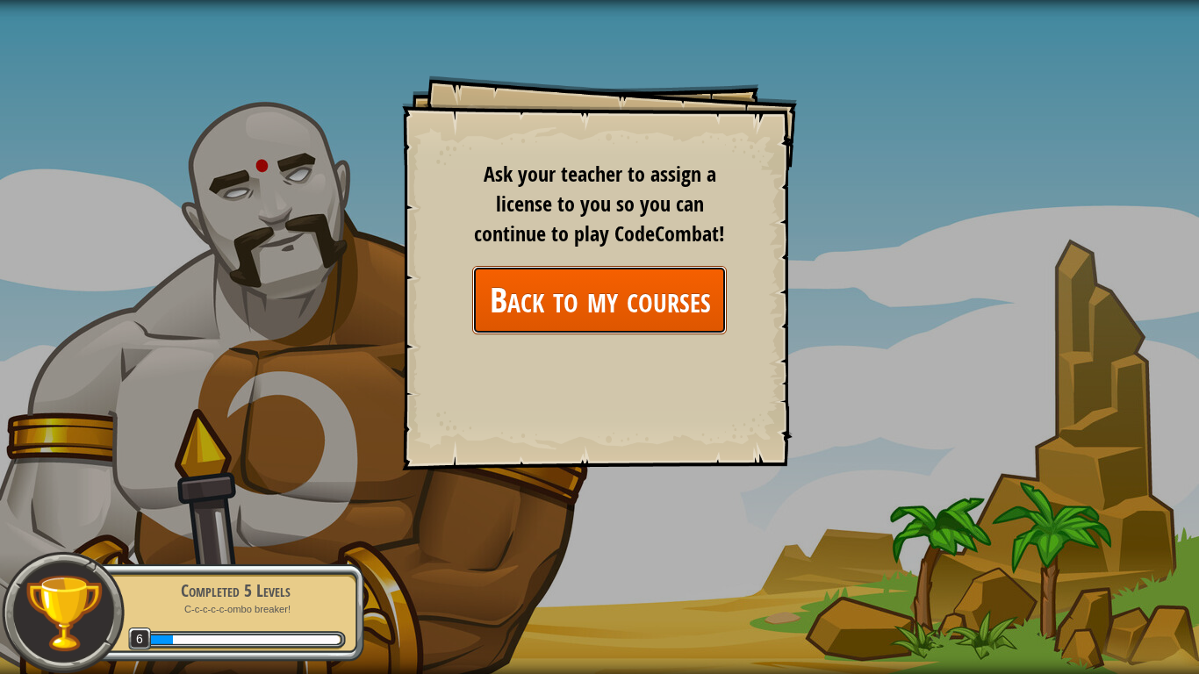
click at [671, 304] on link "Back to my courses" at bounding box center [599, 300] width 254 height 68
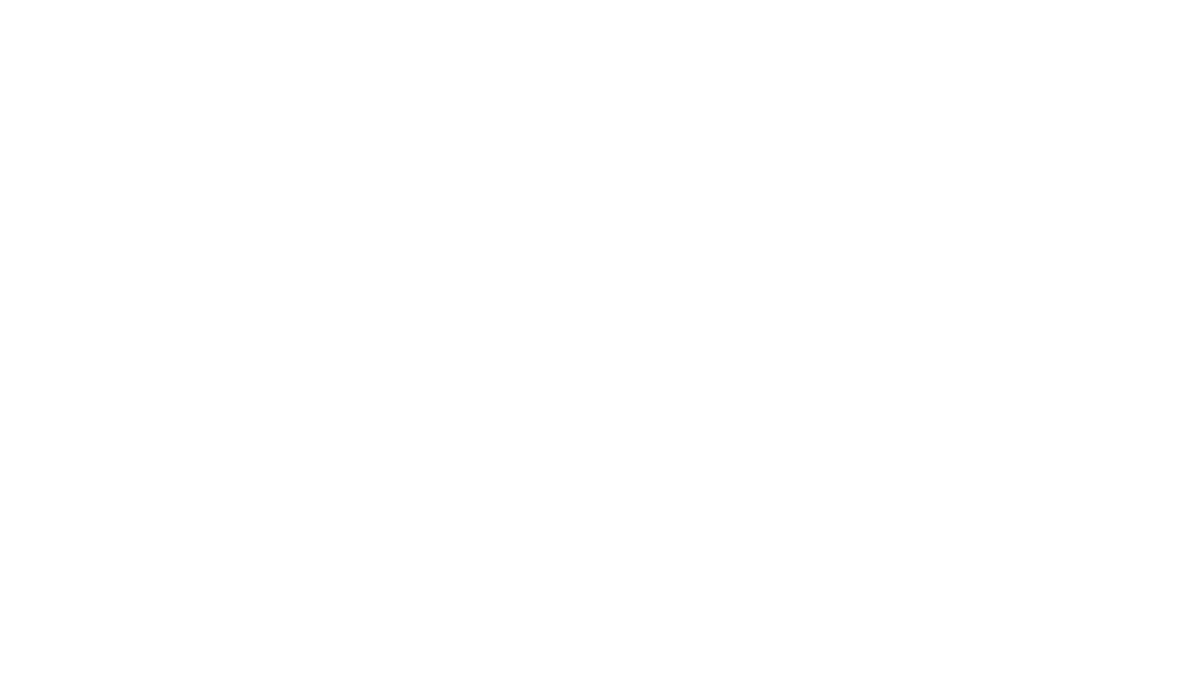
click at [625, 313] on div at bounding box center [599, 337] width 1199 height 674
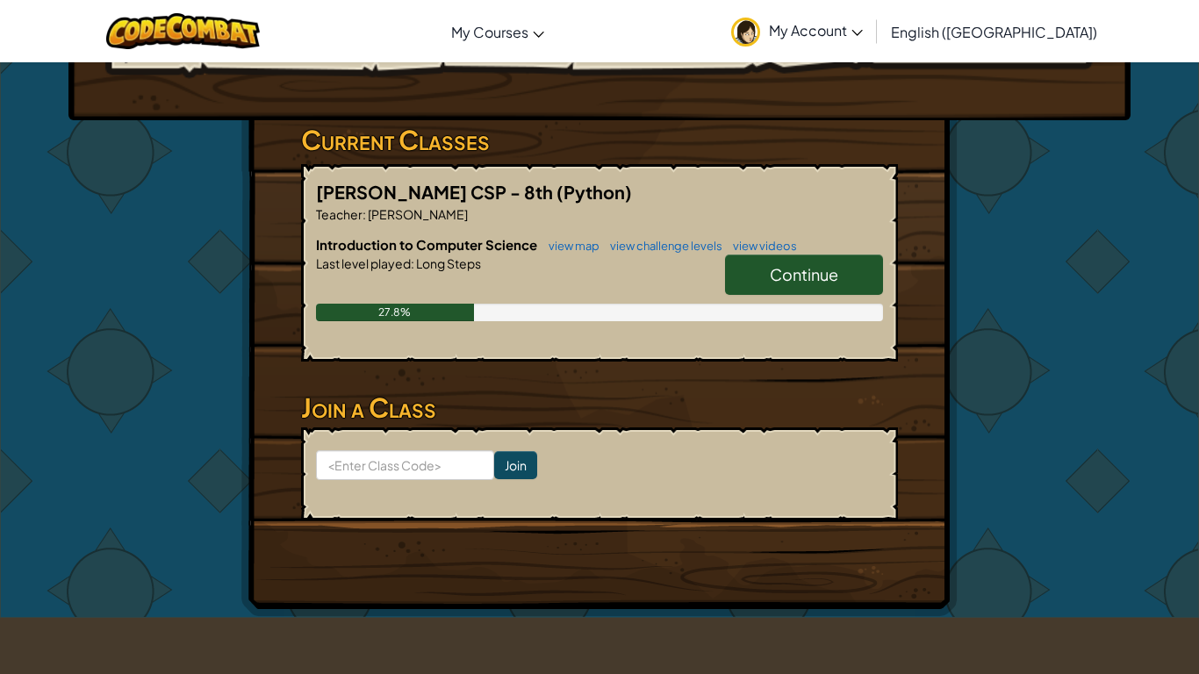
scroll to position [246, 0]
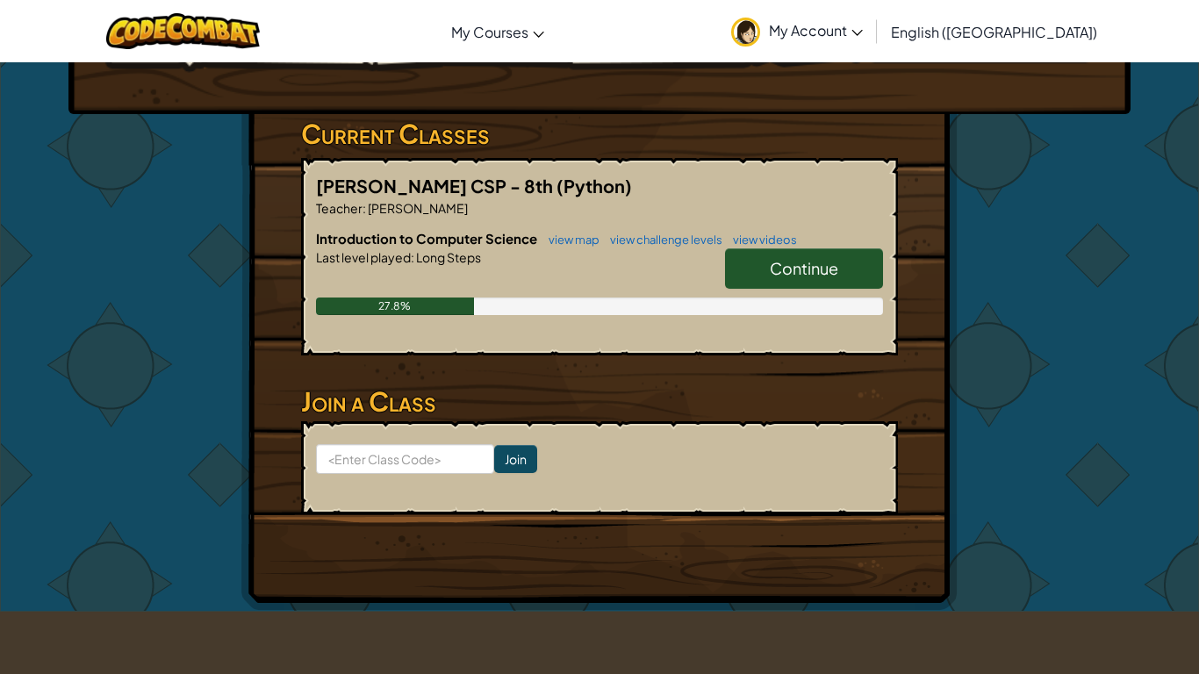
click at [770, 258] on span "Continue" at bounding box center [804, 268] width 68 height 20
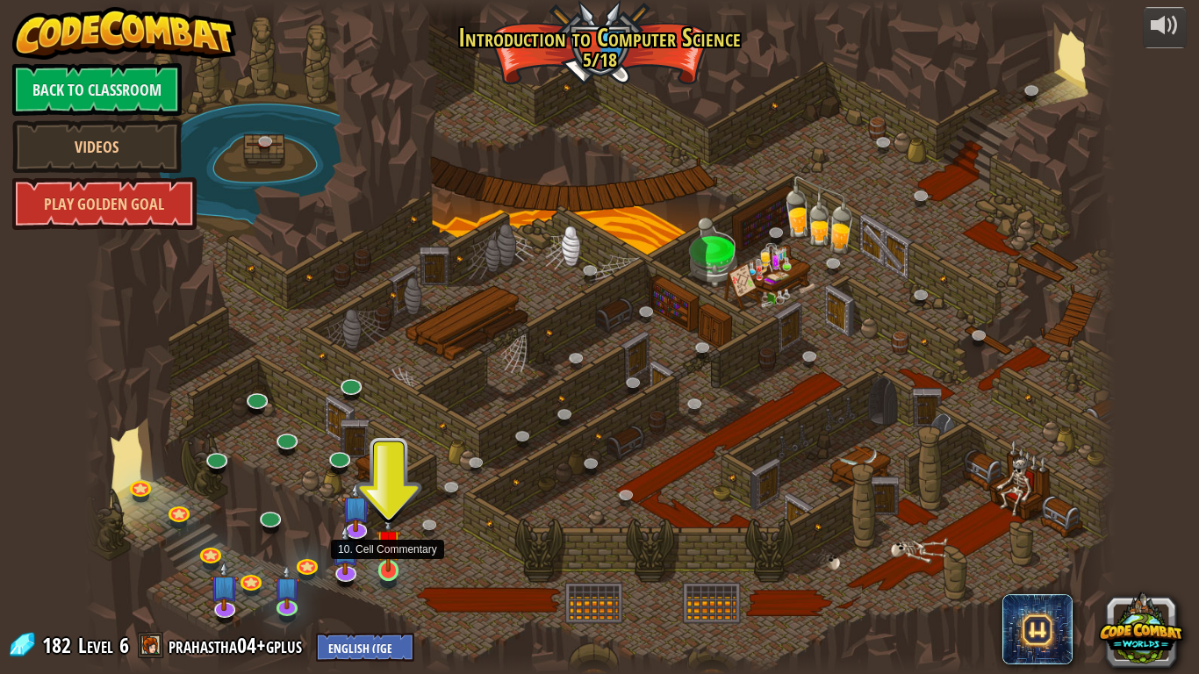
click at [388, 525] on img at bounding box center [389, 542] width 26 height 60
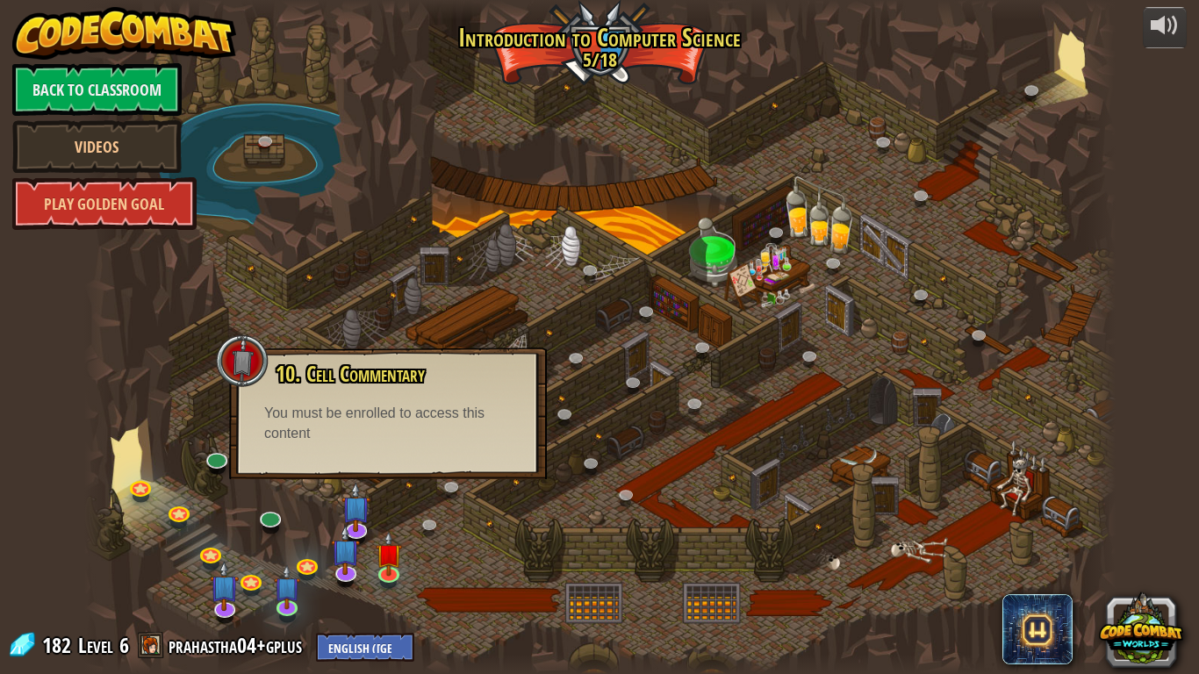
click at [419, 525] on div at bounding box center [599, 337] width 1031 height 674
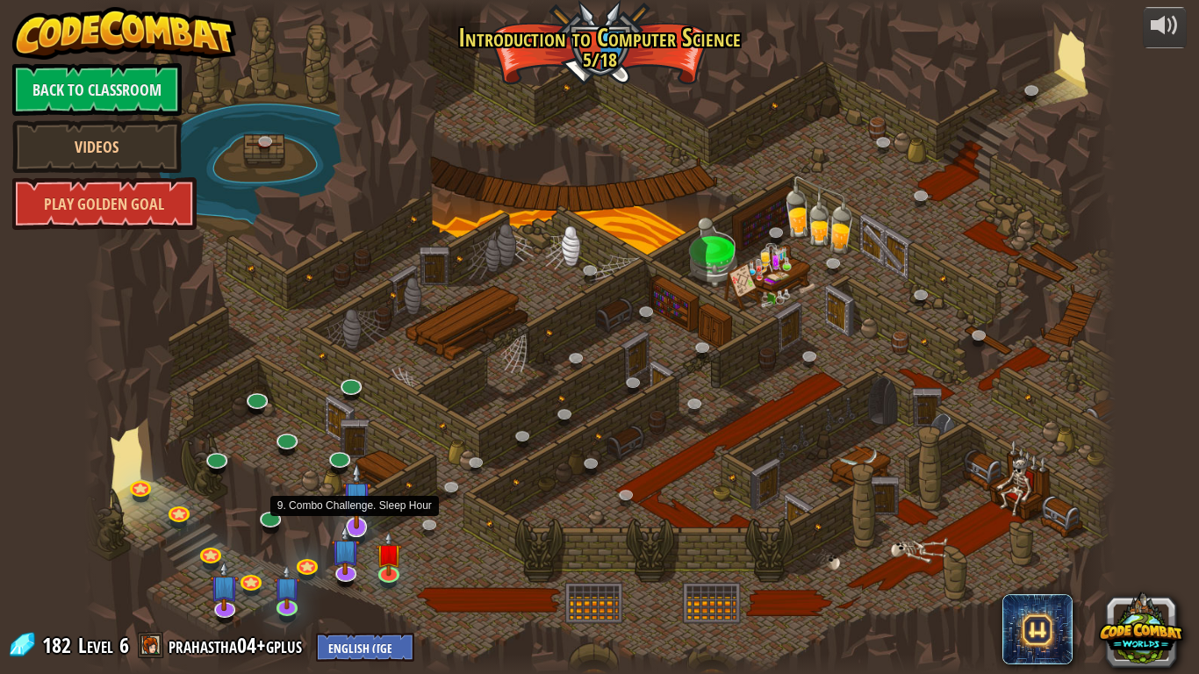
click at [359, 510] on img at bounding box center [356, 495] width 29 height 67
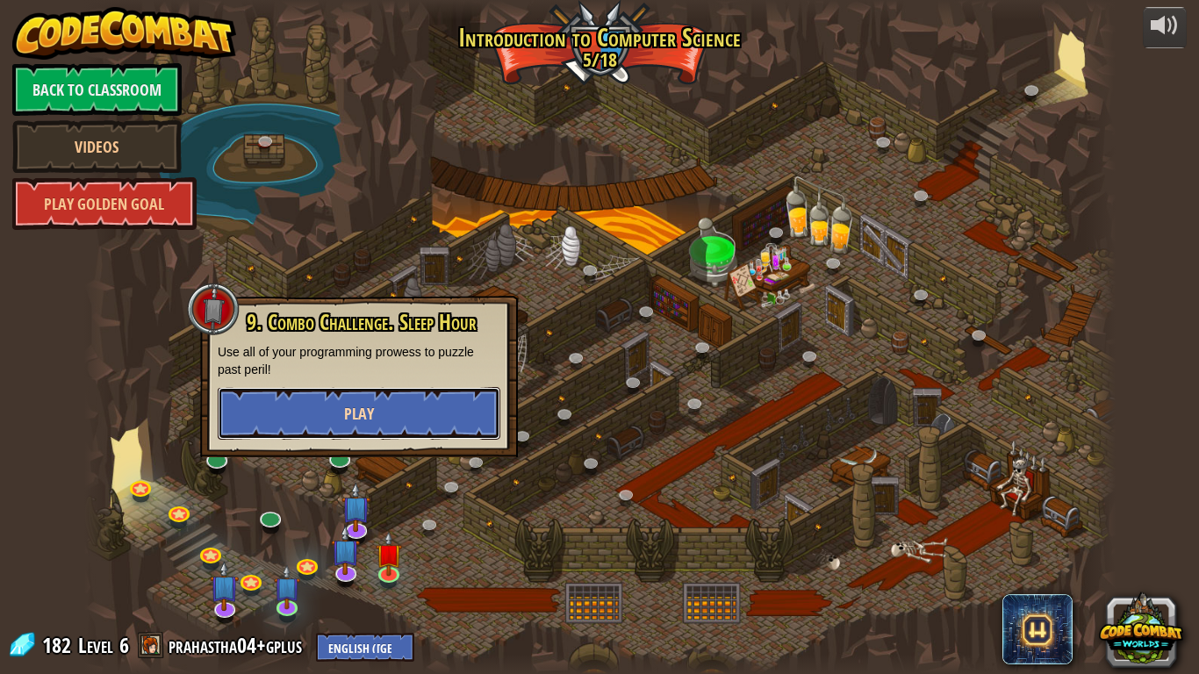
click at [387, 399] on button "Play" at bounding box center [359, 413] width 283 height 53
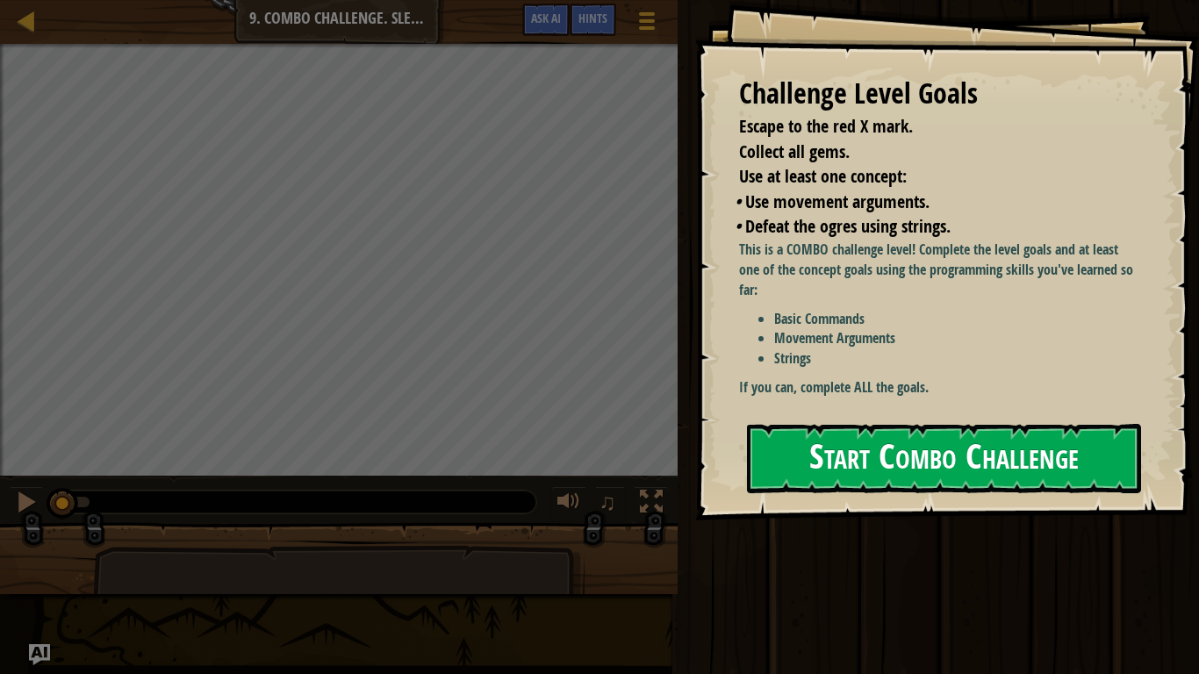
click at [857, 388] on p "If you can, complete ALL the goals." at bounding box center [938, 387] width 398 height 20
click at [834, 433] on button "Start Combo Challenge" at bounding box center [944, 458] width 394 height 69
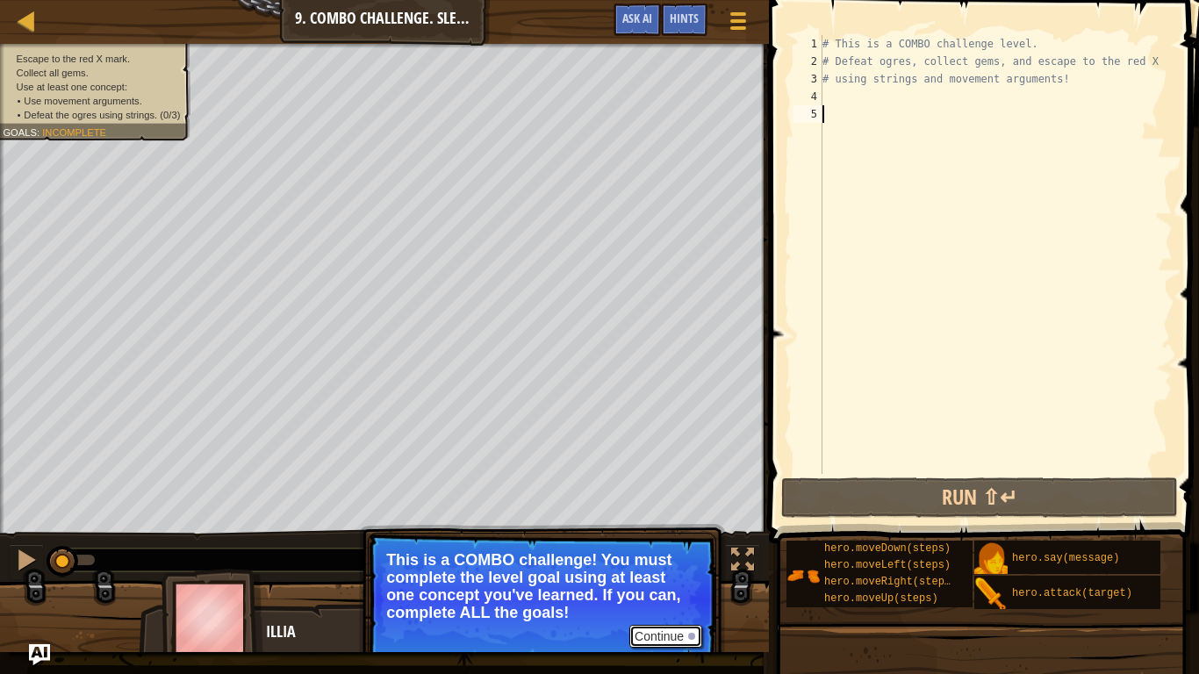
click at [672, 525] on button "Continue" at bounding box center [665, 636] width 73 height 23
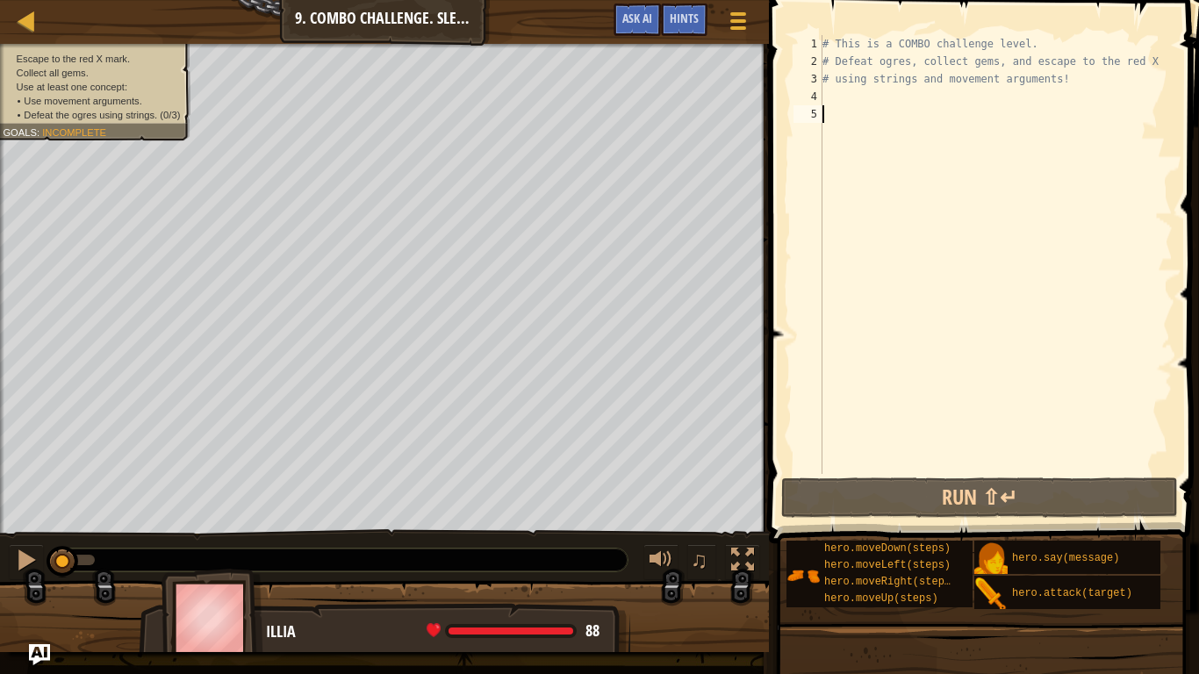
click at [896, 91] on div "# This is a COMBO challenge level. # Defeat [PERSON_NAME], collect gems, and es…" at bounding box center [996, 272] width 354 height 474
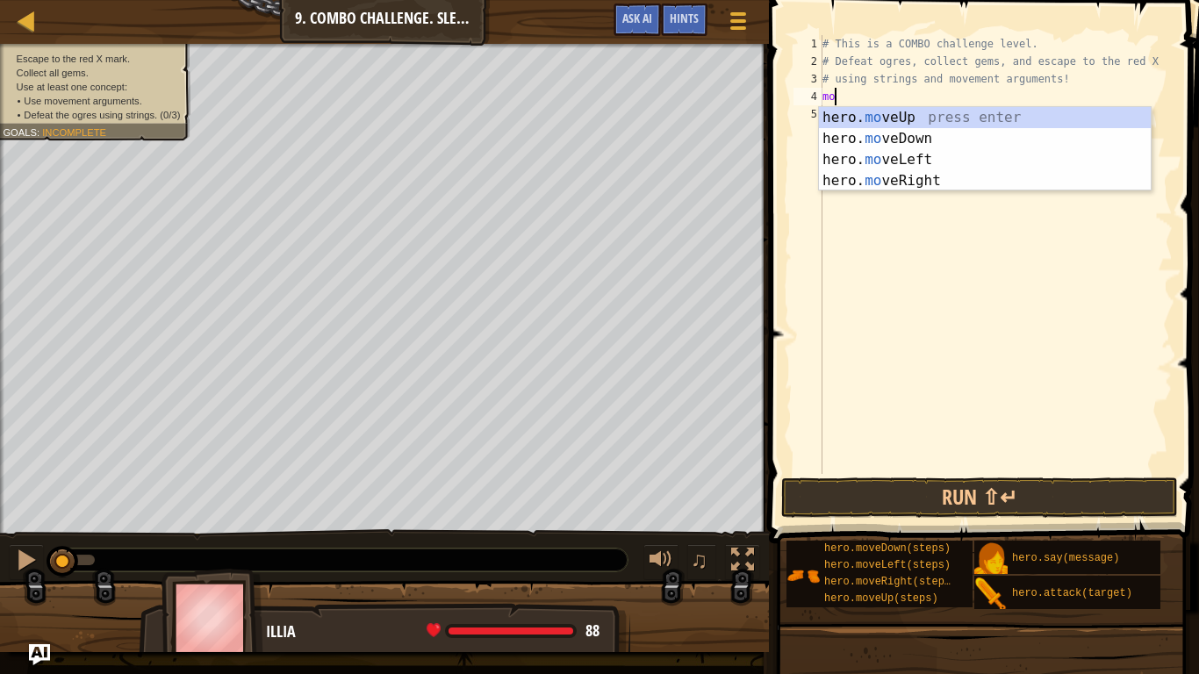
type textarea "move"
click at [949, 131] on div "hero. move Up press enter hero. move Down press enter hero. move Left press ent…" at bounding box center [985, 170] width 332 height 126
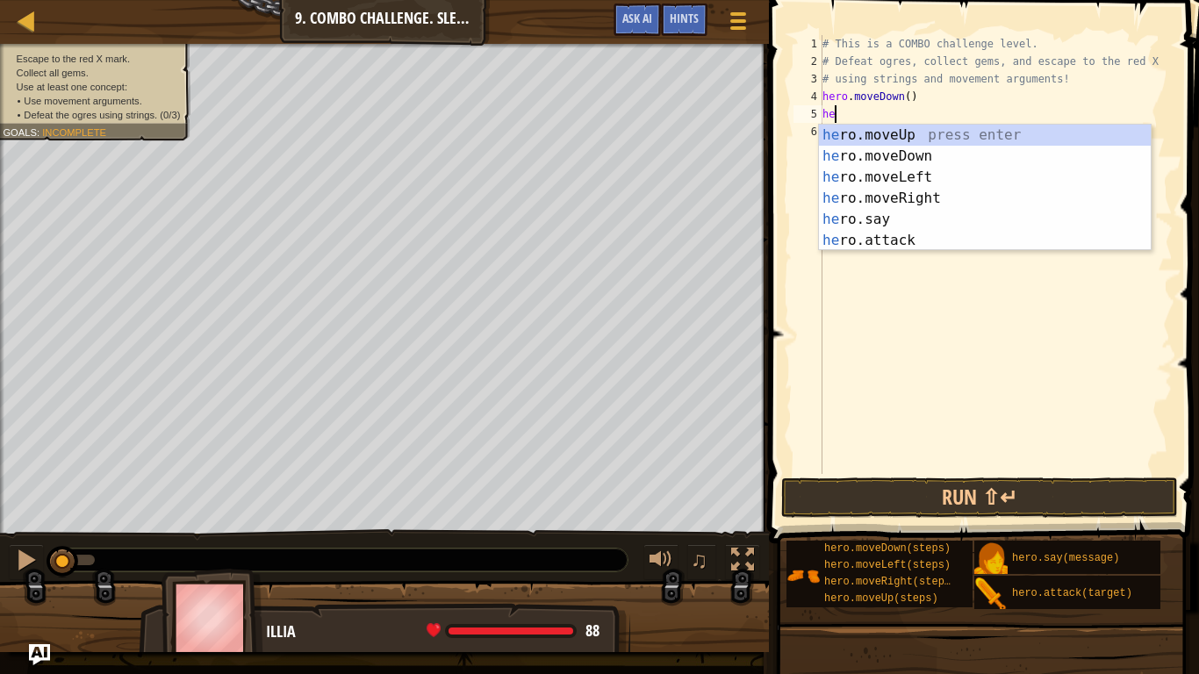
scroll to position [8, 2]
click at [1024, 219] on div "her o.moveUp press enter her o.moveDown press enter her o.moveLeft press enter …" at bounding box center [985, 209] width 332 height 168
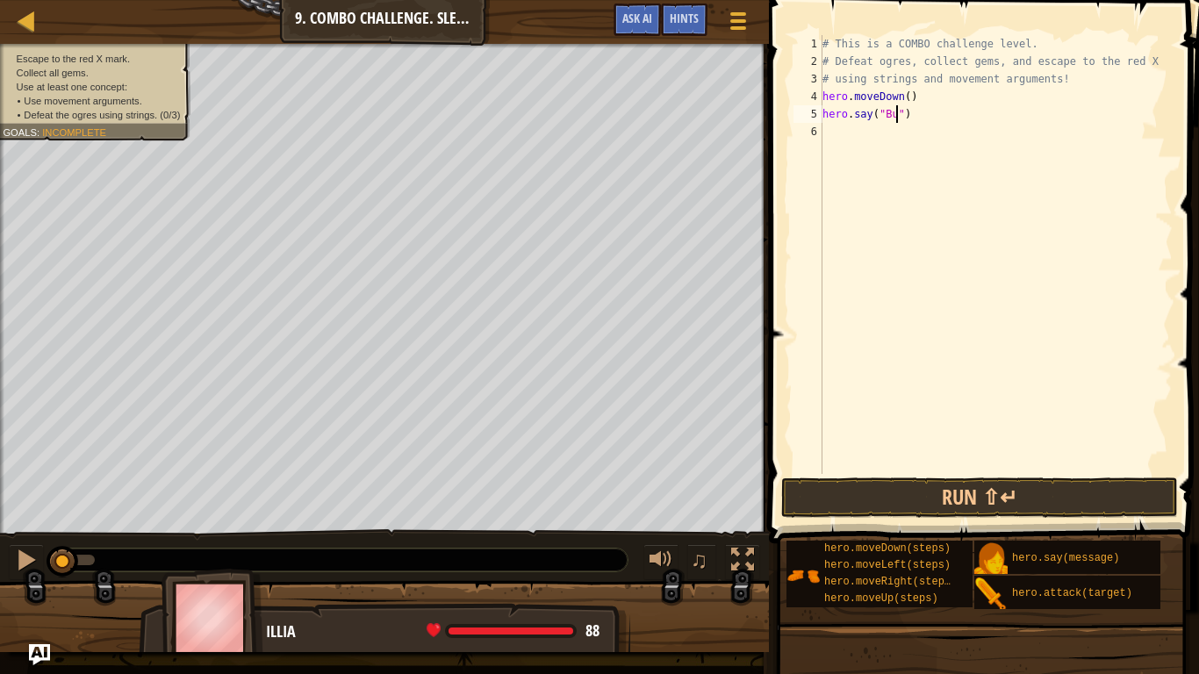
scroll to position [8, 11]
type textarea "hero.say("Bubble")"
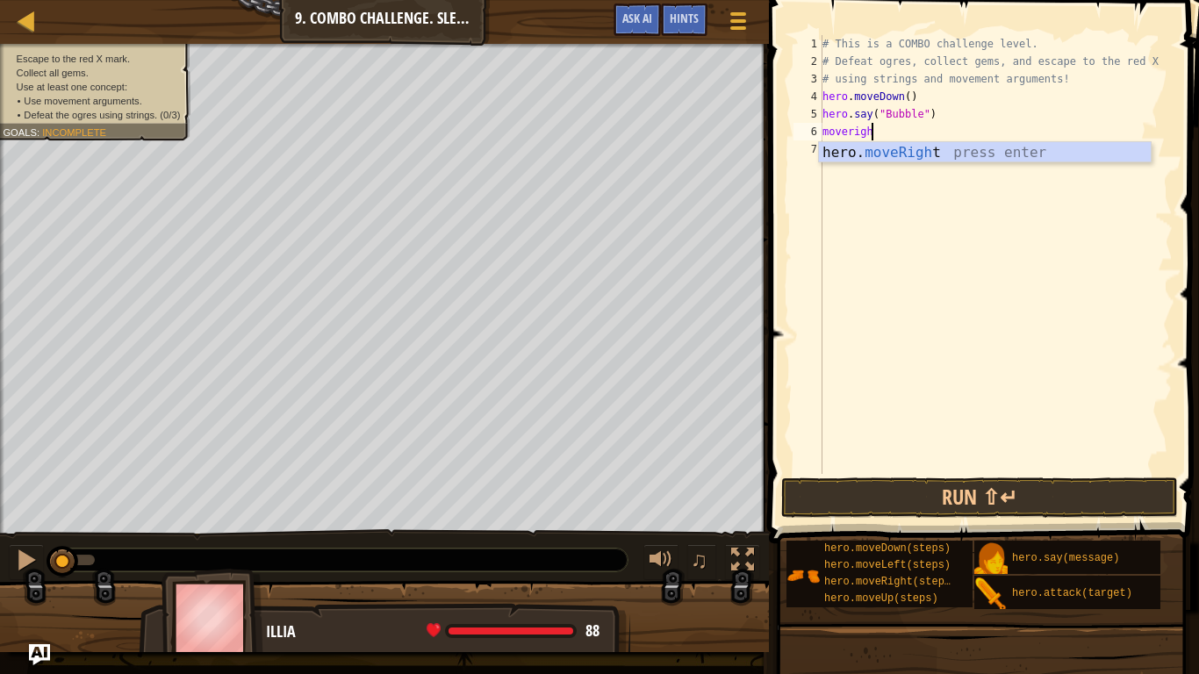
type textarea "moveright"
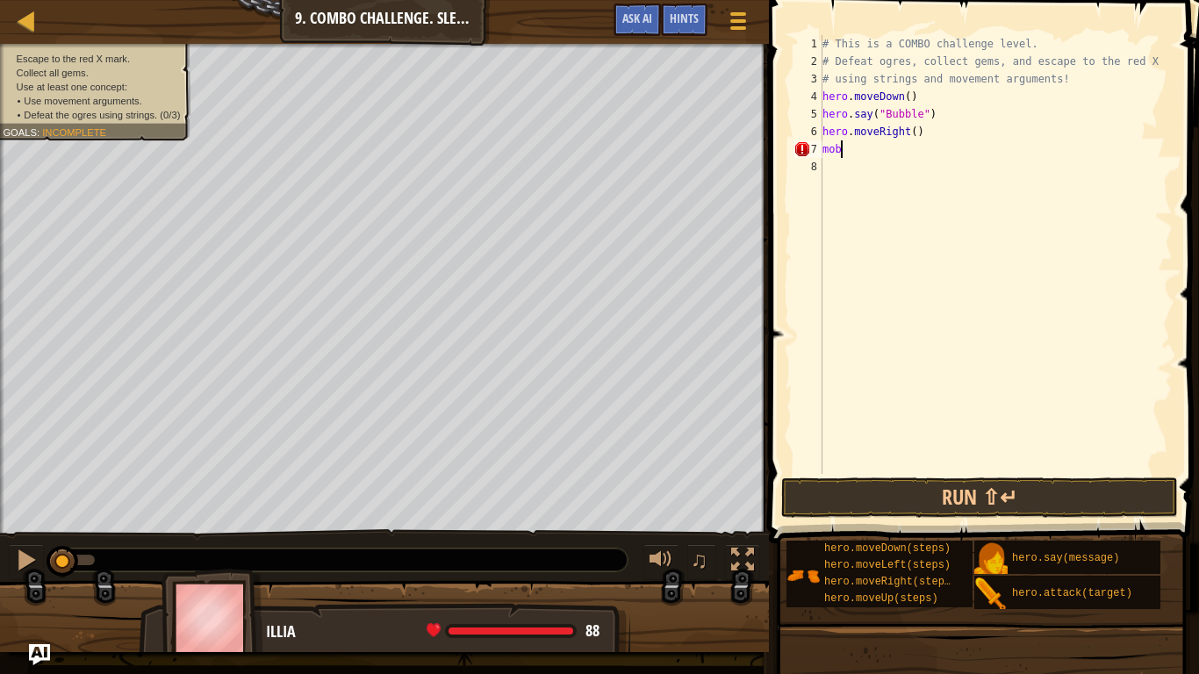
scroll to position [8, 1]
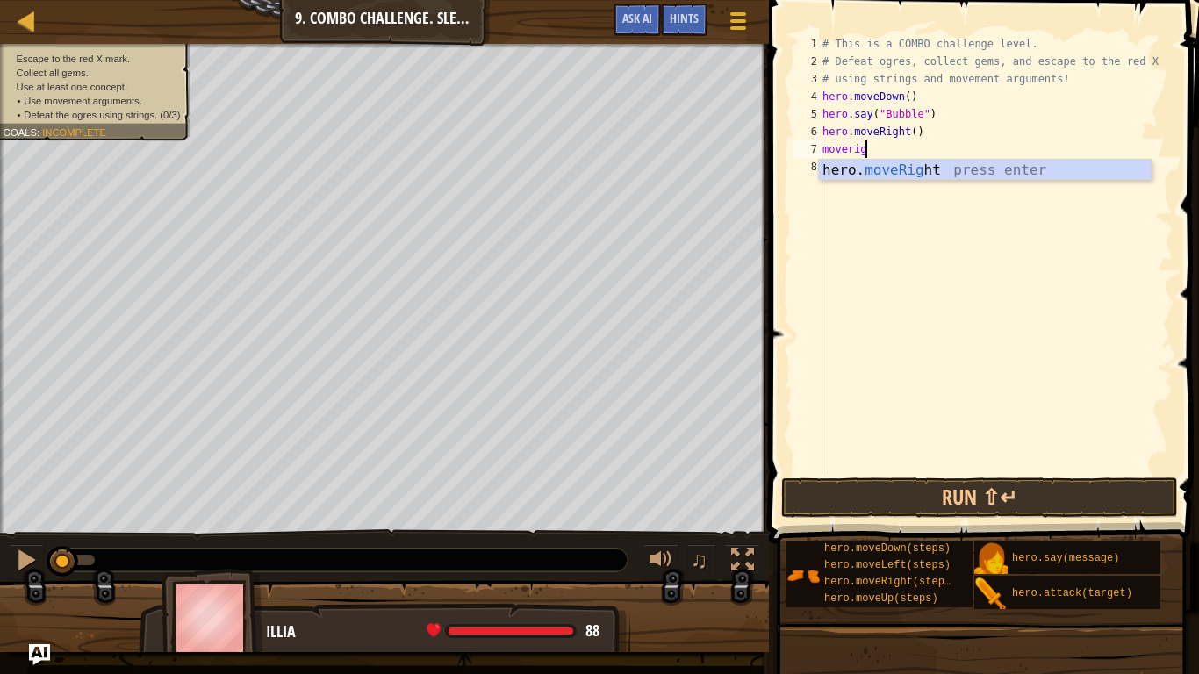
type textarea "moveright"
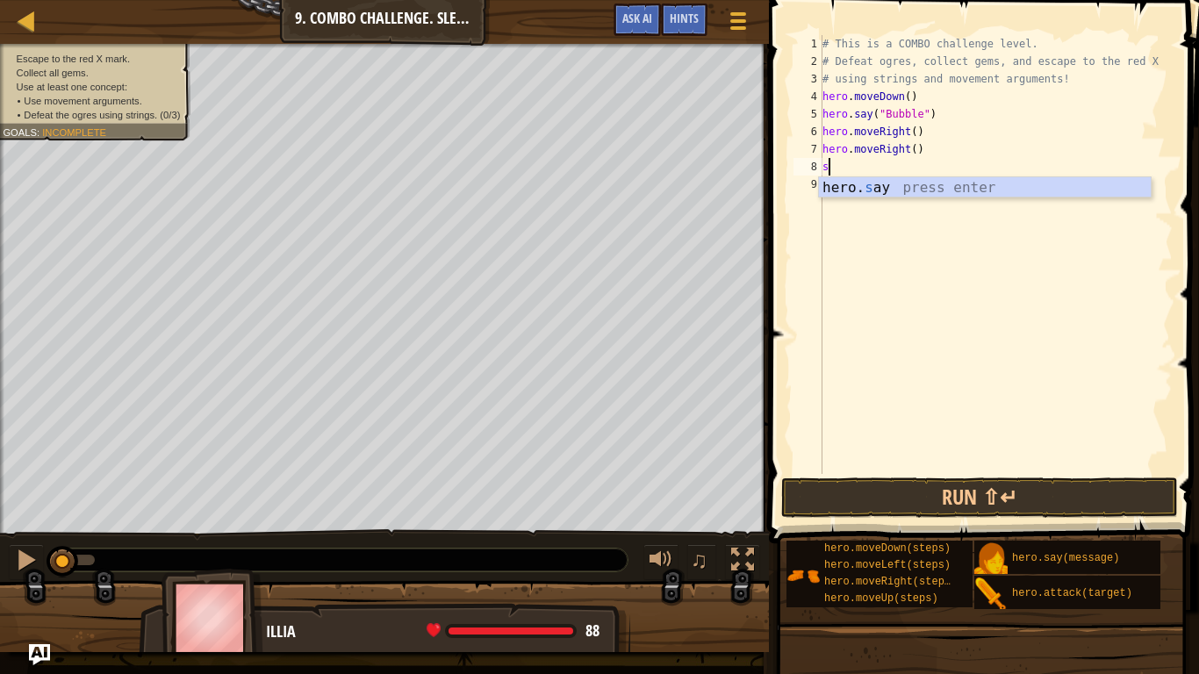
scroll to position [8, 2]
click at [1029, 195] on div "hero. say press enter" at bounding box center [985, 208] width 332 height 63
type textarea "hero.say("Dudle")"
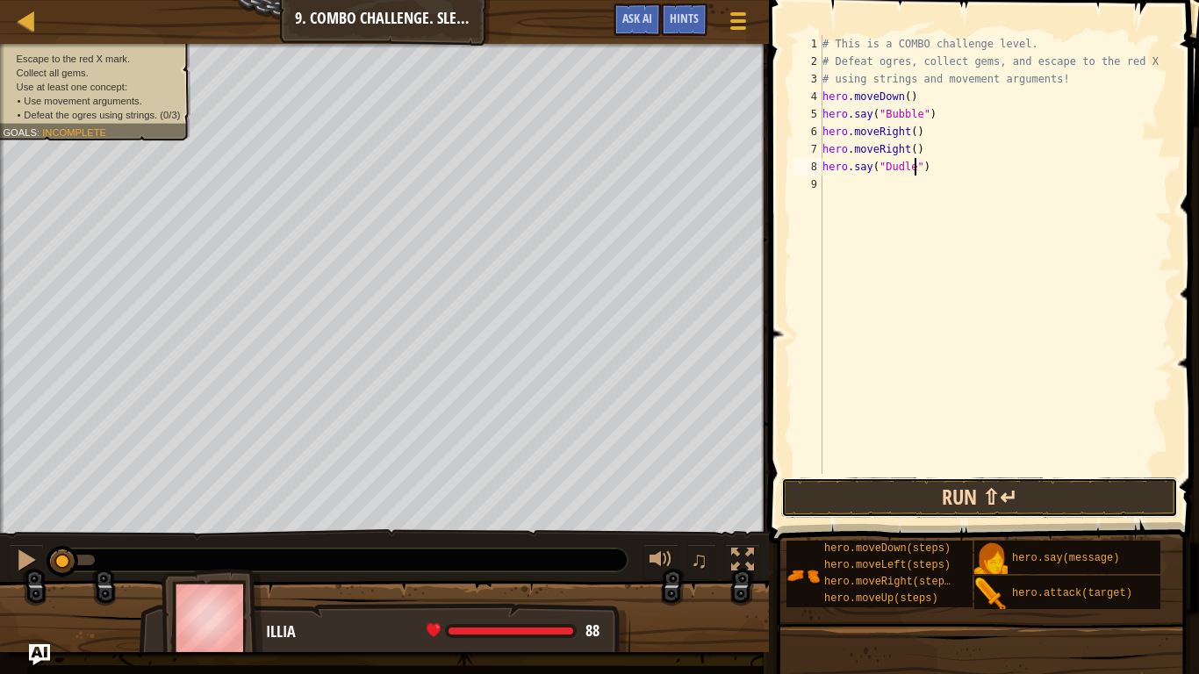
click at [991, 507] on button "Run ⇧↵" at bounding box center [979, 497] width 397 height 40
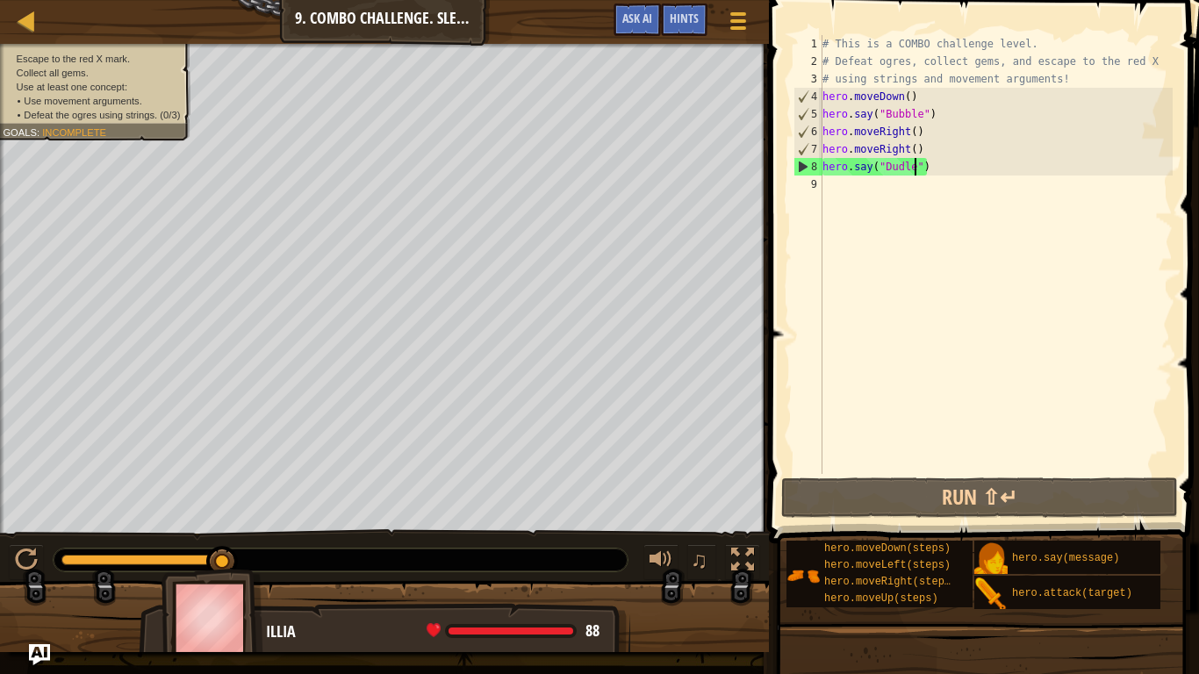
click at [889, 192] on div "# This is a COMBO challenge level. # Defeat [PERSON_NAME], collect gems, and es…" at bounding box center [996, 272] width 354 height 474
type textarea "he"
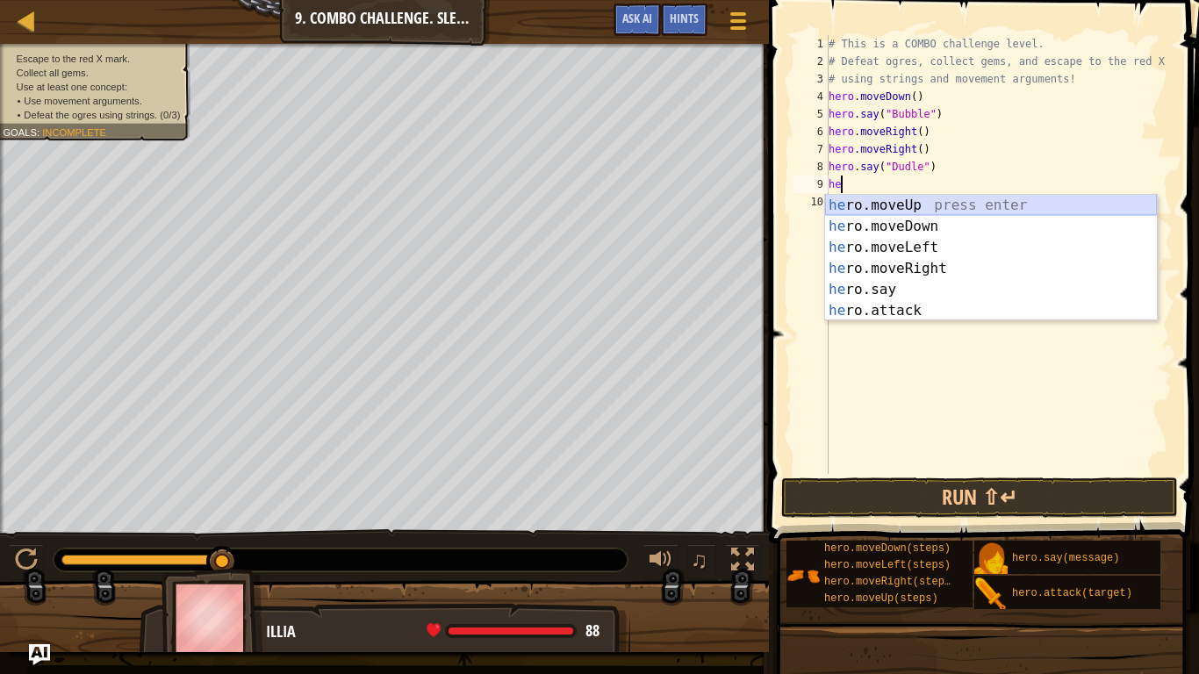
click at [879, 204] on div "he ro.moveUp press enter he ro.moveDown press enter he ro.moveLeft press enter …" at bounding box center [991, 279] width 332 height 168
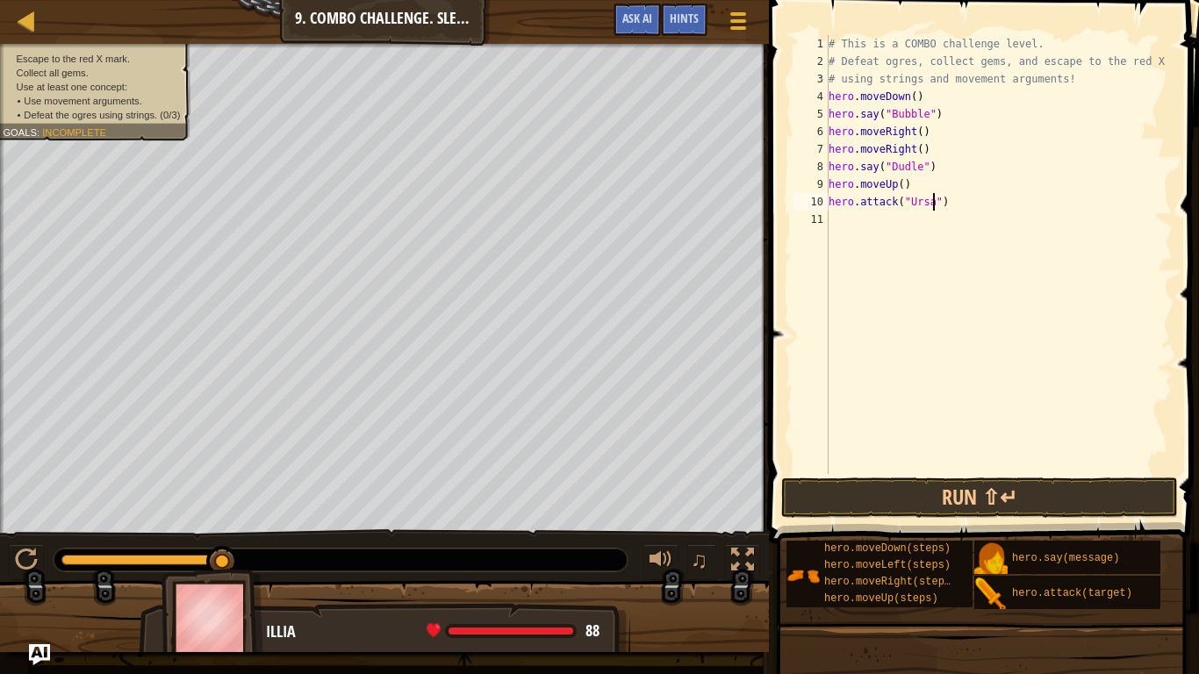
scroll to position [8, 11]
type textarea "hero.attack("Ursa")"
click at [919, 482] on button "Run ⇧↵" at bounding box center [979, 497] width 397 height 40
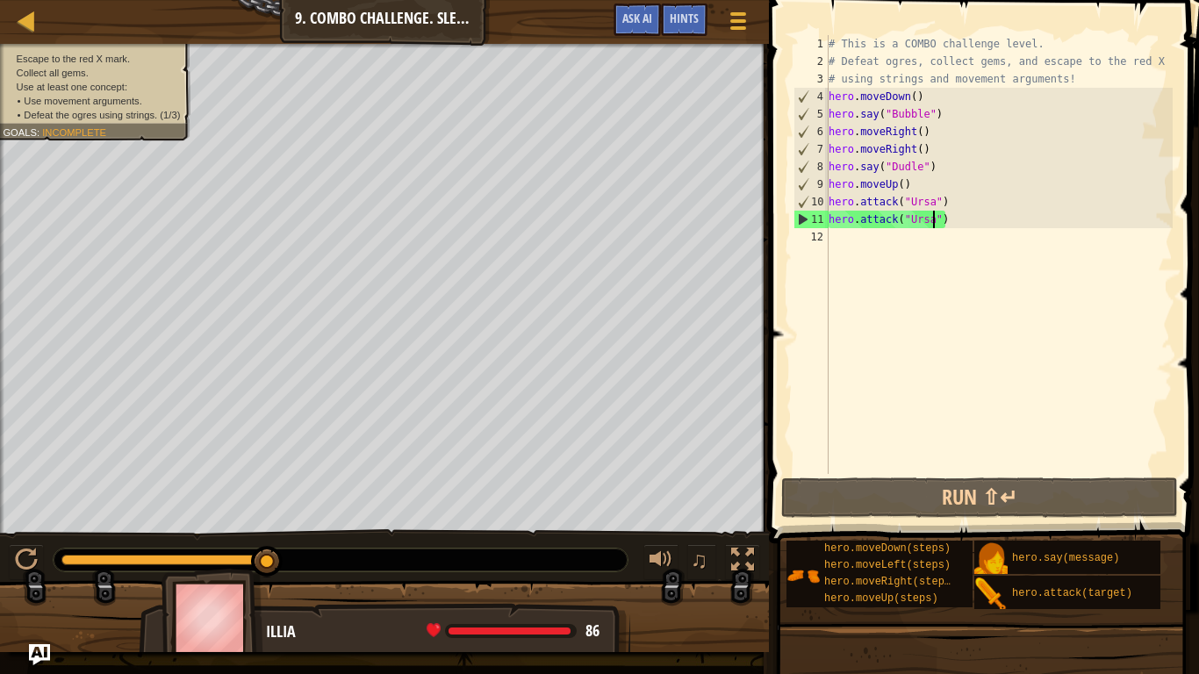
click at [850, 240] on div "# This is a COMBO challenge level. # Defeat [PERSON_NAME], collect gems, and es…" at bounding box center [998, 272] width 347 height 474
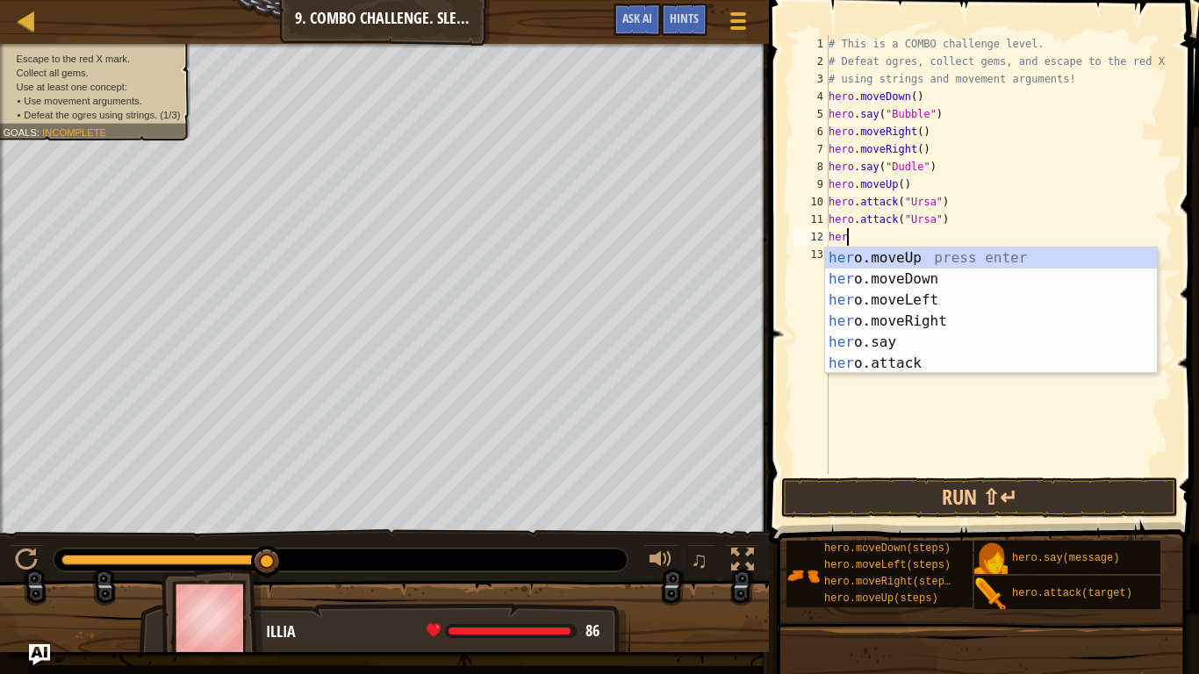
scroll to position [8, 3]
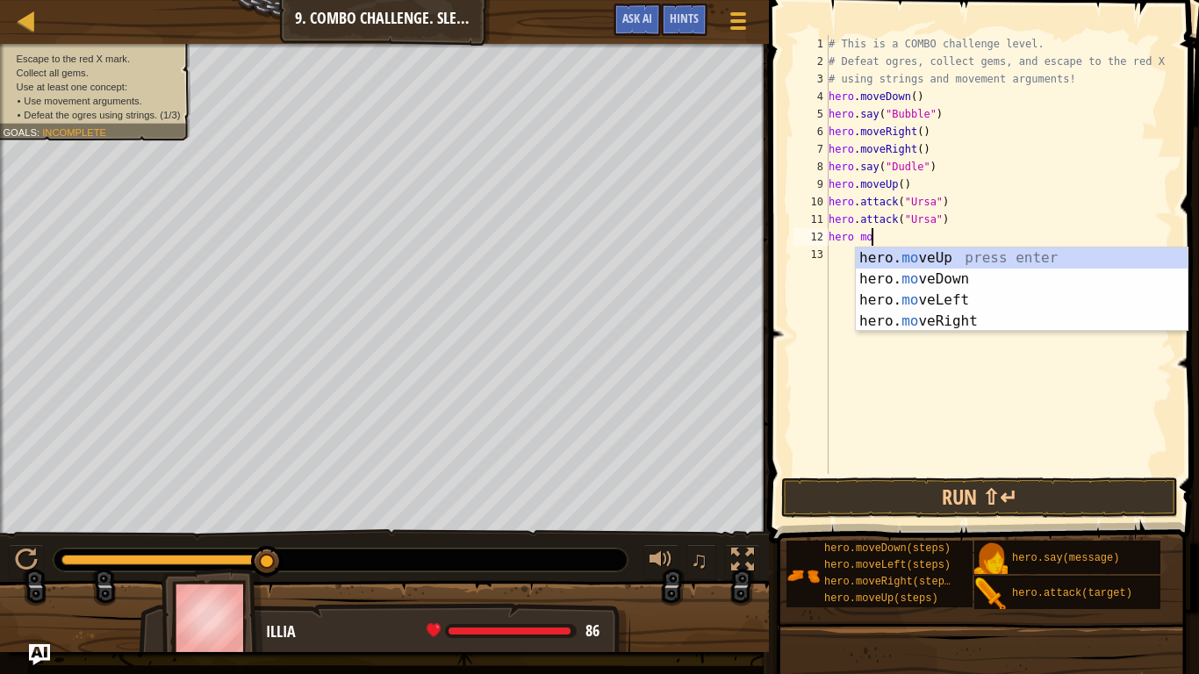
type textarea "hero move"
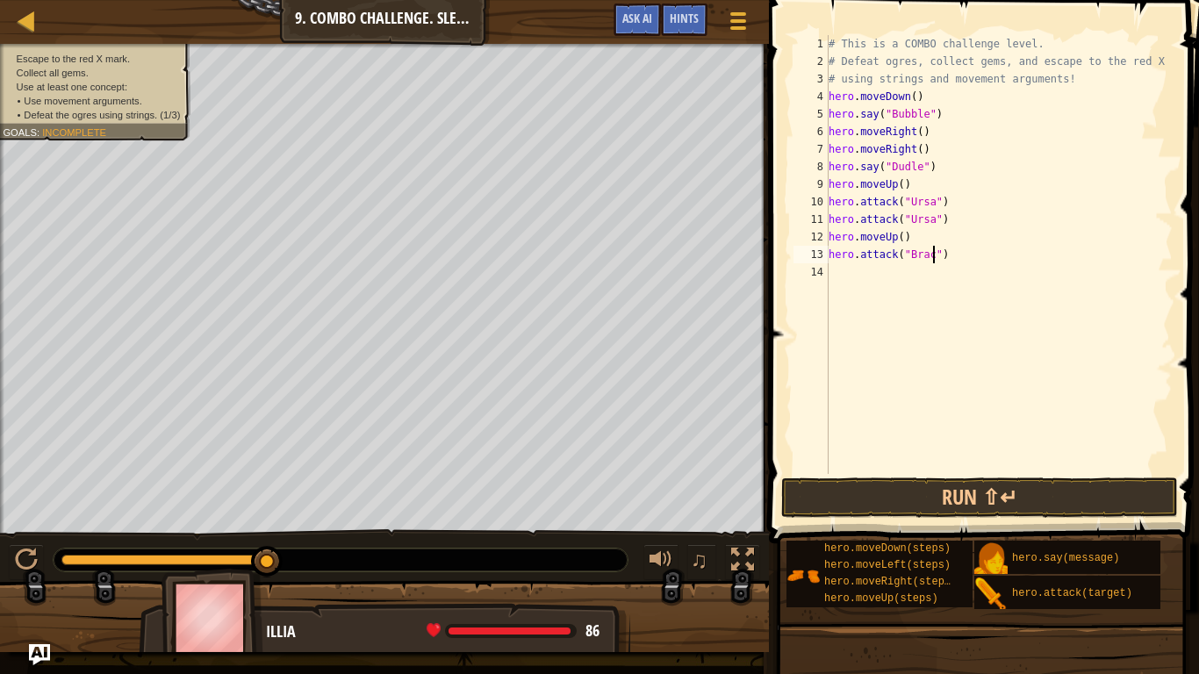
scroll to position [8, 16]
type textarea "hero.attack("Brack")"
type textarea "A"
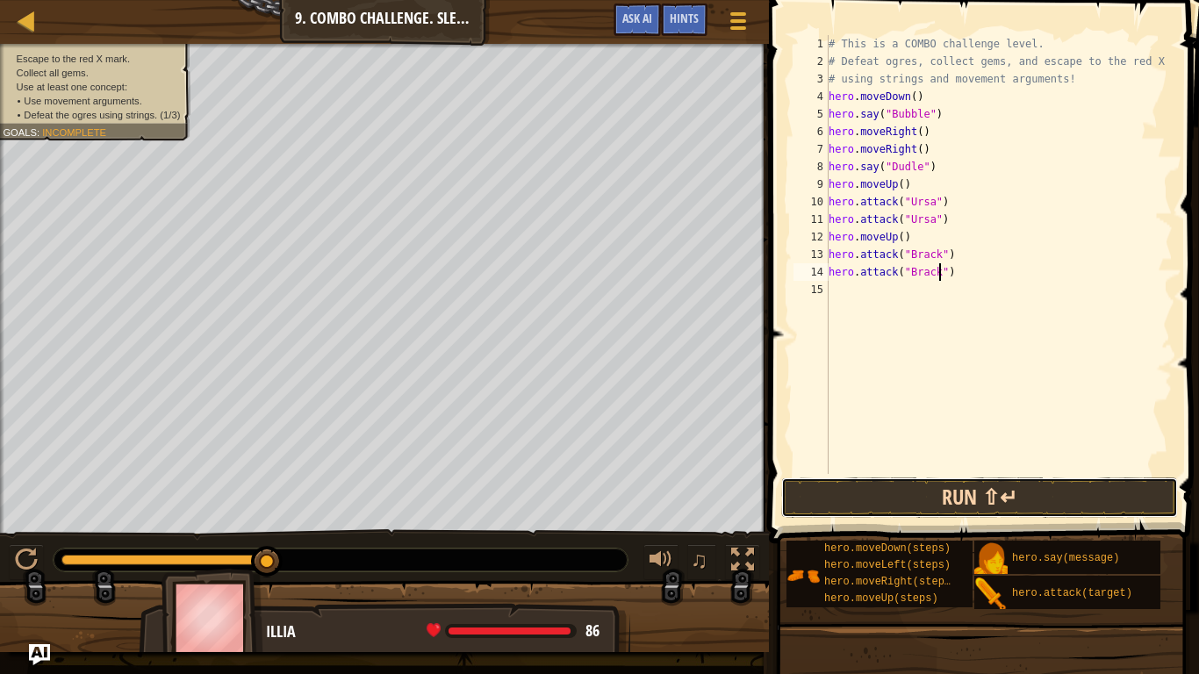
click at [984, 494] on button "Run ⇧↵" at bounding box center [979, 497] width 397 height 40
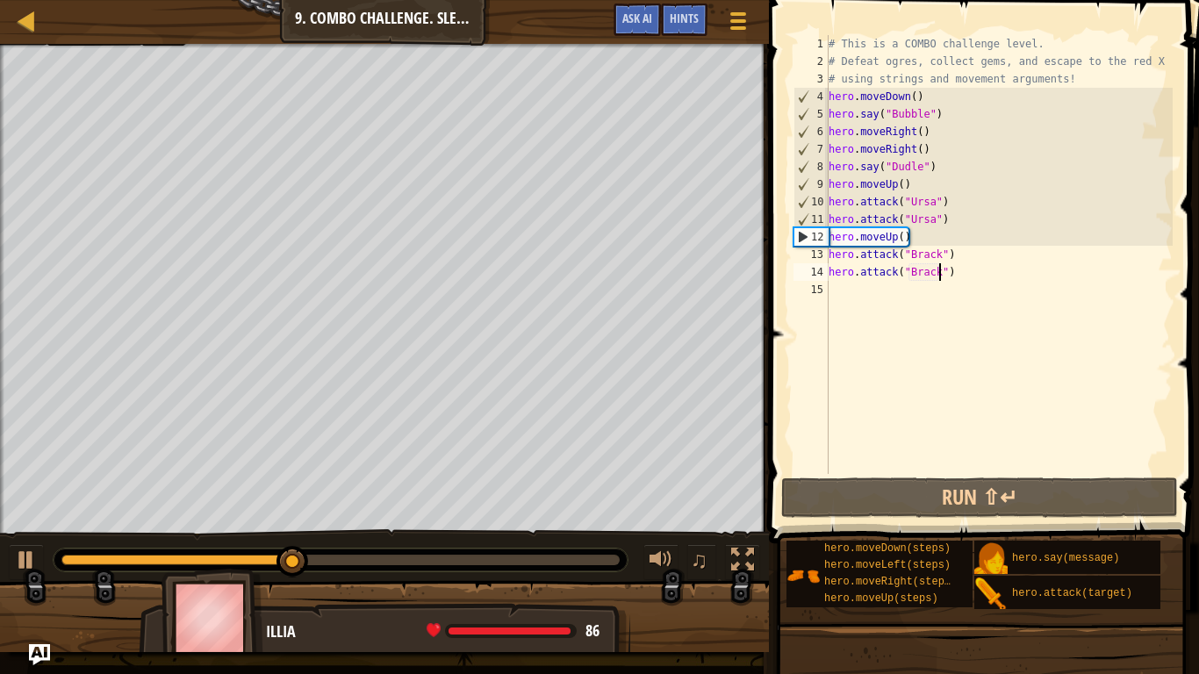
click at [920, 239] on div "# This is a COMBO challenge level. # Defeat [PERSON_NAME], collect gems, and es…" at bounding box center [998, 272] width 347 height 474
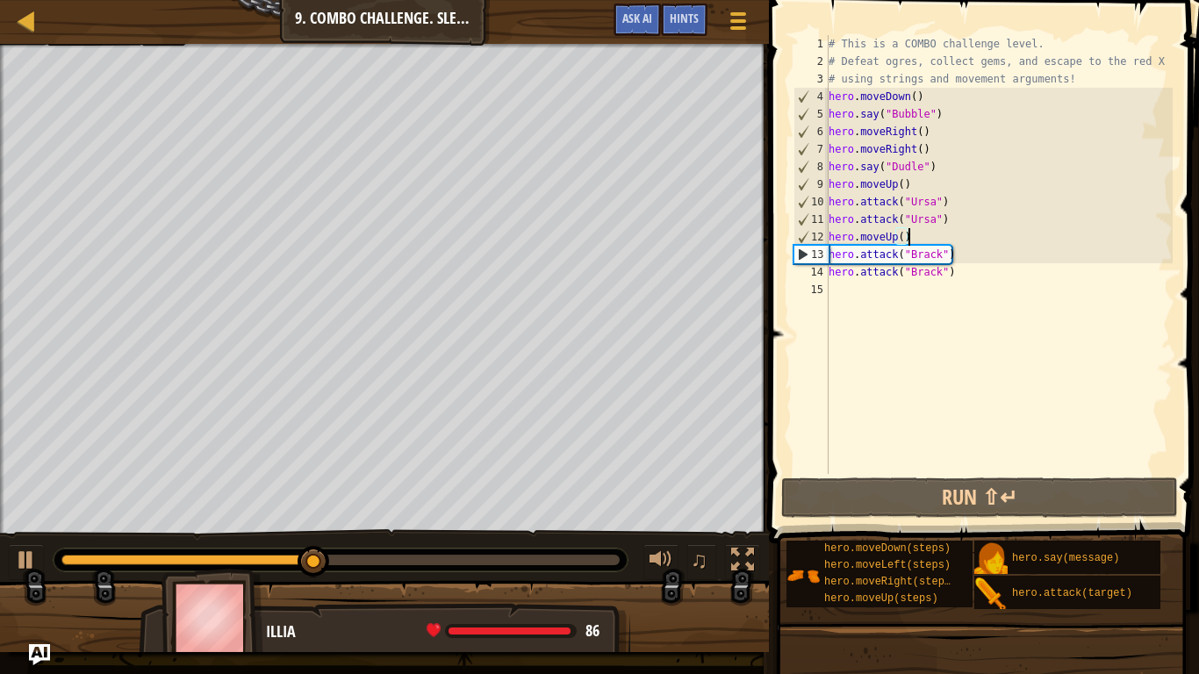
click at [977, 270] on div "# This is a COMBO challenge level. # Defeat [PERSON_NAME], collect gems, and es…" at bounding box center [998, 272] width 347 height 474
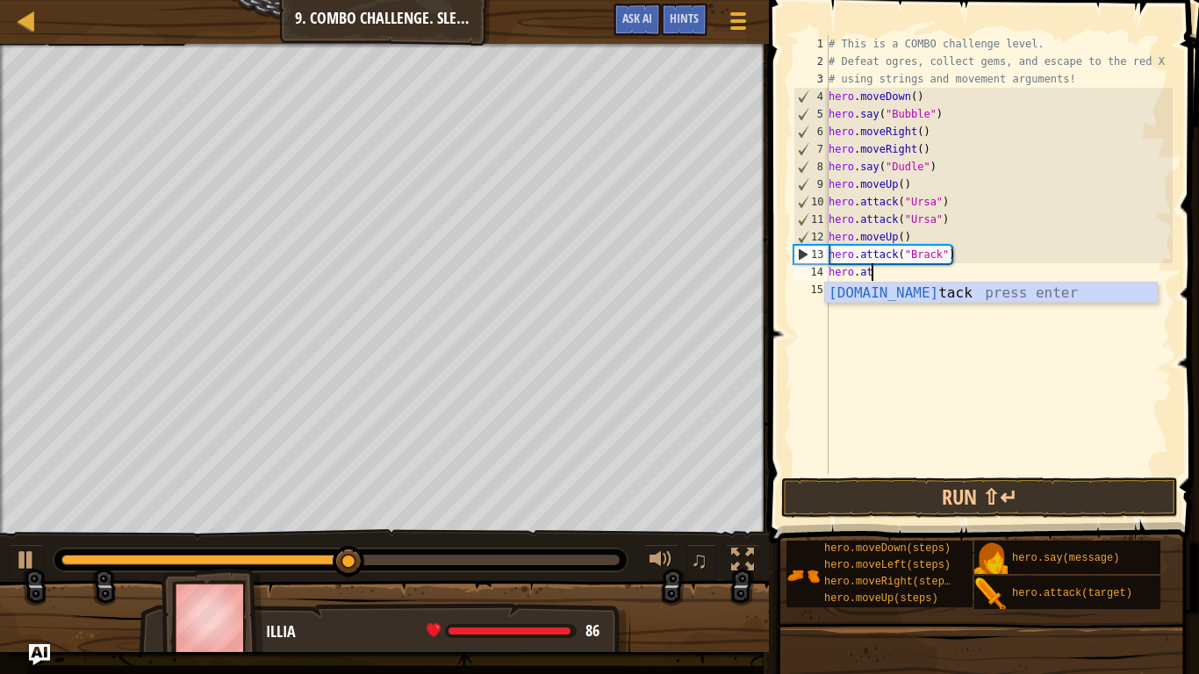
scroll to position [8, 1]
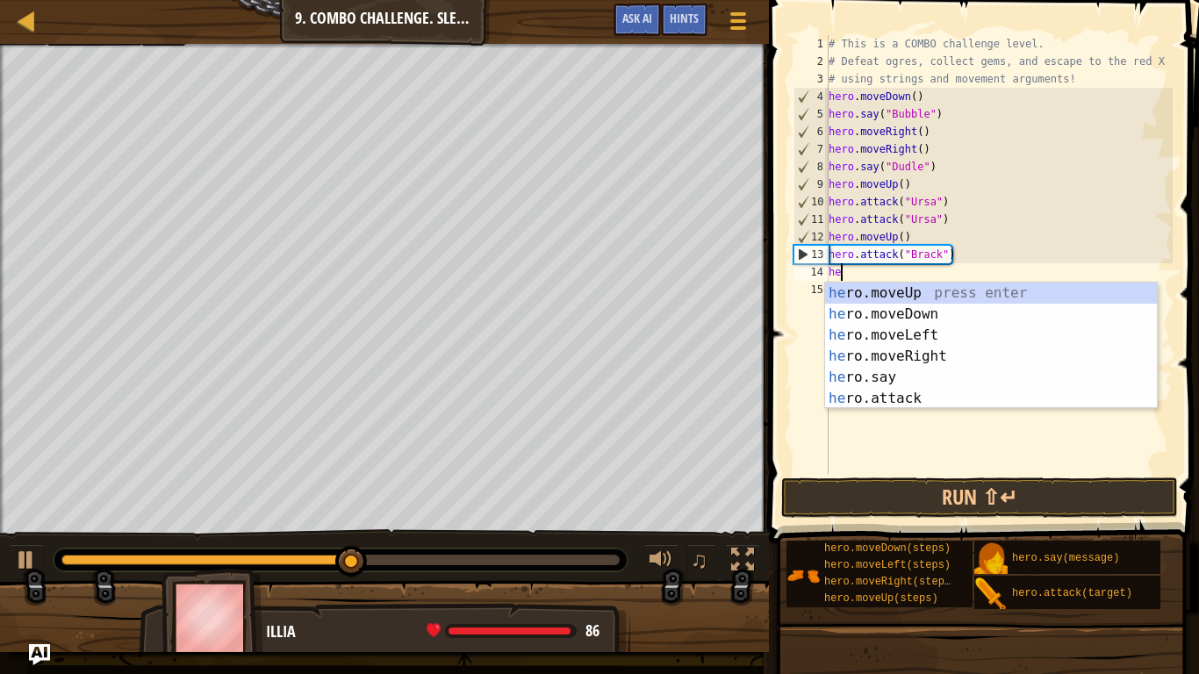
type textarea "h"
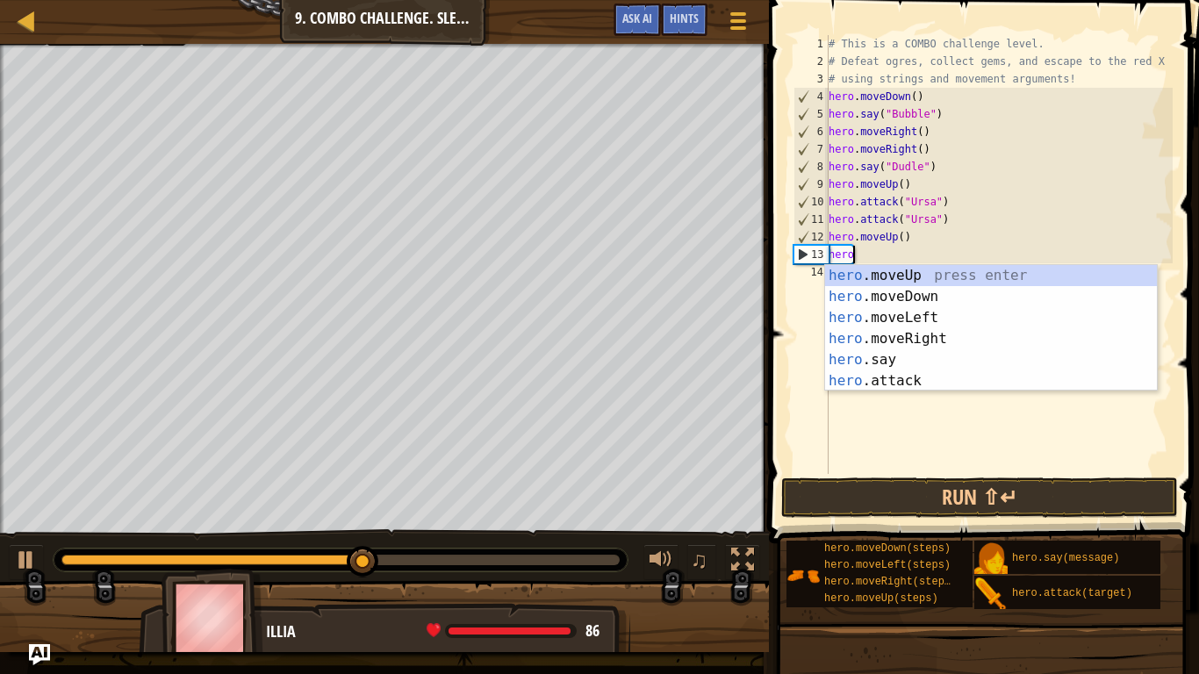
type textarea "h"
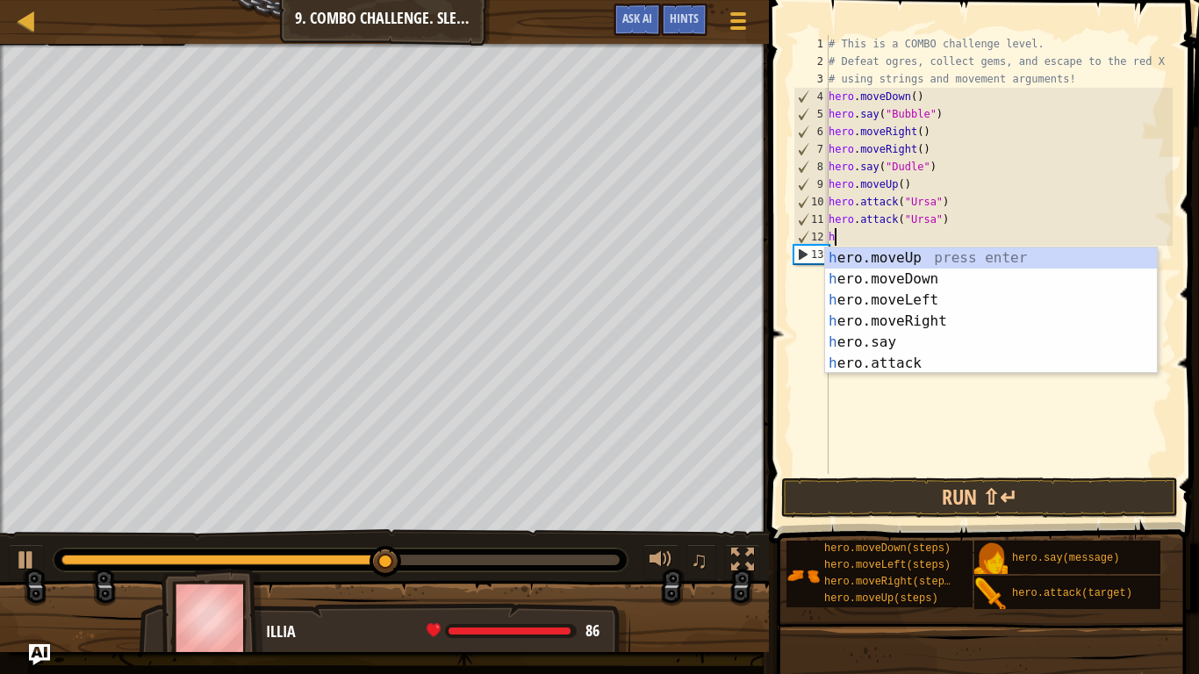
type textarea "h"
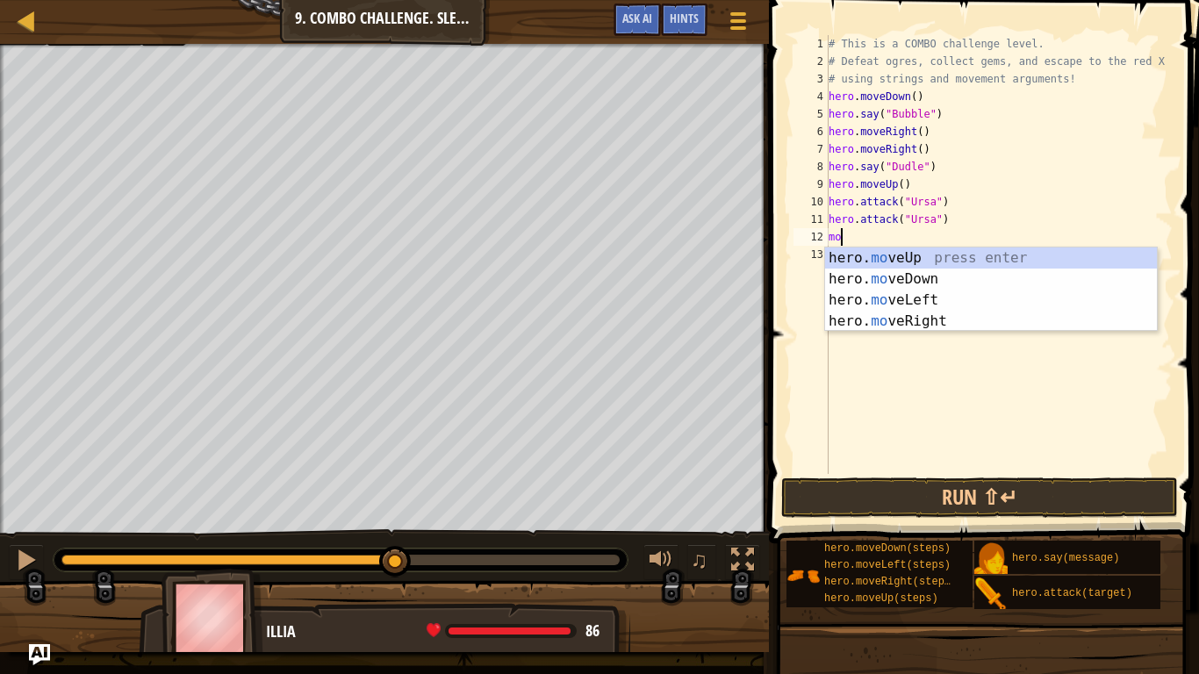
type textarea "move"
click at [1020, 295] on div "hero. move Up press enter hero. move Down press enter hero. move Left press ent…" at bounding box center [991, 310] width 332 height 126
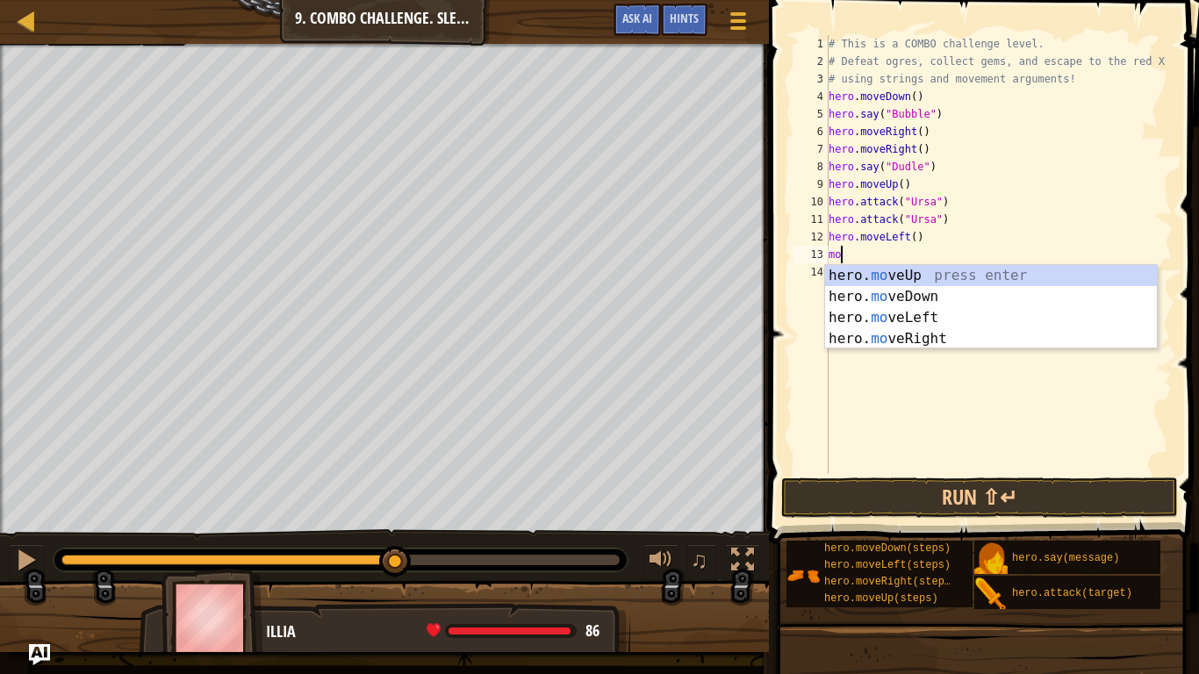
type textarea "move"
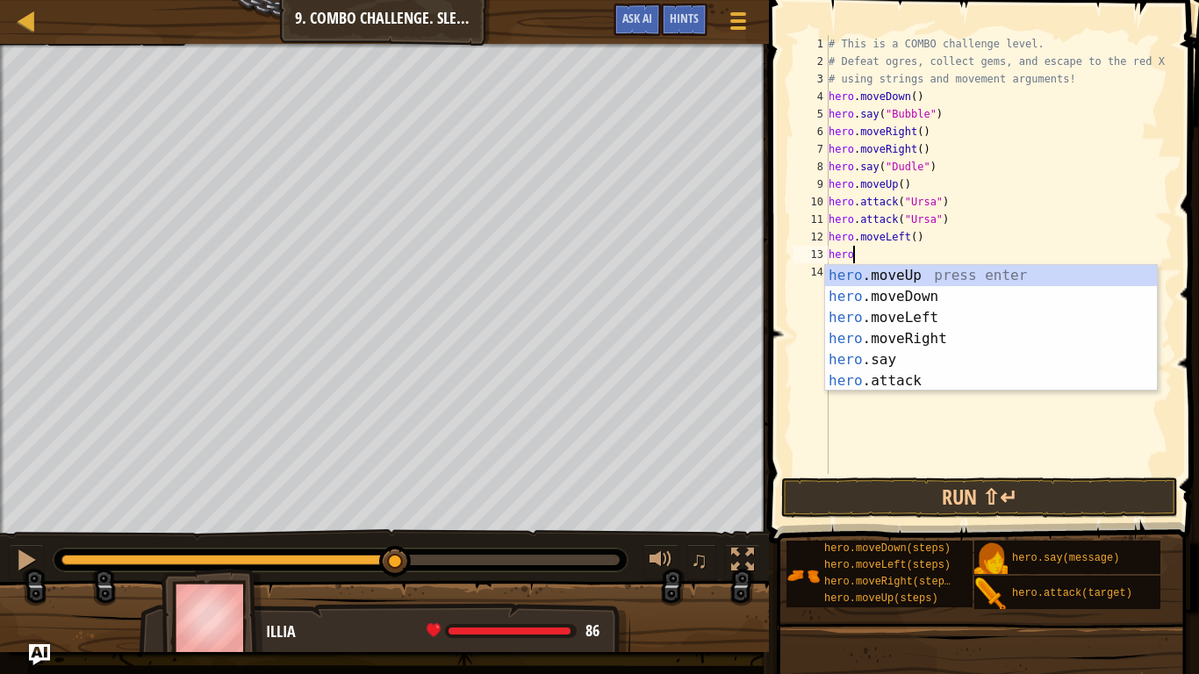
type textarea "h"
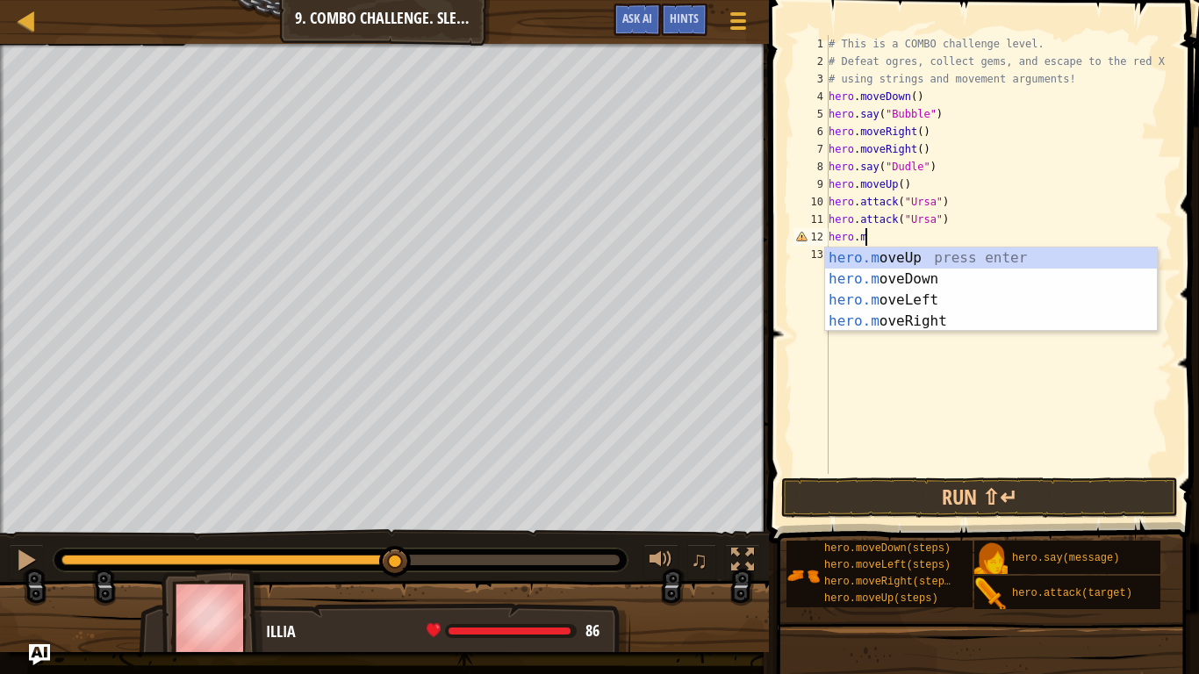
type textarea "h"
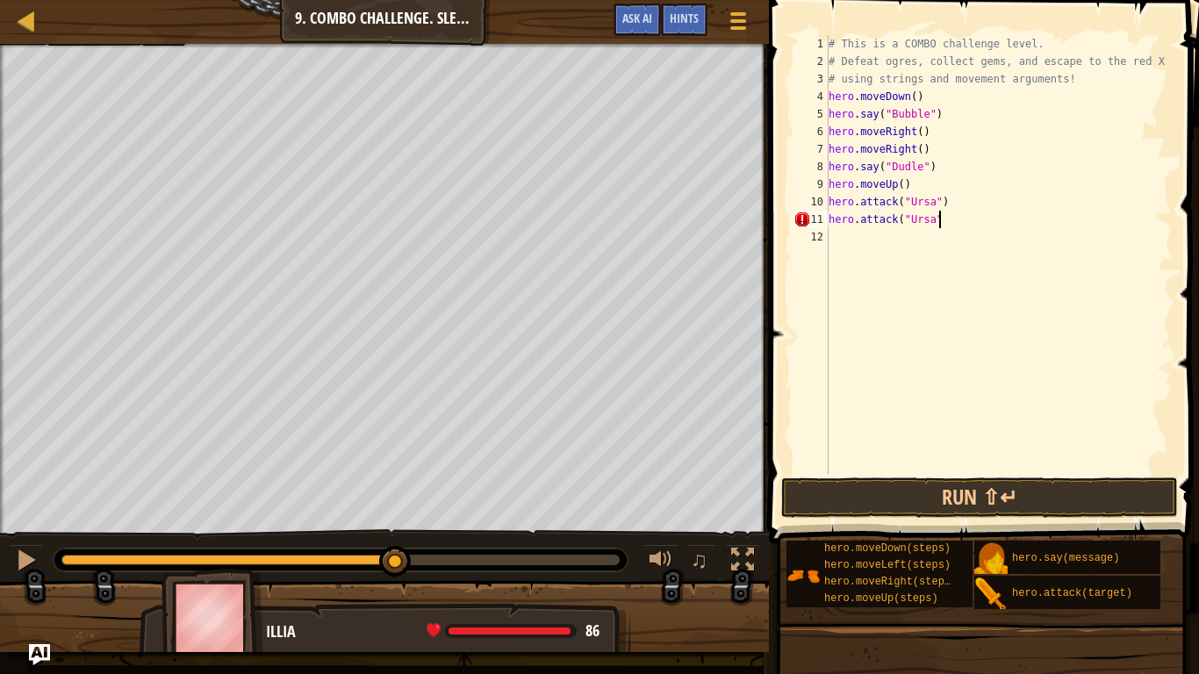
scroll to position [8, 15]
type textarea "hero.attack("Ursa")"
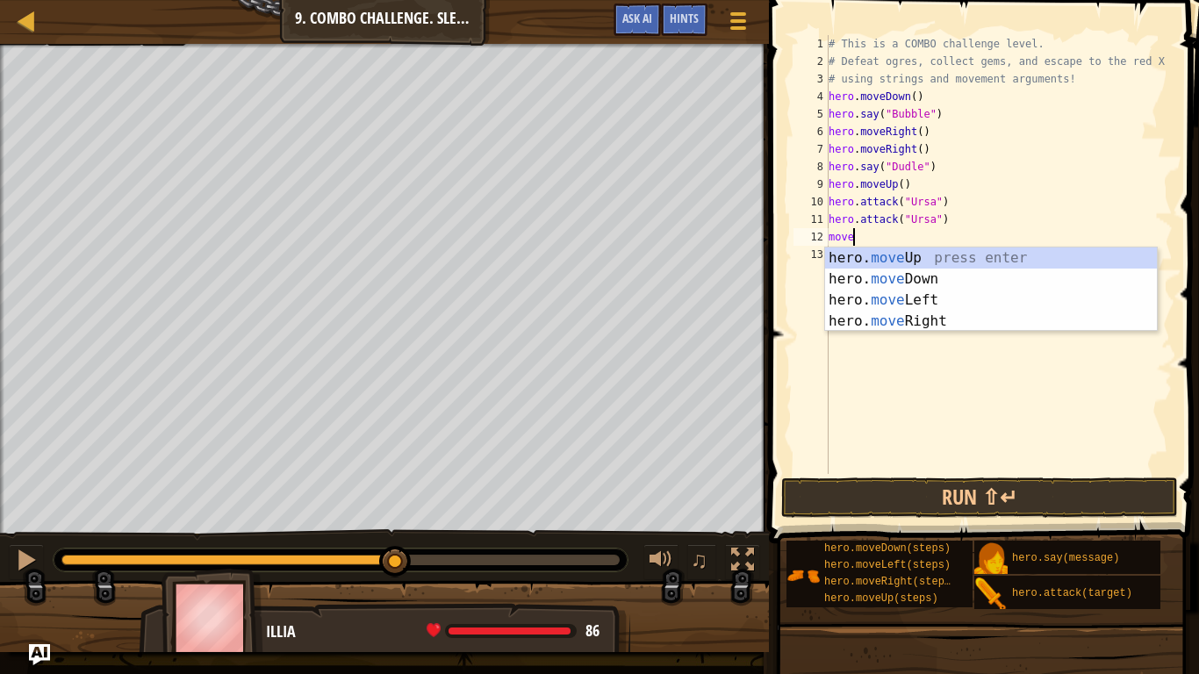
scroll to position [8, 3]
type textarea "movel"
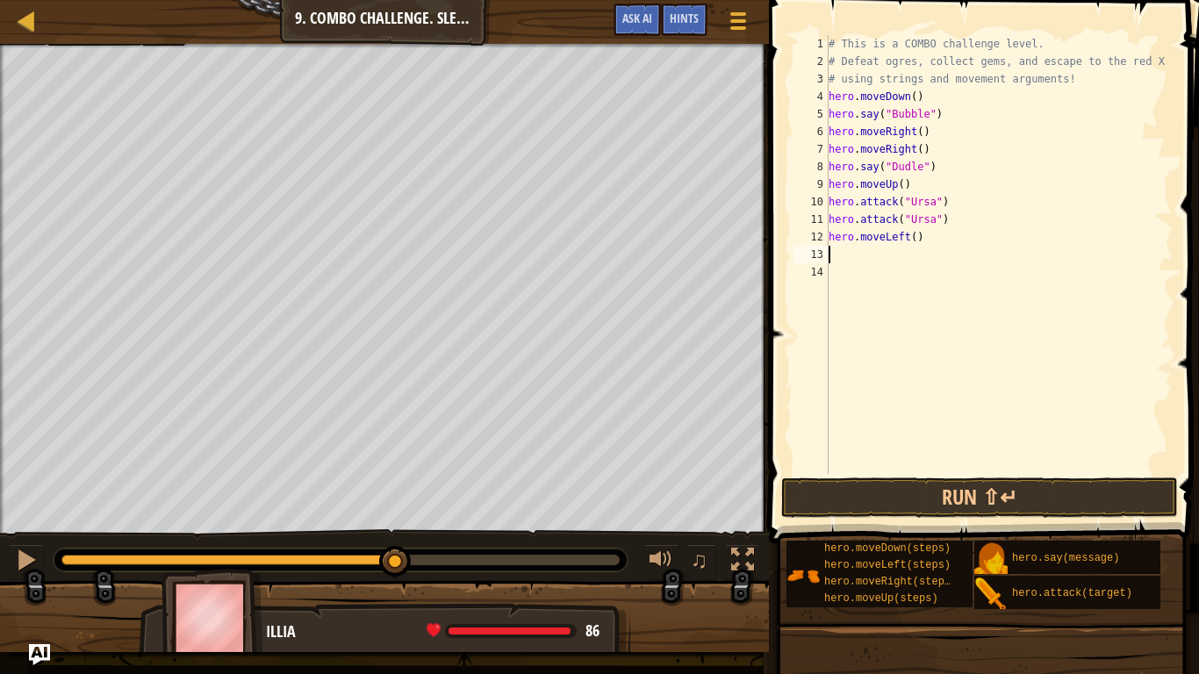
scroll to position [8, 0]
click at [914, 236] on div "# This is a COMBO challenge level. # Defeat [PERSON_NAME], collect gems, and es…" at bounding box center [998, 272] width 347 height 474
type textarea "hero.moveLeft(2)"
click at [867, 261] on div "# This is a COMBO challenge level. # Defeat [PERSON_NAME], collect gems, and es…" at bounding box center [998, 272] width 347 height 474
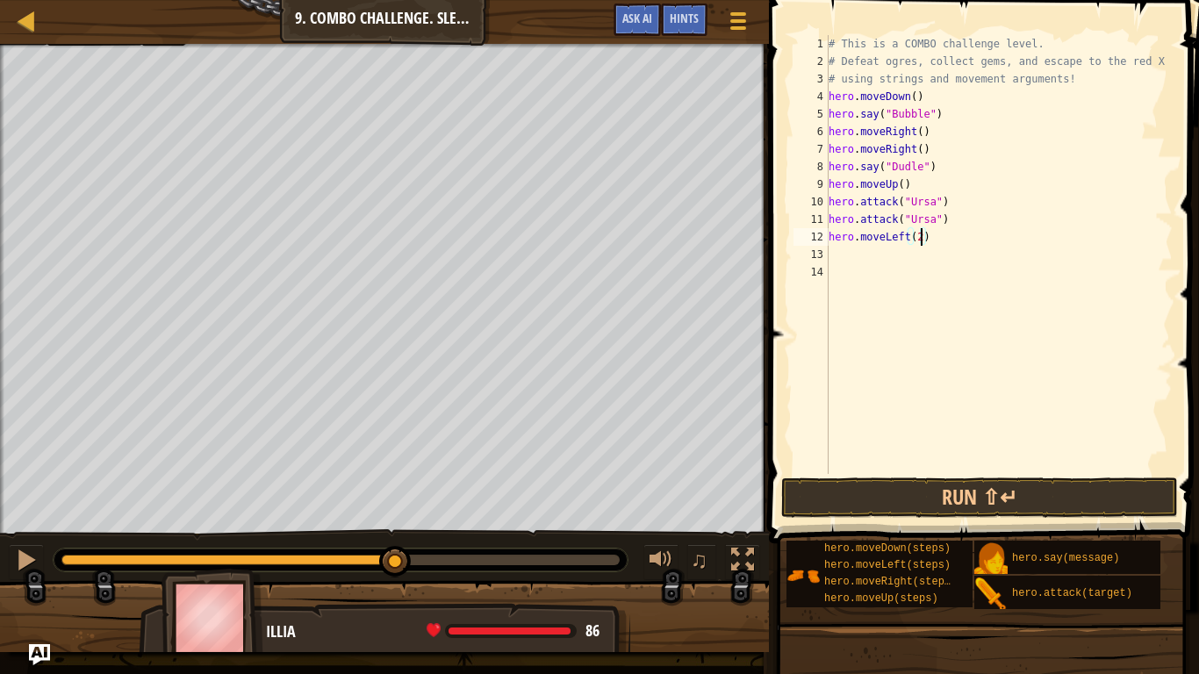
scroll to position [8, 0]
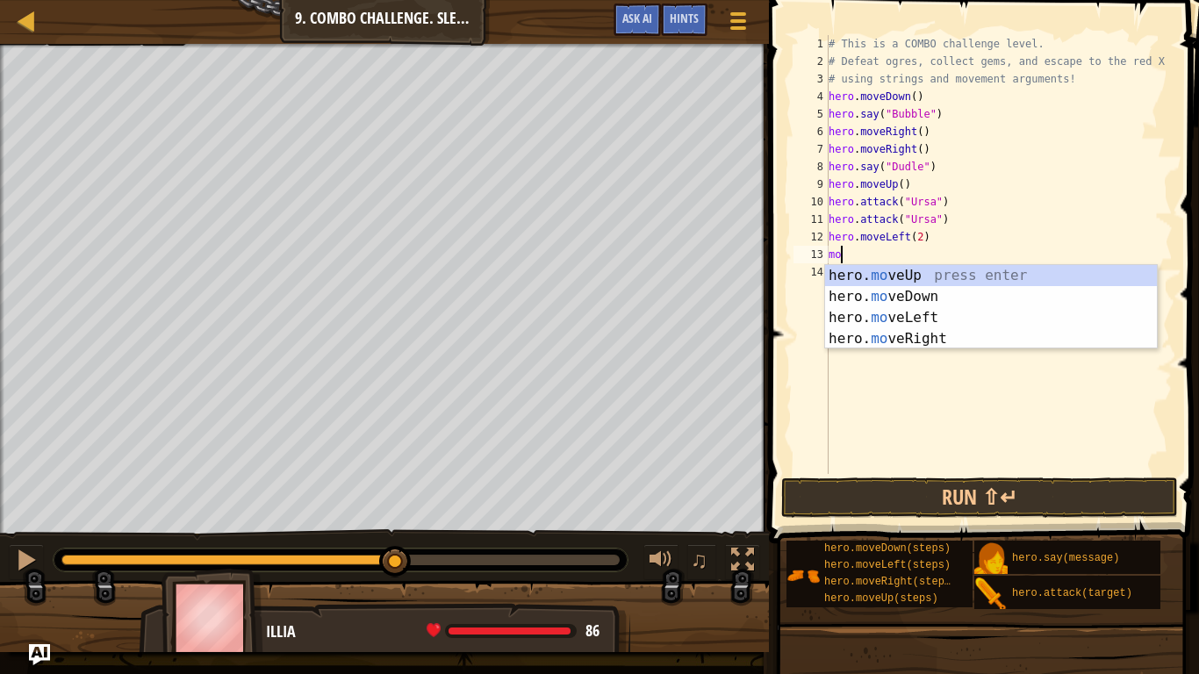
type textarea "mov"
click at [944, 276] on div "hero. mov eUp press enter hero. mov eDown press enter hero. mov eLeft press ent…" at bounding box center [991, 328] width 332 height 126
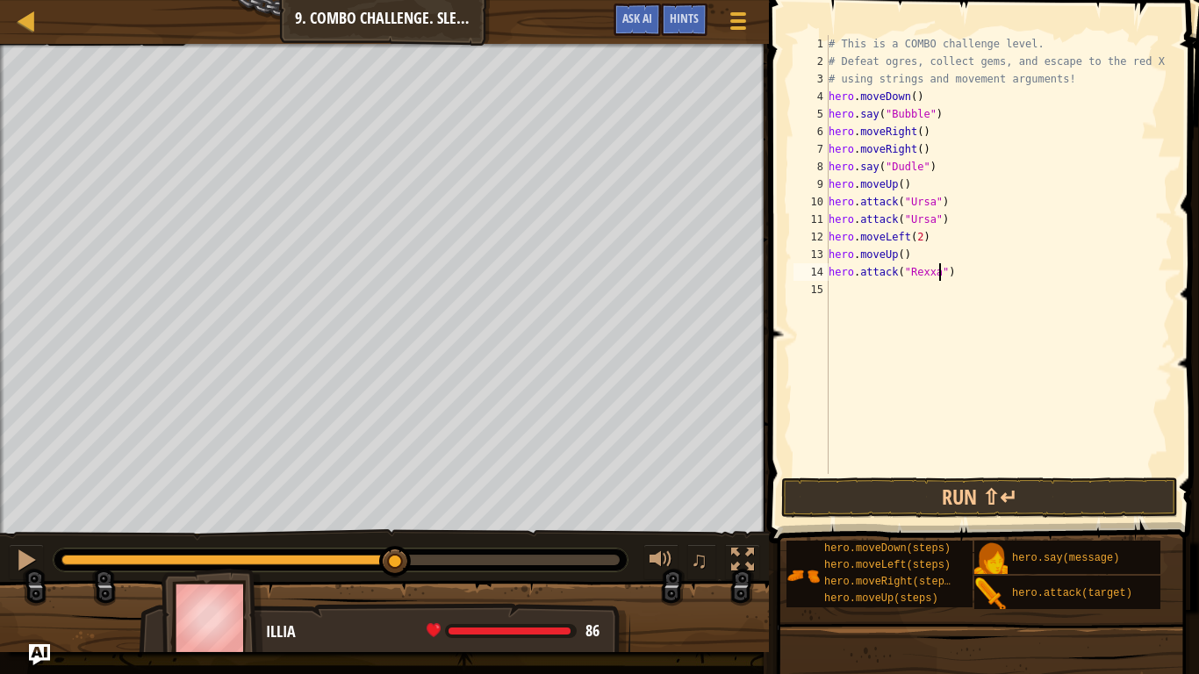
scroll to position [8, 17]
type textarea "hero.attack("Rexxar")"
click at [1003, 275] on div "# This is a COMBO challenge level. # Defeat [PERSON_NAME], collect gems, and es…" at bounding box center [998, 272] width 347 height 474
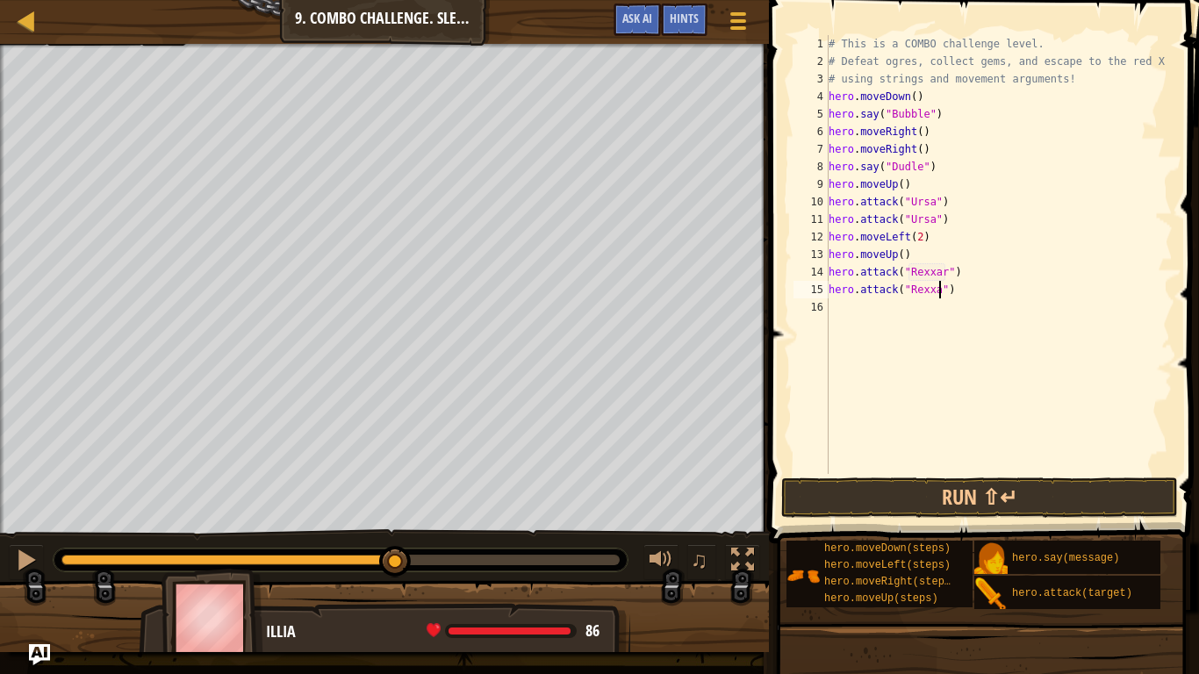
type textarea "hero.attack("Rexxar")"
type textarea "hero.attack("Brack")"
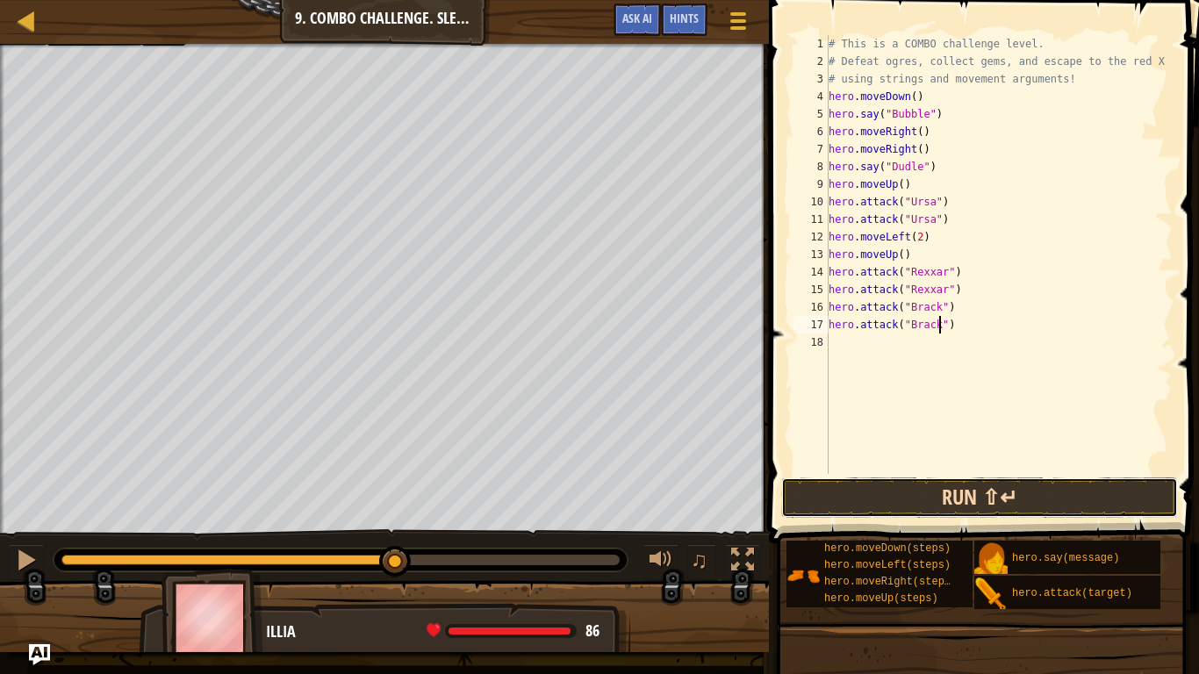
click at [1038, 493] on button "Run ⇧↵" at bounding box center [979, 497] width 397 height 40
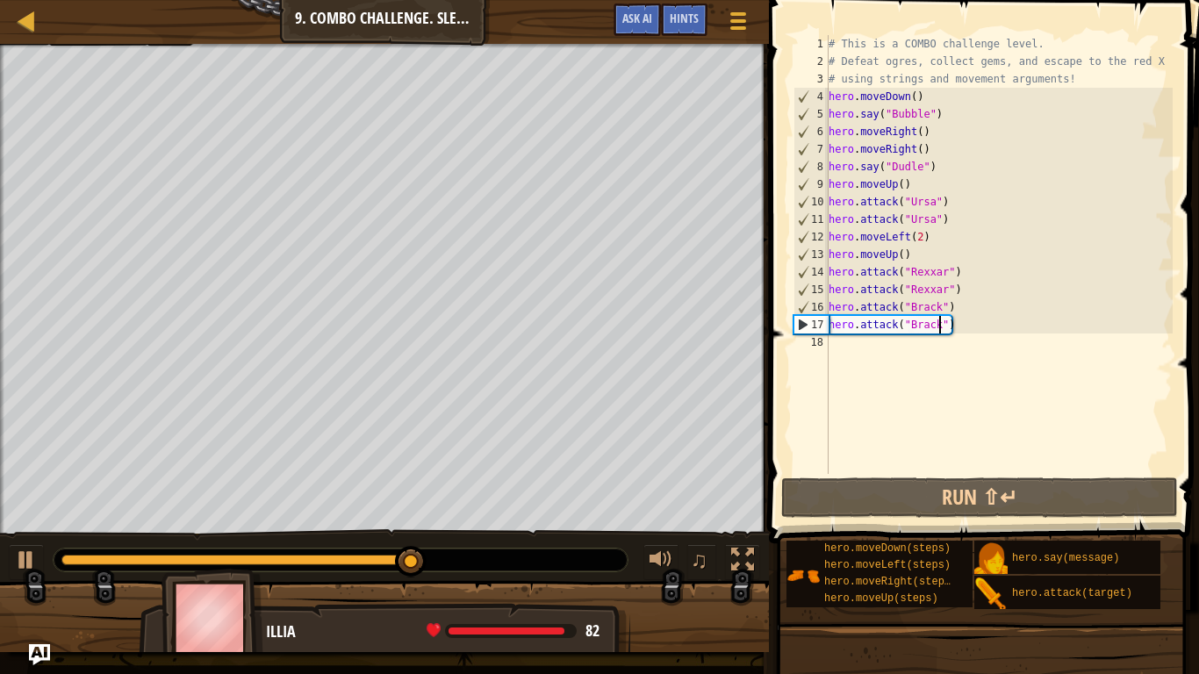
click at [875, 352] on div "# This is a COMBO challenge level. # Defeat [PERSON_NAME], collect gems, and es…" at bounding box center [998, 272] width 347 height 474
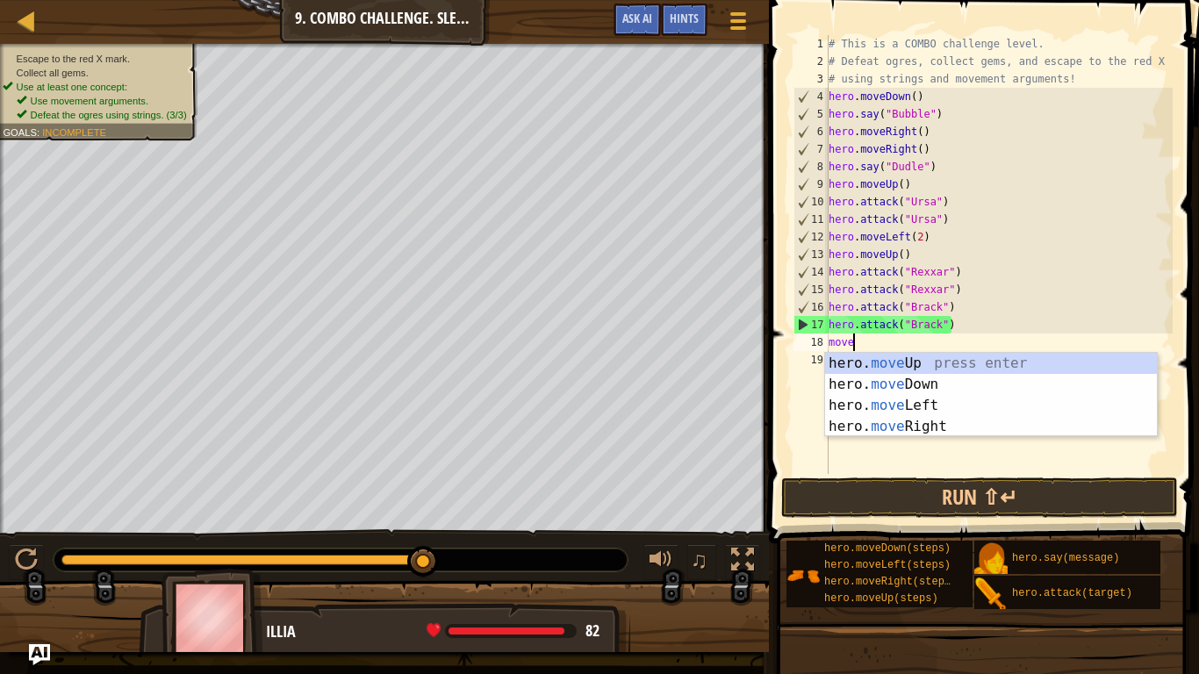
type textarea "mover"
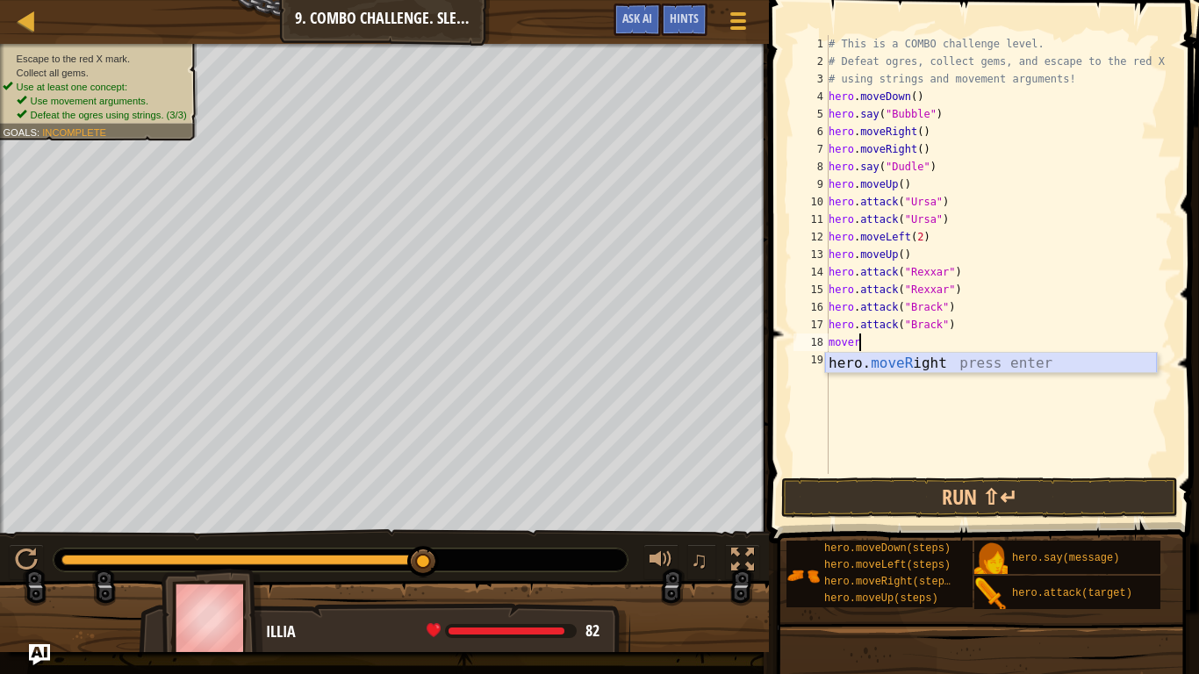
click at [931, 362] on div "hero. moveR ight press enter" at bounding box center [991, 384] width 332 height 63
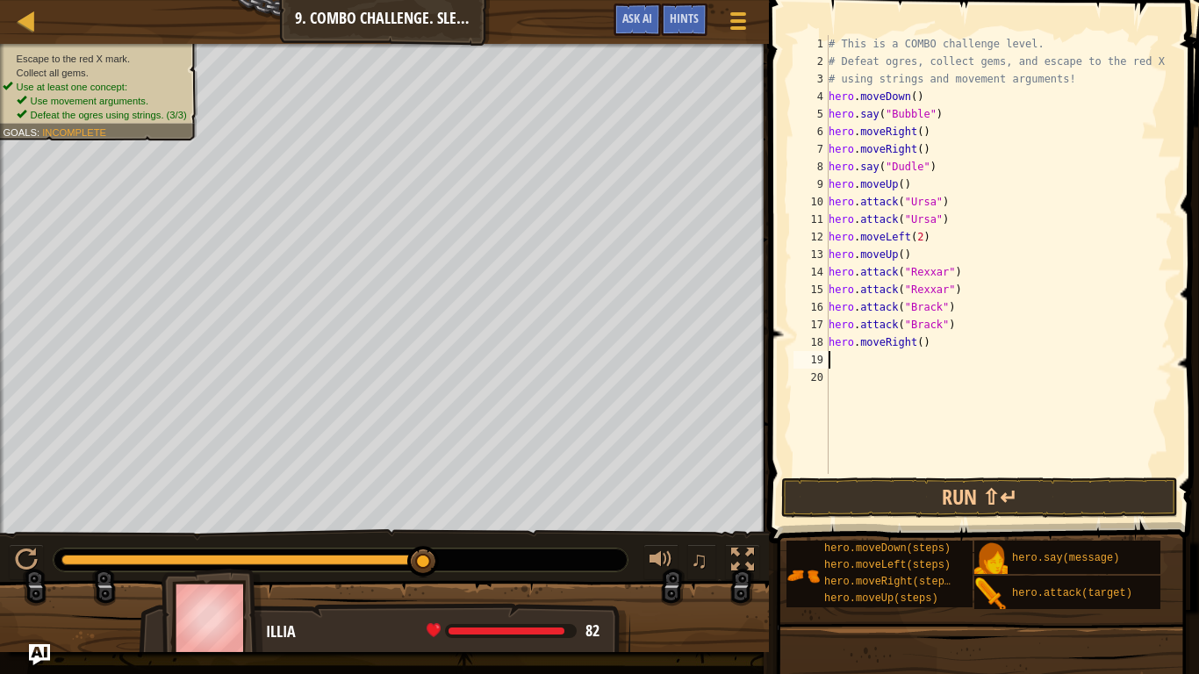
scroll to position [8, 0]
click at [927, 347] on div "# This is a COMBO challenge level. # Defeat [PERSON_NAME], collect gems, and es…" at bounding box center [998, 272] width 347 height 474
click at [922, 346] on div "# This is a COMBO challenge level. # Defeat [PERSON_NAME], collect gems, and es…" at bounding box center [998, 272] width 347 height 474
type textarea "hero.moveRight(2)"
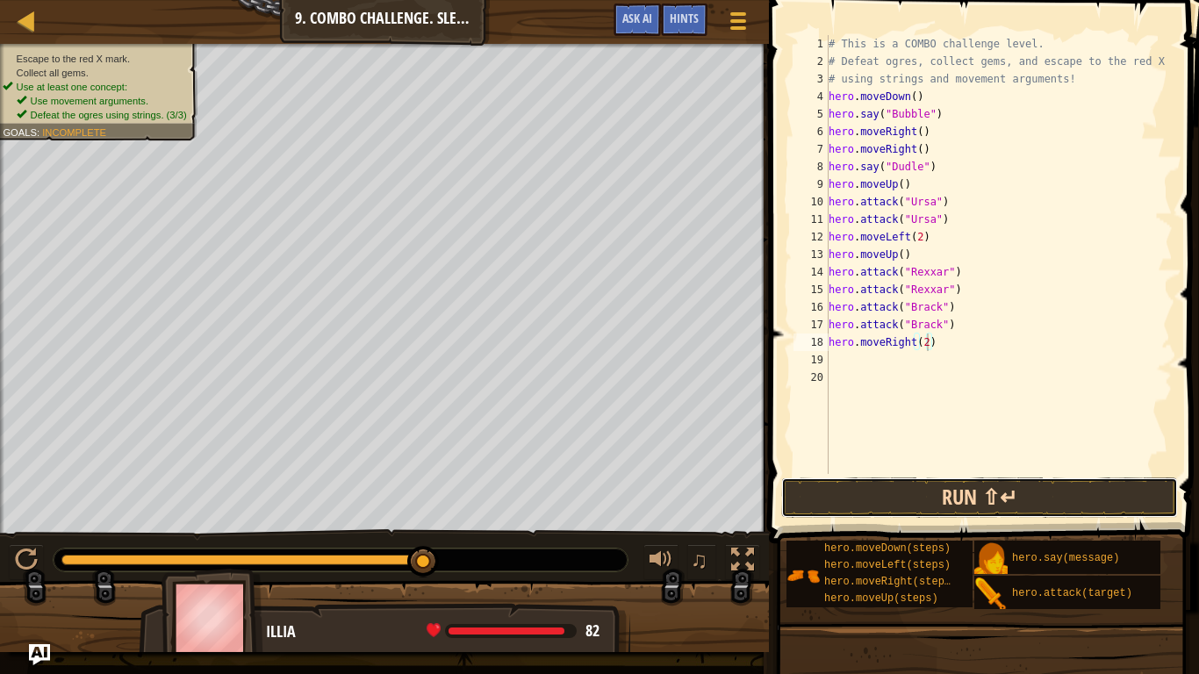
click at [1013, 499] on button "Run ⇧↵" at bounding box center [979, 497] width 397 height 40
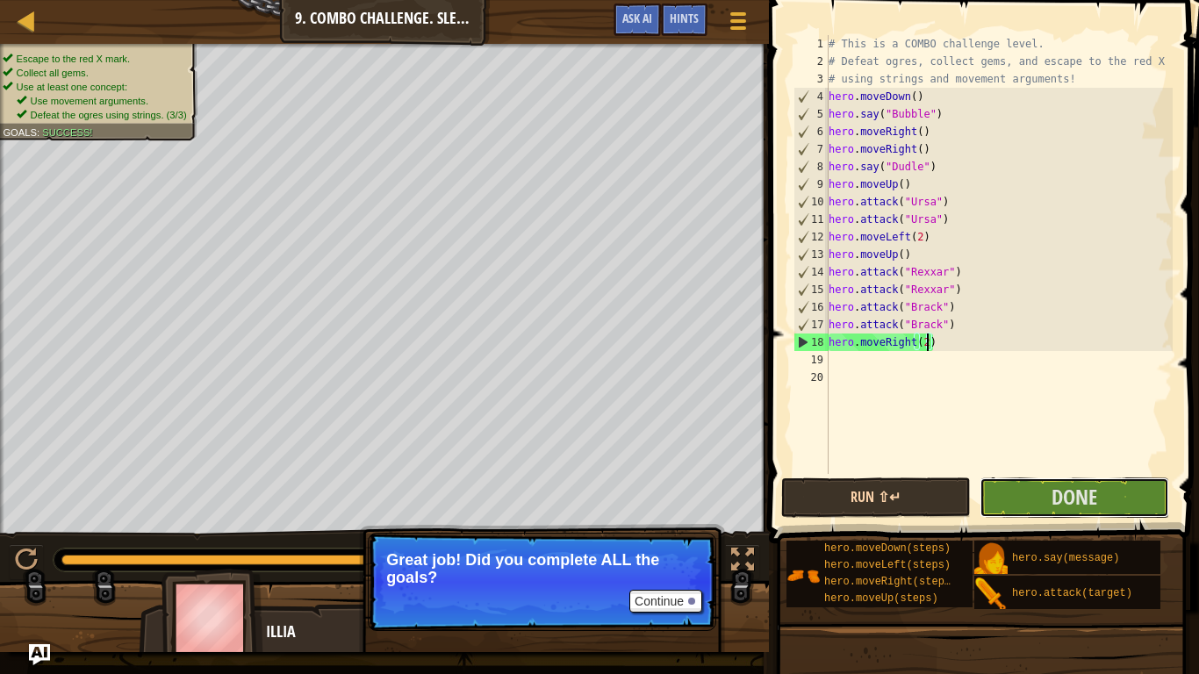
click at [1014, 501] on button "Done" at bounding box center [1074, 497] width 190 height 40
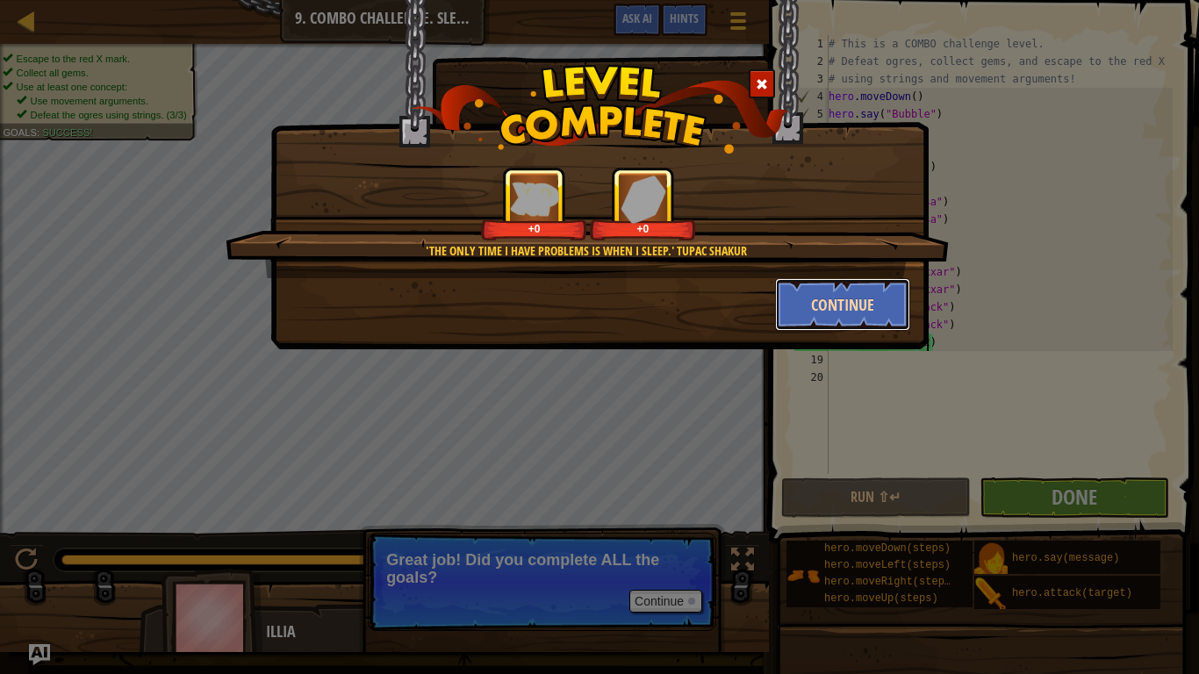
click at [816, 300] on button "Continue" at bounding box center [843, 304] width 136 height 53
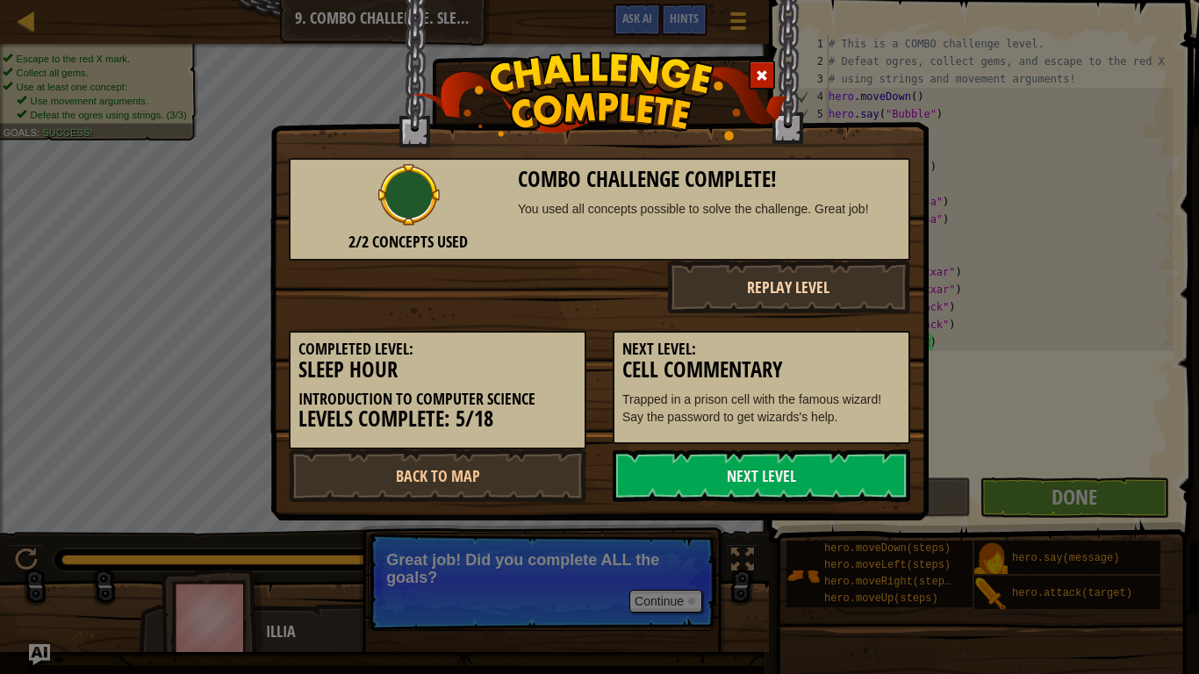
click at [864, 296] on button "Replay Level" at bounding box center [789, 287] width 244 height 53
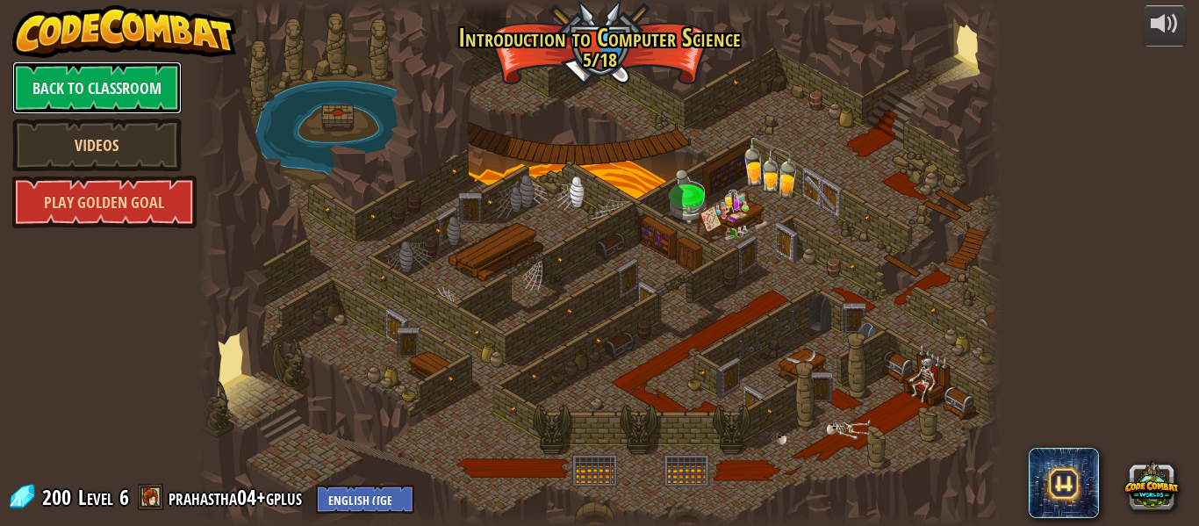
click at [167, 99] on link "Back to Classroom" at bounding box center [96, 87] width 169 height 53
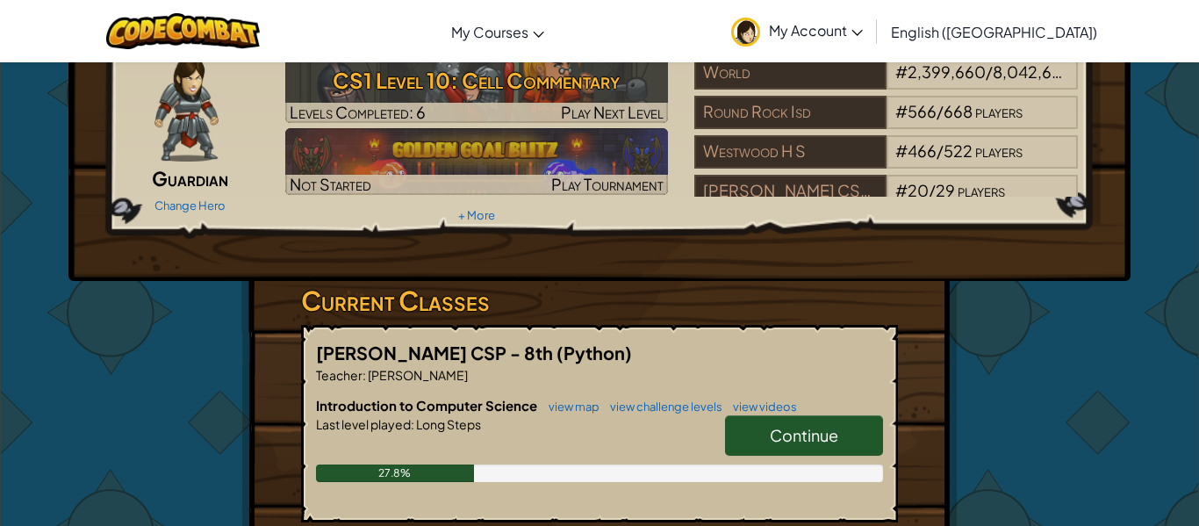
scroll to position [211, 0]
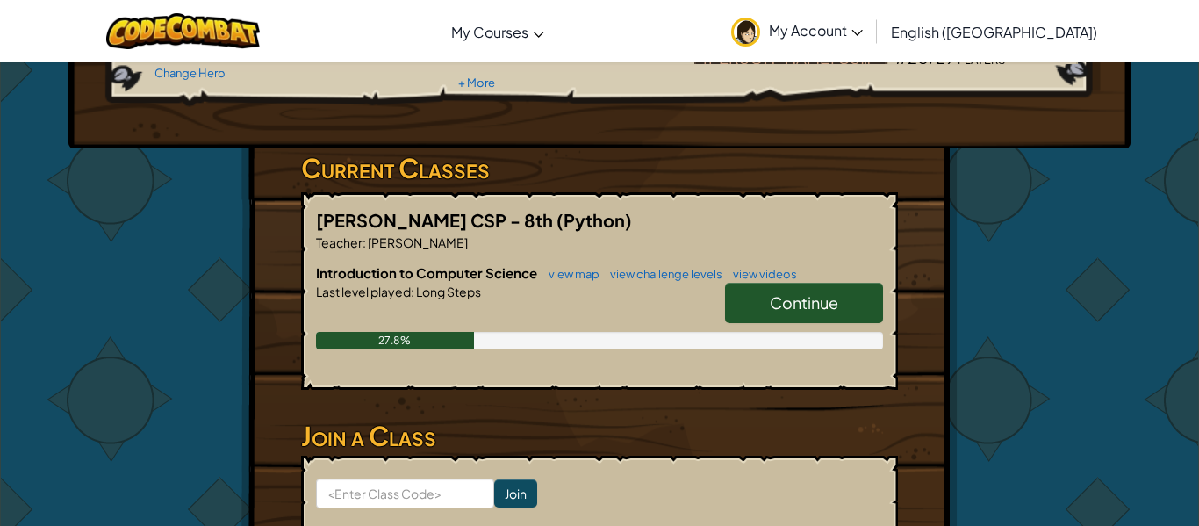
click at [763, 295] on link "Continue" at bounding box center [804, 303] width 158 height 40
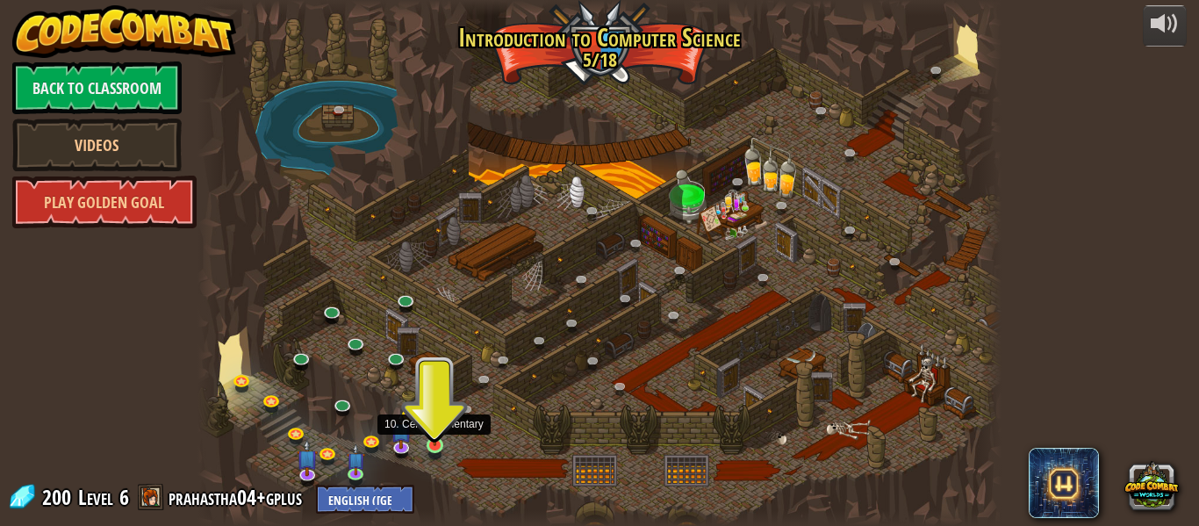
click at [429, 433] on img at bounding box center [435, 425] width 18 height 42
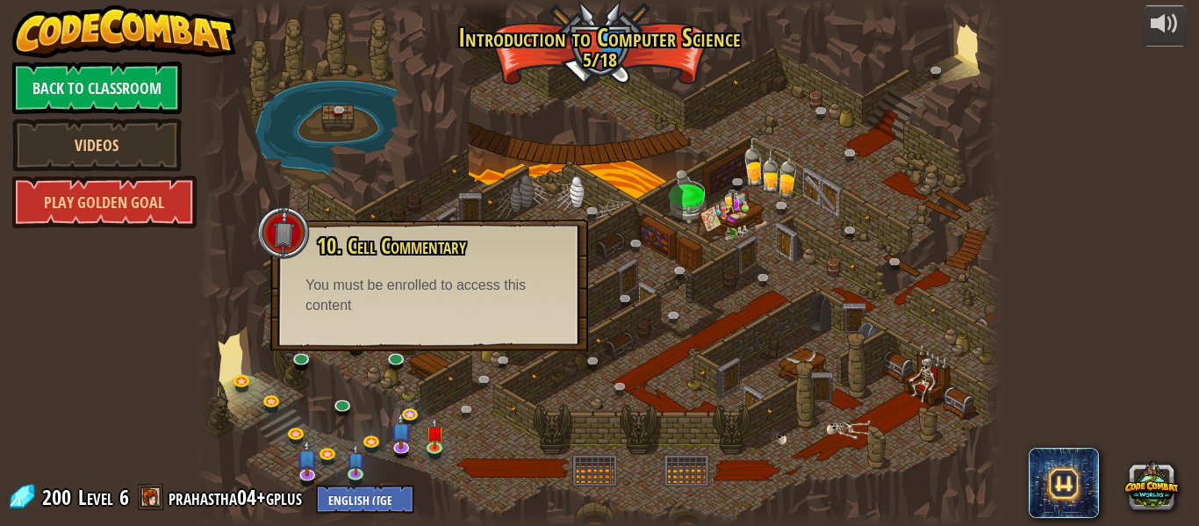
click at [549, 194] on div at bounding box center [599, 263] width 804 height 526
